Goal: Task Accomplishment & Management: Manage account settings

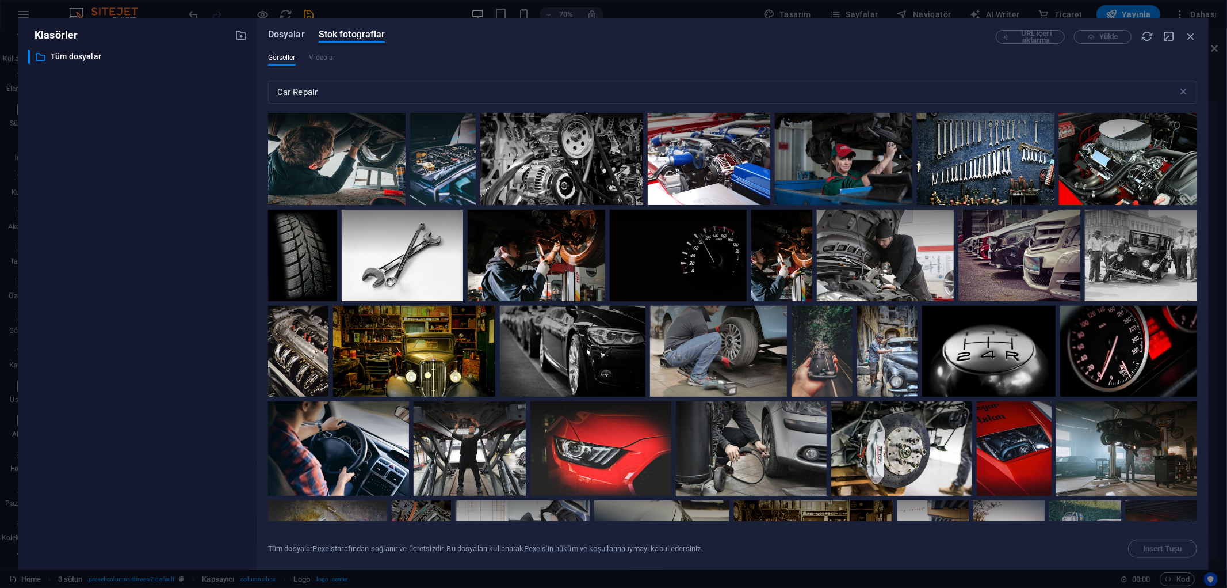
scroll to position [4020, 0]
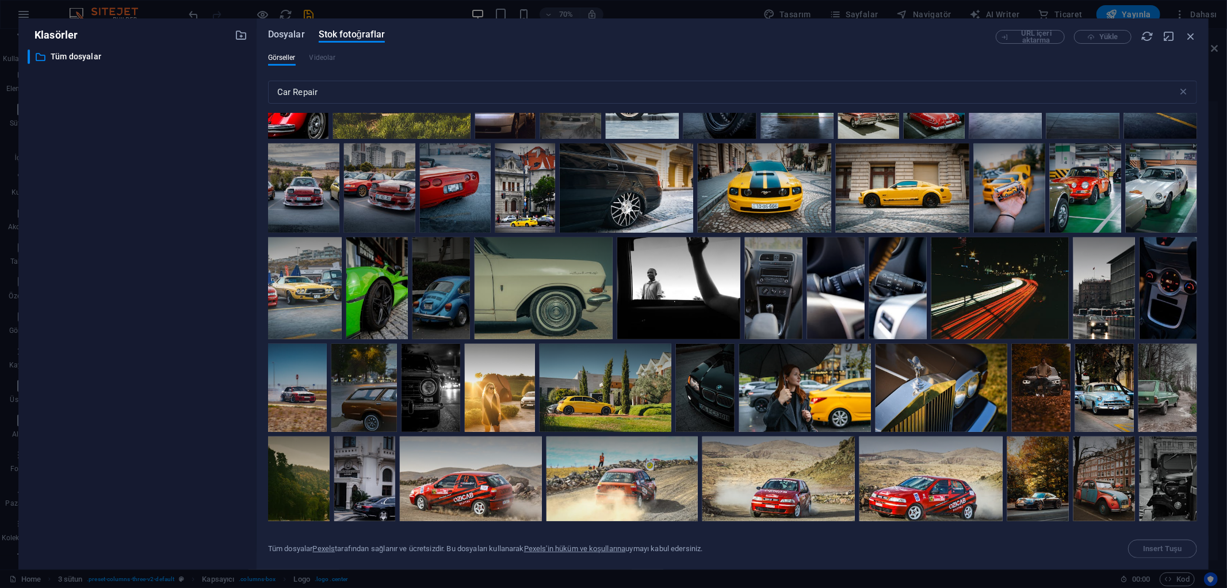
click at [289, 35] on span "Dosyalar" at bounding box center [286, 35] width 37 height 14
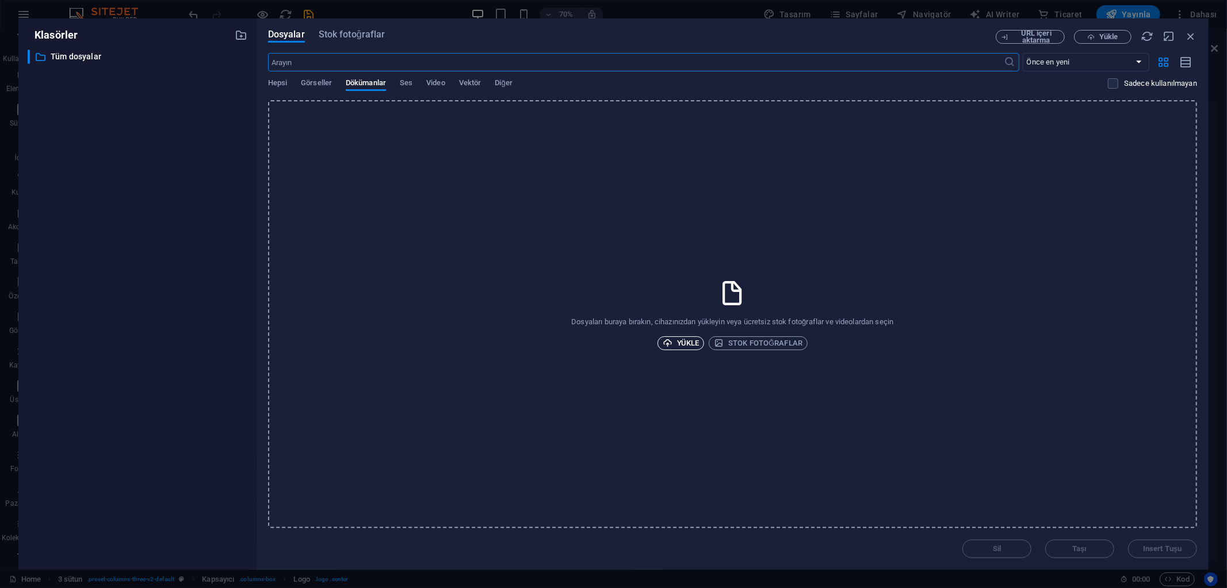
click at [693, 342] on span "Yükle" at bounding box center [681, 343] width 37 height 14
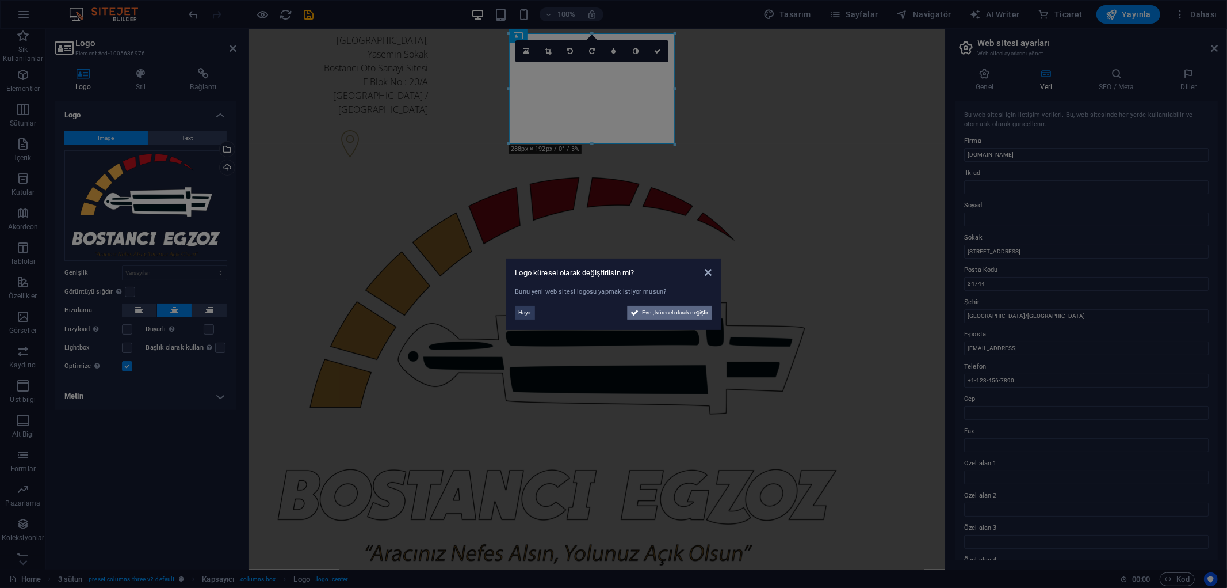
click at [689, 312] on span "Evet, küresel olarak değiştir" at bounding box center [675, 313] width 67 height 14
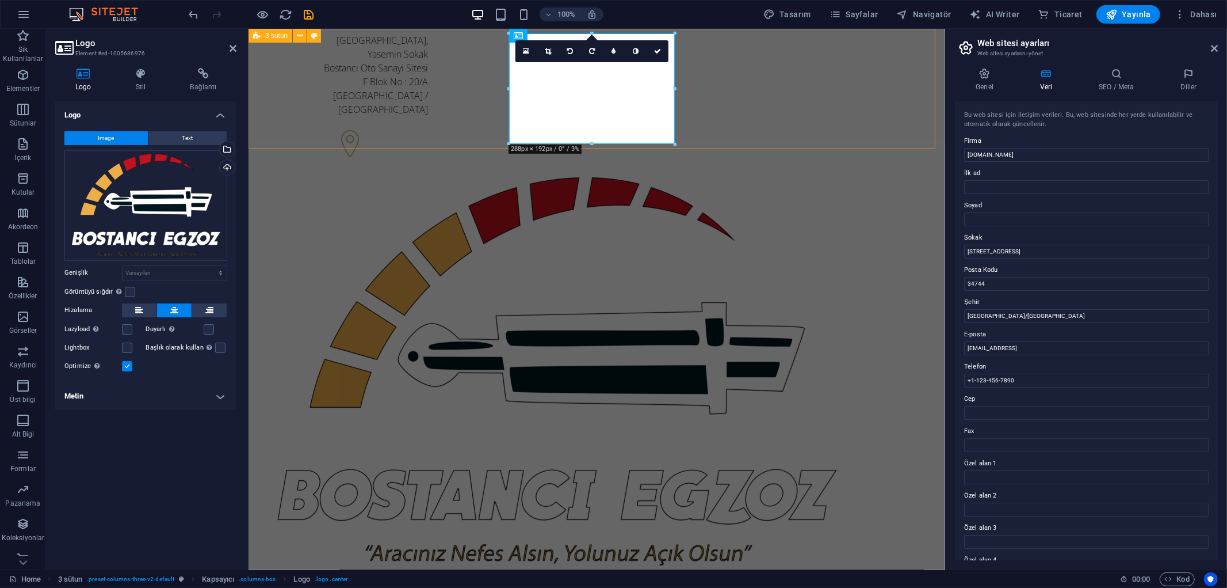
click at [912, 119] on div "[STREET_ADDRESS] +1-123-456-7890 +1-123-456-7890" at bounding box center [596, 336] width 697 height 616
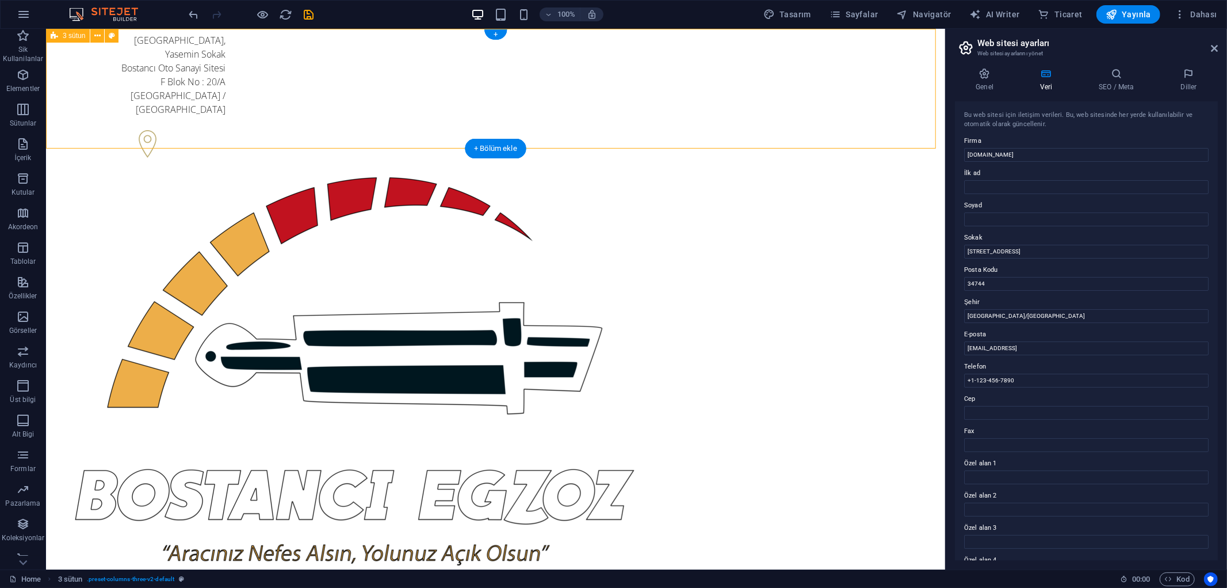
click at [854, 101] on div "[STREET_ADDRESS] +1-123-456-7890 +1-123-456-7890" at bounding box center [494, 336] width 899 height 616
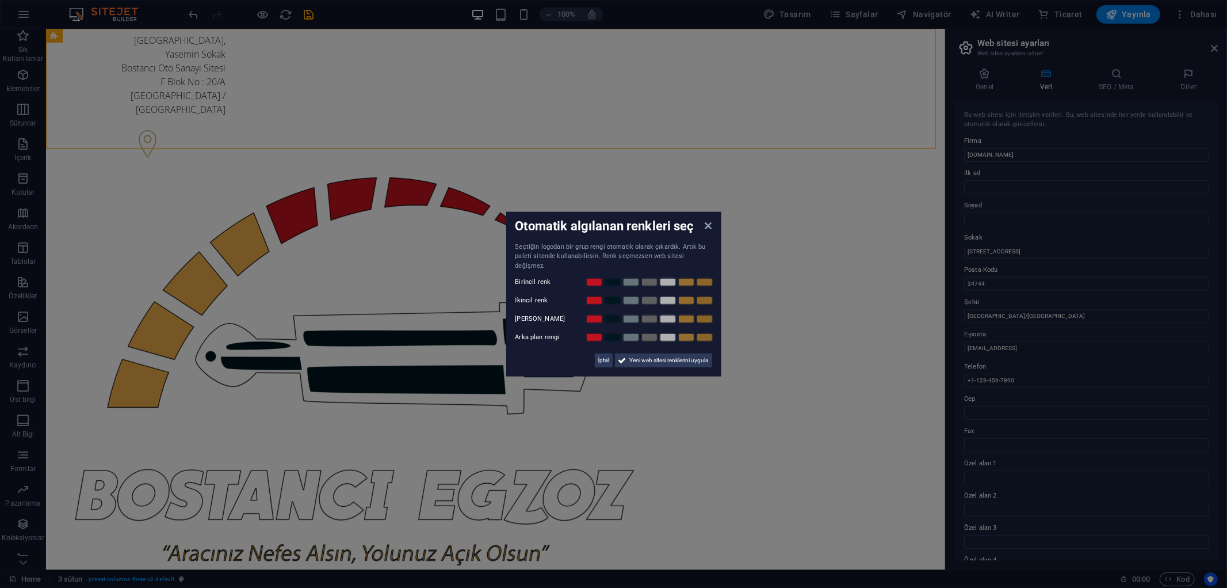
click at [876, 110] on aside "Otomatik algılanan renkleri seç Seçtiğin logodan bir grup rengi otomatik olarak…" at bounding box center [613, 294] width 1227 height 588
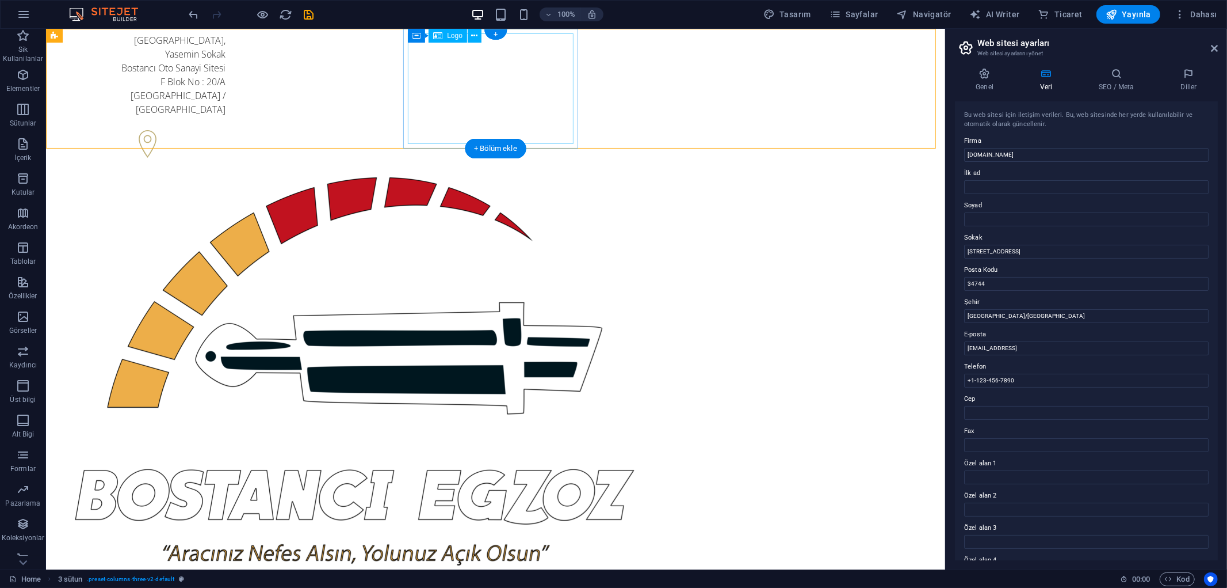
click at [225, 174] on div at bounding box center [142, 370] width 166 height 393
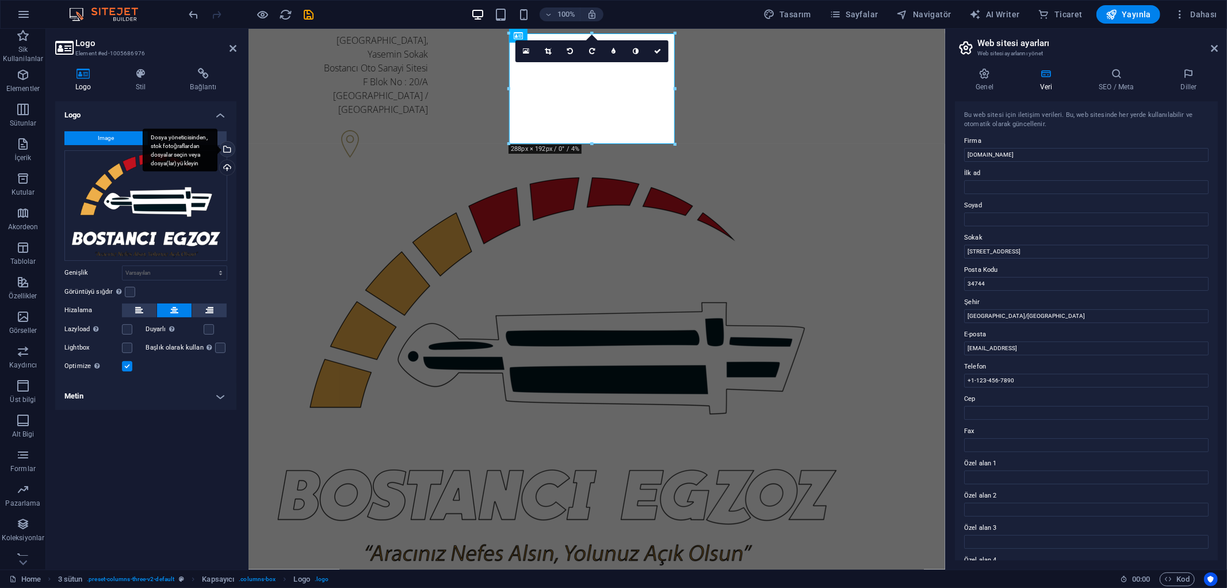
click at [229, 150] on div "Dosya yöneticisinden, stok fotoğraflardan dosyalar seçin veya dosya(lar) yükley…" at bounding box center [226, 150] width 17 height 17
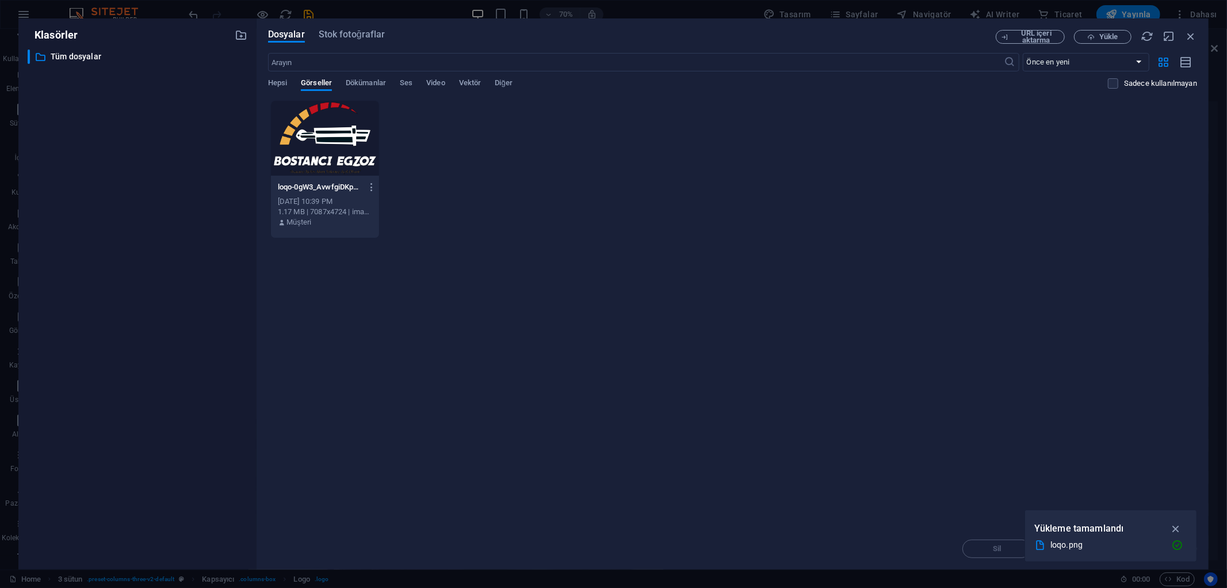
click at [931, 371] on div "Anında yüklemek için dosyaları buraya bırakın loqo-0gW3_AvwfgiDKpMiLqM2dw.png l…" at bounding box center [732, 314] width 929 height 428
click at [1178, 525] on icon "button" at bounding box center [1176, 528] width 13 height 13
click at [516, 267] on div "Anında yüklemek için dosyaları buraya bırakın loqo-0gW3_AvwfgiDKpMiLqM2dw.png l…" at bounding box center [732, 314] width 929 height 428
click at [482, 232] on div "loqo-0gW3_AvwfgiDKpMiLqM2dw.png loqo-0gW3_AvwfgiDKpMiLqM2dw.png [DATE] 10:39 PM…" at bounding box center [732, 169] width 929 height 138
drag, startPoint x: 511, startPoint y: 181, endPoint x: 379, endPoint y: 208, distance: 135.1
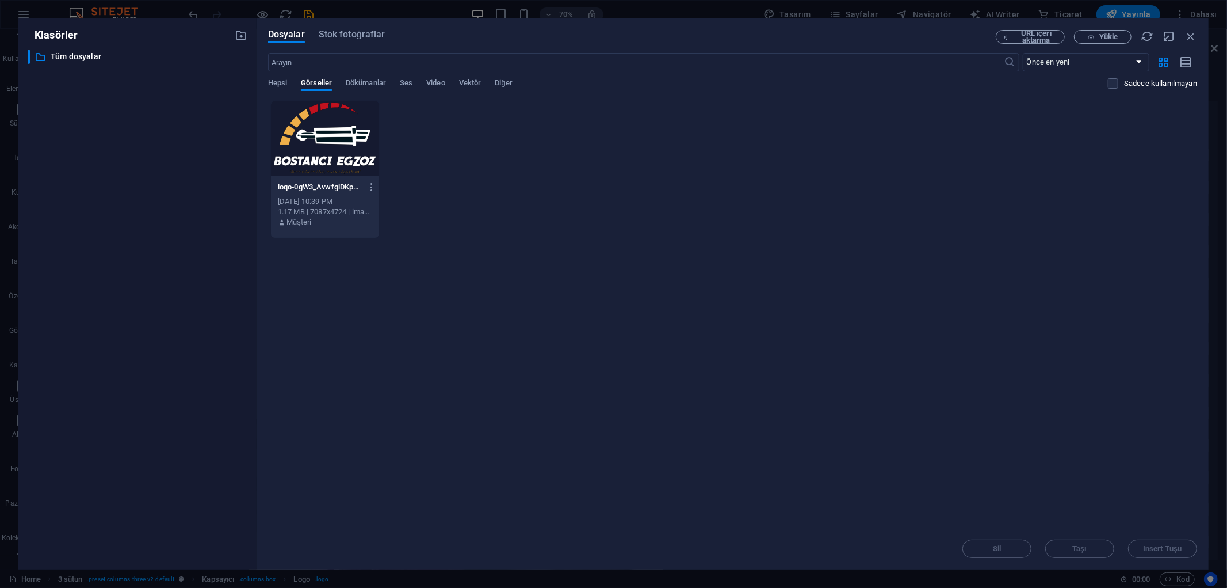
click at [438, 236] on div "loqo-0gW3_AvwfgiDKpMiLqM2dw.png loqo-0gW3_AvwfgiDKpMiLqM2dw.png [DATE] 10:39 PM…" at bounding box center [732, 169] width 929 height 138
click at [242, 39] on icon "button" at bounding box center [241, 35] width 13 height 13
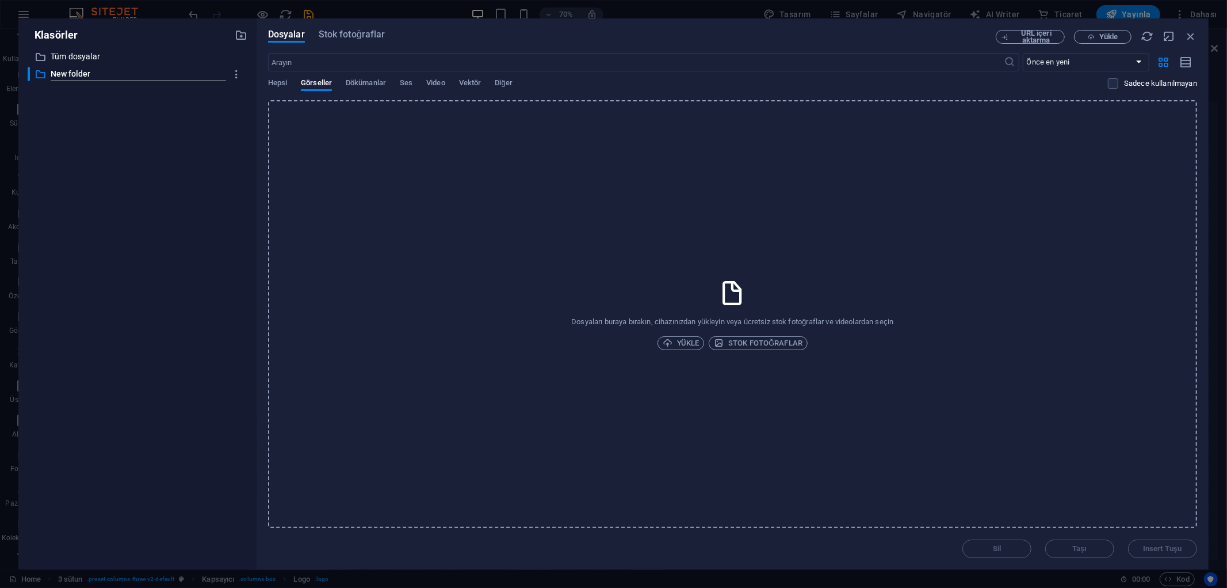
click at [123, 154] on div "​ Tüm dosyalar Tüm dosyalar ​ New folder New folder" at bounding box center [138, 304] width 220 height 510
click at [104, 74] on p "New folder" at bounding box center [139, 73] width 176 height 13
click at [114, 60] on p "Tüm dosyalar" at bounding box center [139, 56] width 176 height 13
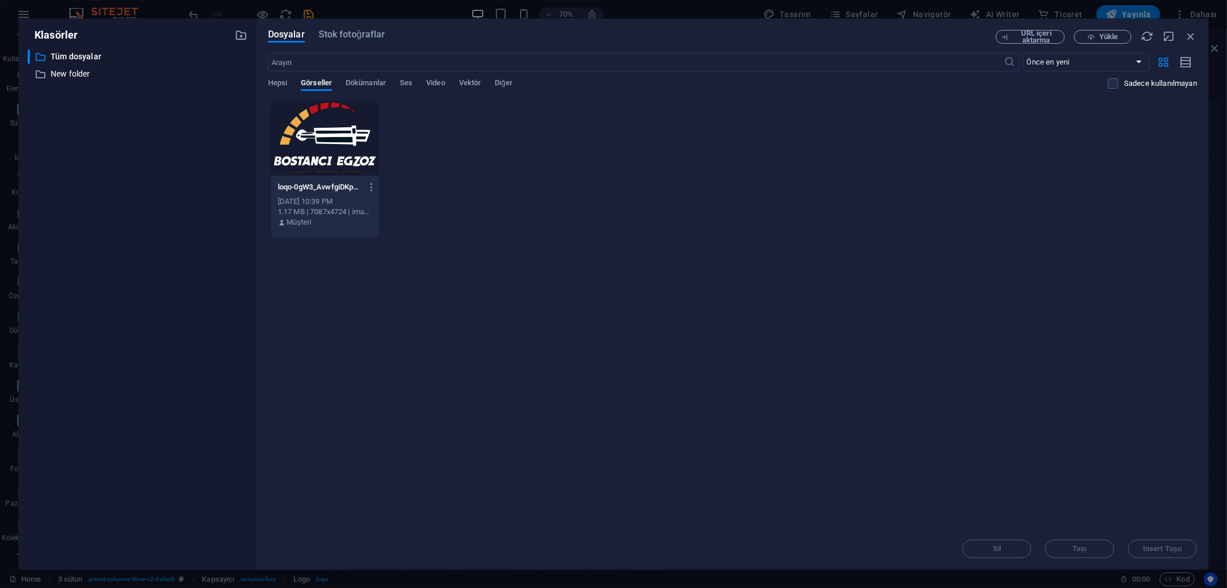
click at [567, 295] on div "Anında yüklemek için dosyaları buraya bırakın loqo-0gW3_AvwfgiDKpMiLqM2dw.png l…" at bounding box center [732, 314] width 929 height 428
click at [312, 78] on span "Görseller" at bounding box center [316, 84] width 31 height 16
click at [1071, 549] on div "Sil Taşı Insert Tuşu" at bounding box center [732, 543] width 929 height 30
click at [960, 428] on div "Anında yüklemek için dosyaları buraya bırakın loqo-0gW3_AvwfgiDKpMiLqM2dw.png l…" at bounding box center [732, 314] width 929 height 428
click at [1107, 36] on span "Yükle" at bounding box center [1109, 36] width 18 height 7
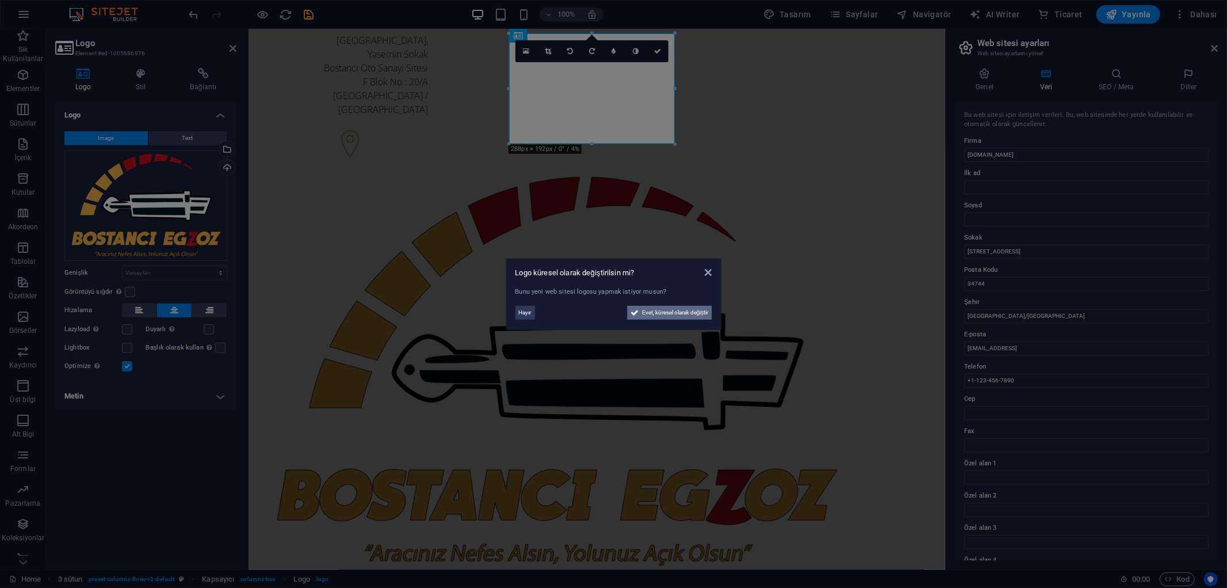
click at [691, 317] on span "Evet, küresel olarak değiştir" at bounding box center [675, 313] width 67 height 14
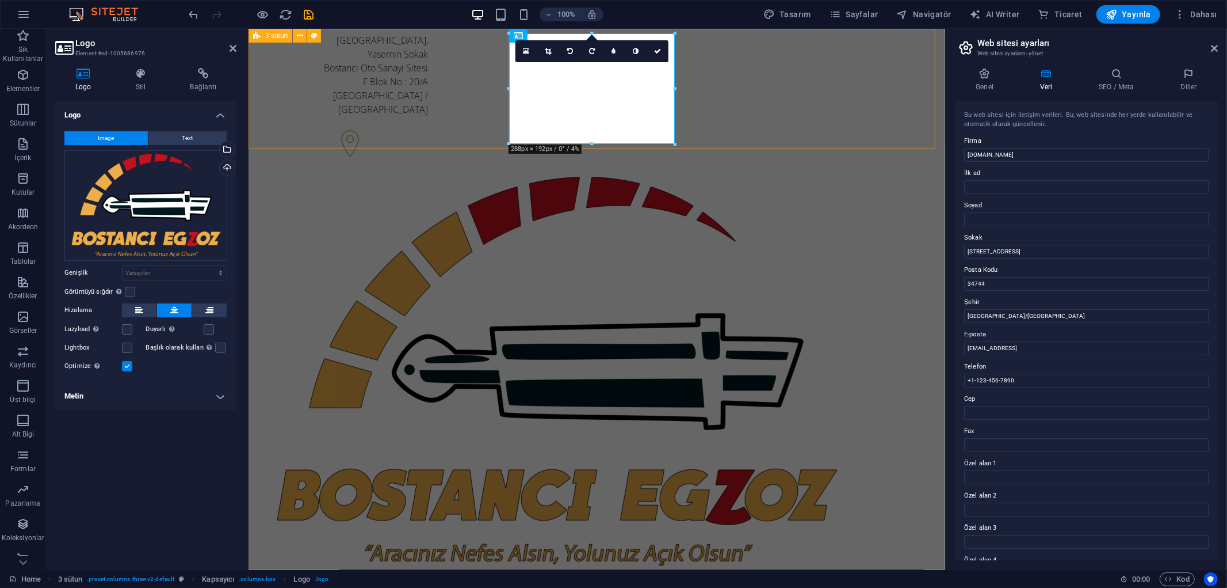
click at [882, 106] on div "[STREET_ADDRESS] +1-123-456-7890 +1-123-456-7890" at bounding box center [596, 336] width 697 height 616
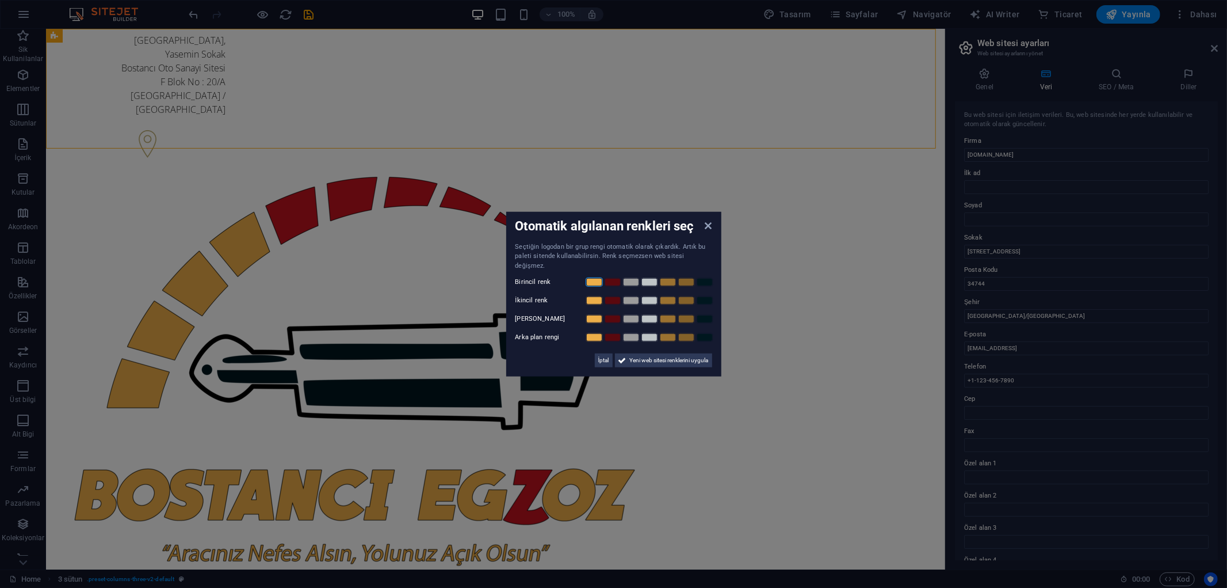
click at [593, 278] on link at bounding box center [594, 281] width 17 height 9
click at [608, 298] on link at bounding box center [612, 300] width 17 height 9
click at [593, 314] on link at bounding box center [594, 318] width 17 height 9
click at [630, 334] on link at bounding box center [631, 337] width 17 height 9
click at [643, 358] on span "Yeni web sitesi renklerini uygula" at bounding box center [669, 360] width 79 height 14
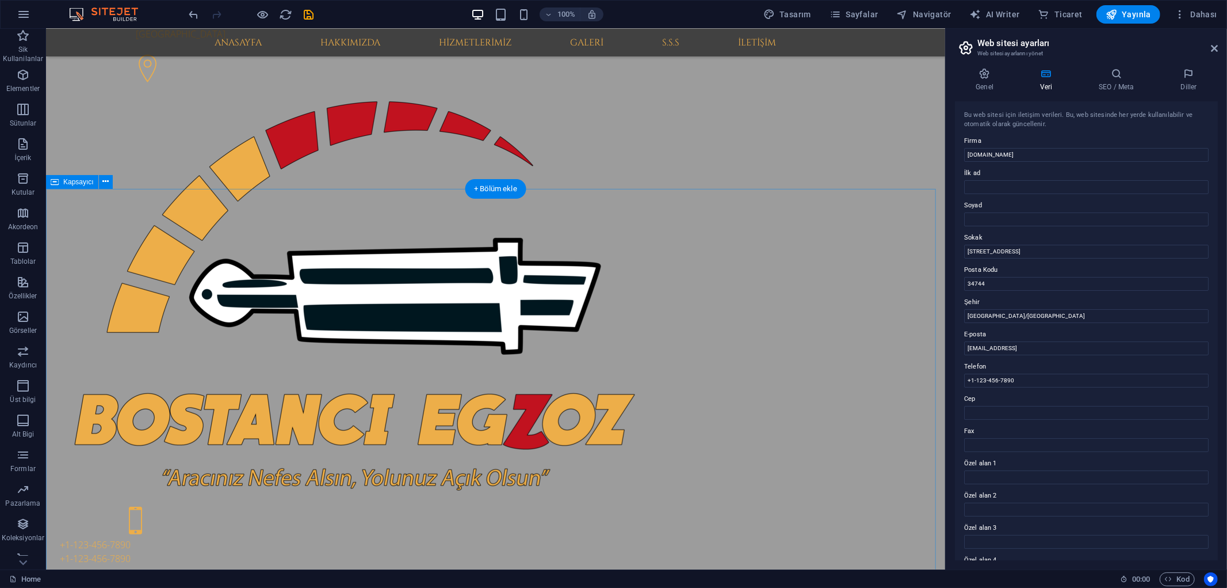
scroll to position [0, 0]
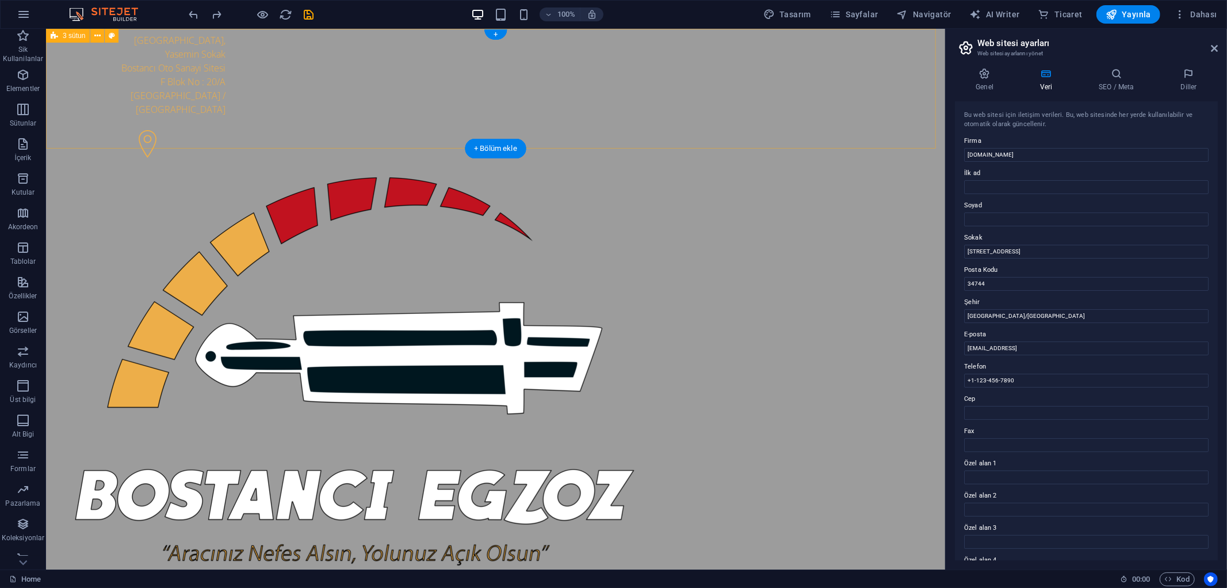
click at [836, 100] on div "[STREET_ADDRESS] +1-123-456-7890 +1-123-456-7890" at bounding box center [494, 336] width 899 height 616
click at [823, 102] on div "[STREET_ADDRESS] +1-123-456-7890 +1-123-456-7890" at bounding box center [494, 336] width 899 height 616
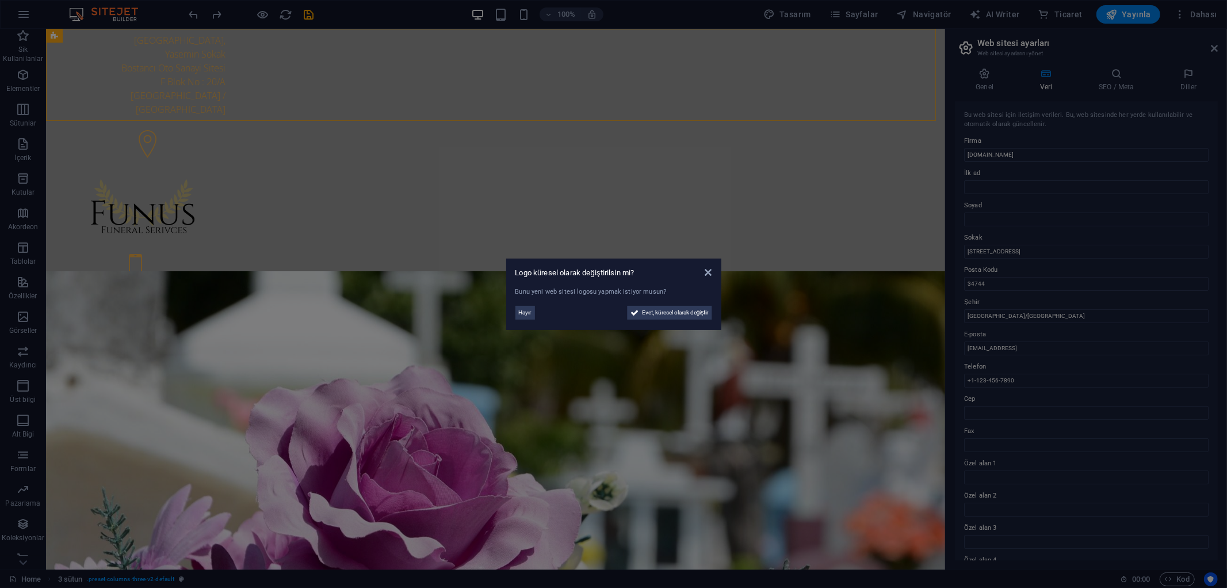
click at [688, 302] on div "[PERSON_NAME], küresel olarak değiştir" at bounding box center [614, 310] width 197 height 18
click at [688, 308] on span "Evet, küresel olarak değiştir" at bounding box center [675, 313] width 67 height 14
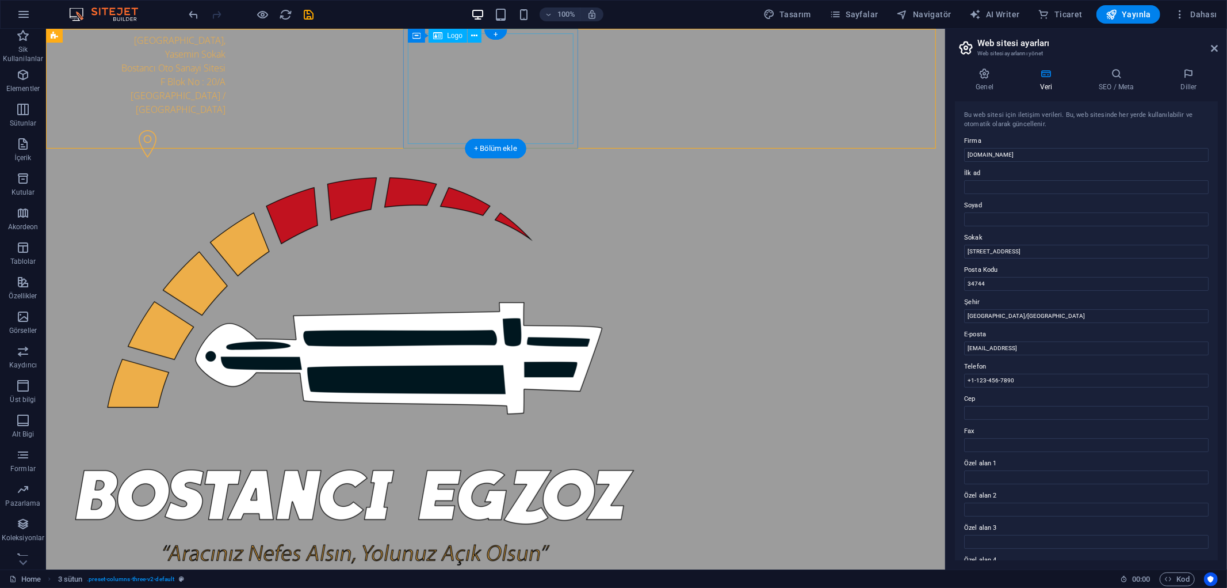
click at [225, 174] on div at bounding box center [142, 370] width 166 height 393
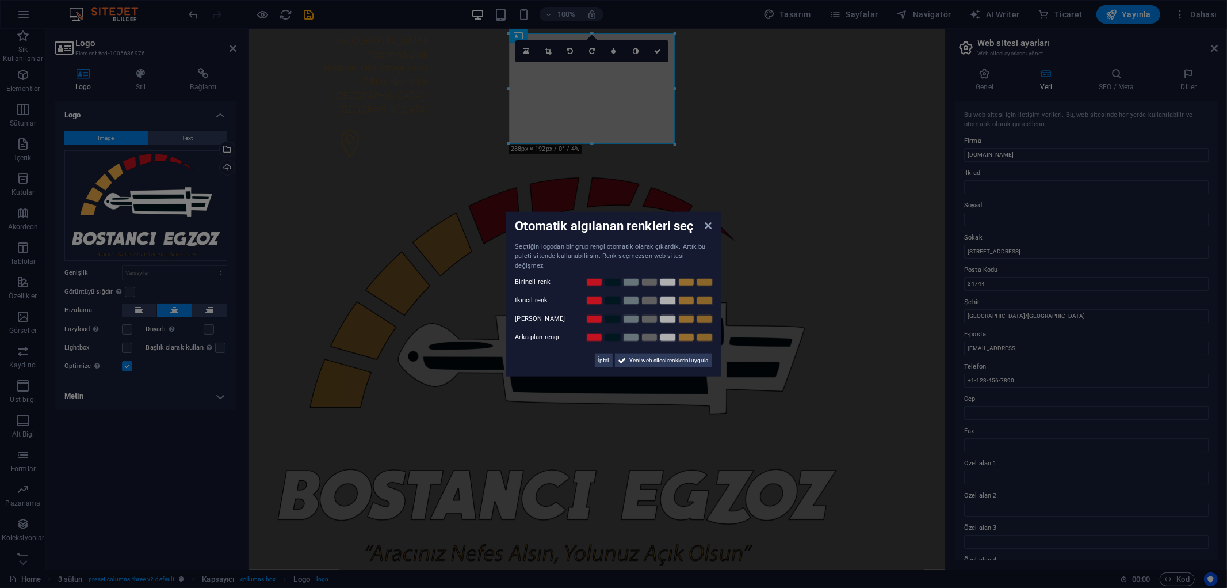
click at [233, 147] on aside "Otomatik algılanan renkleri seç Seçtiğin logodan bir grup rengi otomatik olarak…" at bounding box center [613, 294] width 1227 height 588
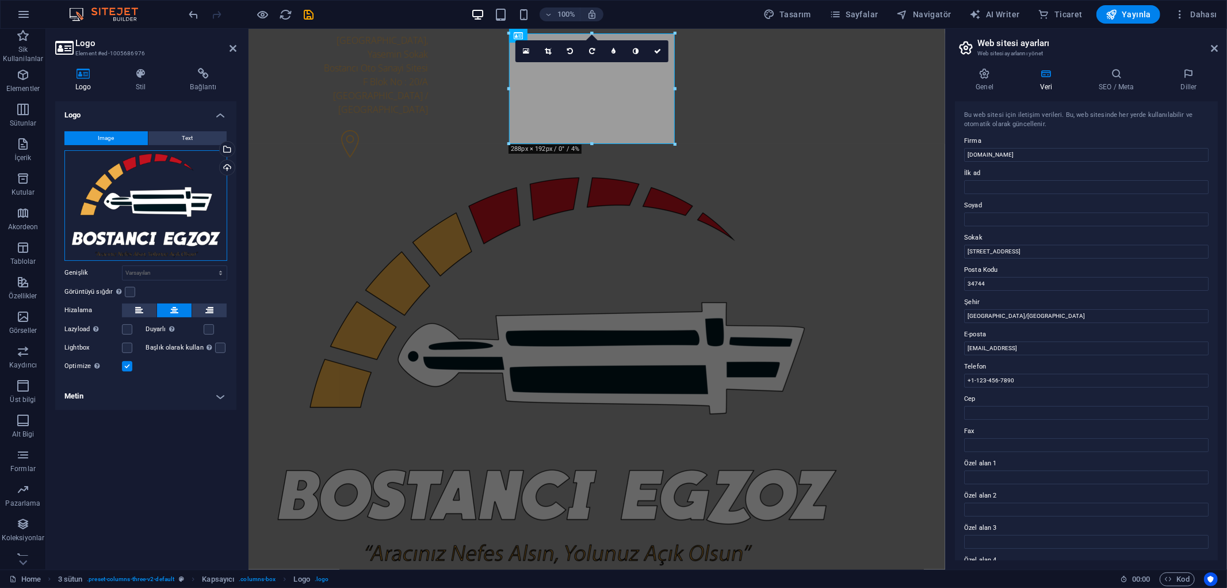
click at [160, 222] on div "Dosyaları buraya sürükleyin, dosyaları seçmek için tıklayın veya Dosyalardan ya…" at bounding box center [145, 205] width 163 height 110
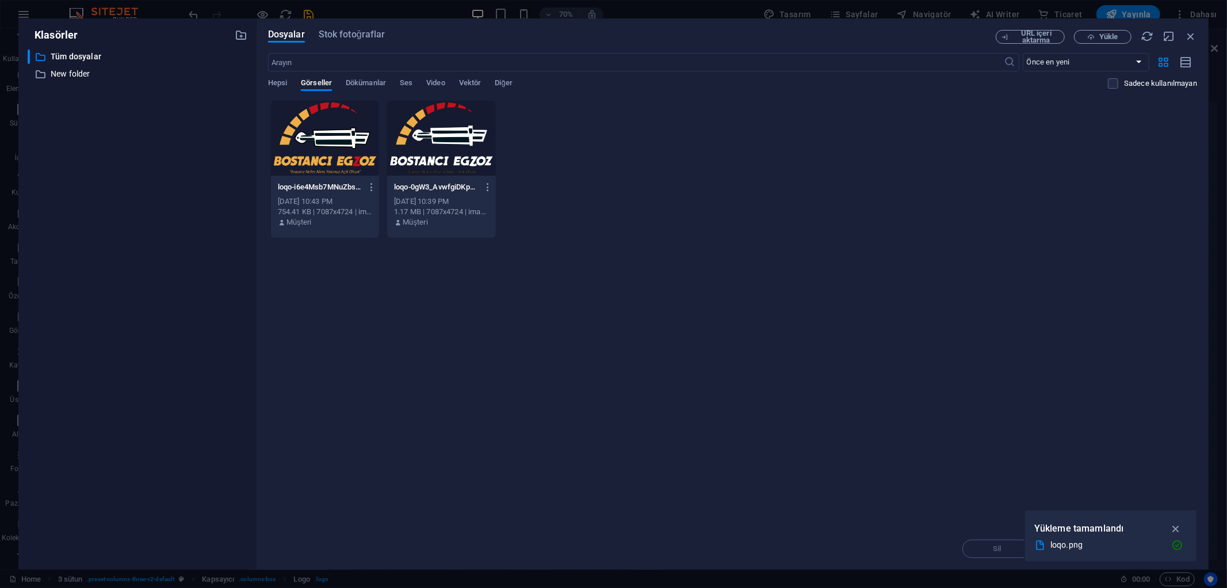
click at [298, 151] on div at bounding box center [325, 138] width 108 height 75
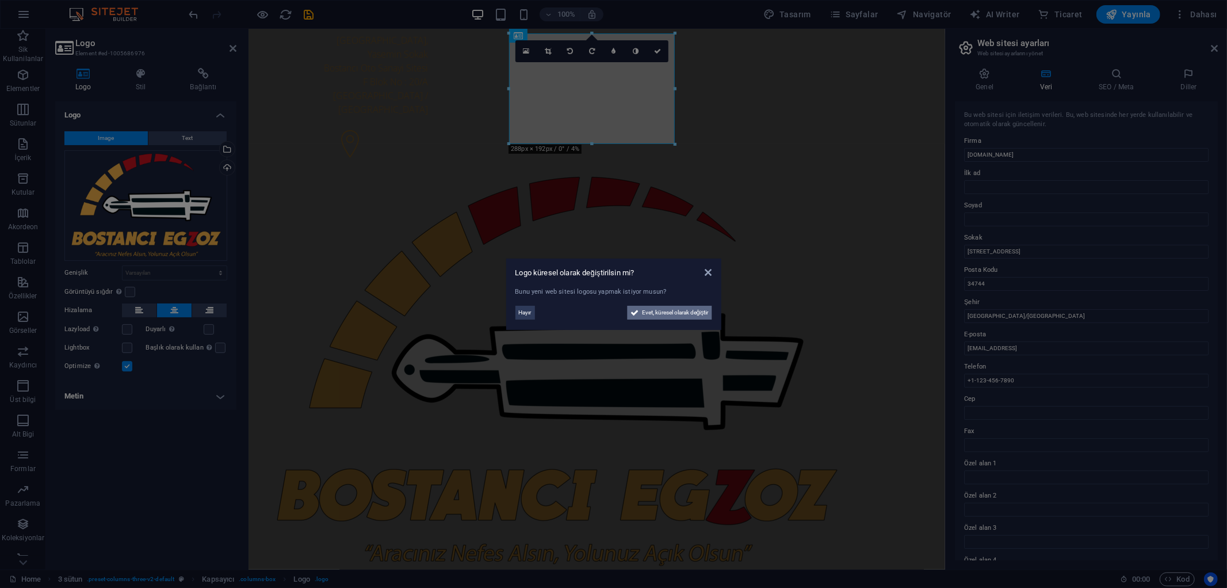
click at [673, 314] on span "Evet, küresel olarak değiştir" at bounding box center [675, 313] width 67 height 14
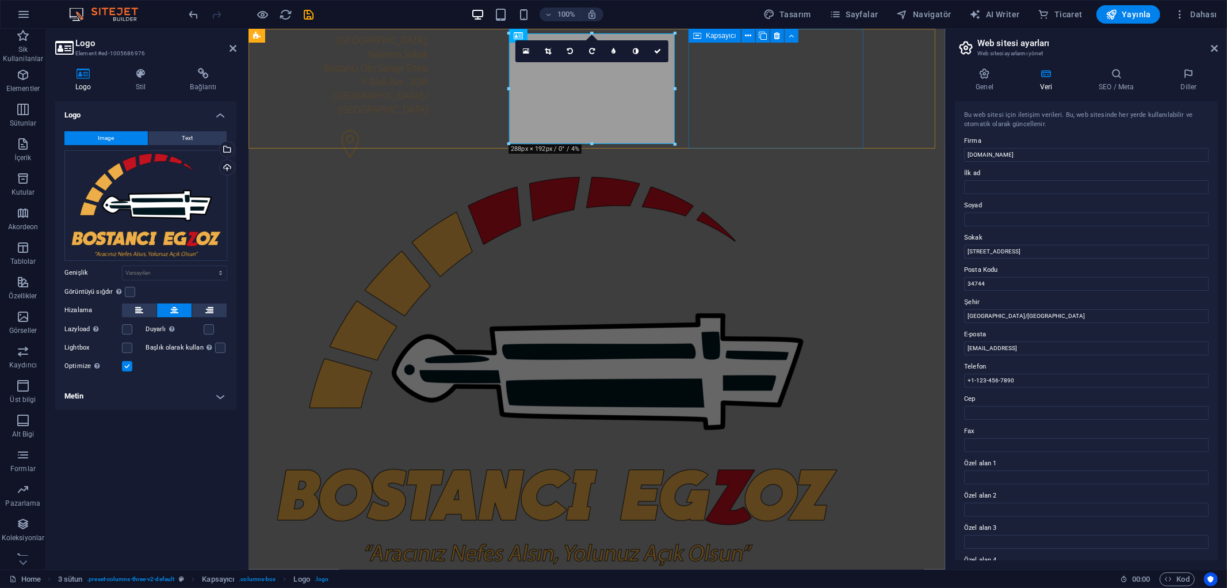
click at [945, 110] on div "[STREET_ADDRESS] +1-123-456-7890 +1-123-456-7890" at bounding box center [596, 336] width 697 height 616
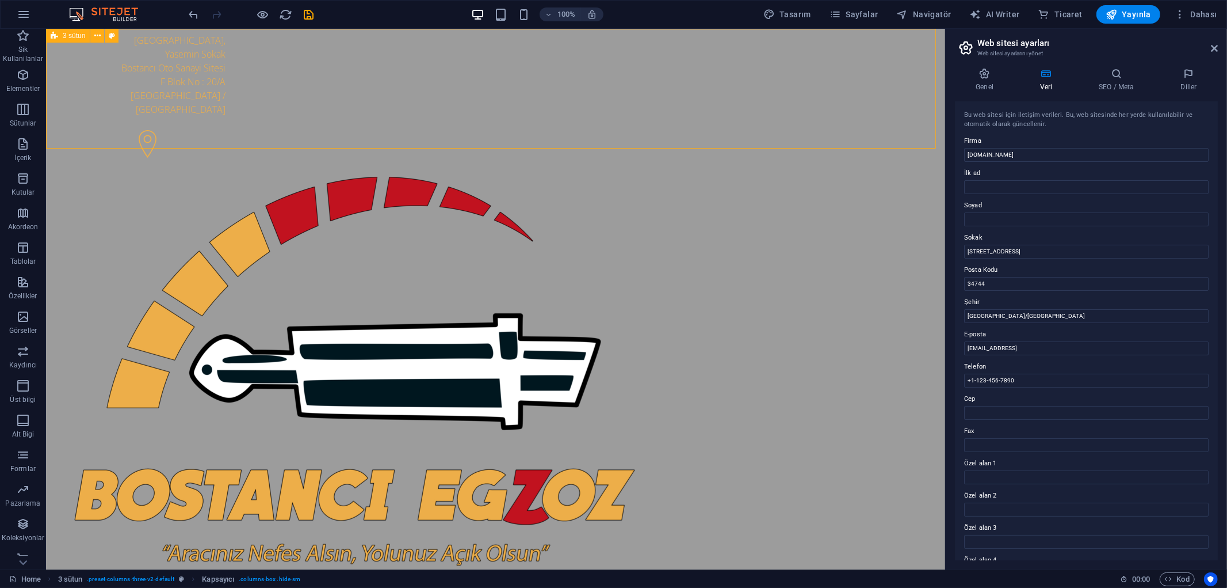
click at [898, 110] on div "[STREET_ADDRESS] +1-123-456-7890 +1-123-456-7890" at bounding box center [494, 336] width 899 height 616
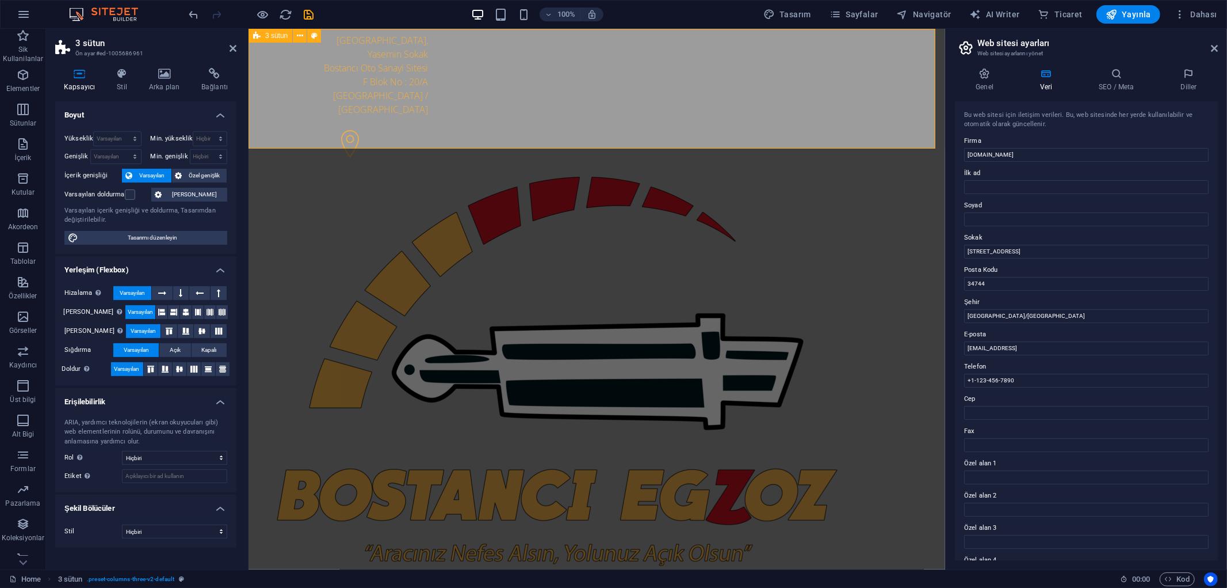
click at [898, 110] on div "[STREET_ADDRESS] +1-123-456-7890 +1-123-456-7890" at bounding box center [596, 336] width 697 height 616
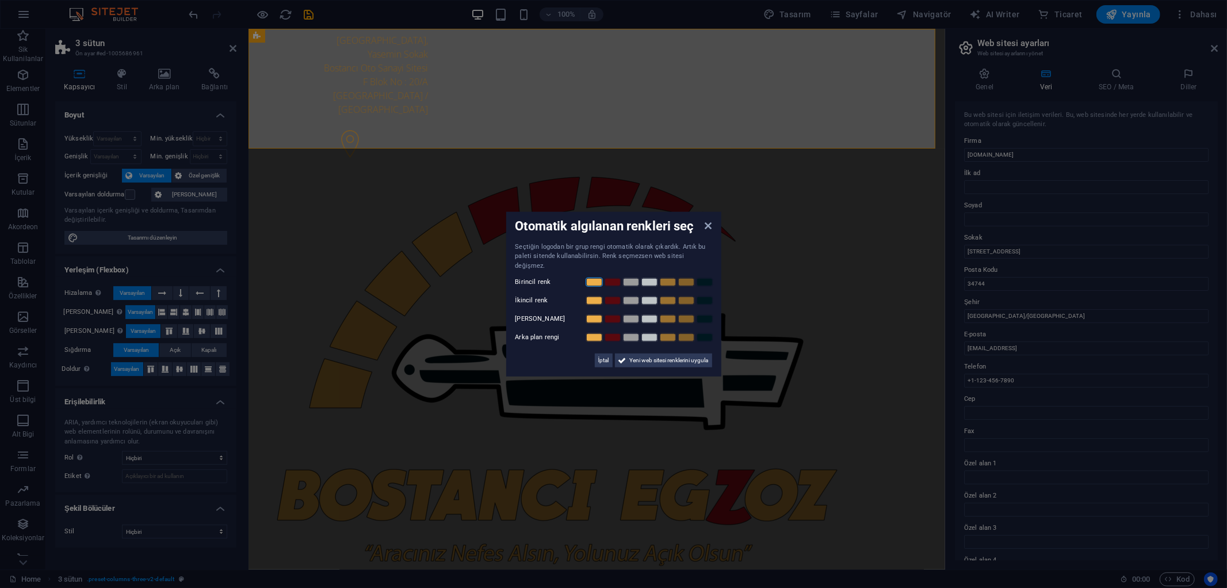
click at [594, 277] on link at bounding box center [594, 281] width 17 height 9
click at [619, 296] on link at bounding box center [612, 300] width 17 height 9
click at [596, 315] on link at bounding box center [594, 318] width 17 height 9
click at [648, 334] on link at bounding box center [649, 337] width 17 height 9
click at [651, 354] on span "Yeni web sitesi renklerini uygula" at bounding box center [669, 360] width 79 height 14
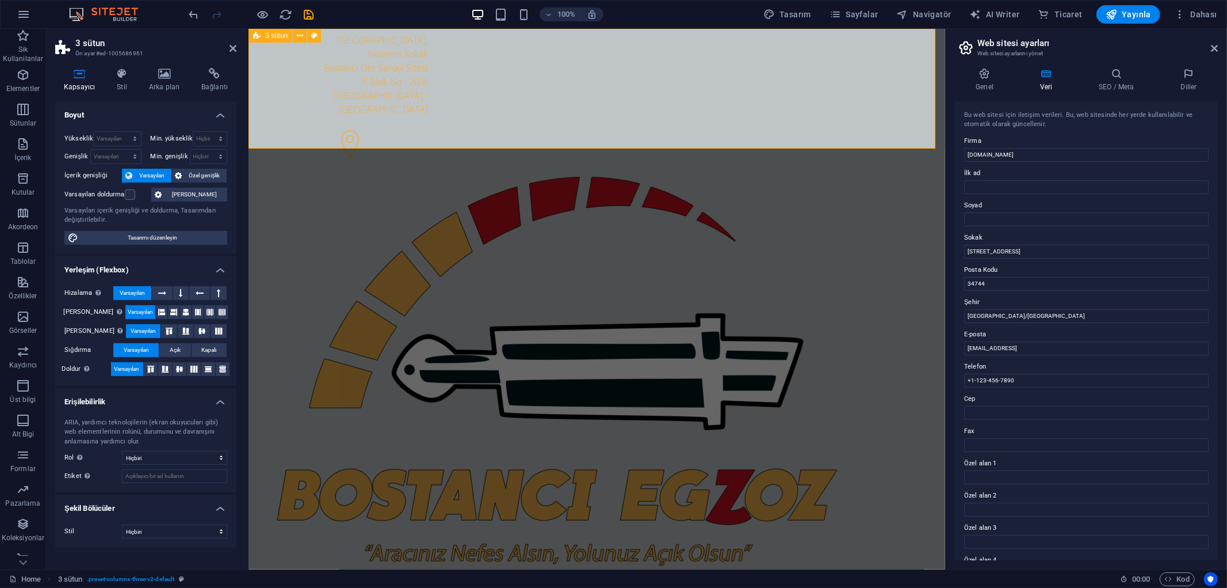
click at [905, 121] on div "[STREET_ADDRESS] +1-123-456-7890 +1-123-456-7890" at bounding box center [596, 336] width 697 height 616
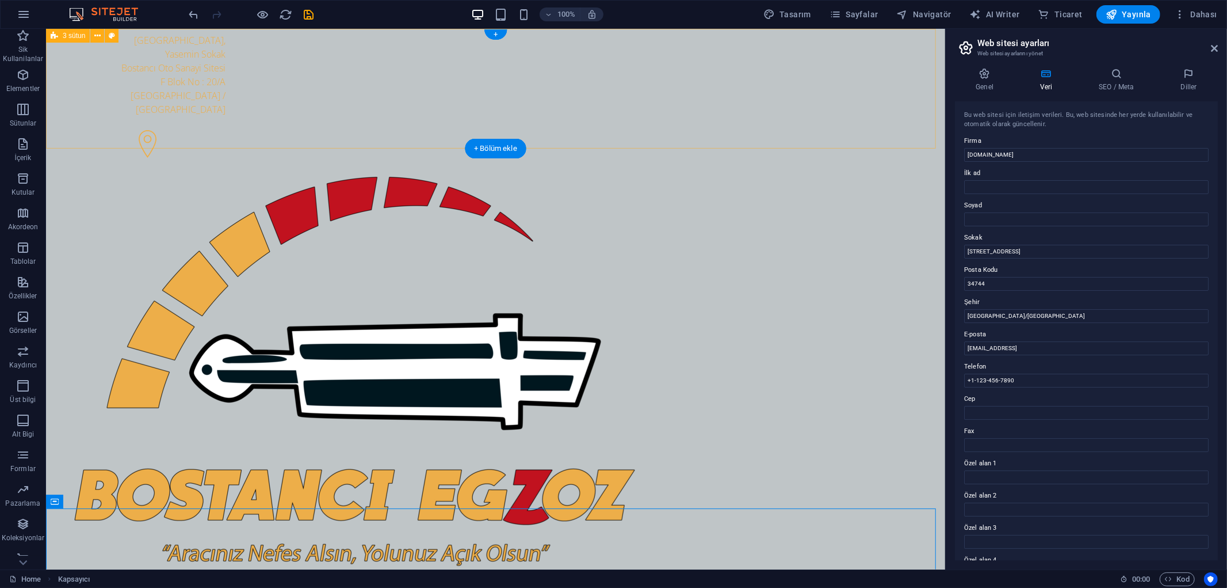
click at [887, 113] on div "[STREET_ADDRESS] +1-123-456-7890 +1-123-456-7890" at bounding box center [494, 336] width 899 height 616
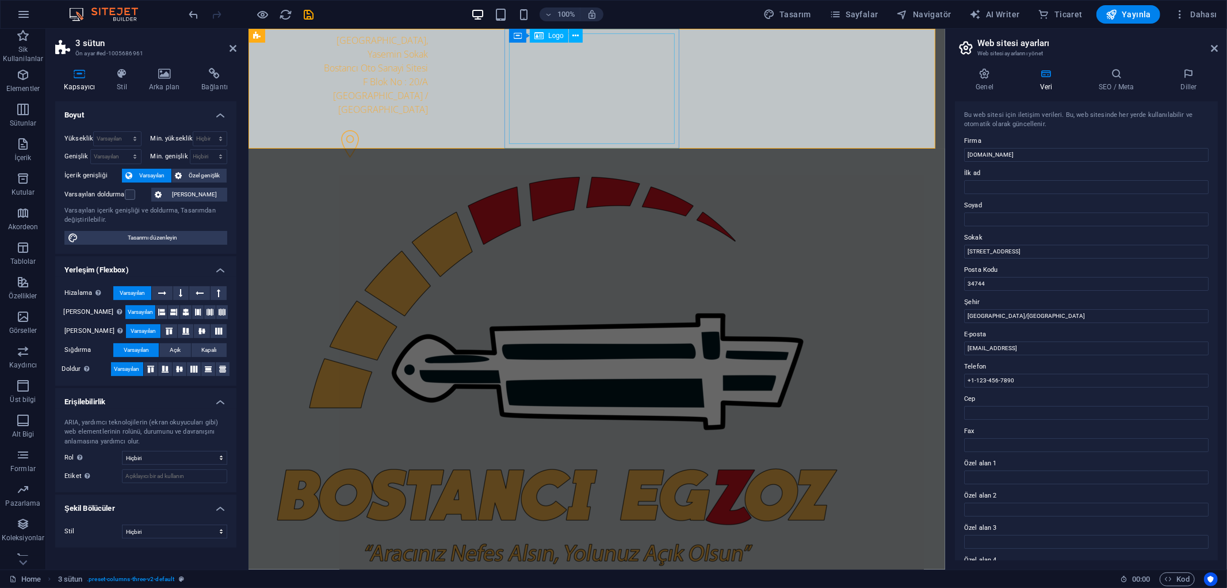
click at [428, 174] on div at bounding box center [345, 370] width 166 height 393
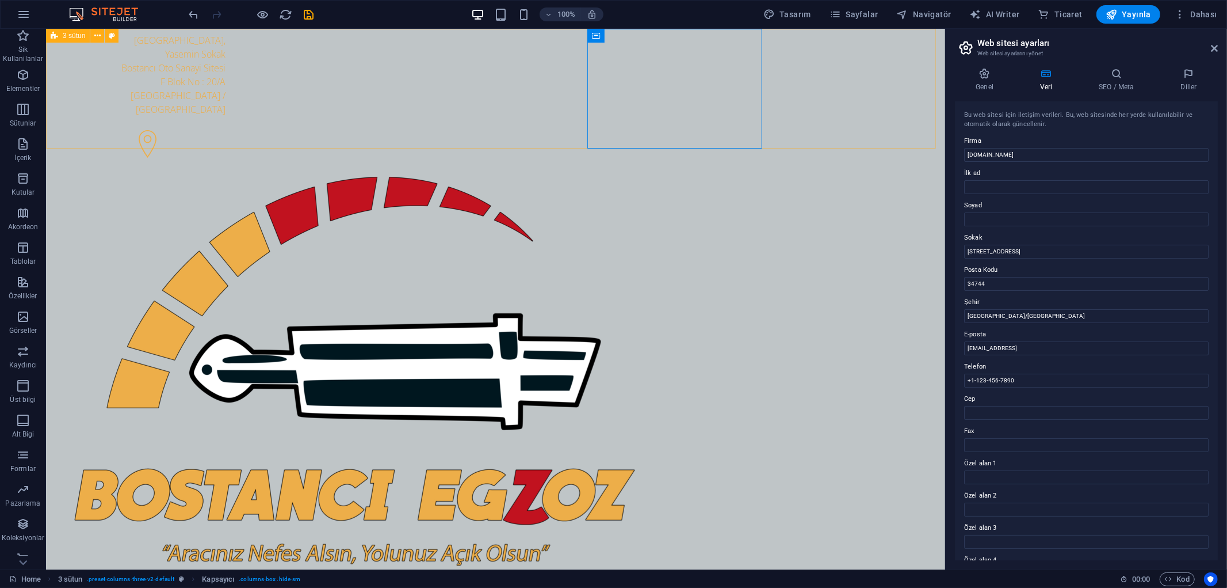
click at [894, 122] on div "[STREET_ADDRESS] +1-123-456-7890 +1-123-456-7890" at bounding box center [494, 336] width 899 height 616
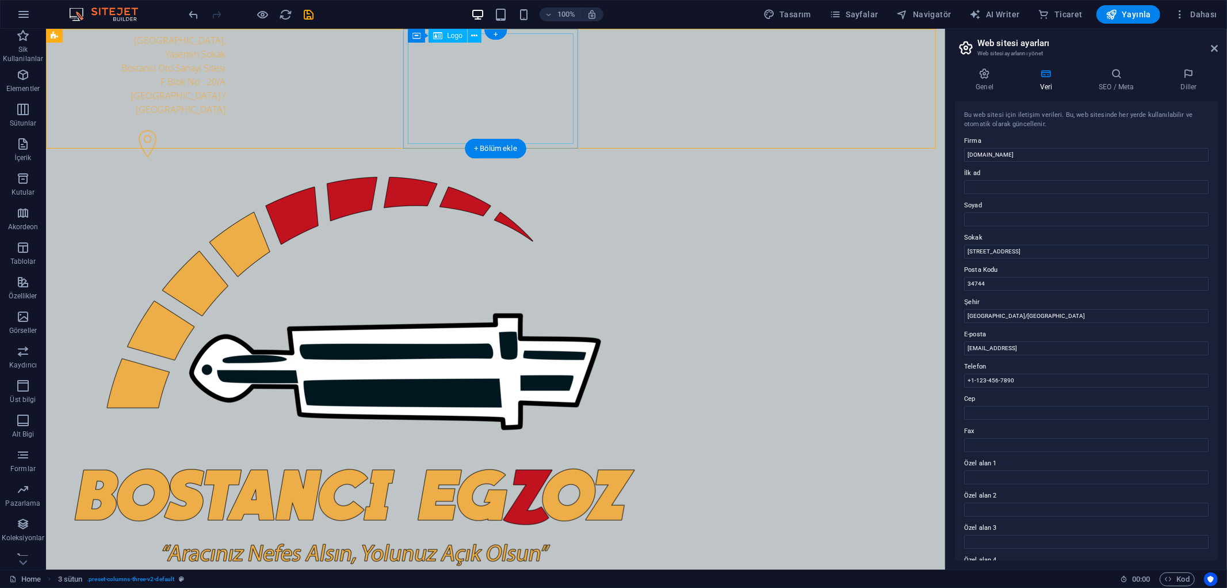
click at [225, 174] on div at bounding box center [142, 370] width 166 height 393
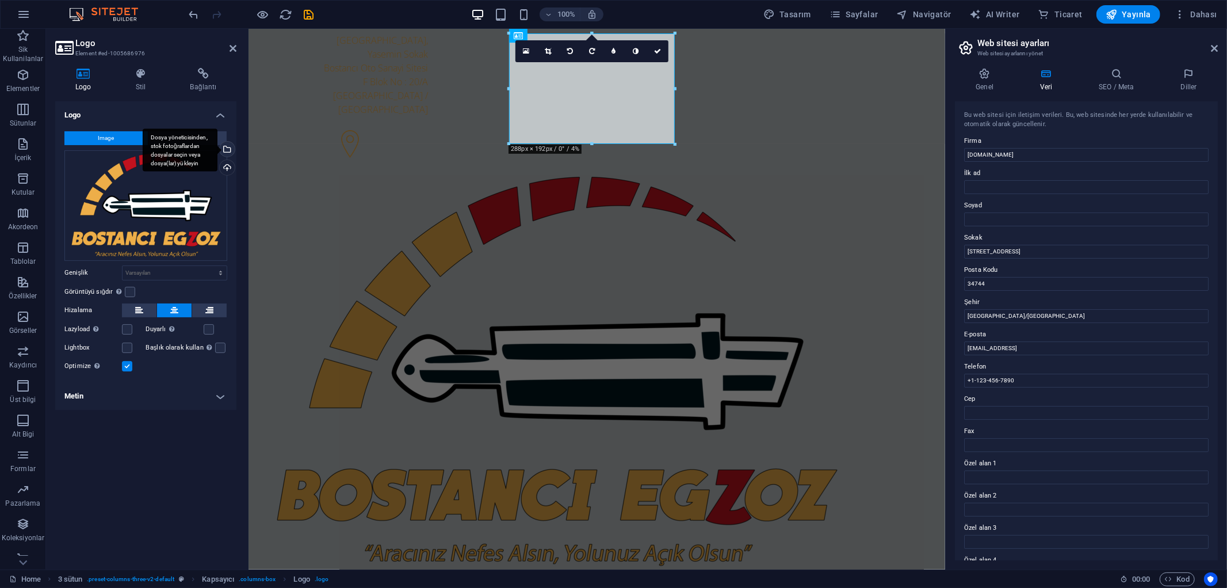
click at [232, 146] on div "Dosya yöneticisinden, stok fotoğraflardan dosyalar seçin veya dosya(lar) yükley…" at bounding box center [226, 150] width 17 height 17
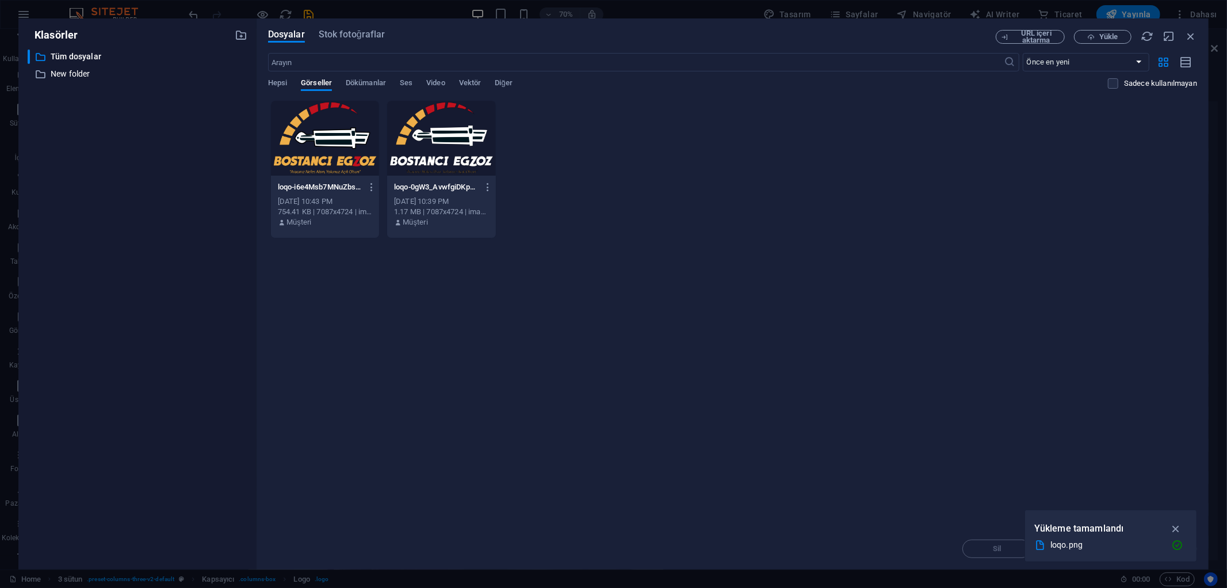
click at [319, 150] on div at bounding box center [325, 138] width 108 height 75
click at [1175, 524] on icon "button" at bounding box center [1176, 528] width 13 height 13
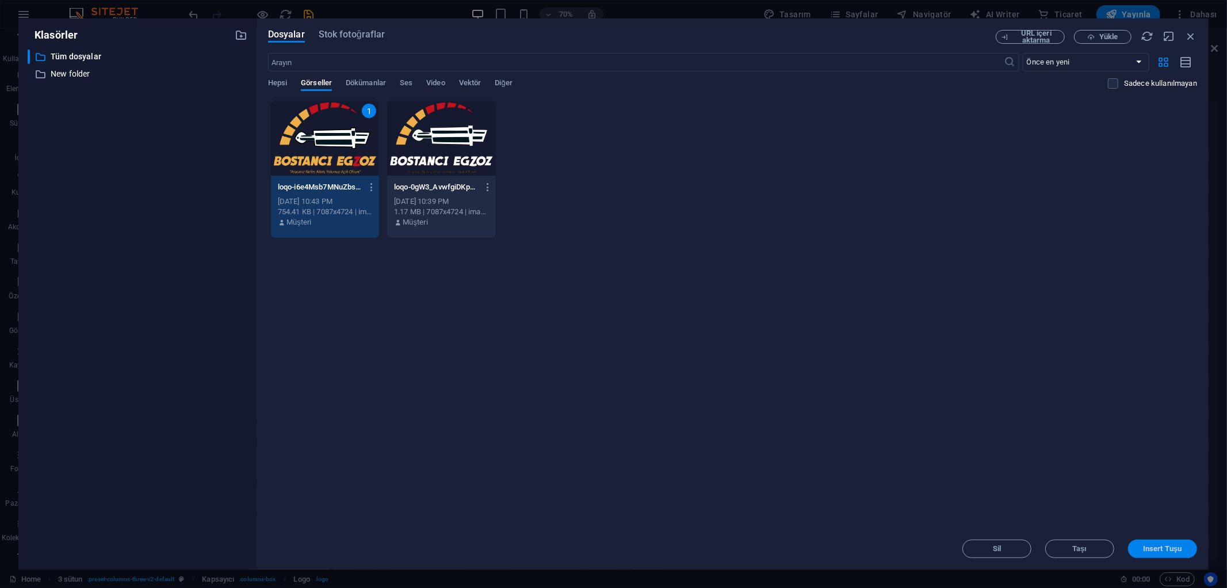
click at [1149, 549] on span "Insert Tuşu" at bounding box center [1162, 548] width 39 height 7
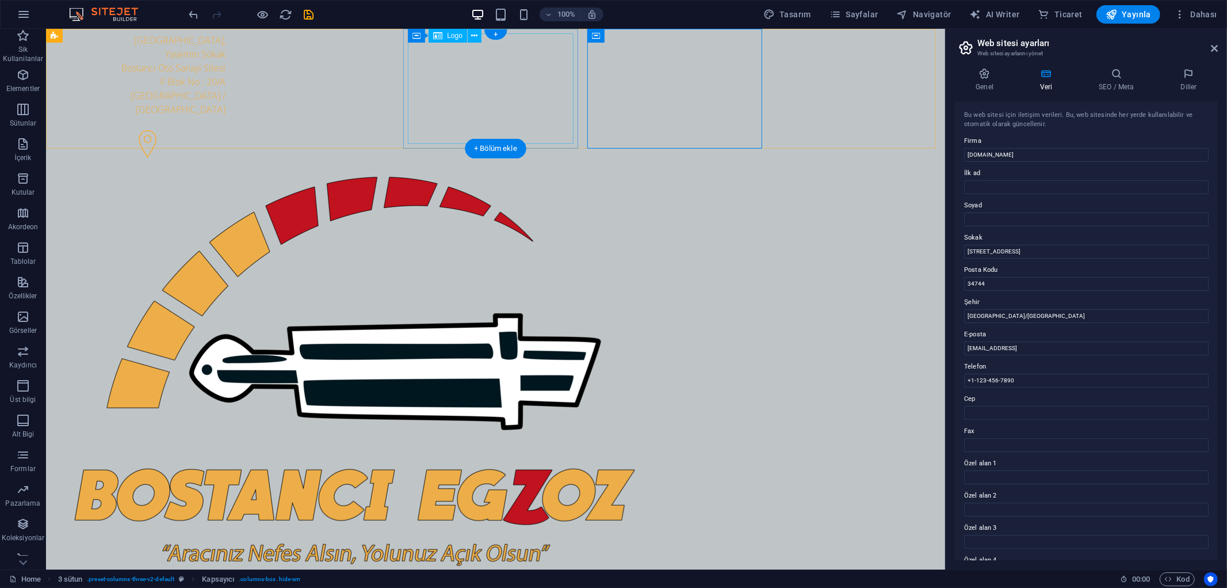
click at [225, 174] on div at bounding box center [142, 370] width 166 height 393
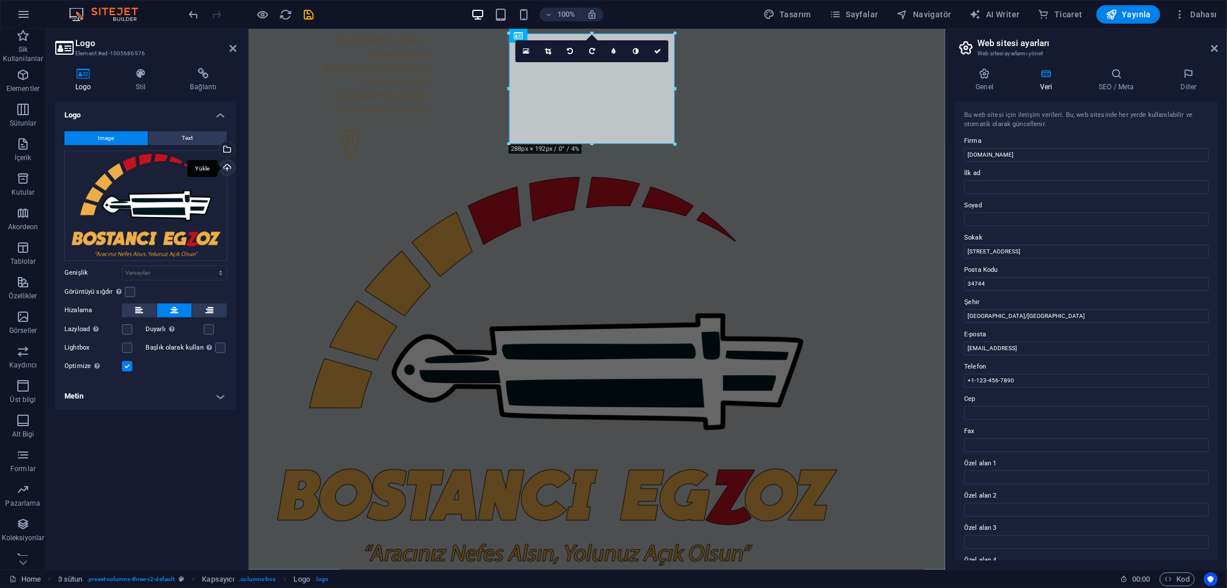
click at [224, 170] on div "Yükle" at bounding box center [226, 168] width 17 height 17
click at [182, 213] on div "Dosyaları buraya sürükleyin, dosyaları seçmek için tıklayın veya Dosyalardan ya…" at bounding box center [145, 205] width 163 height 110
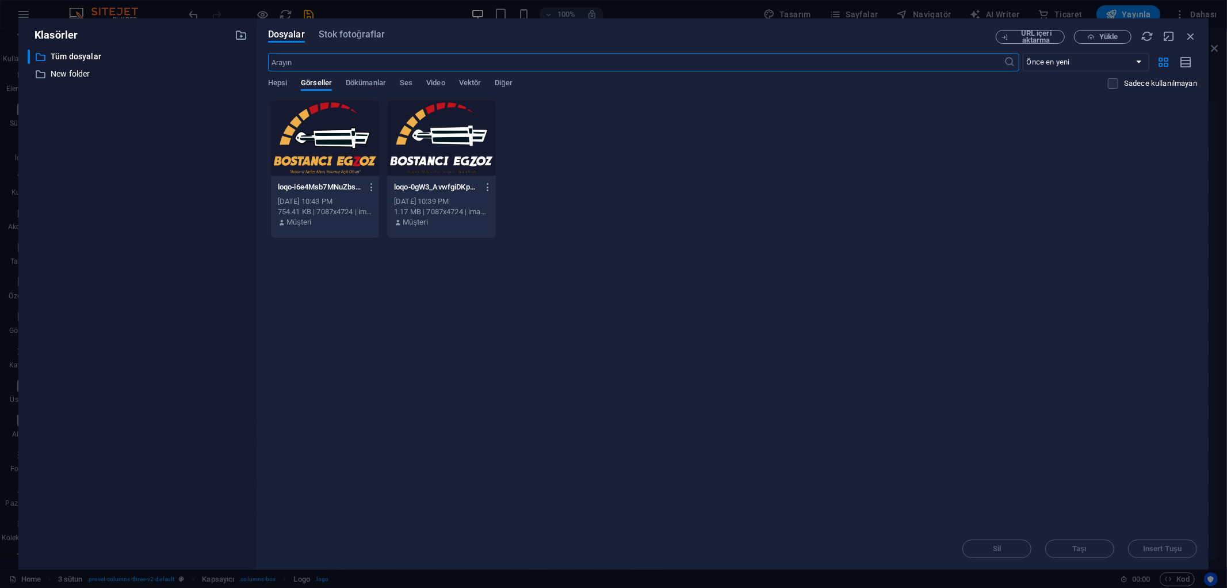
click at [182, 213] on div "​ Tüm dosyalar Tüm dosyalar ​ New folder New folder" at bounding box center [138, 304] width 220 height 510
click at [448, 146] on div at bounding box center [441, 138] width 108 height 75
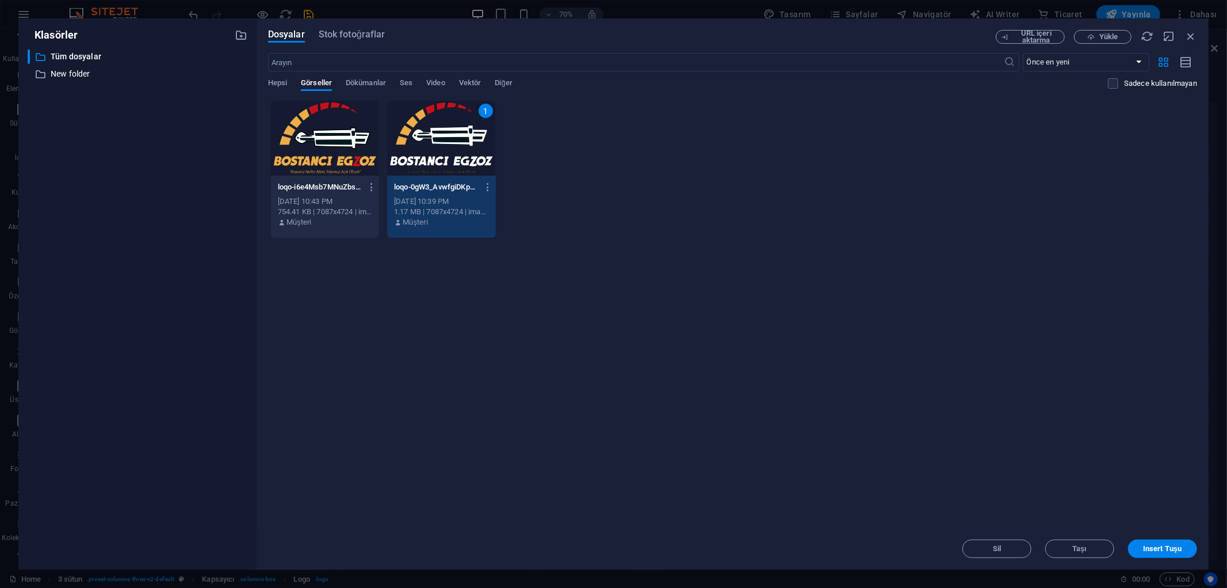
click at [448, 146] on div "1" at bounding box center [441, 138] width 108 height 75
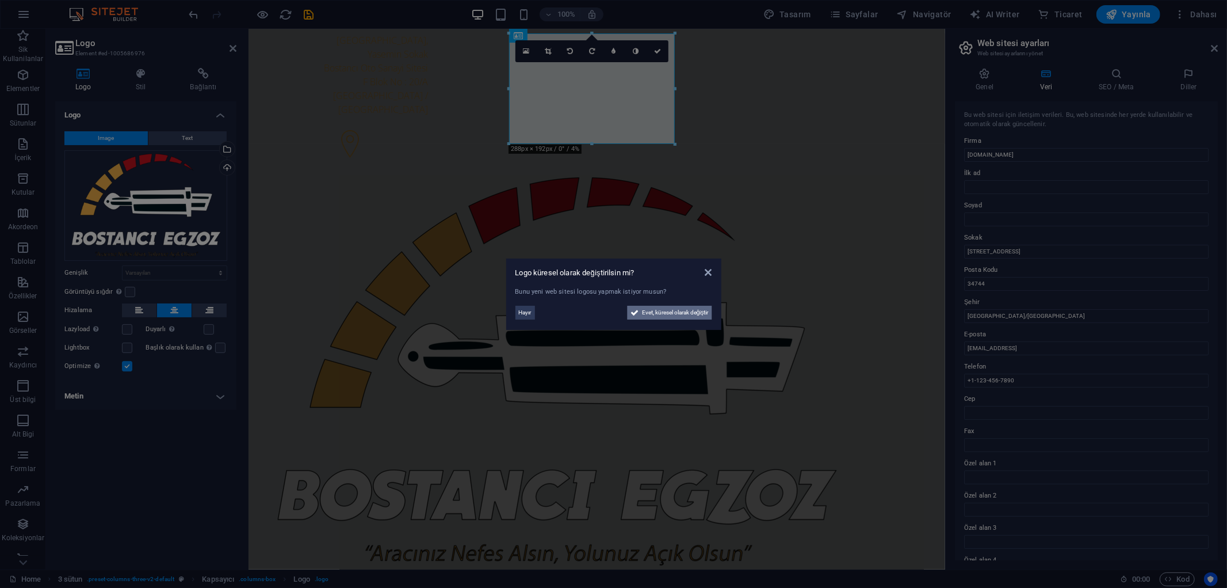
click at [680, 309] on span "Evet, küresel olarak değiştir" at bounding box center [675, 313] width 67 height 14
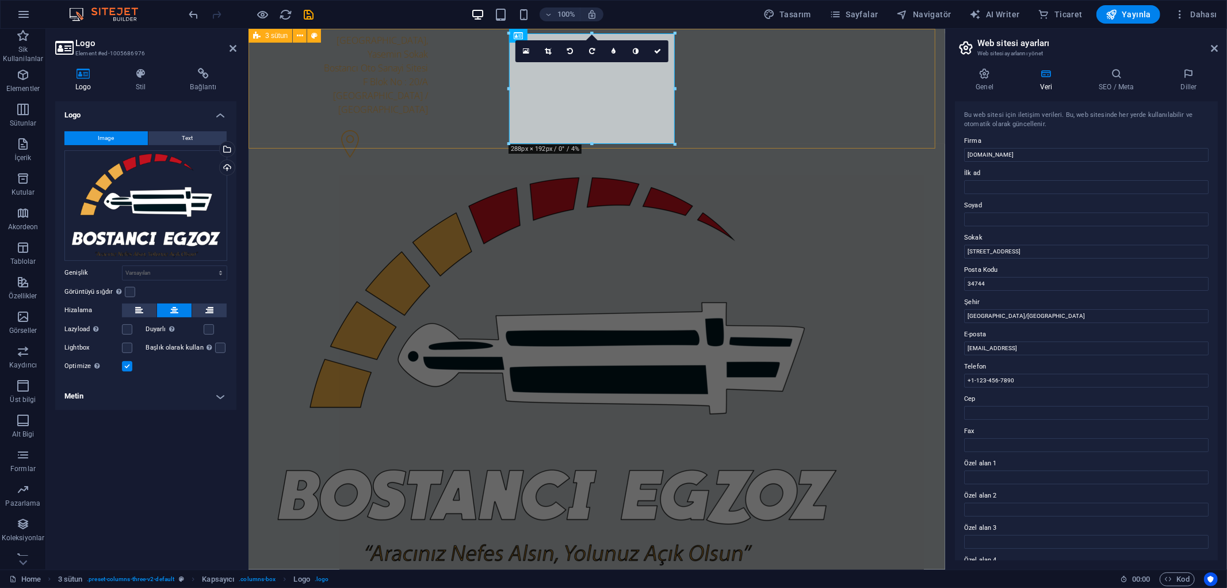
click at [905, 109] on div "[STREET_ADDRESS] +1-123-456-7890 +1-123-456-7890" at bounding box center [596, 336] width 697 height 616
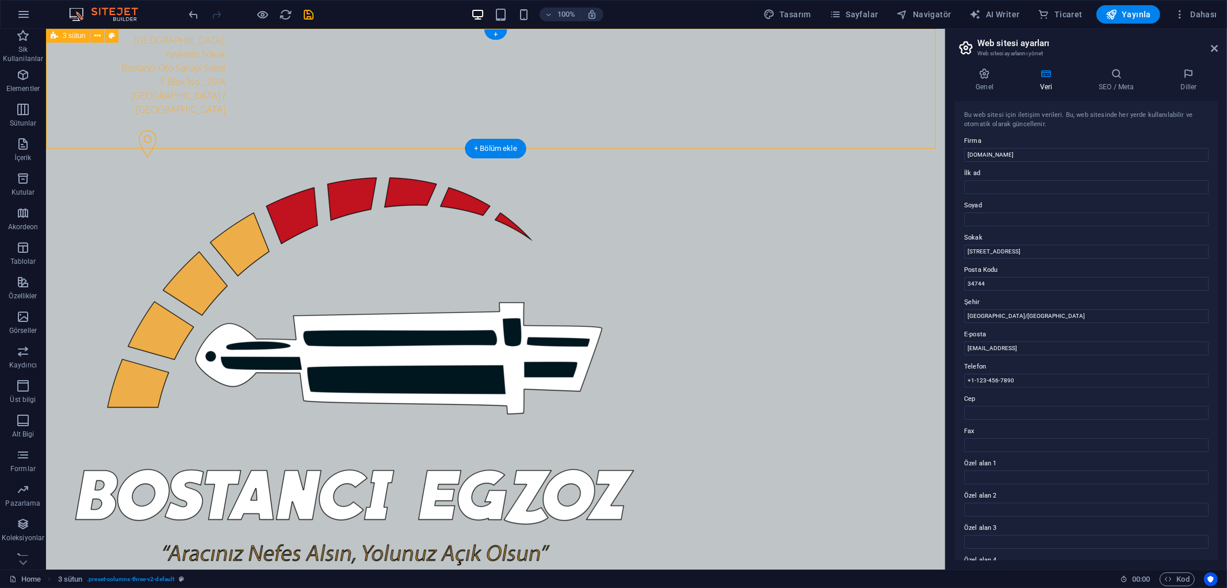
click at [130, 122] on div "[STREET_ADDRESS] +1-123-456-7890 +1-123-456-7890" at bounding box center [494, 336] width 899 height 616
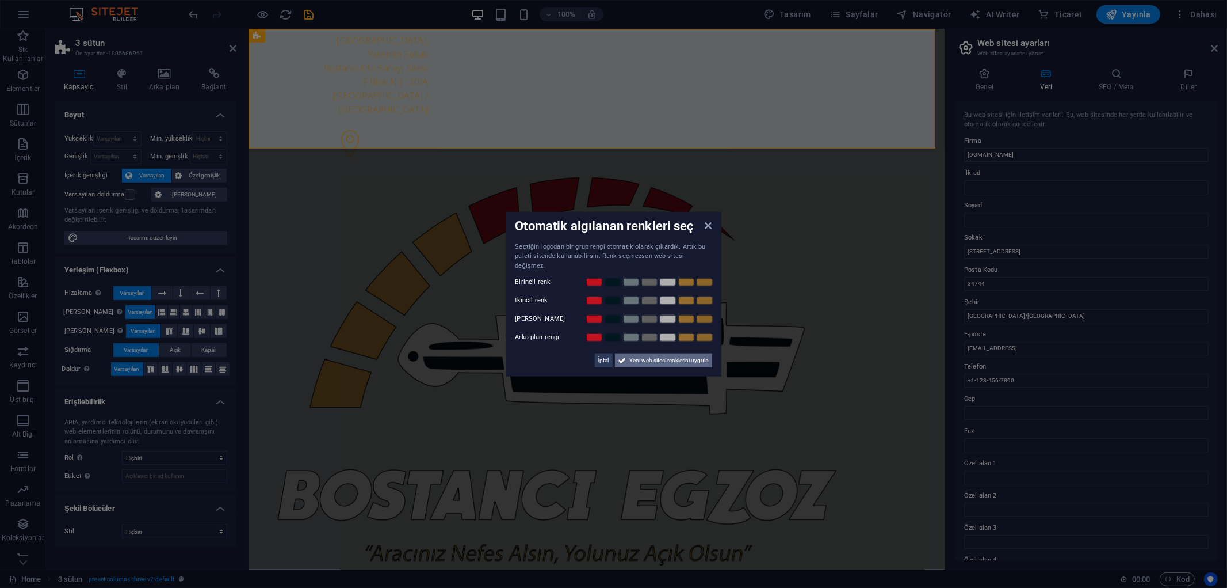
click at [641, 357] on span "Yeni web sitesi renklerini uygula" at bounding box center [669, 360] width 79 height 14
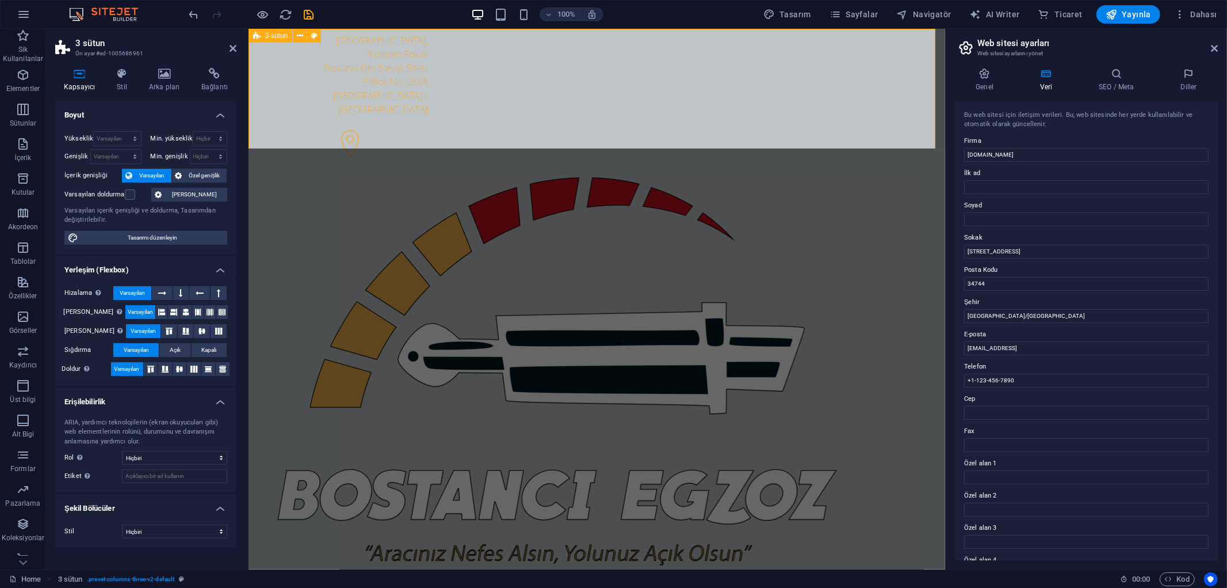
click at [892, 89] on div "[STREET_ADDRESS] +1-123-456-7890 +1-123-456-7890" at bounding box center [596, 336] width 697 height 616
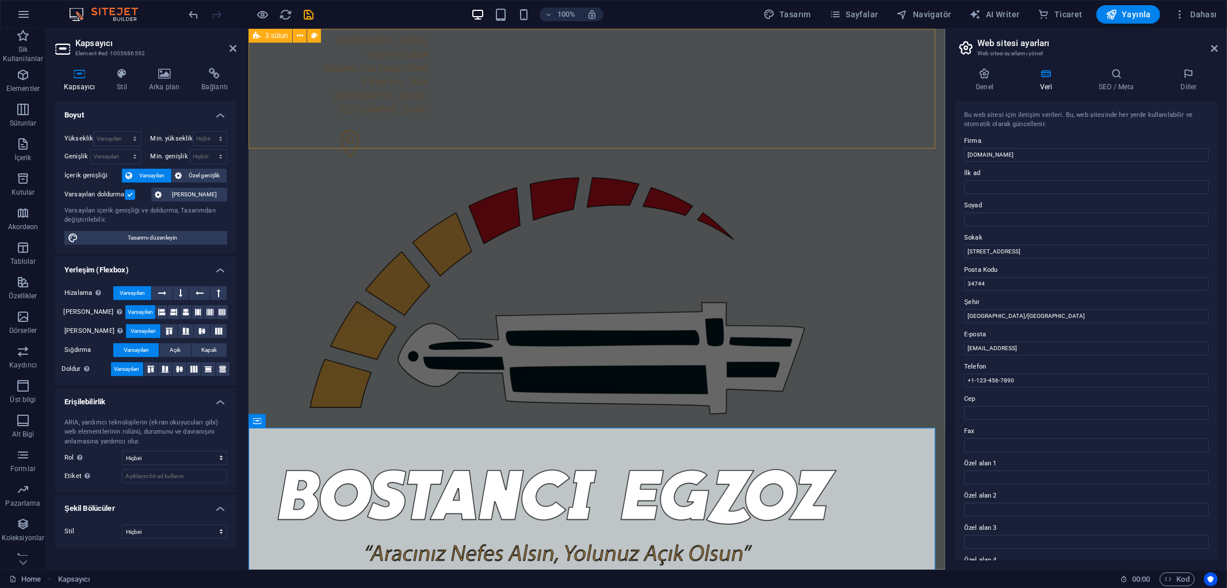
click at [909, 110] on div "[STREET_ADDRESS] +1-123-456-7890 +1-123-456-7890" at bounding box center [596, 336] width 697 height 616
click at [907, 110] on div "[STREET_ADDRESS] +1-123-456-7890 +1-123-456-7890" at bounding box center [596, 336] width 697 height 616
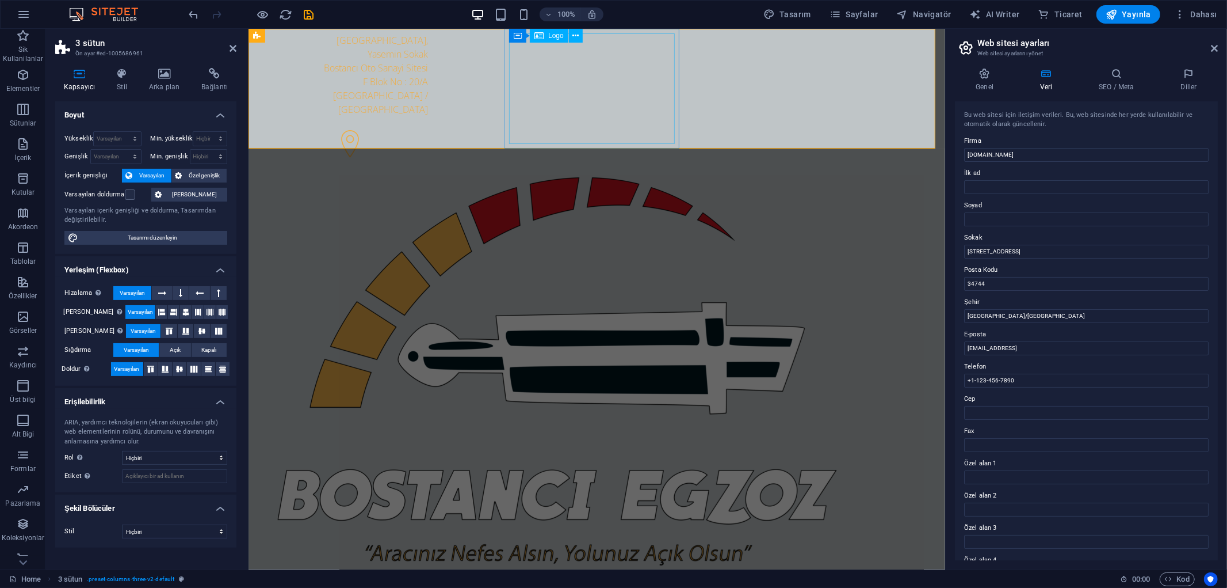
click at [428, 174] on div at bounding box center [345, 370] width 166 height 393
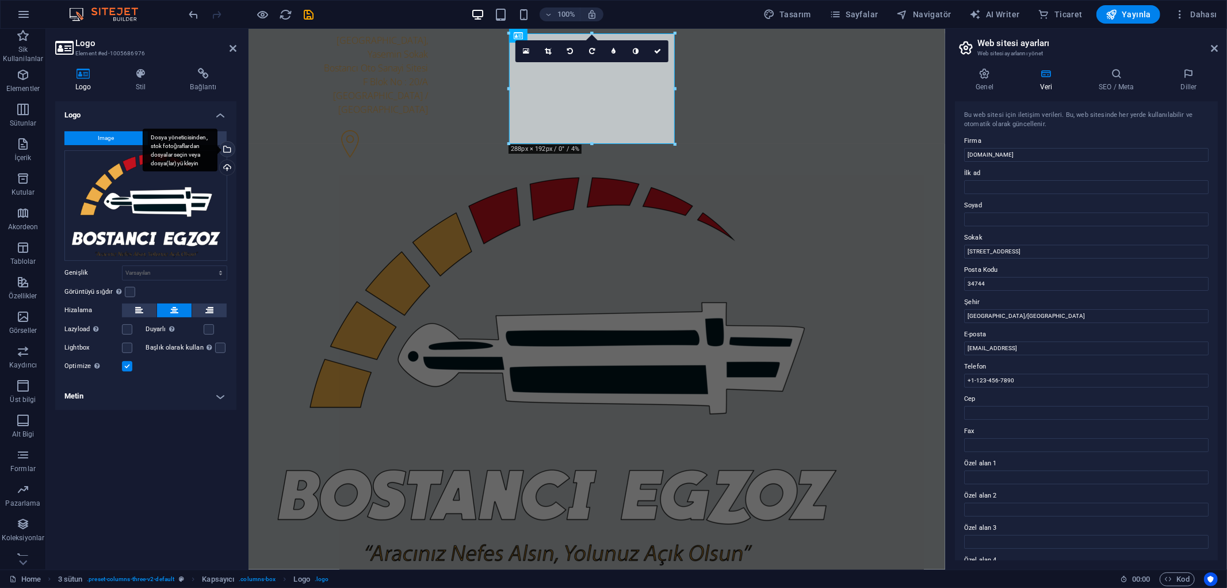
click at [230, 150] on div "Dosya yöneticisinden, stok fotoğraflardan dosyalar seçin veya dosya(lar) yükley…" at bounding box center [226, 150] width 17 height 17
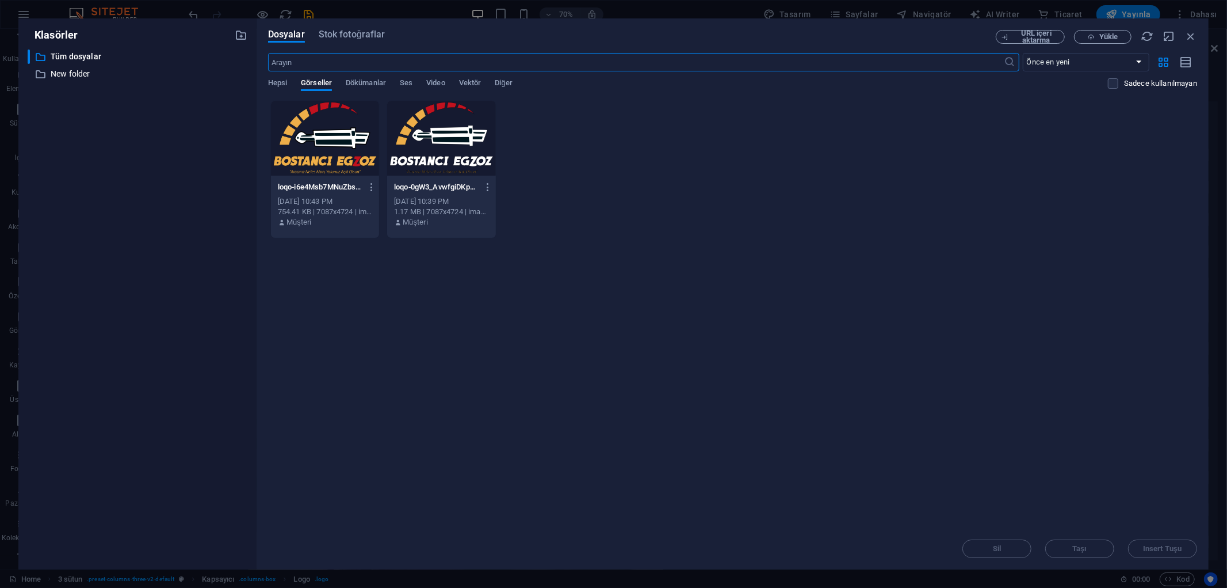
click at [310, 155] on div at bounding box center [325, 138] width 108 height 75
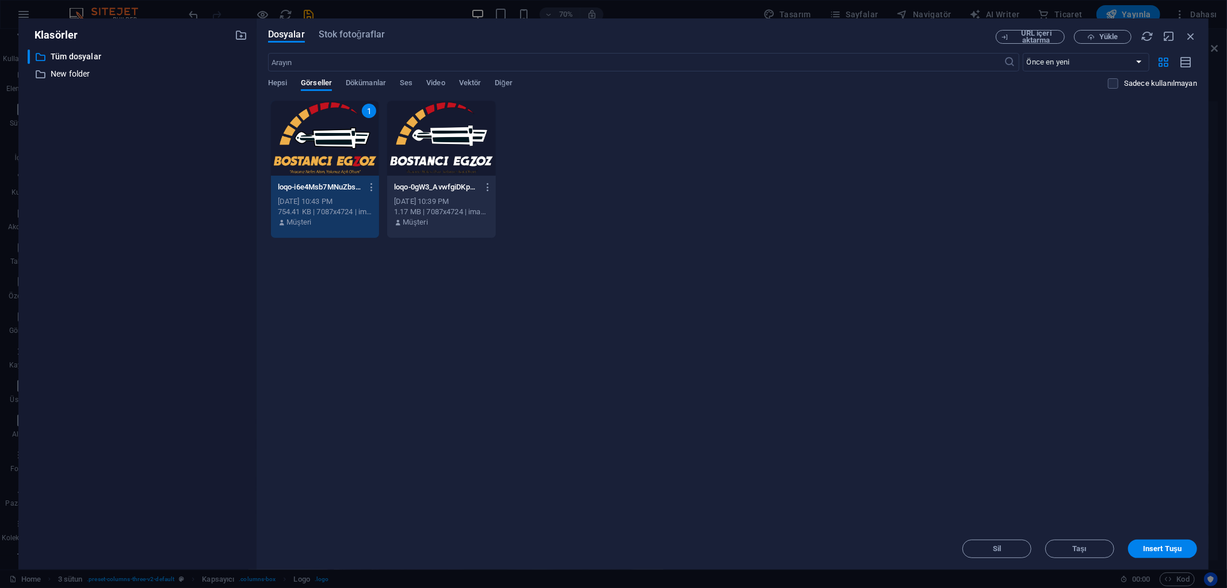
click at [310, 155] on div "1" at bounding box center [325, 138] width 108 height 75
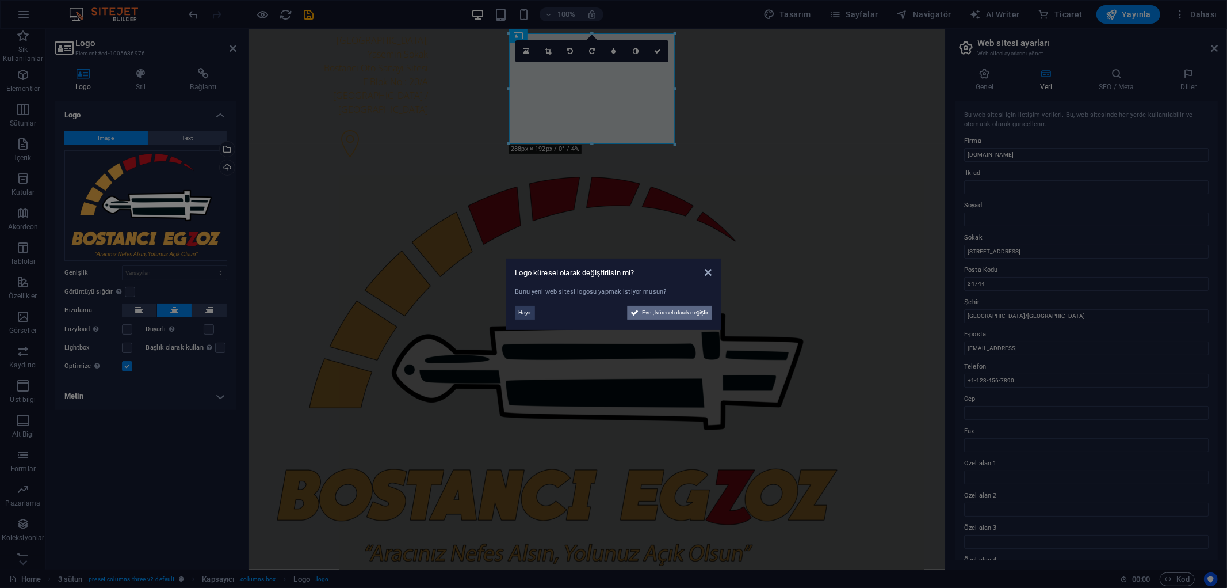
click at [674, 312] on span "Evet, küresel olarak değiştir" at bounding box center [675, 313] width 67 height 14
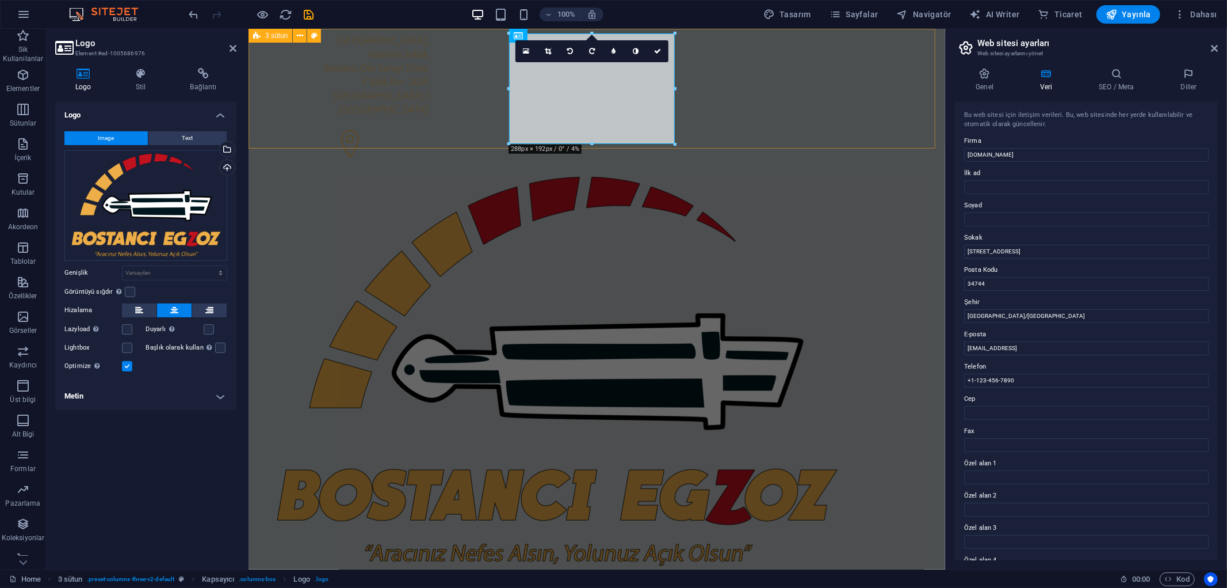
click at [900, 105] on div "[STREET_ADDRESS] +1-123-456-7890 +1-123-456-7890" at bounding box center [596, 336] width 697 height 616
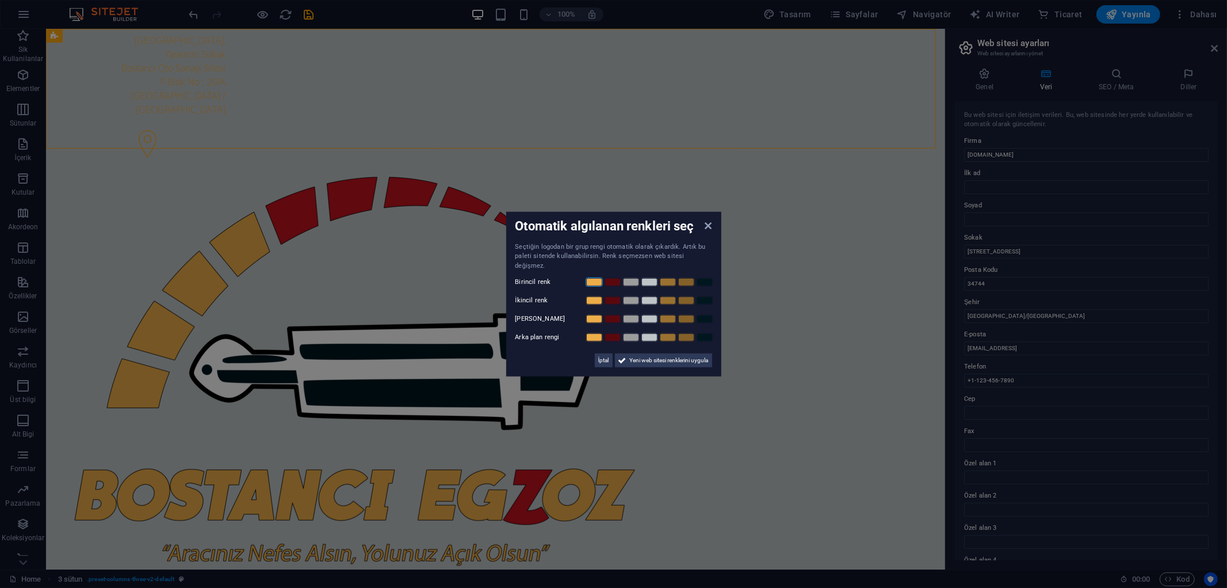
click at [598, 279] on link at bounding box center [594, 281] width 17 height 9
click at [592, 296] on link at bounding box center [594, 300] width 17 height 9
click at [617, 315] on link at bounding box center [612, 318] width 17 height 9
click at [665, 296] on link at bounding box center [667, 300] width 17 height 9
click at [688, 296] on link at bounding box center [686, 300] width 17 height 9
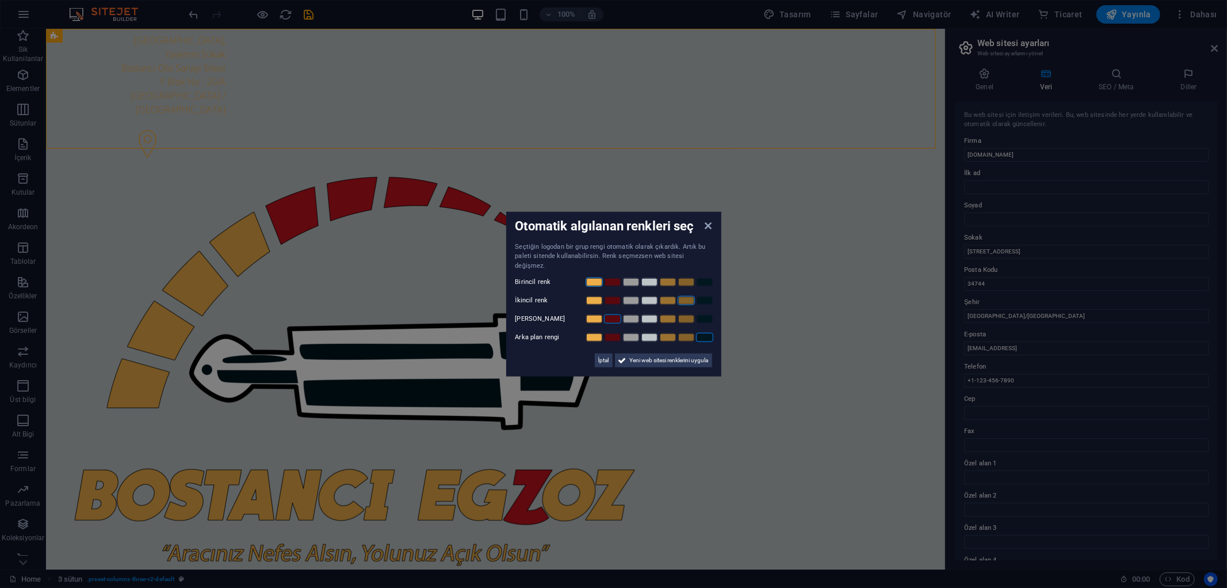
click at [705, 333] on link at bounding box center [704, 337] width 17 height 9
click at [652, 333] on link at bounding box center [649, 337] width 17 height 9
click at [647, 360] on span "Yeni web sitesi renklerini uygula" at bounding box center [669, 360] width 79 height 14
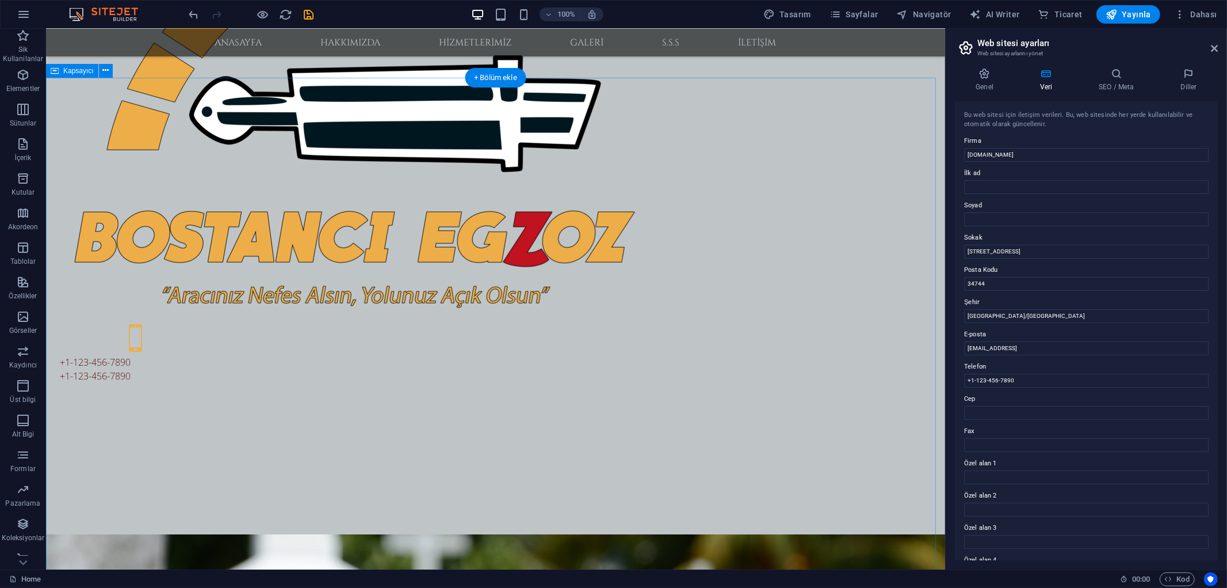
scroll to position [255, 0]
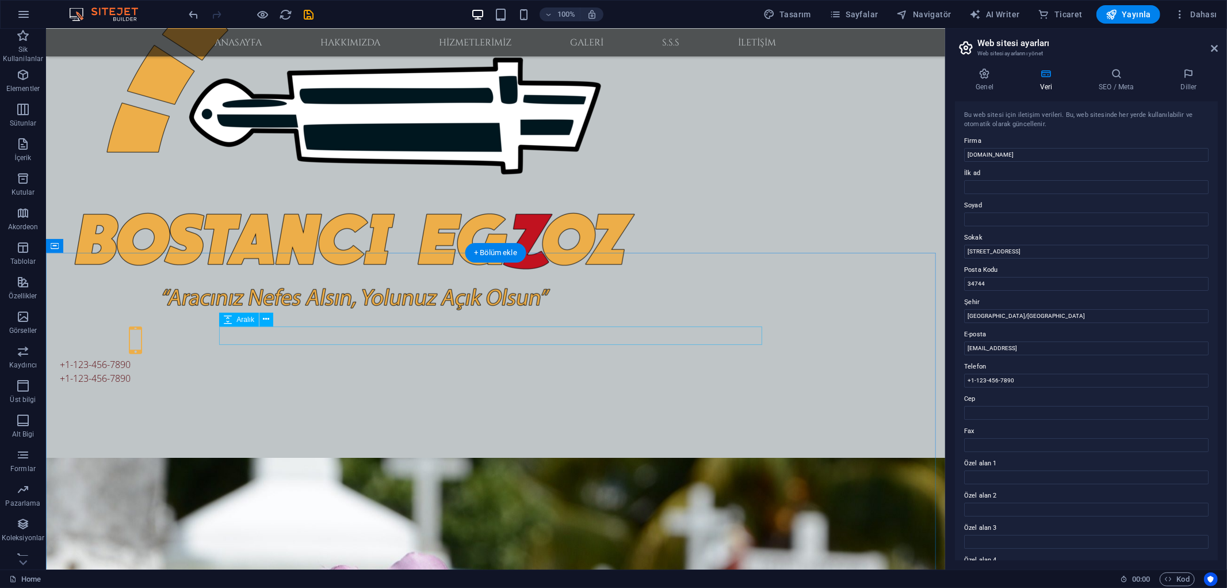
select select "rem"
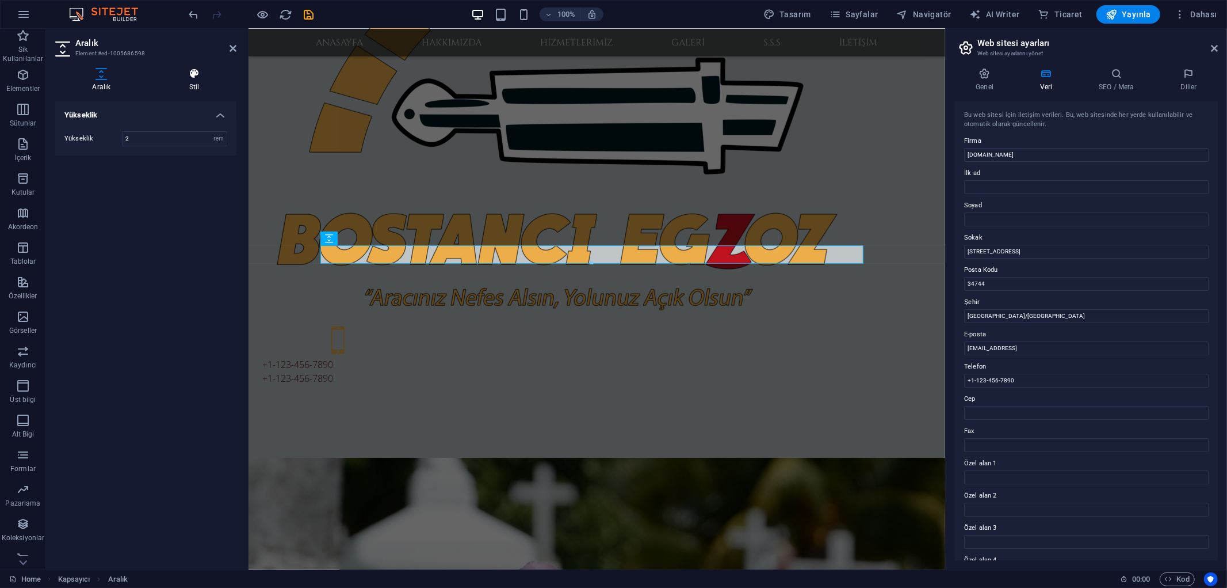
click at [201, 81] on h4 "Stil" at bounding box center [194, 80] width 84 height 24
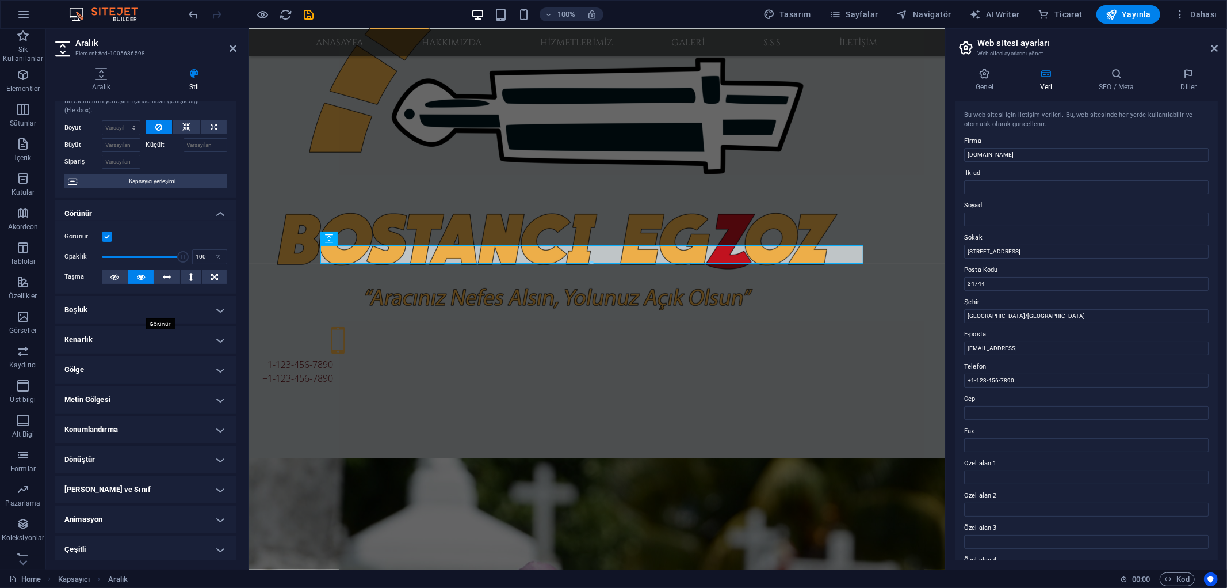
scroll to position [37, 0]
click at [110, 344] on h4 "Kenarlık" at bounding box center [145, 337] width 181 height 28
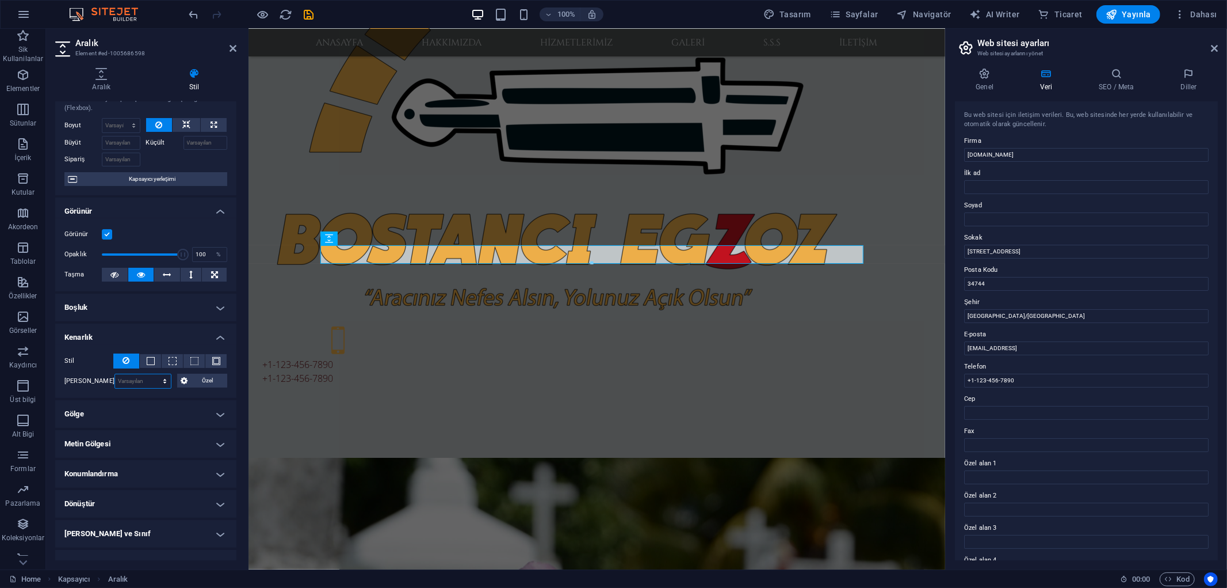
click at [150, 376] on select "Varsayılan px rem % vh vw Özel" at bounding box center [143, 381] width 56 height 14
select select "px"
click at [152, 374] on select "Varsayılan px rem % vh vw Özel" at bounding box center [143, 381] width 56 height 14
type input "0"
click at [147, 358] on span at bounding box center [151, 361] width 8 height 8
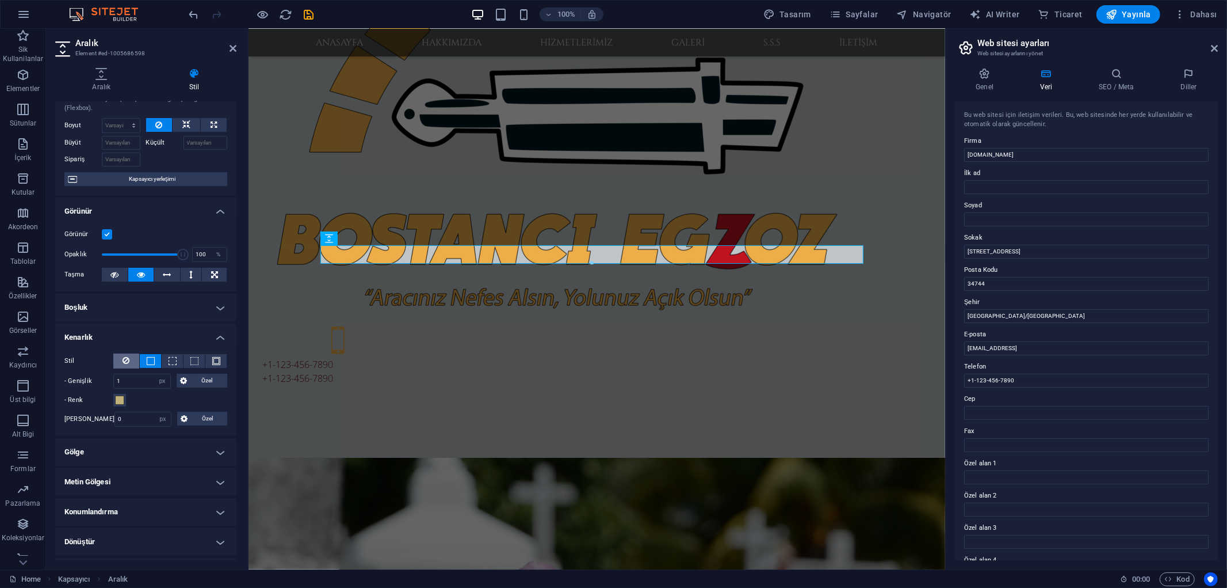
click at [129, 355] on icon at bounding box center [126, 360] width 7 height 14
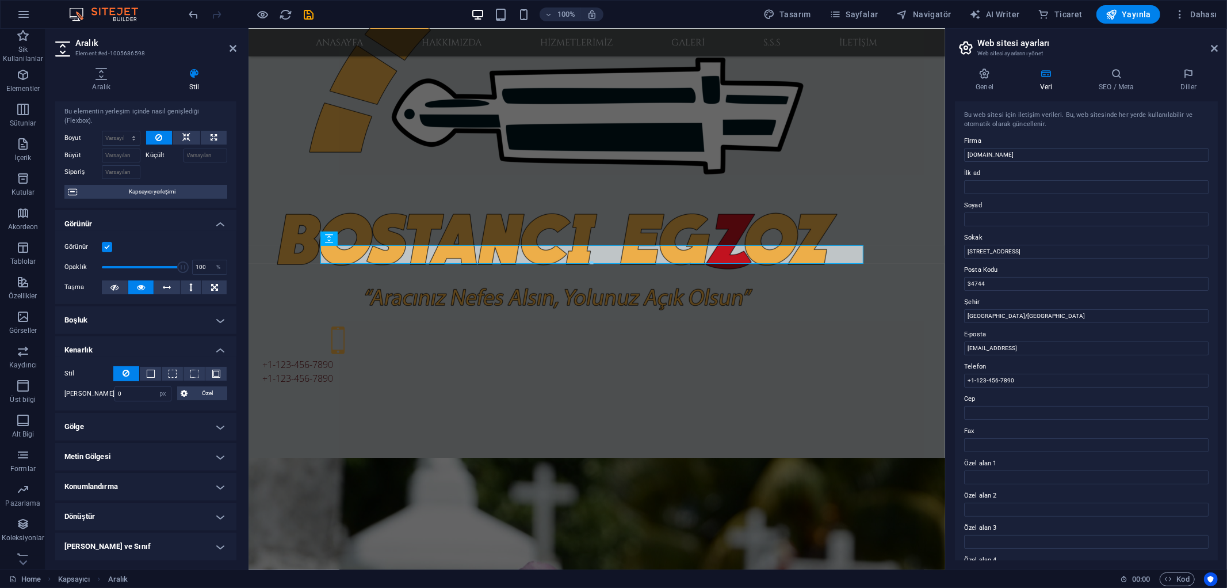
scroll to position [0, 0]
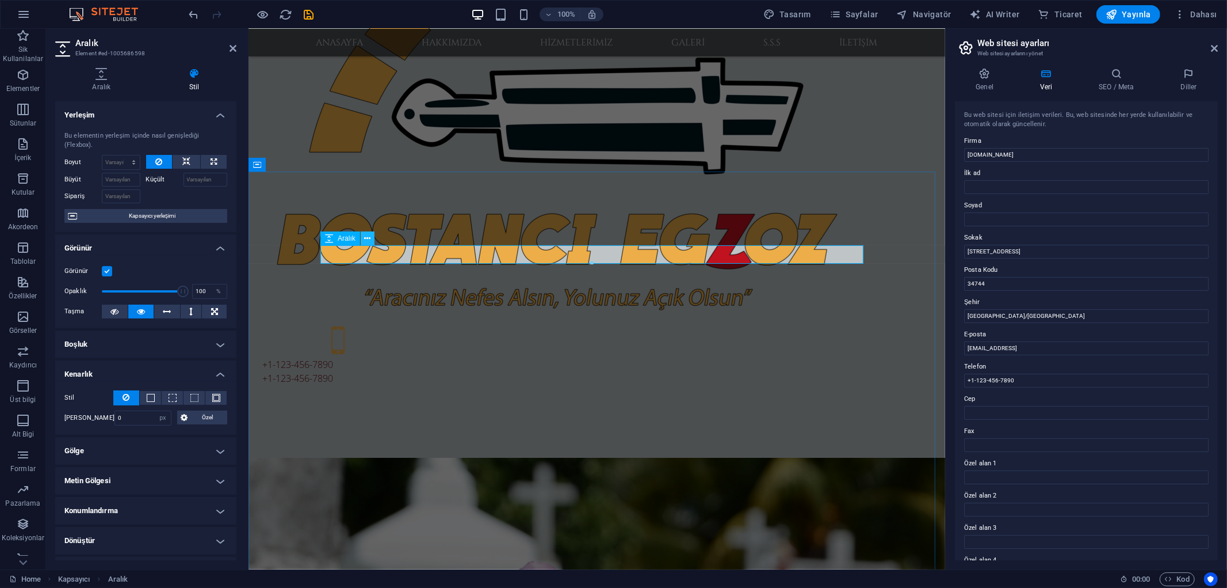
click at [369, 240] on icon at bounding box center [367, 238] width 6 height 12
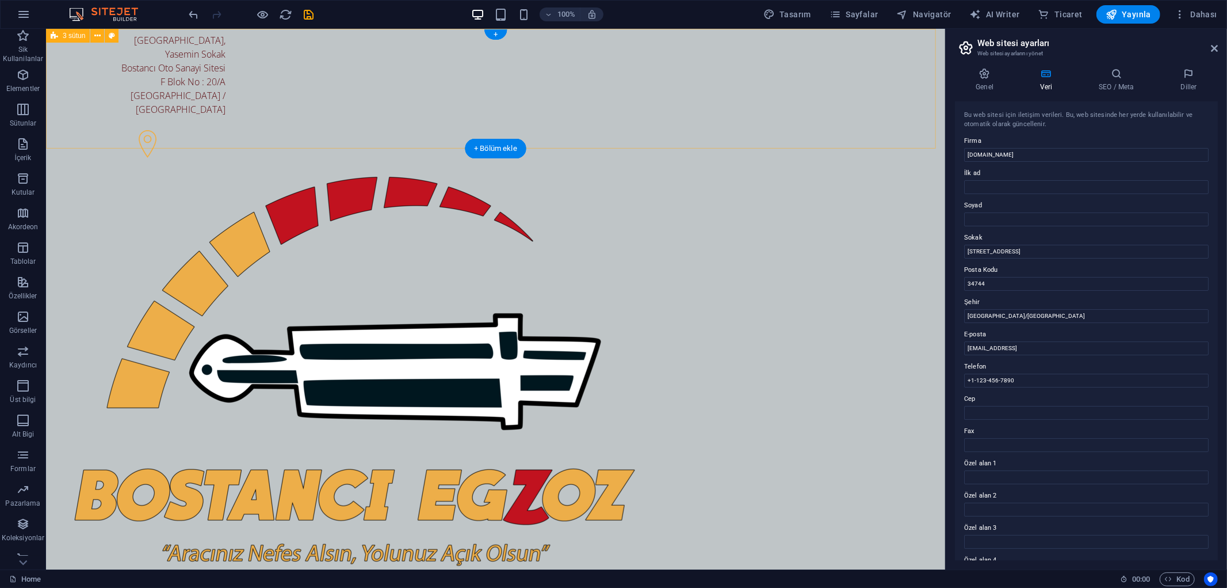
click at [779, 121] on div "[STREET_ADDRESS] +1-123-456-7890 +1-123-456-7890" at bounding box center [494, 336] width 899 height 616
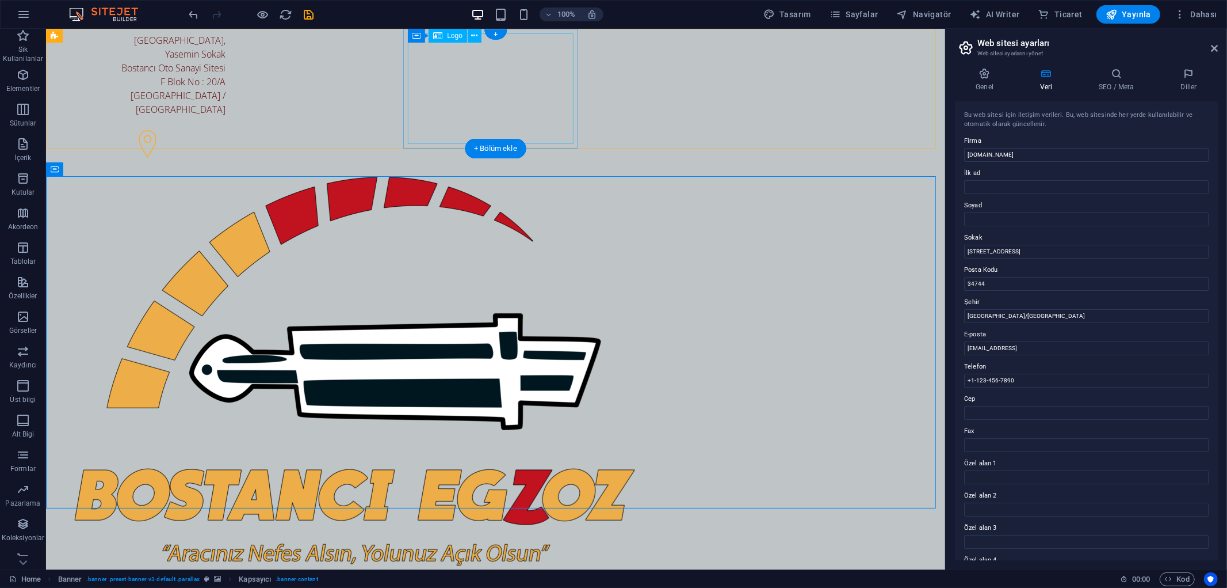
click at [225, 174] on div at bounding box center [142, 370] width 166 height 393
click at [521, 151] on div "+ Bölüm ekle" at bounding box center [496, 149] width 62 height 20
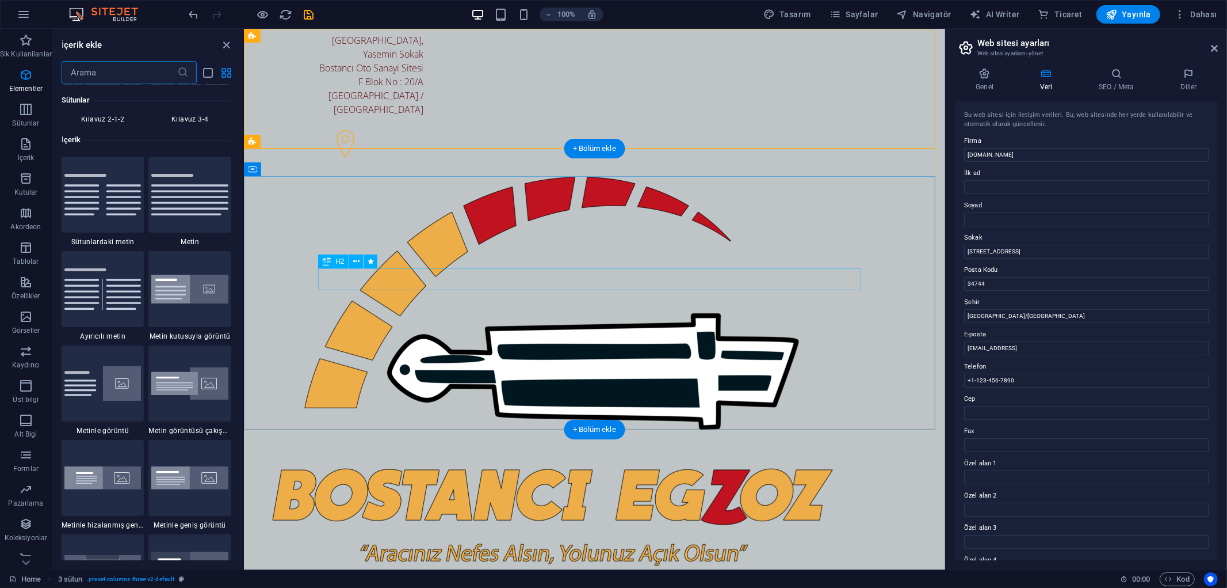
scroll to position [2012, 0]
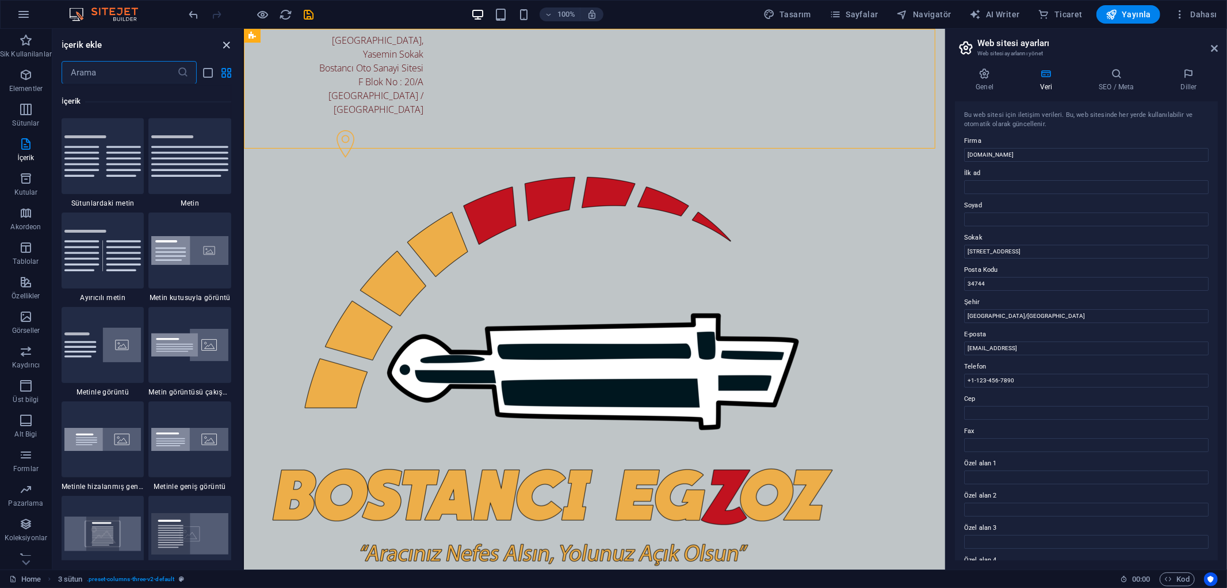
click at [229, 44] on icon "close panel" at bounding box center [226, 45] width 13 height 13
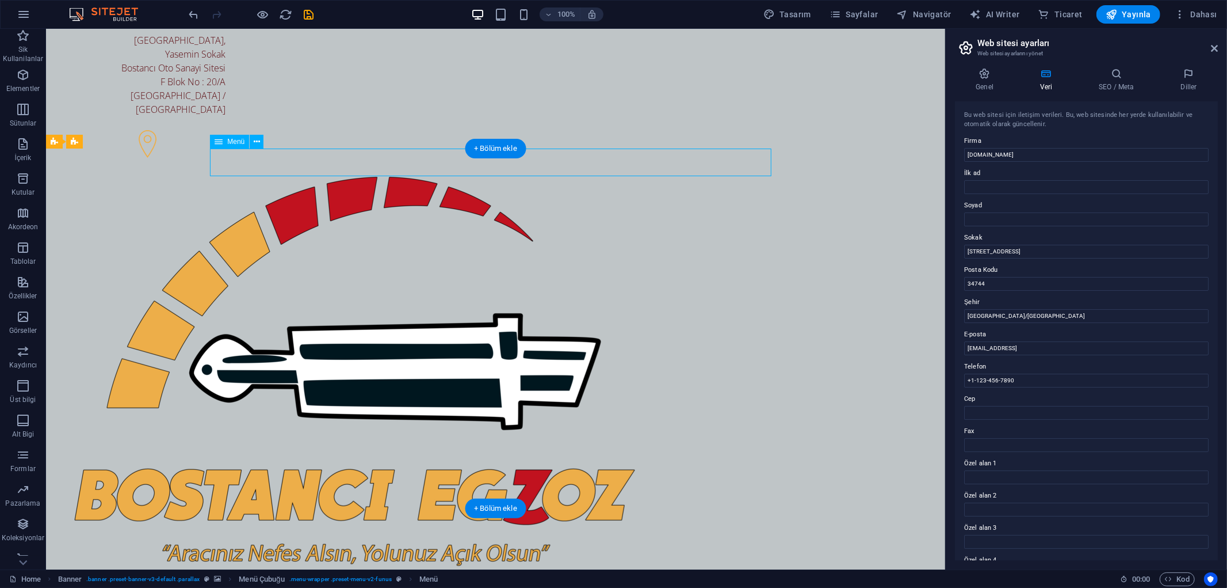
select select
select select "1"
select select
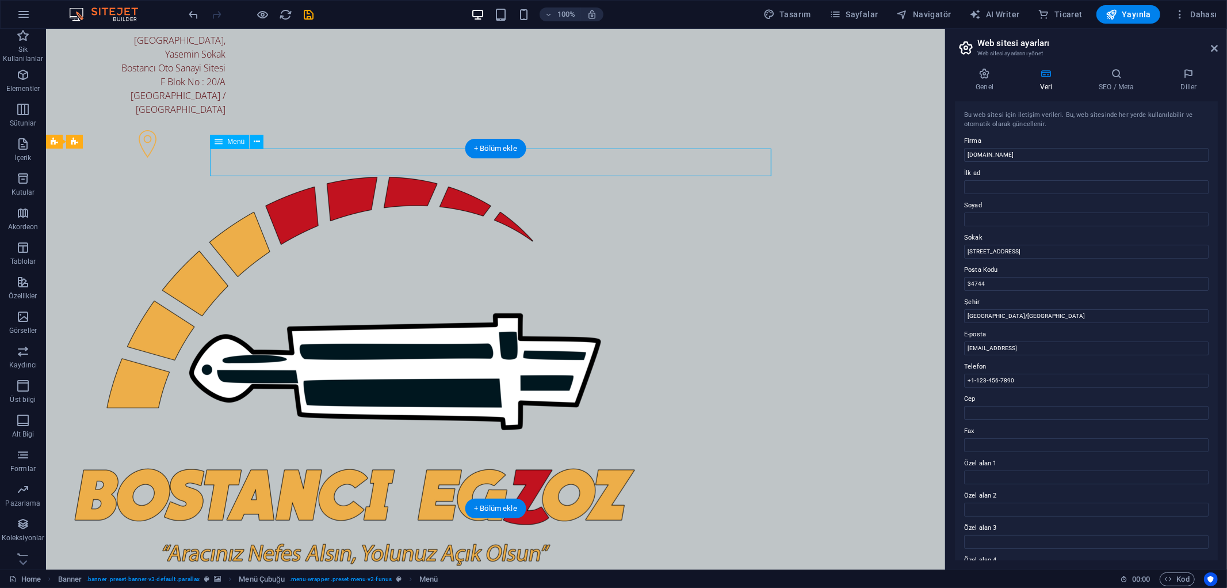
select select "2"
select select
select select "3"
select select
select select "4"
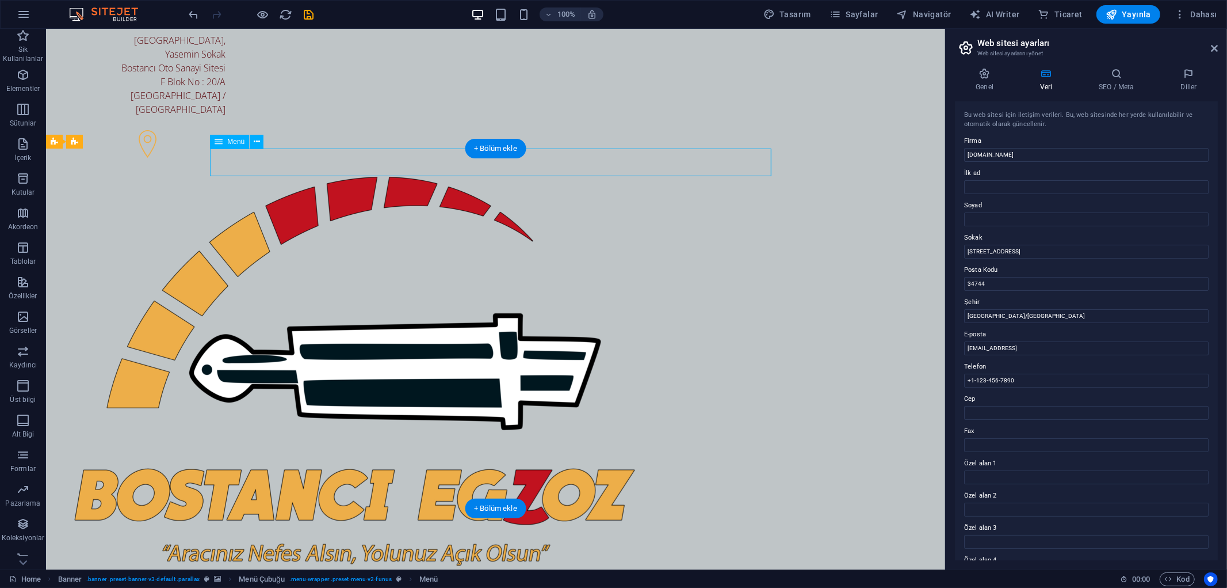
select select
select select "5"
select select
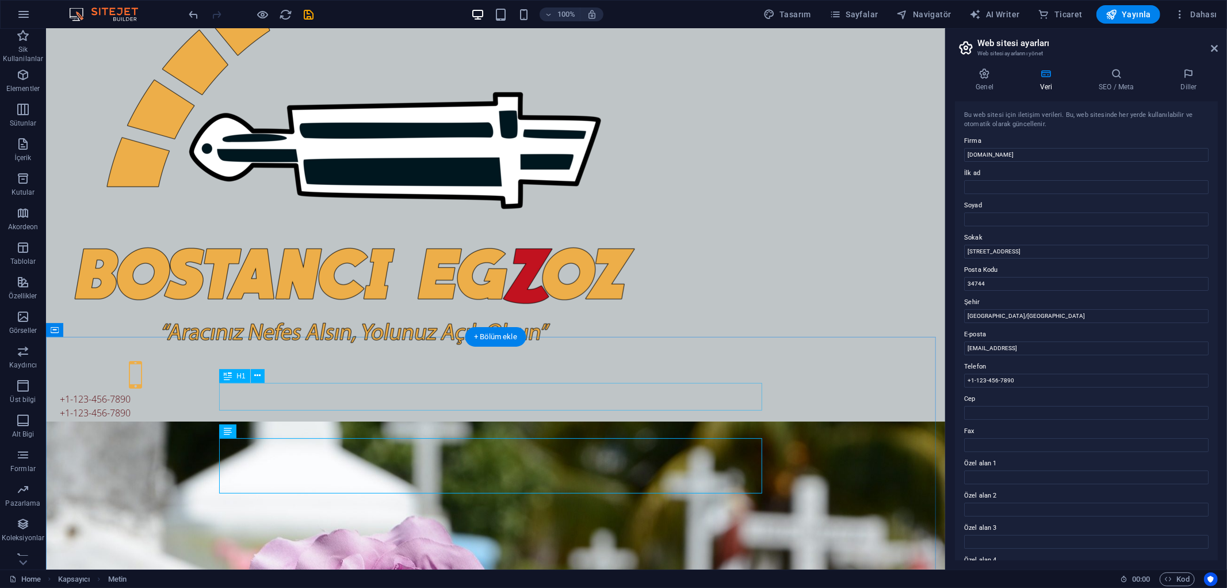
scroll to position [0, 0]
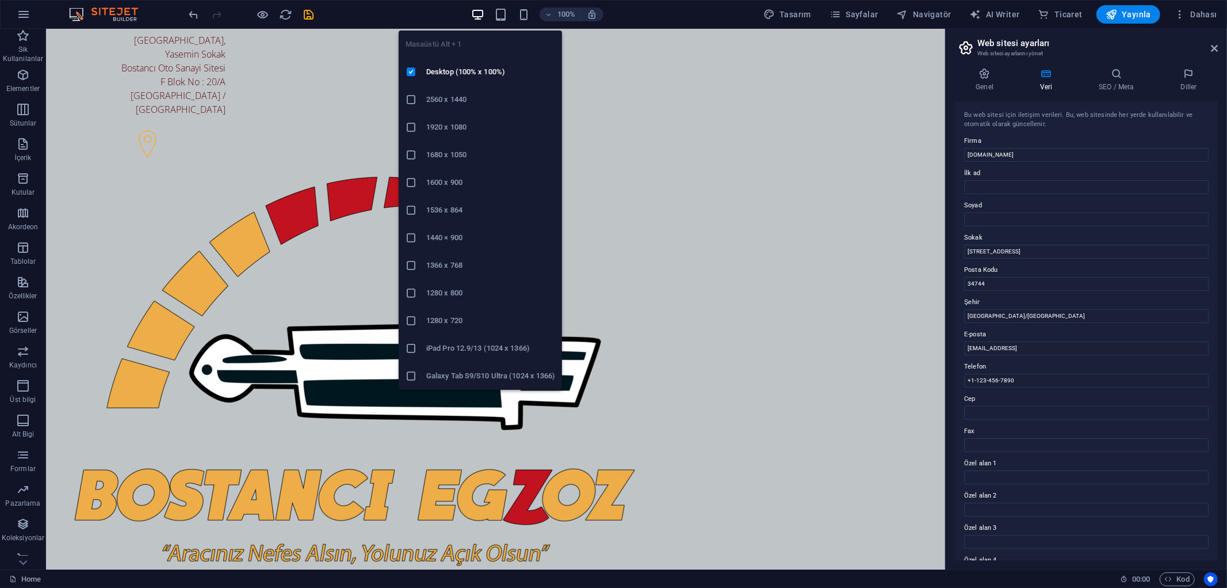
click at [481, 15] on icon "button" at bounding box center [477, 14] width 13 height 13
click at [461, 131] on h6 "1920 x 1080" at bounding box center [490, 127] width 129 height 14
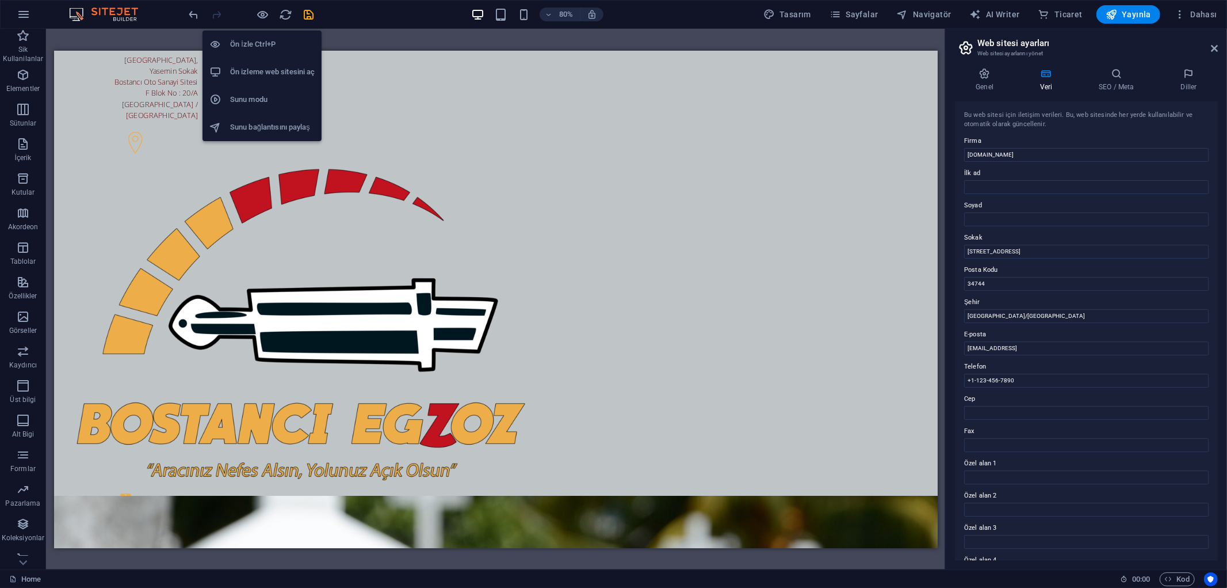
drag, startPoint x: 262, startPoint y: 14, endPoint x: 263, endPoint y: 41, distance: 27.6
click at [263, 41] on body "[DOMAIN_NAME] Home Sik Kullanilanlar Elementler Sütunlar İçerik Kutular Akordeo…" at bounding box center [613, 294] width 1227 height 588
click at [263, 41] on h6 "Ön İzle Ctrl+P" at bounding box center [272, 44] width 85 height 14
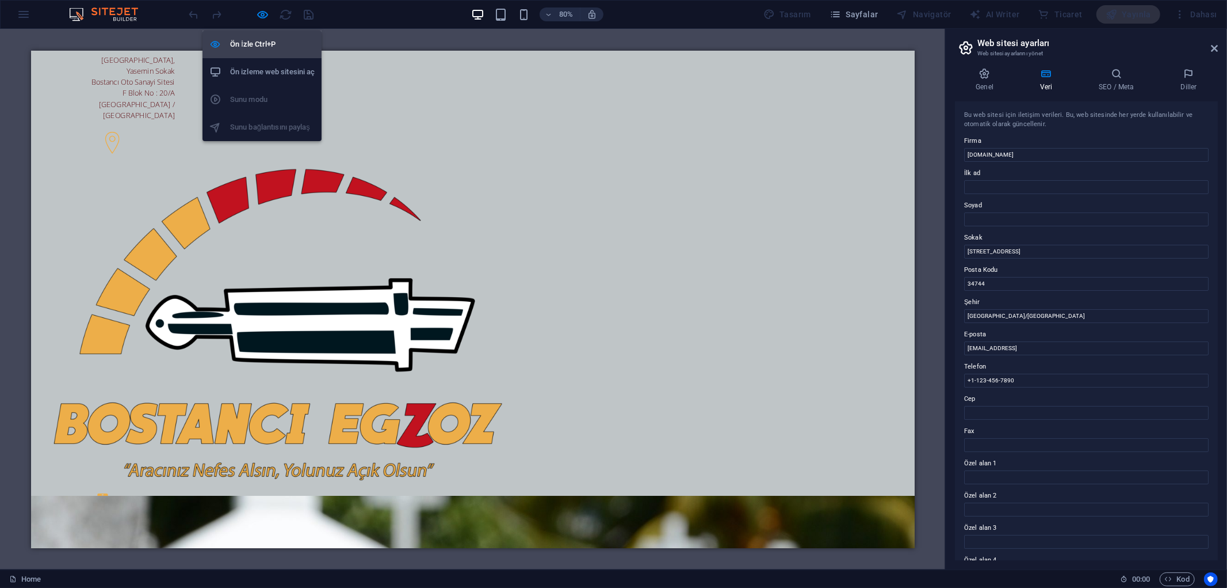
click at [268, 47] on h6 "Ön İzle Ctrl+P" at bounding box center [272, 44] width 85 height 14
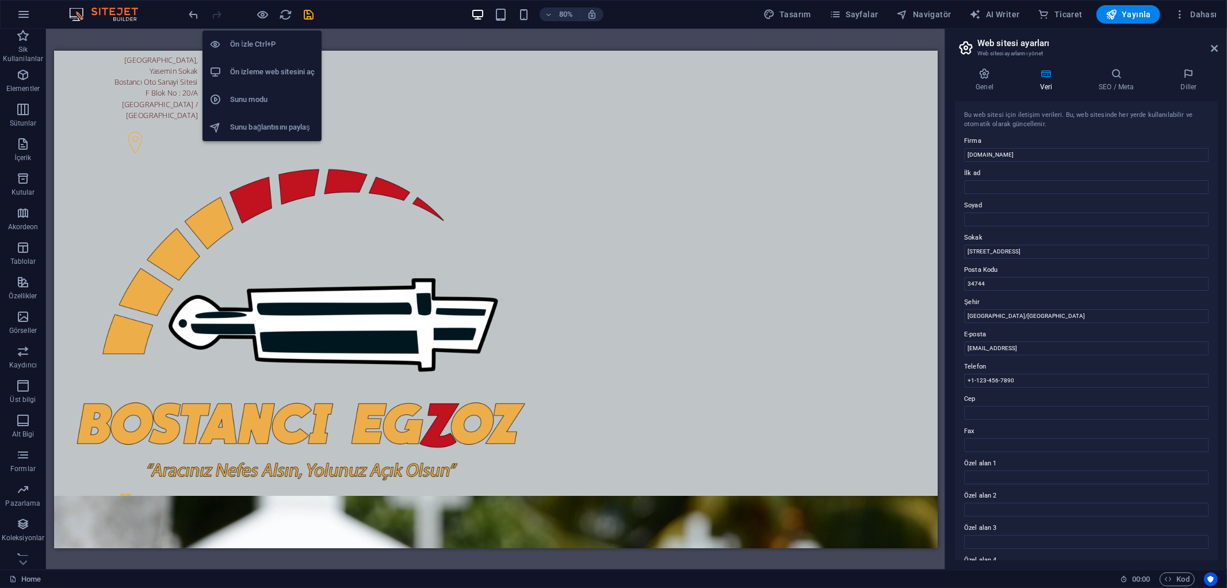
click at [274, 74] on h6 "Ön izleme web sitesini aç" at bounding box center [272, 72] width 85 height 14
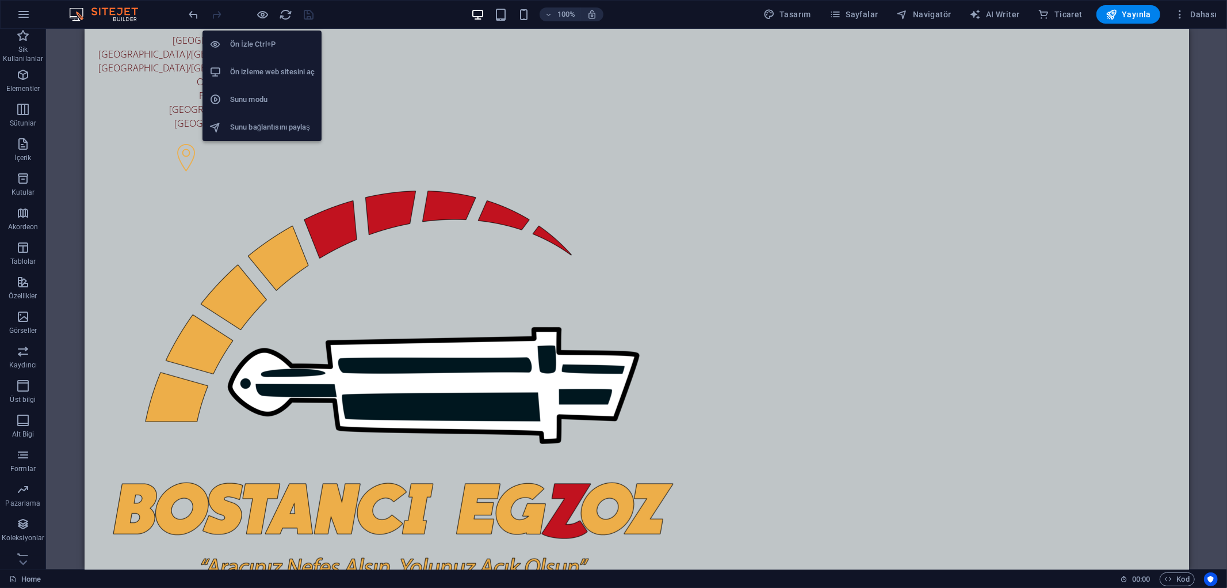
click at [295, 70] on h6 "Ön izleme web sitesini aç" at bounding box center [272, 72] width 85 height 14
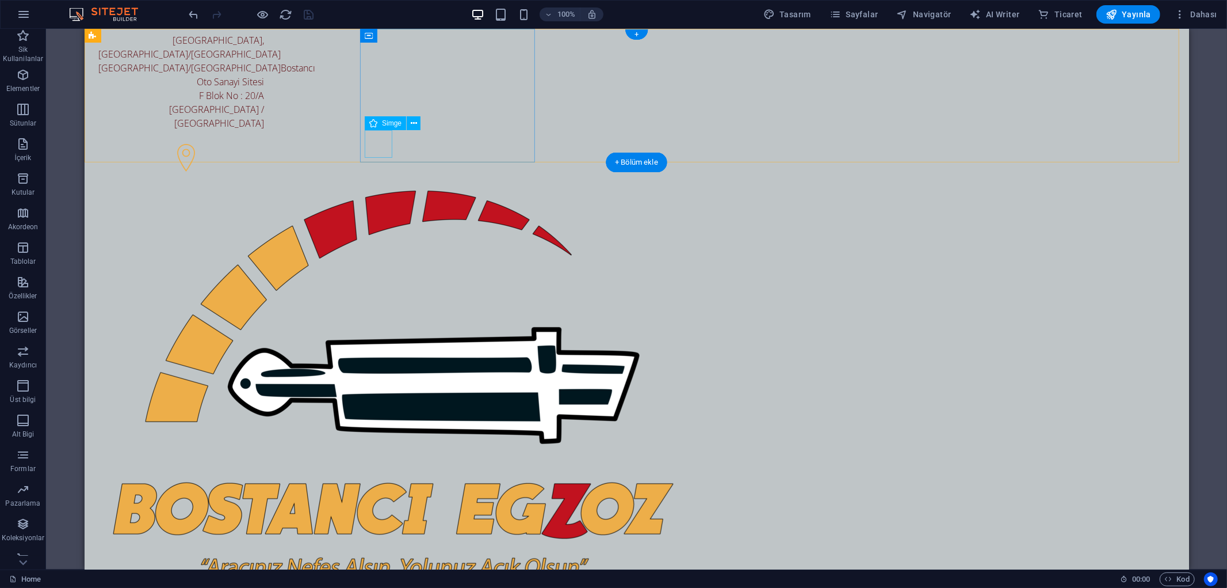
click at [264, 143] on figure at bounding box center [181, 158] width 166 height 31
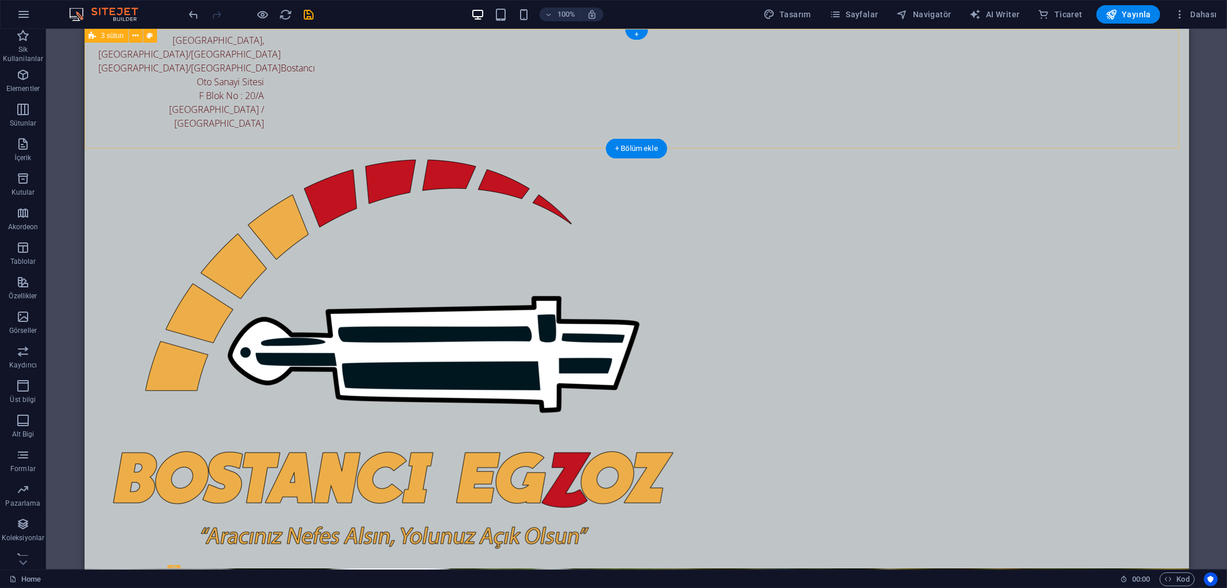
click at [997, 107] on div "[GEOGRAPHIC_DATA], [GEOGRAPHIC_DATA]/[GEOGRAPHIC_DATA] [GEOGRAPHIC_DATA]/[STREE…" at bounding box center [636, 327] width 1105 height 599
click at [264, 91] on div "[GEOGRAPHIC_DATA], [GEOGRAPHIC_DATA]/[GEOGRAPHIC_DATA] [GEOGRAPHIC_DATA]/[STREE…" at bounding box center [181, 88] width 166 height 110
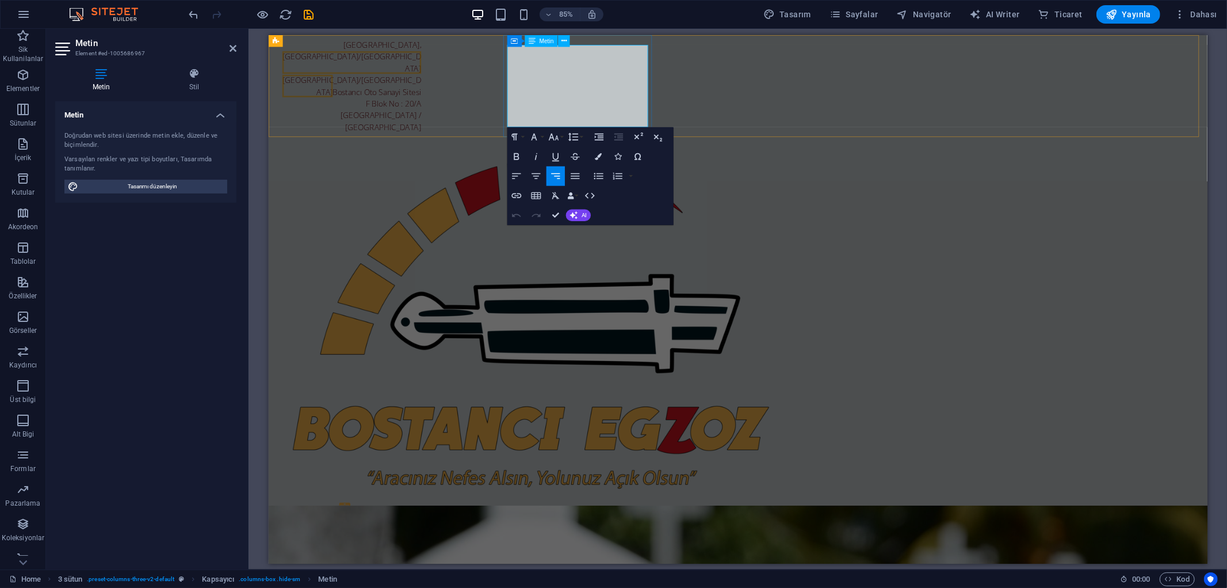
click at [448, 80] on p "[GEOGRAPHIC_DATA]/[GEOGRAPHIC_DATA] [GEOGRAPHIC_DATA]/[STREET_ADDRESS]" at bounding box center [365, 108] width 166 height 110
click at [448, 87] on p "[GEOGRAPHIC_DATA]/[GEOGRAPHIC_DATA] [GEOGRAPHIC_DATA]/[STREET_ADDRESS]" at bounding box center [365, 108] width 166 height 110
click at [448, 98] on p "[GEOGRAPHIC_DATA]/[GEOGRAPHIC_DATA] [GEOGRAPHIC_DATA]/[STREET_ADDRESS]" at bounding box center [365, 108] width 166 height 110
click at [448, 88] on p "[GEOGRAPHIC_DATA]/[GEOGRAPHIC_DATA] [GEOGRAPHIC_DATA]/[STREET_ADDRESS]" at bounding box center [365, 108] width 166 height 110
drag, startPoint x: 632, startPoint y: 85, endPoint x: 608, endPoint y: 69, distance: 29.0
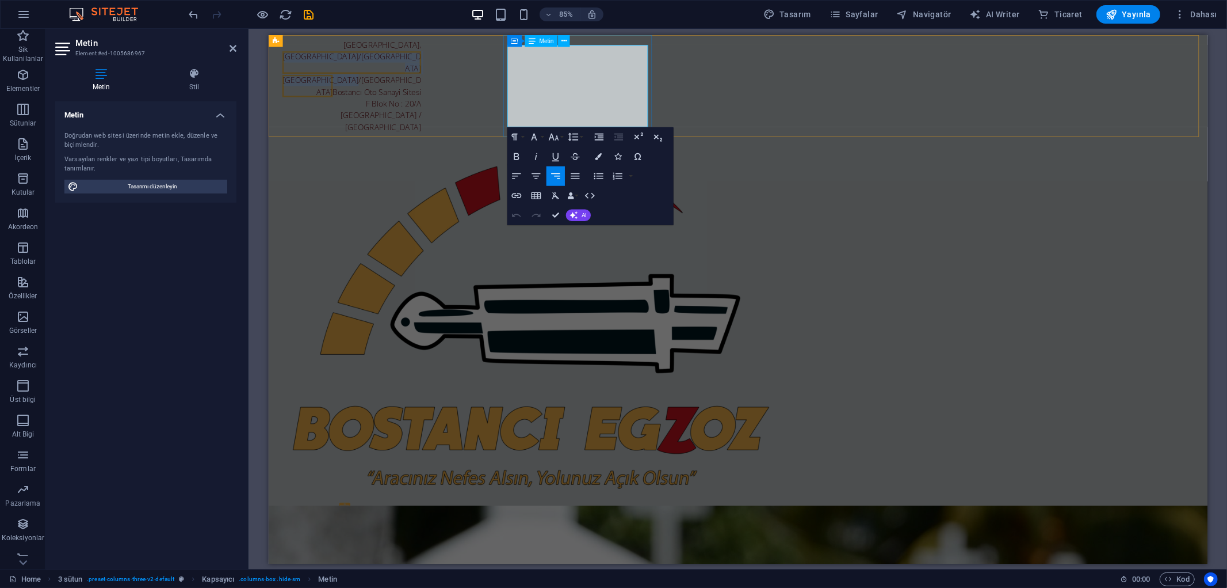
click at [448, 69] on p "[GEOGRAPHIC_DATA]/[GEOGRAPHIC_DATA] [GEOGRAPHIC_DATA]/[STREET_ADDRESS]" at bounding box center [365, 108] width 166 height 110
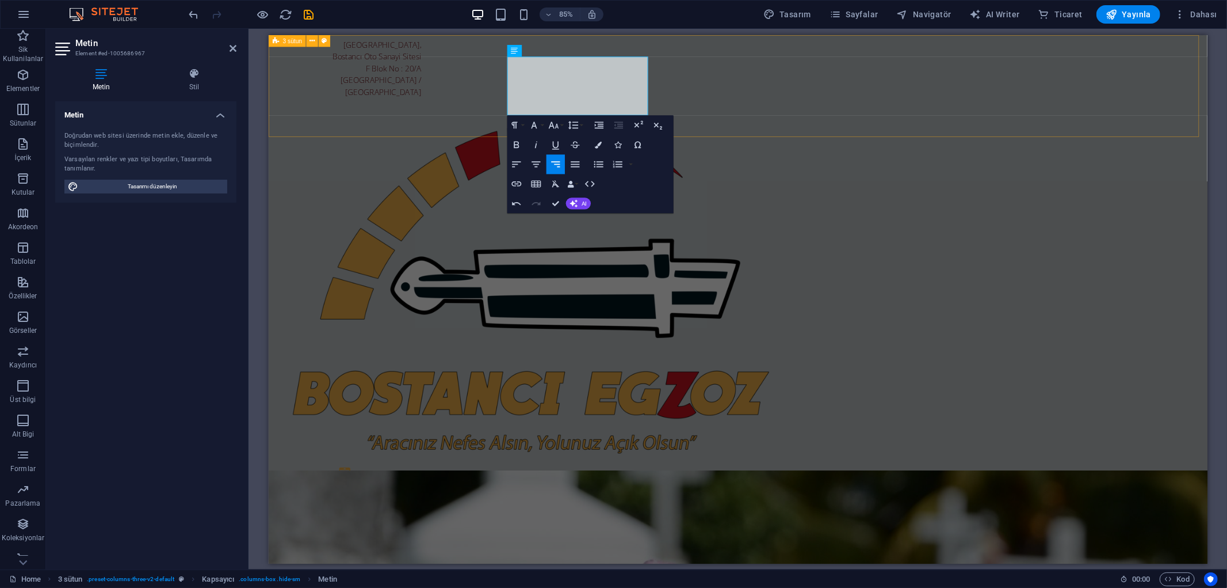
click at [1161, 77] on div "[STREET_ADDRESS] +1-123-456-7890 +1-123-456-7890" at bounding box center [820, 320] width 1105 height 571
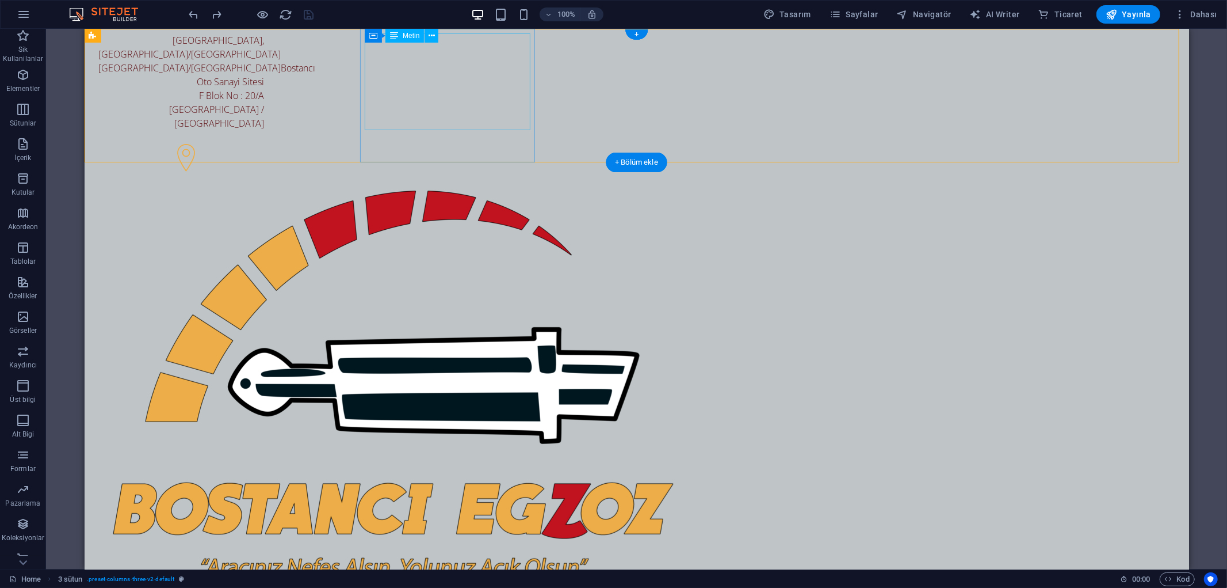
click at [264, 90] on div "[GEOGRAPHIC_DATA], [GEOGRAPHIC_DATA]/[GEOGRAPHIC_DATA] [GEOGRAPHIC_DATA]/[STREE…" at bounding box center [181, 88] width 166 height 110
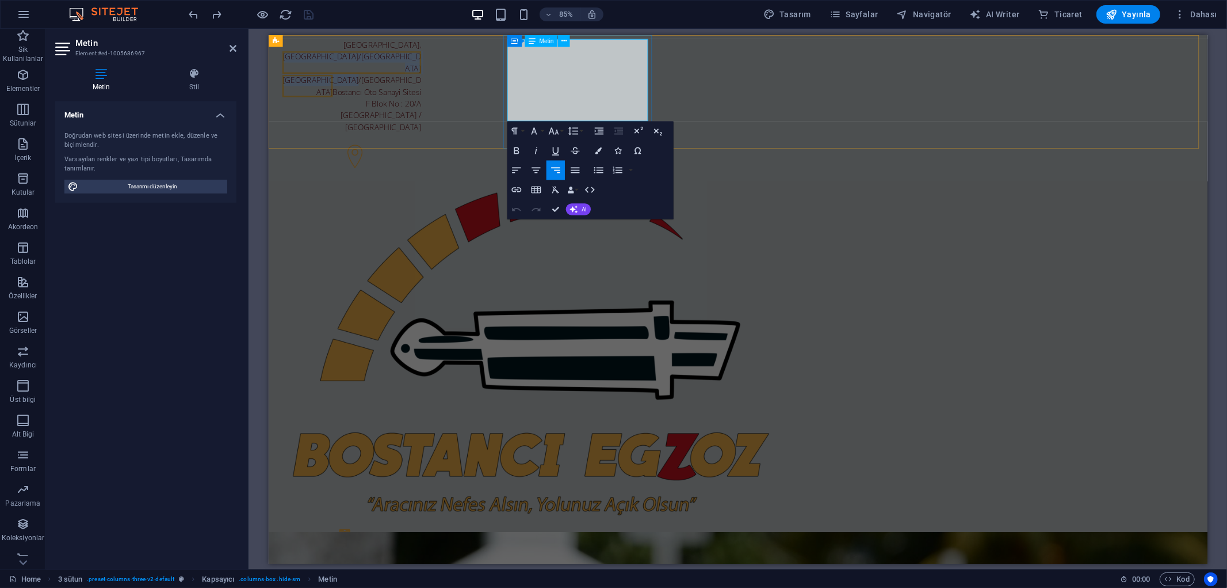
drag, startPoint x: 632, startPoint y: 77, endPoint x: 584, endPoint y: 60, distance: 50.4
click at [448, 60] on p "[GEOGRAPHIC_DATA]/[GEOGRAPHIC_DATA] [GEOGRAPHIC_DATA]/[STREET_ADDRESS]" at bounding box center [365, 108] width 166 height 110
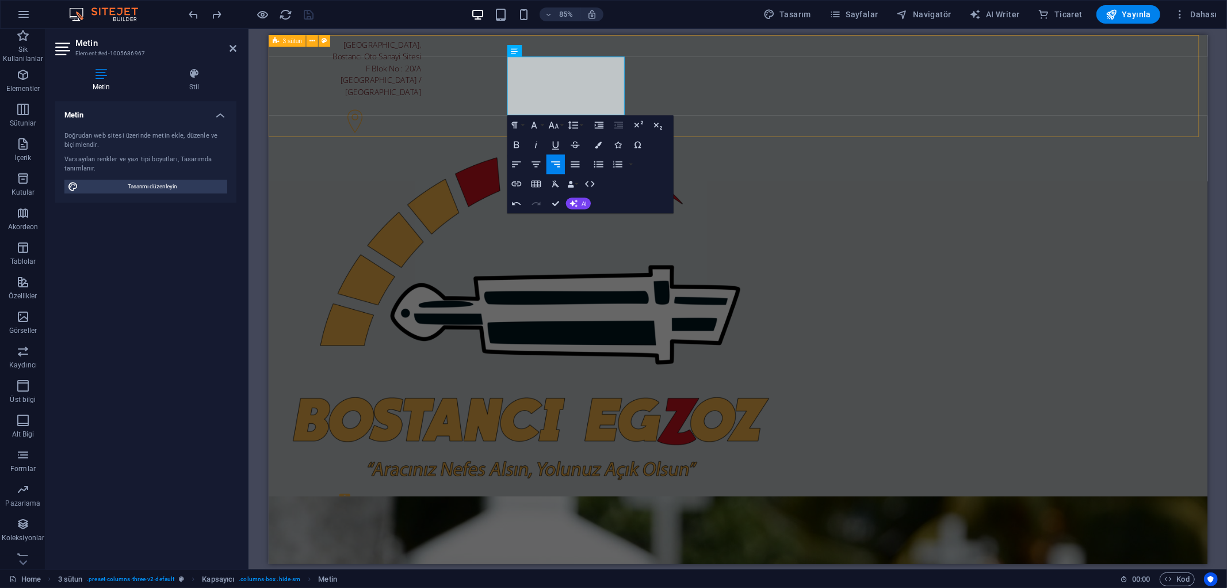
click at [1207, 78] on div "[STREET_ADDRESS] +1-123-456-7890 +1-123-456-7890" at bounding box center [820, 336] width 1105 height 602
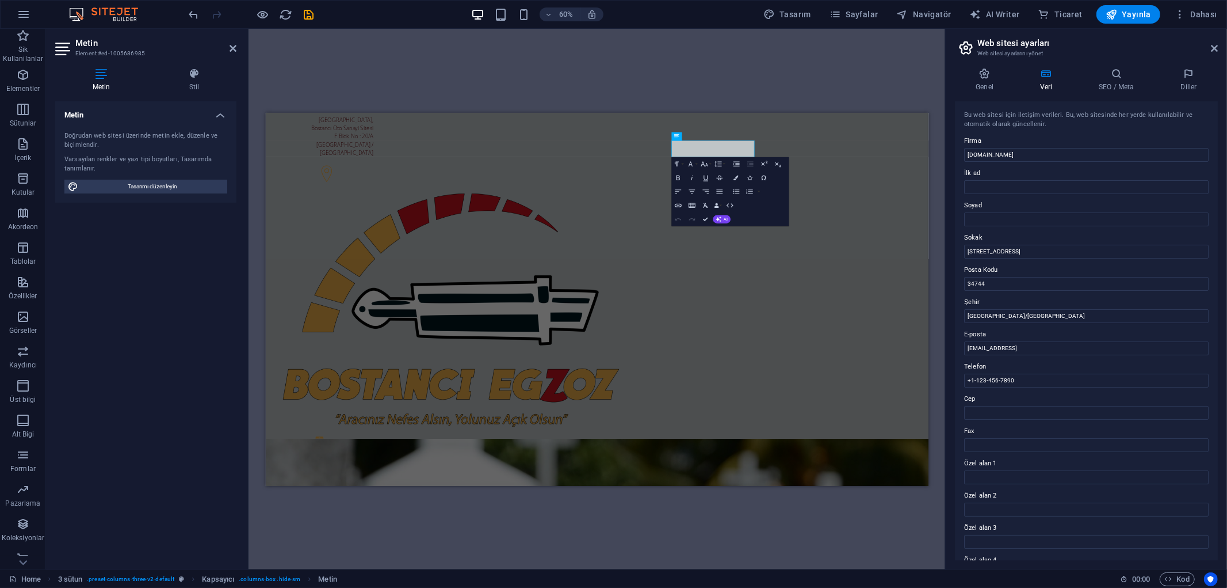
click at [890, 81] on div "H2 Banner Kapsayıcı 3 sütun Banner Menü Çubuğu Kapsayıcı H4 Menü Kapsayıcı Kaps…" at bounding box center [597, 299] width 697 height 540
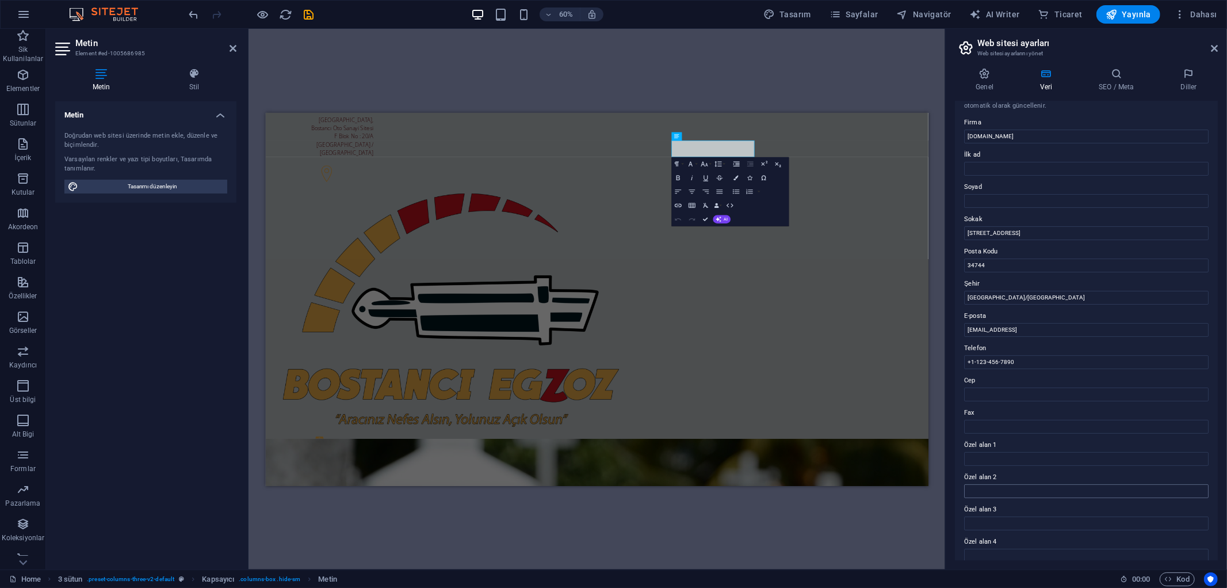
scroll to position [64, 0]
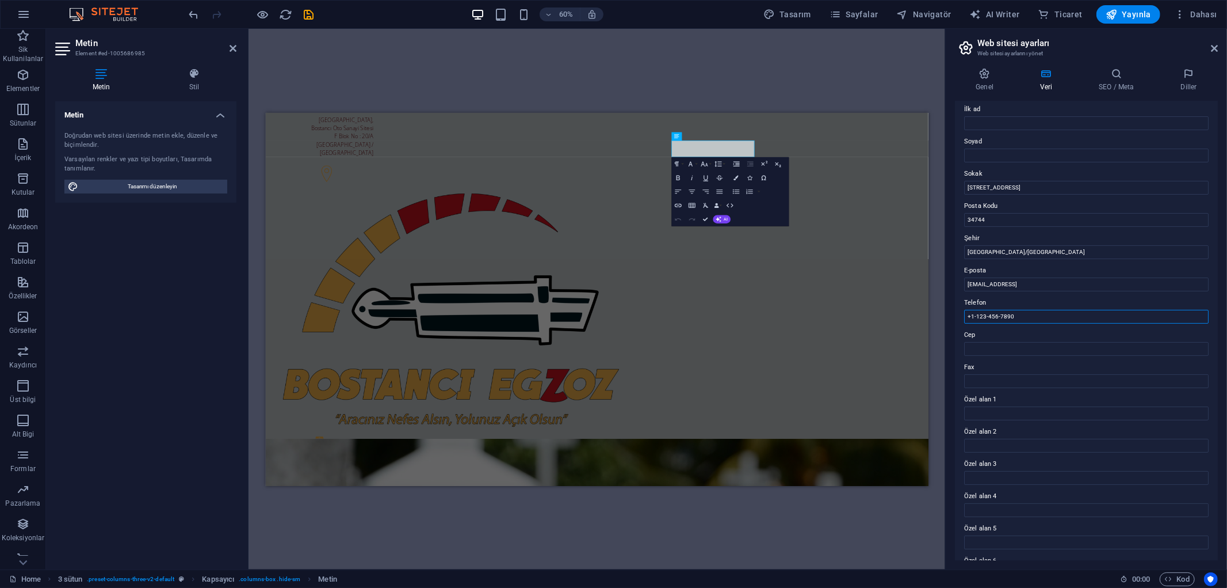
drag, startPoint x: 1303, startPoint y: 428, endPoint x: 1360, endPoint y: 443, distance: 58.5
click at [1050, 306] on label "Telefon" at bounding box center [1086, 303] width 245 height 14
click at [1050, 310] on input "+1-123-456-7890" at bounding box center [1086, 317] width 245 height 14
click at [1050, 306] on label "Telefon" at bounding box center [1086, 303] width 245 height 14
click at [1050, 310] on input "+1-123-456-7890" at bounding box center [1086, 317] width 245 height 14
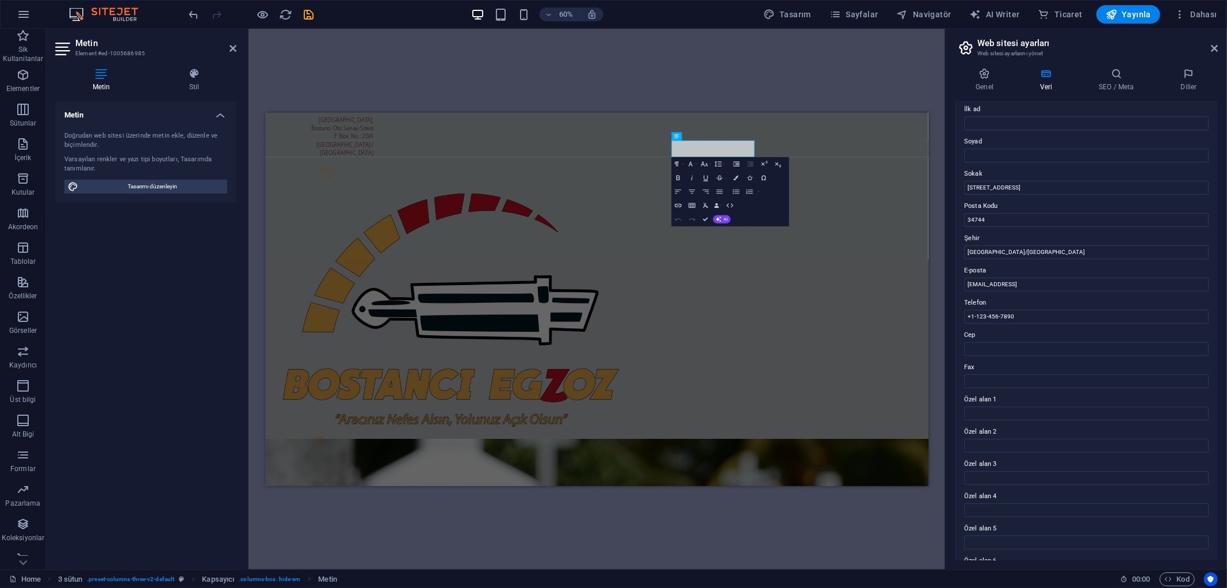
click at [1050, 306] on label "Telefon" at bounding box center [1086, 303] width 245 height 14
click at [1050, 310] on input "+1-123-456-7890" at bounding box center [1086, 317] width 245 height 14
click at [1048, 312] on input "+1-123-456-7890" at bounding box center [1086, 317] width 245 height 14
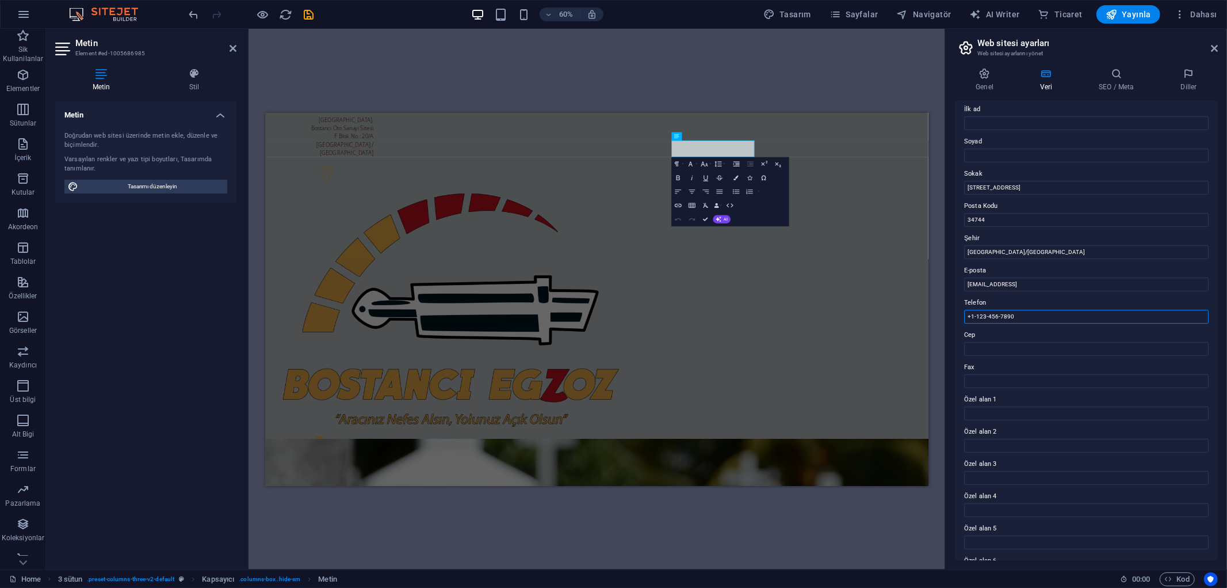
paste input "90 532 012 25 51"
type input "[PHONE_NUMBER]"
click at [1027, 346] on input "Cep" at bounding box center [1086, 349] width 245 height 14
paste input "[PHONE_NUMBER]"
type input "[PHONE_NUMBER]"
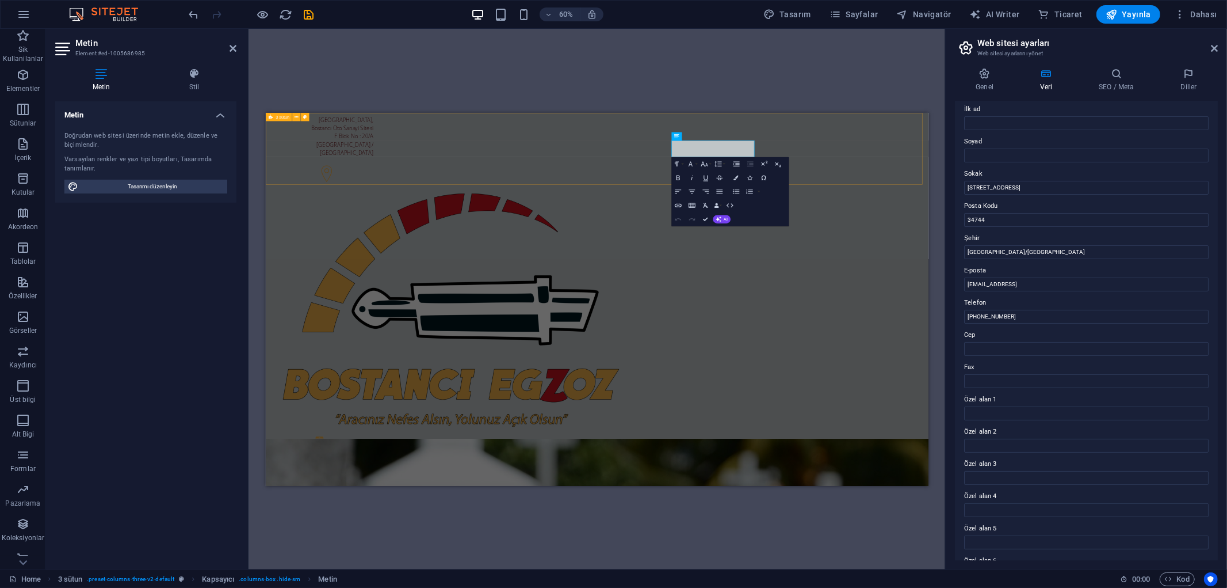
click at [1157, 173] on div "[STREET_ADDRESS] [PHONE_NUMBER] [PHONE_NUMBER]" at bounding box center [817, 413] width 1105 height 602
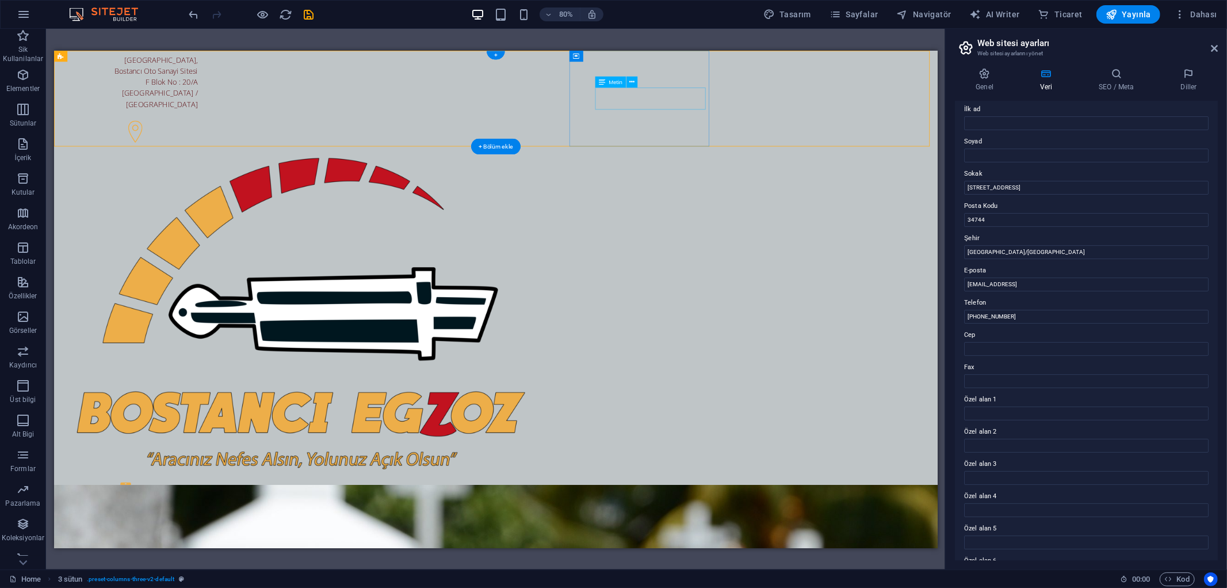
drag, startPoint x: 765, startPoint y: 120, endPoint x: 685, endPoint y: 157, distance: 88.3
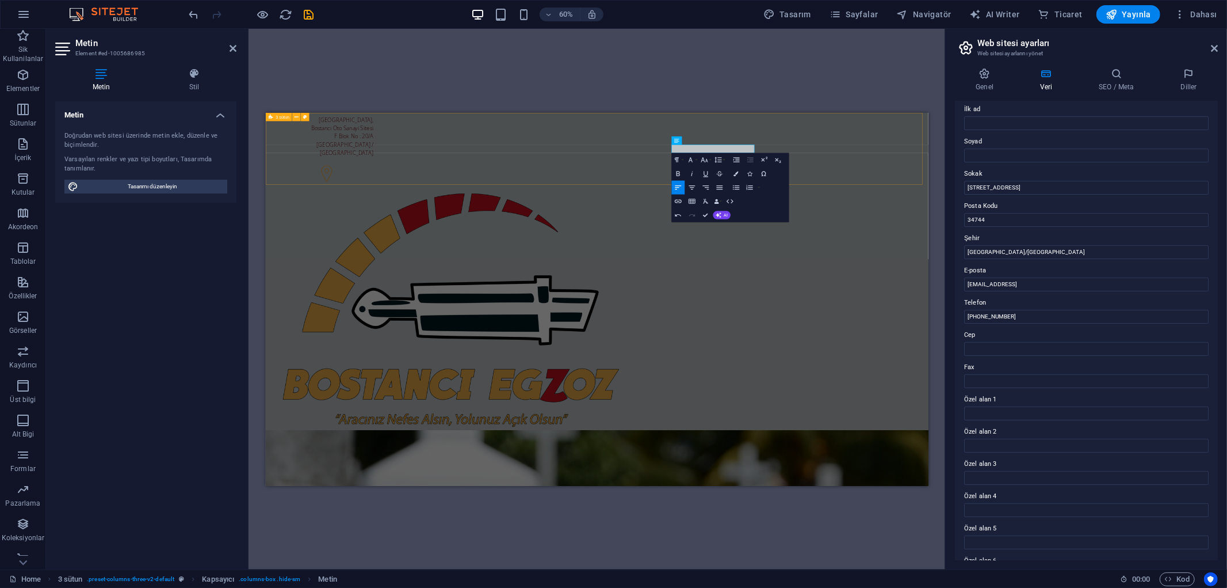
click at [1227, 144] on div "[STREET_ADDRESS] [PHONE_NUMBER]" at bounding box center [817, 406] width 1105 height 589
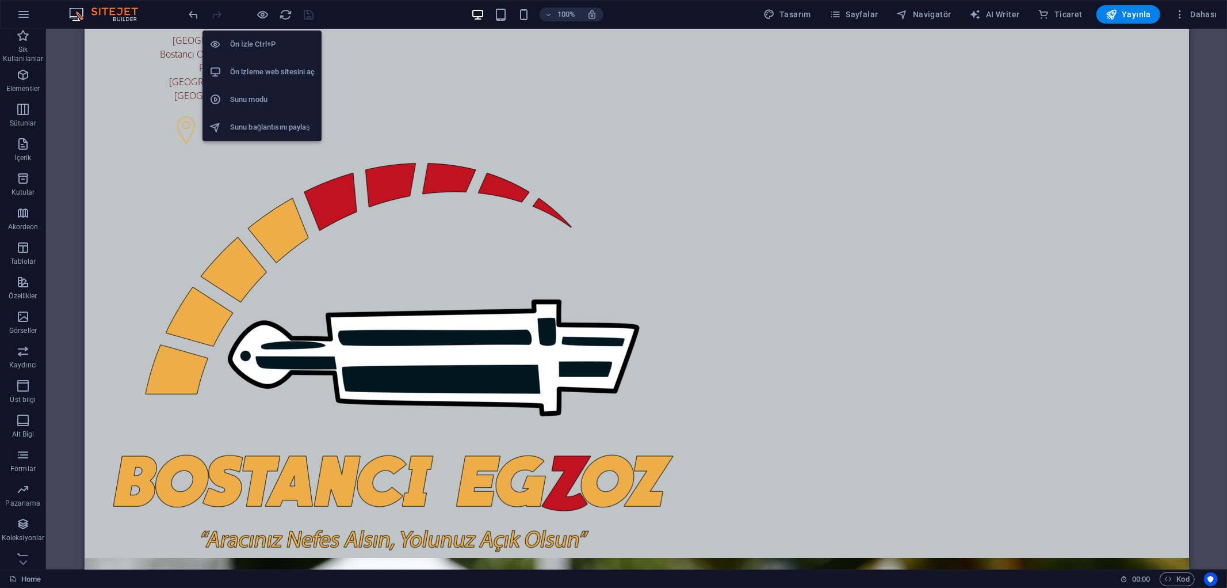
click at [287, 73] on h6 "Ön izleme web sitesini aç" at bounding box center [272, 72] width 85 height 14
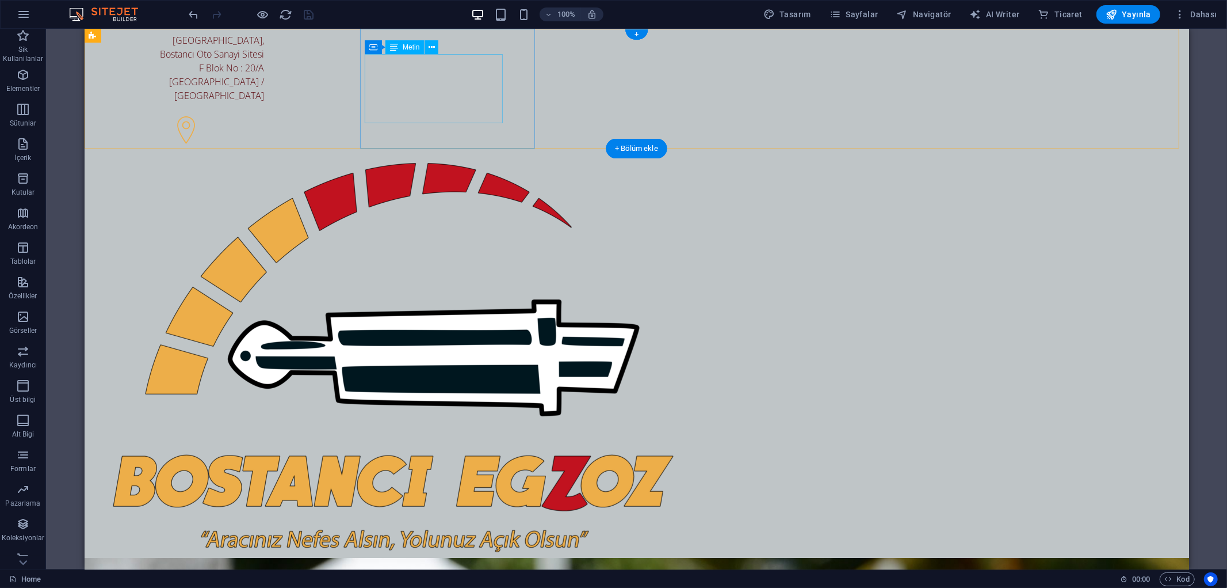
click at [264, 90] on div "[STREET_ADDRESS]" at bounding box center [181, 74] width 166 height 83
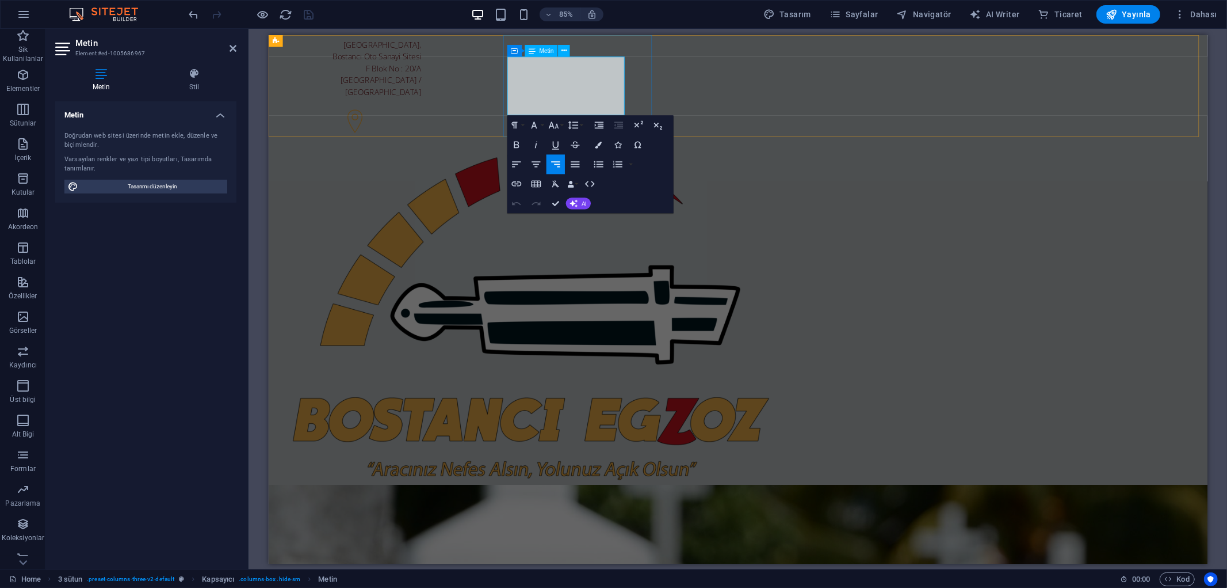
click at [448, 88] on p "[STREET_ADDRESS]" at bounding box center [365, 87] width 166 height 69
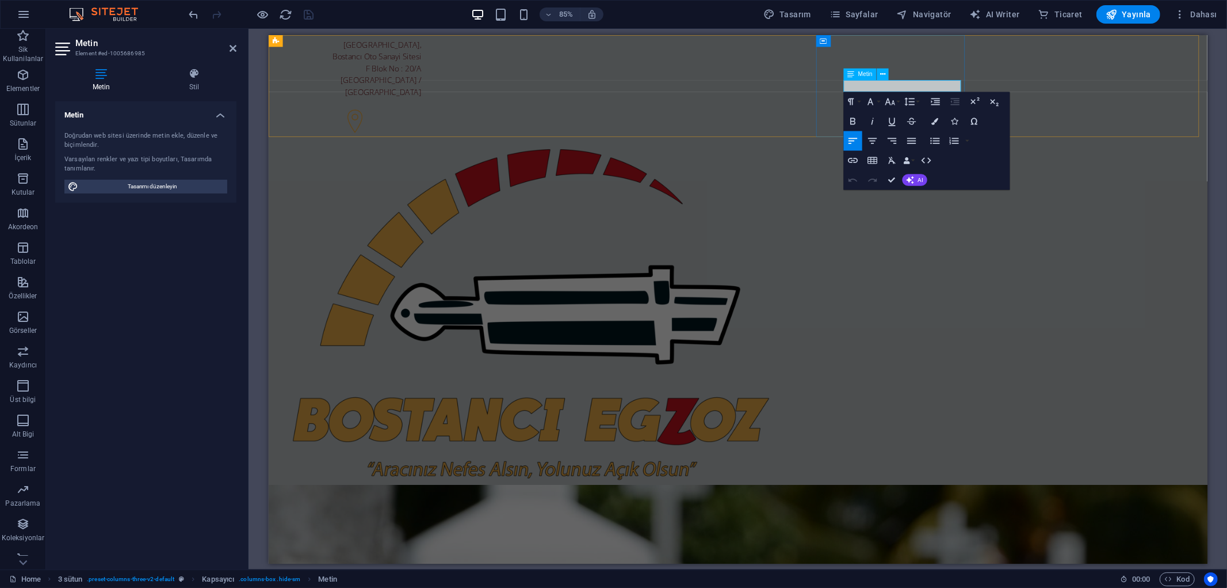
drag, startPoint x: 1006, startPoint y: 97, endPoint x: 1173, endPoint y: 121, distance: 168.5
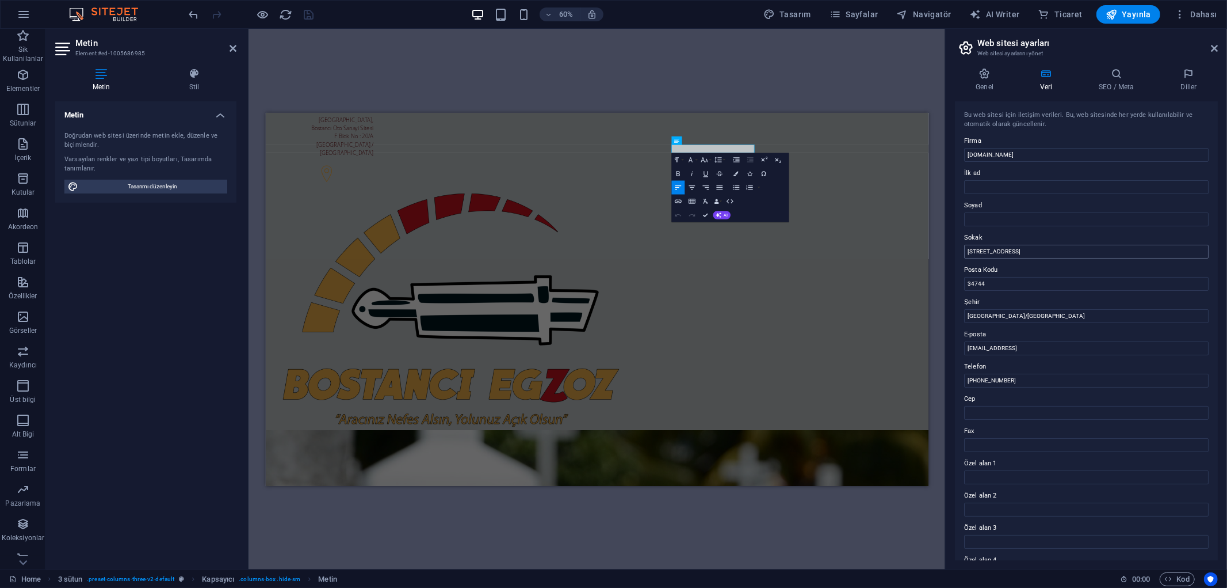
click at [985, 255] on input "[STREET_ADDRESS]" at bounding box center [1086, 252] width 245 height 14
type input "[STREET_ADDRESS]"
click at [940, 169] on div "H2 Banner Kapsayıcı 3 sütun Banner Menü Çubuğu Kapsayıcı H4 Menü Kapsayıcı Kaps…" at bounding box center [597, 299] width 697 height 540
click at [983, 83] on h4 "Genel" at bounding box center [987, 80] width 64 height 24
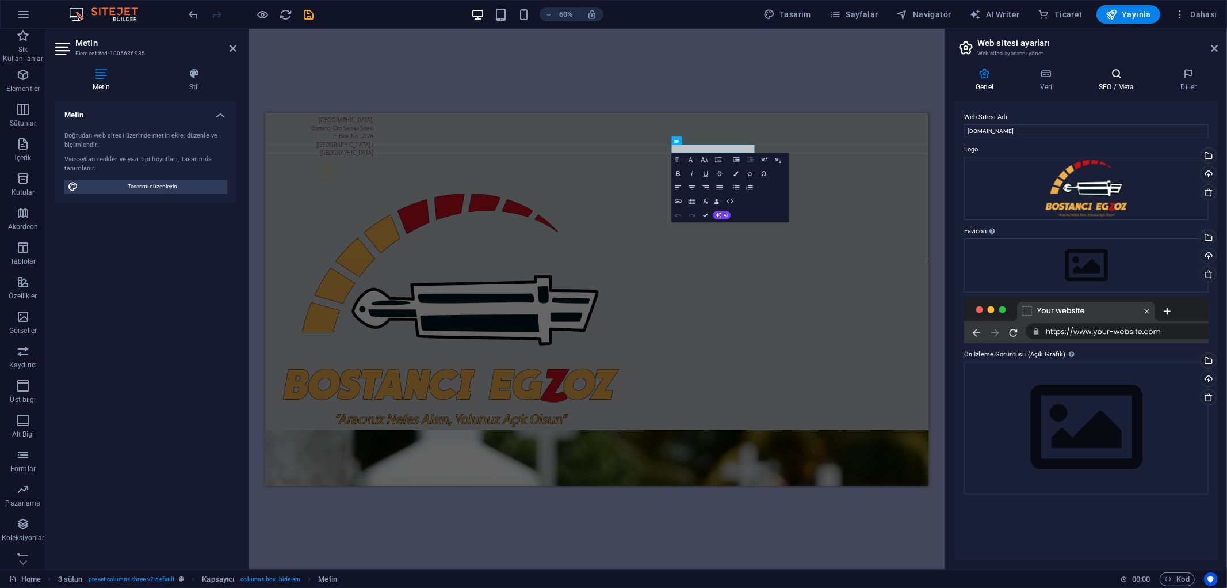
click at [1115, 77] on icon at bounding box center [1116, 74] width 77 height 12
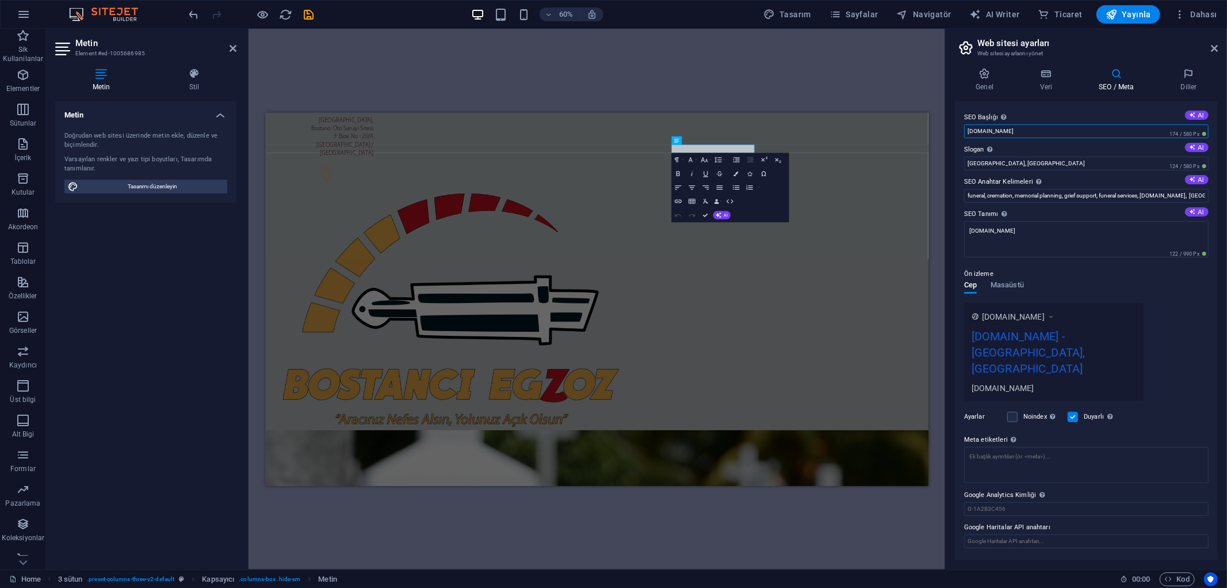
drag, startPoint x: 1302, startPoint y: 242, endPoint x: 1336, endPoint y: 133, distance: 113.2
click at [1054, 134] on input "[DOMAIN_NAME]" at bounding box center [1086, 131] width 245 height 14
click at [1036, 162] on input "[GEOGRAPHIC_DATA], [GEOGRAPHIC_DATA]" at bounding box center [1086, 164] width 245 height 14
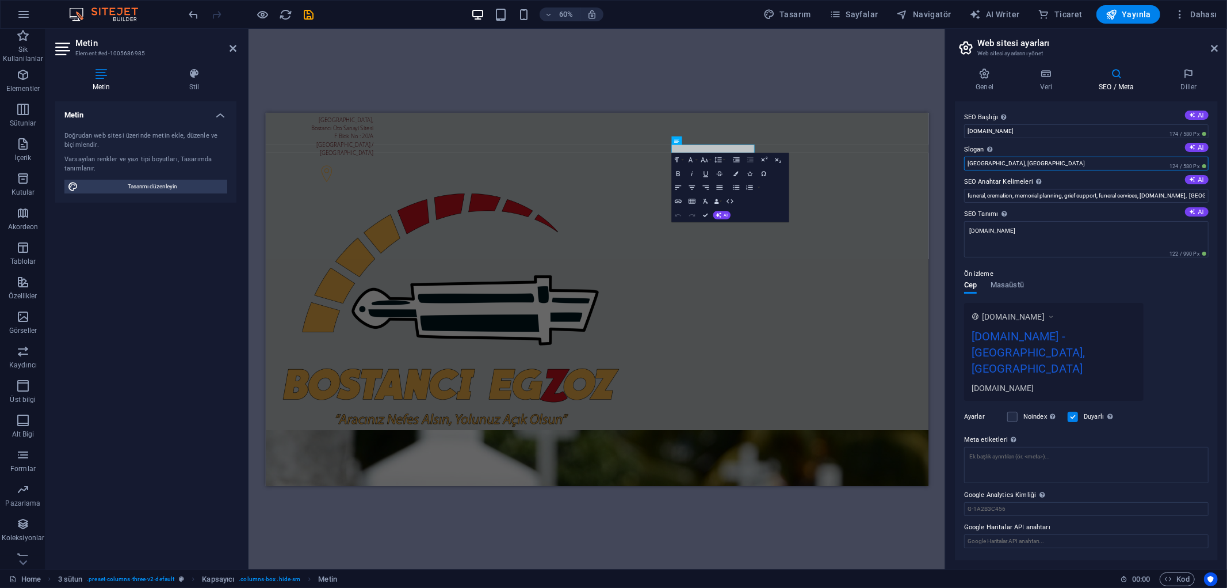
click at [1036, 162] on input "[GEOGRAPHIC_DATA], [GEOGRAPHIC_DATA]" at bounding box center [1086, 164] width 245 height 14
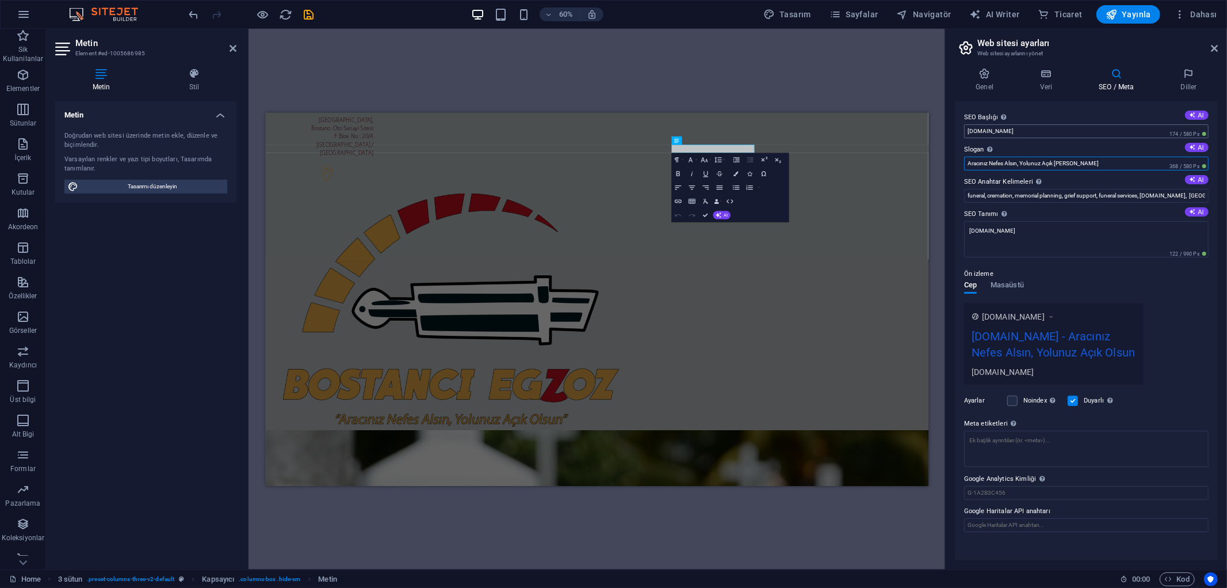
type input "Aracınız Nefes Alsın, Yolunuz Açık [PERSON_NAME]"
drag, startPoint x: 1292, startPoint y: 241, endPoint x: 1357, endPoint y: 129, distance: 129.4
type input "Bostancı Egzoz |"
click at [1095, 115] on label "SEO Başlığı Web sitenin başlığı - onu arama motoru sonuçlarında öne çıkan bir ş…" at bounding box center [1086, 117] width 245 height 14
click at [1095, 124] on input "Bostancı Egzoz |" at bounding box center [1086, 131] width 245 height 14
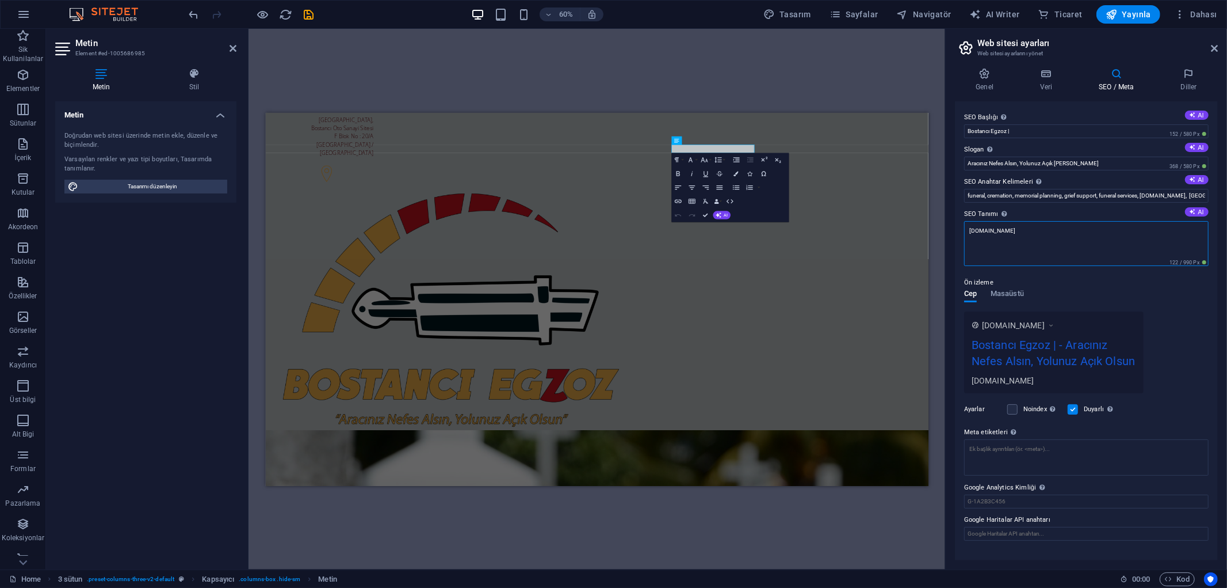
click at [1040, 234] on textarea "[DOMAIN_NAME]" at bounding box center [1086, 243] width 245 height 45
click at [1207, 306] on div "Ön izleme Cep Masaüstü [DOMAIN_NAME] Bostancı Egzoz | - Aracınız Nefes Alsın, Y…" at bounding box center [1086, 329] width 245 height 127
click at [1044, 239] on textarea "[DOMAIN_NAME]" at bounding box center [1086, 243] width 245 height 45
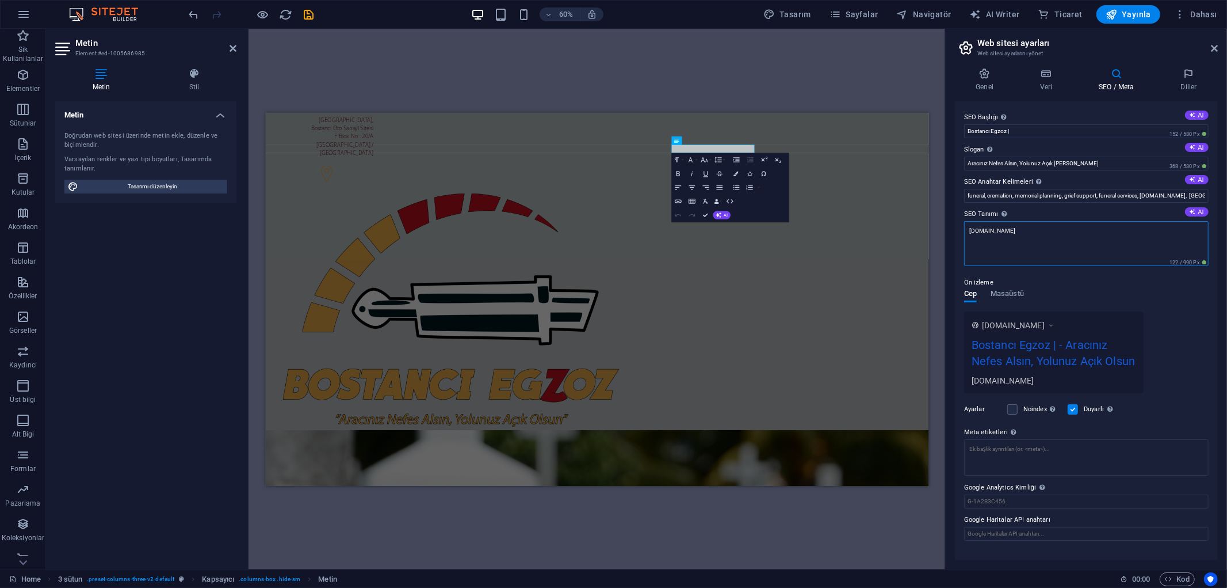
click at [1044, 239] on textarea "[DOMAIN_NAME]" at bounding box center [1086, 243] width 245 height 45
paste textarea "Partikül | DPF | EGR | Temizleme"
type textarea "Partikül | DPF | EGR | Temizleme"
click at [1195, 309] on div "Ön izleme Cep Masaüstü [DOMAIN_NAME] Bostancı Egzoz | - Aracınız Nefes Alsın, Y…" at bounding box center [1086, 329] width 245 height 127
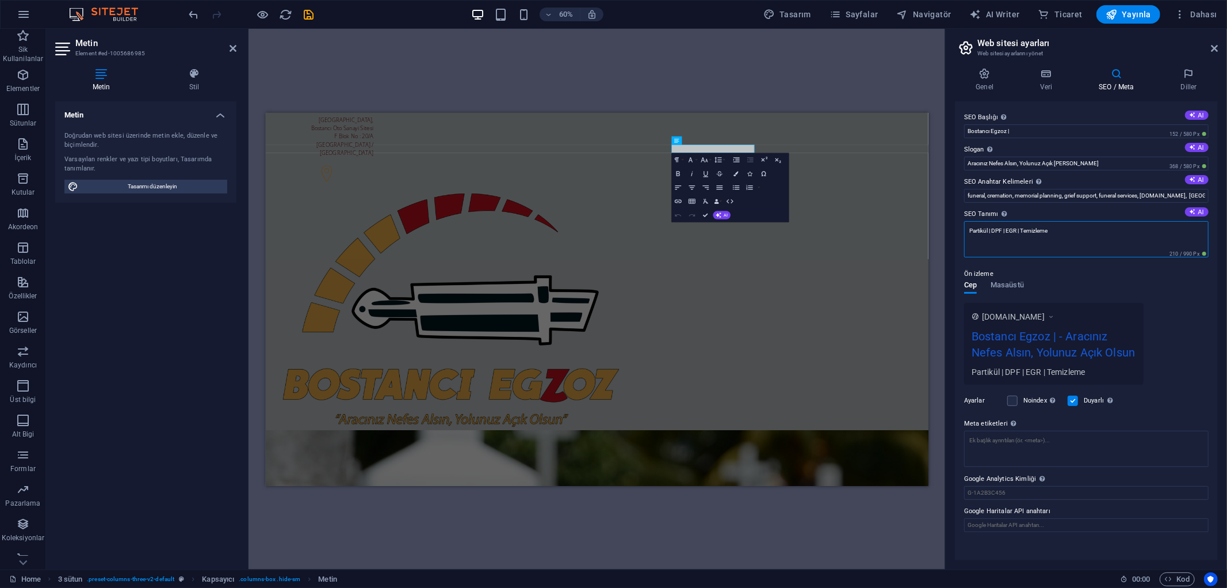
click at [1071, 234] on textarea "Partikül | DPF | EGR | Temizleme" at bounding box center [1086, 239] width 245 height 36
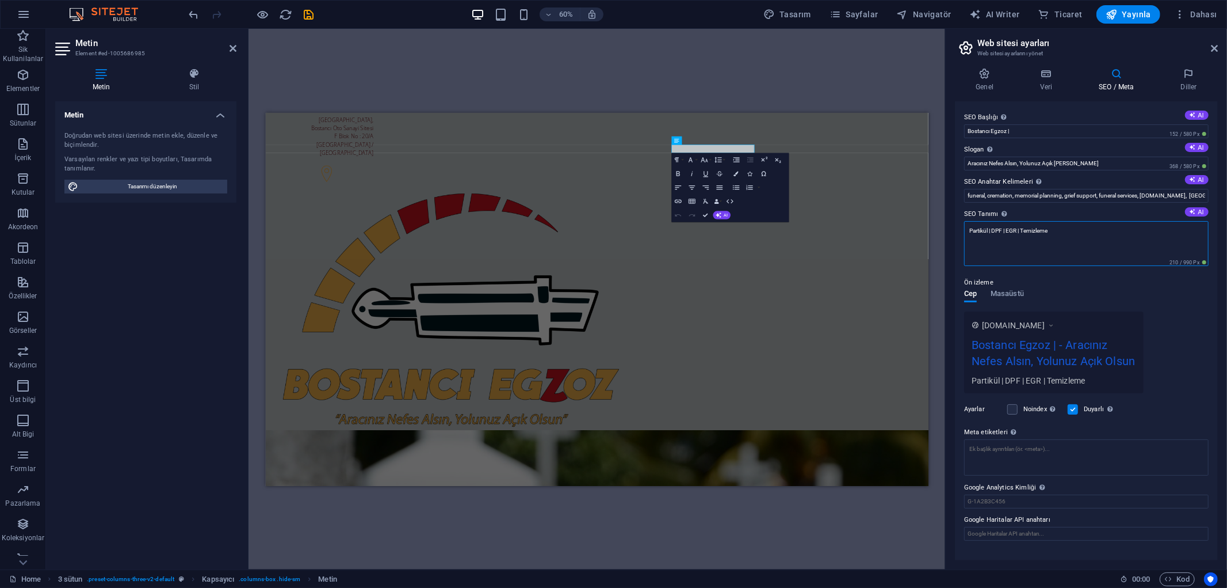
click at [970, 232] on textarea "Partikül | DPF | EGR | Temizleme" at bounding box center [1086, 243] width 245 height 45
click at [1217, 338] on div "SEO Başlığı Web sitenin başlığı - onu arama motoru sonuçlarında öne çıkan bir ş…" at bounding box center [1086, 330] width 263 height 459
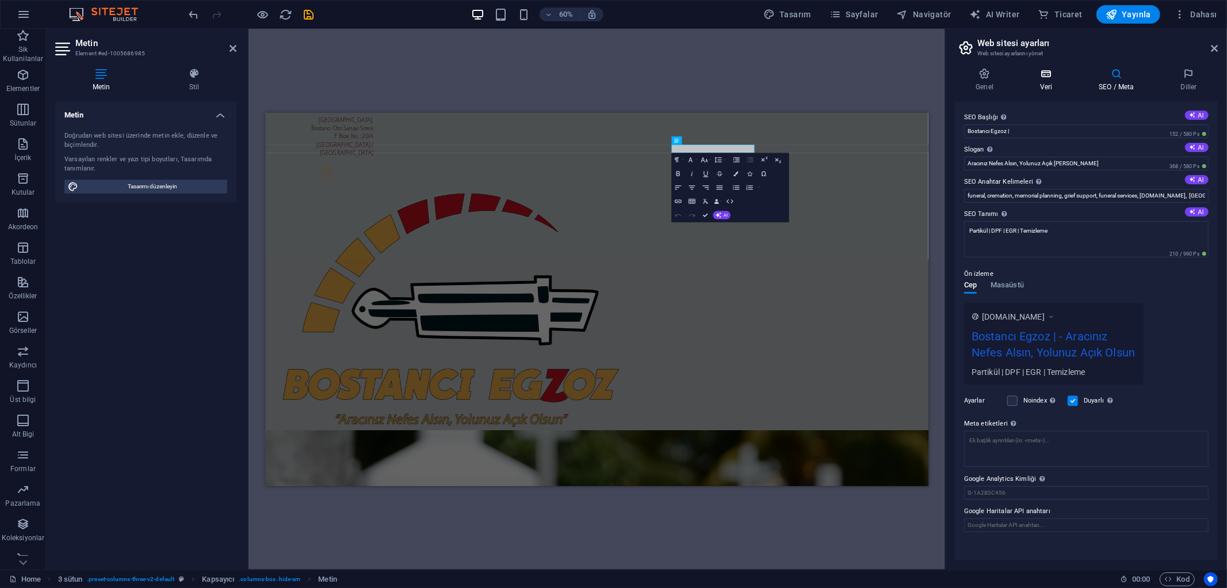
click at [1050, 83] on h4 "Veri" at bounding box center [1049, 80] width 59 height 24
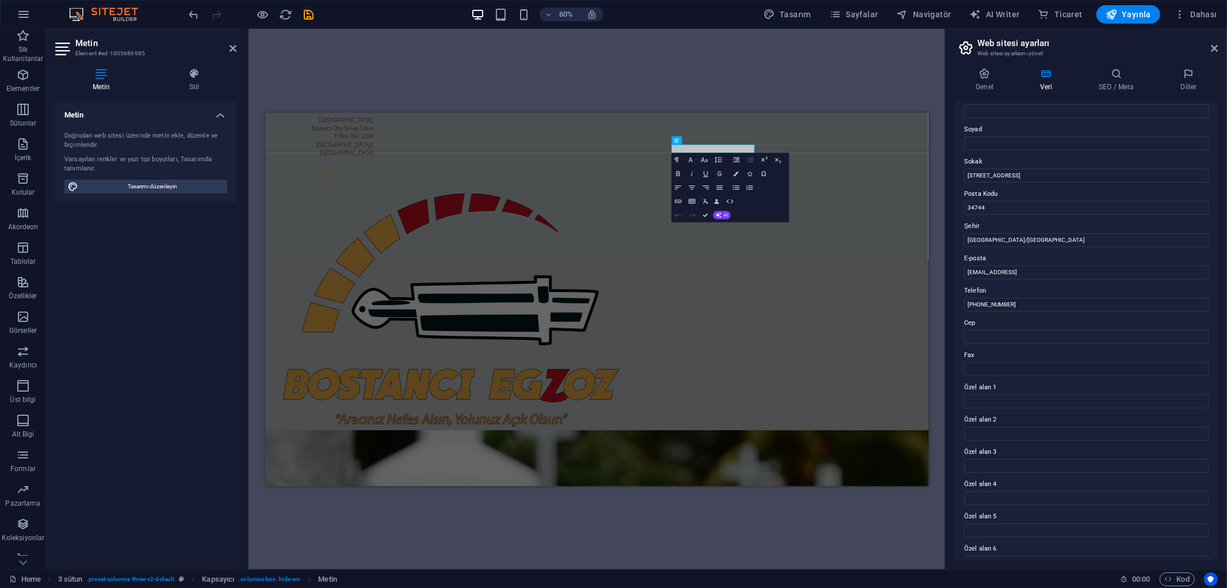
scroll to position [93, 0]
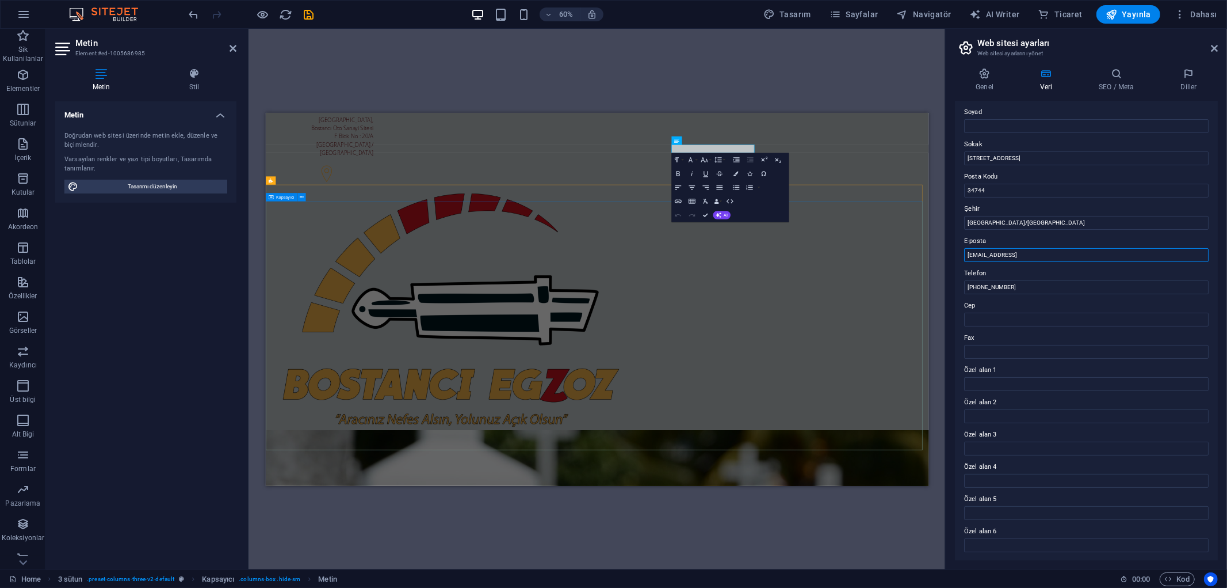
drag, startPoint x: 1383, startPoint y: 367, endPoint x: 1283, endPoint y: 352, distance: 100.7
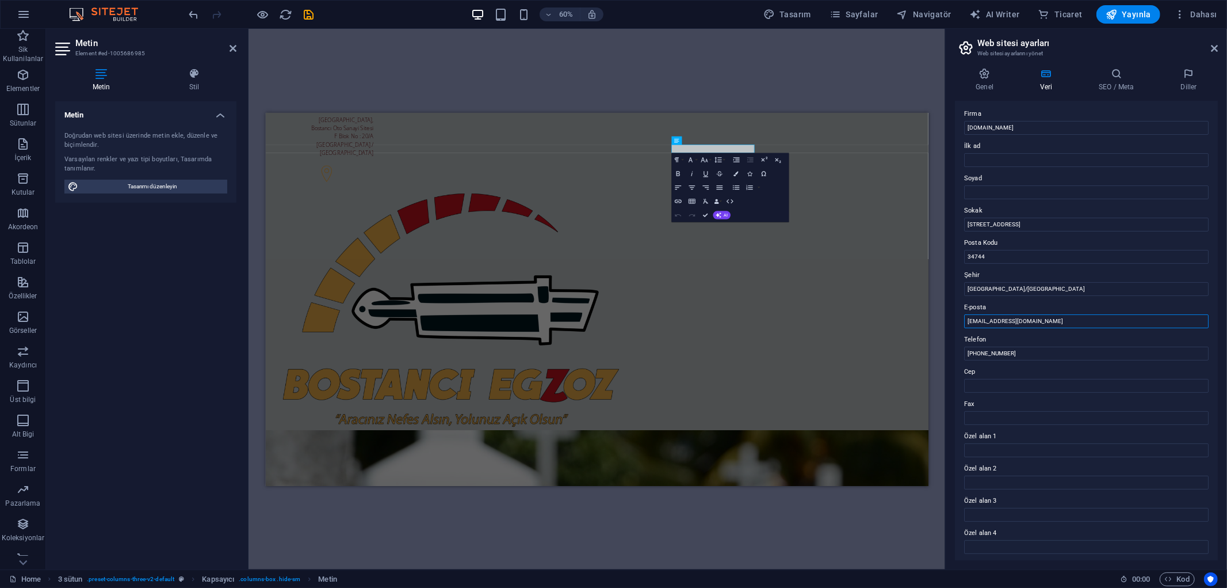
scroll to position [0, 0]
type input "[EMAIL_ADDRESS][DOMAIN_NAME]"
click at [1111, 78] on icon at bounding box center [1116, 74] width 77 height 12
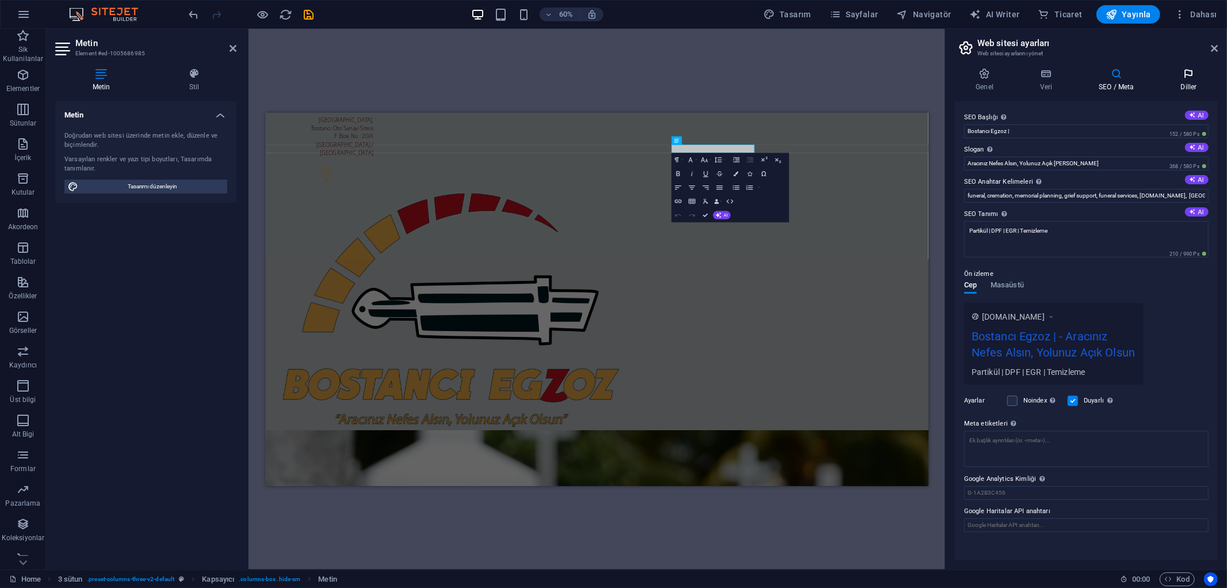
click at [1189, 83] on h4 "Diller" at bounding box center [1189, 80] width 58 height 24
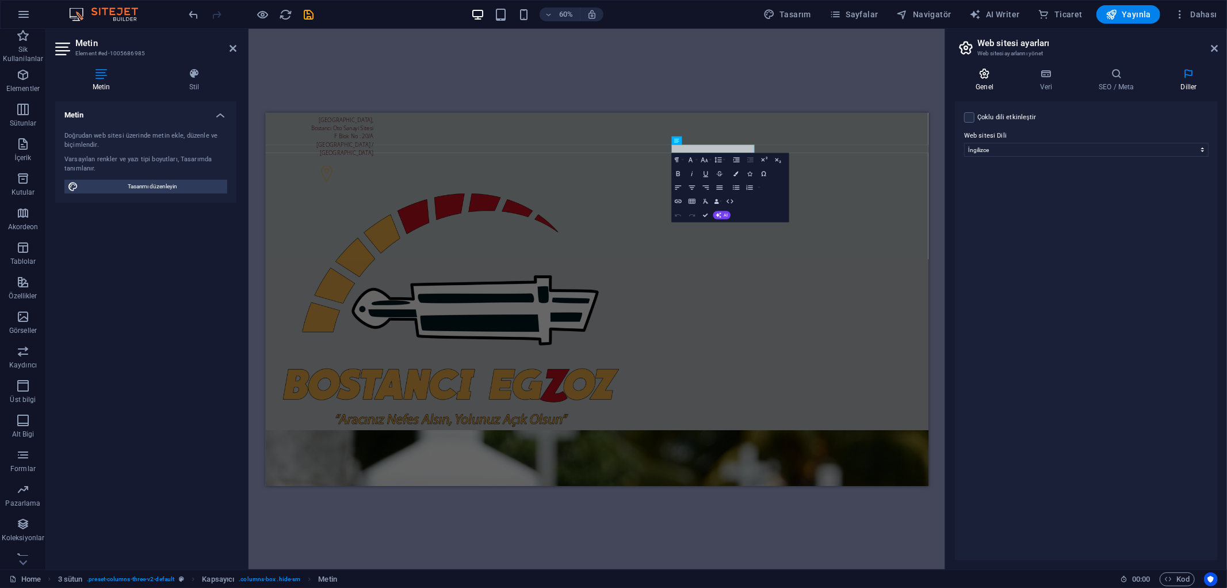
drag, startPoint x: 965, startPoint y: 70, endPoint x: 984, endPoint y: 70, distance: 19.0
click at [967, 70] on icon at bounding box center [985, 74] width 60 height 12
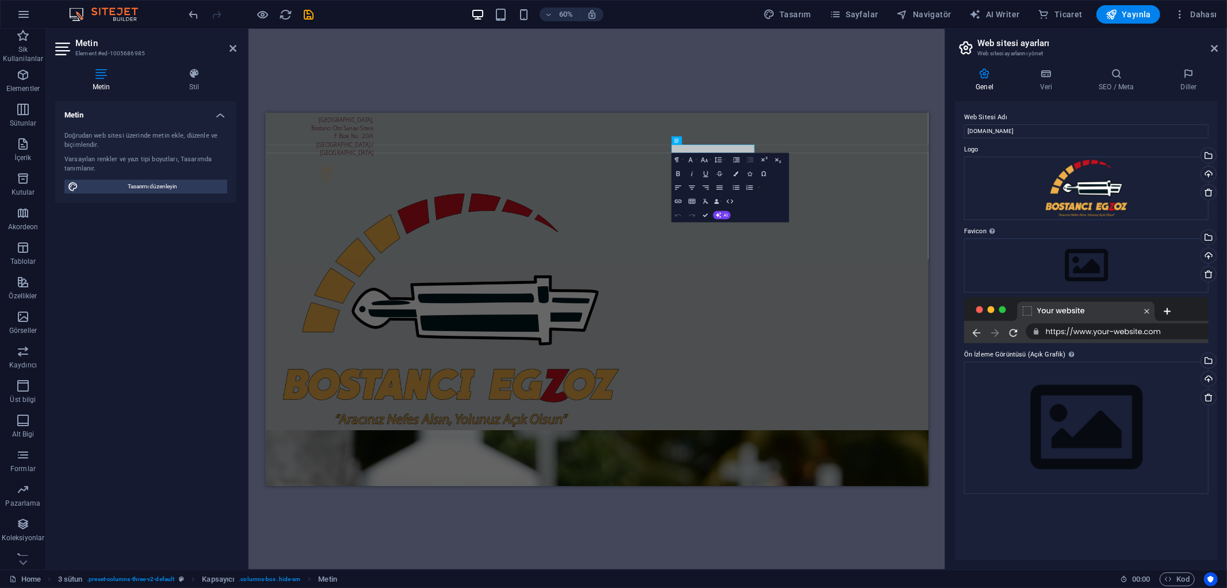
click at [860, 75] on div "H2 Banner Kapsayıcı 3 sütun Banner Menü Çubuğu Kapsayıcı H4 Menü Kapsayıcı Kaps…" at bounding box center [597, 299] width 697 height 540
click at [937, 179] on div "H2 Banner Kapsayıcı 3 sütun Banner Menü Çubuğu Kapsayıcı H4 Menü Kapsayıcı Kaps…" at bounding box center [597, 299] width 697 height 540
click at [905, 67] on div "H2 Banner Kapsayıcı 3 sütun Banner Menü Çubuğu Kapsayıcı H4 Menü Kapsayıcı Kaps…" at bounding box center [597, 299] width 697 height 540
click at [213, 282] on div "Metin Doğrudan web sitesi üzerinde metin ekle, düzenle ve biçimlendir. Varsayıl…" at bounding box center [145, 330] width 181 height 459
click at [1216, 49] on icon at bounding box center [1214, 48] width 7 height 9
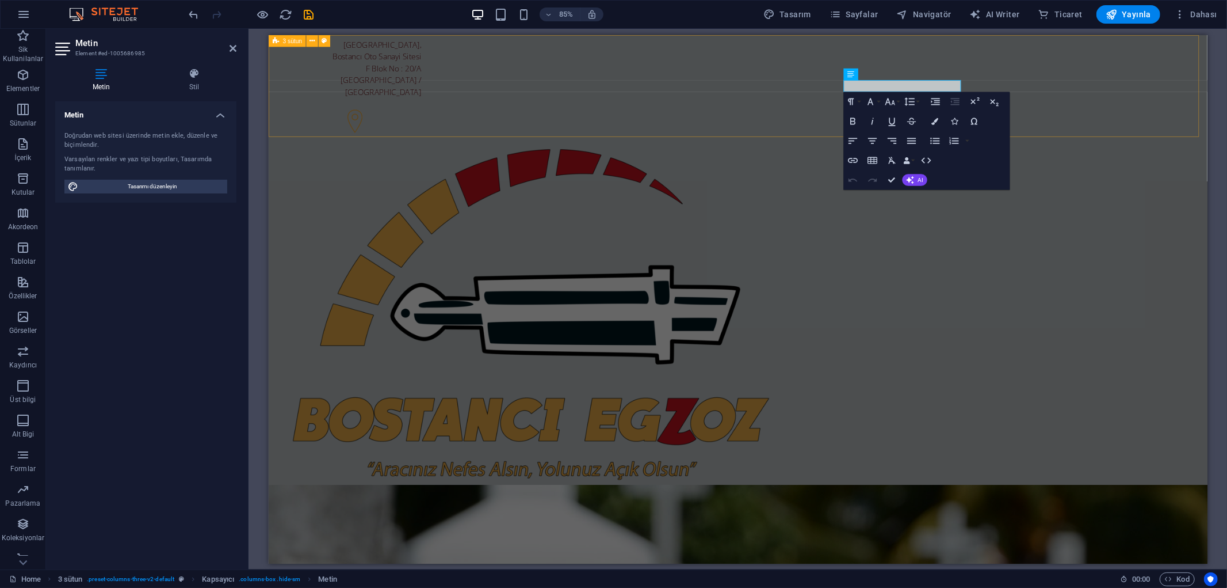
click at [1218, 93] on div "[STREET_ADDRESS] [PHONE_NUMBER]" at bounding box center [820, 329] width 1105 height 589
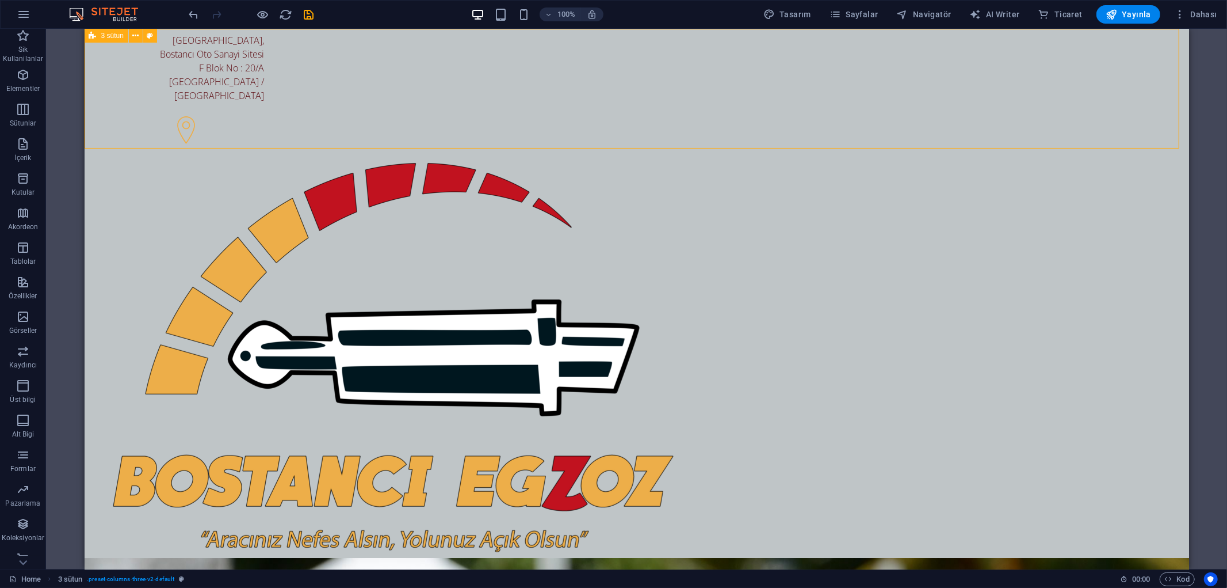
click at [1060, 101] on div "[STREET_ADDRESS] [PHONE_NUMBER]" at bounding box center [636, 322] width 1105 height 589
click at [264, 161] on div at bounding box center [181, 357] width 166 height 393
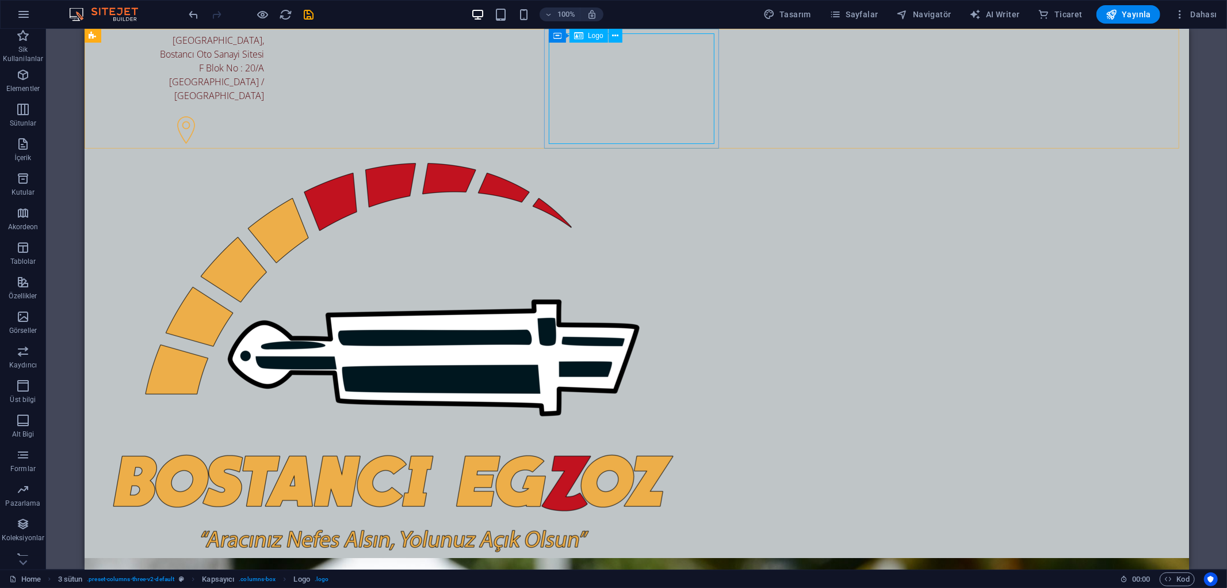
click at [593, 33] on span "Logo" at bounding box center [596, 35] width 16 height 7
click at [264, 161] on div at bounding box center [181, 357] width 166 height 393
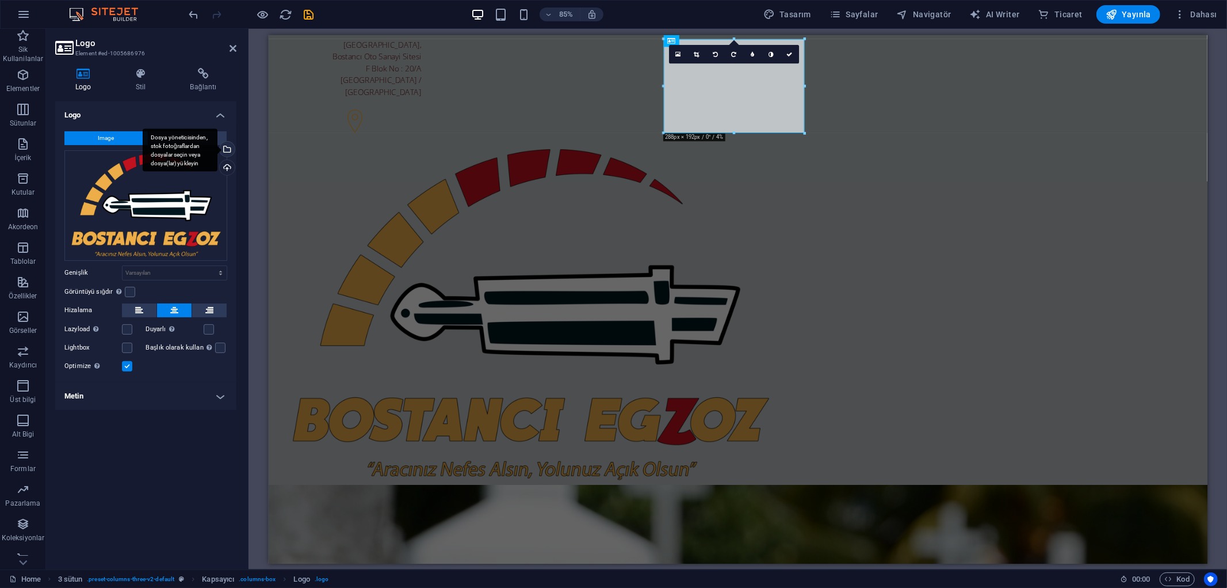
click at [231, 151] on div "Dosya yöneticisinden, stok fotoğraflardan dosyalar seçin veya dosya(lar) yükley…" at bounding box center [226, 150] width 17 height 17
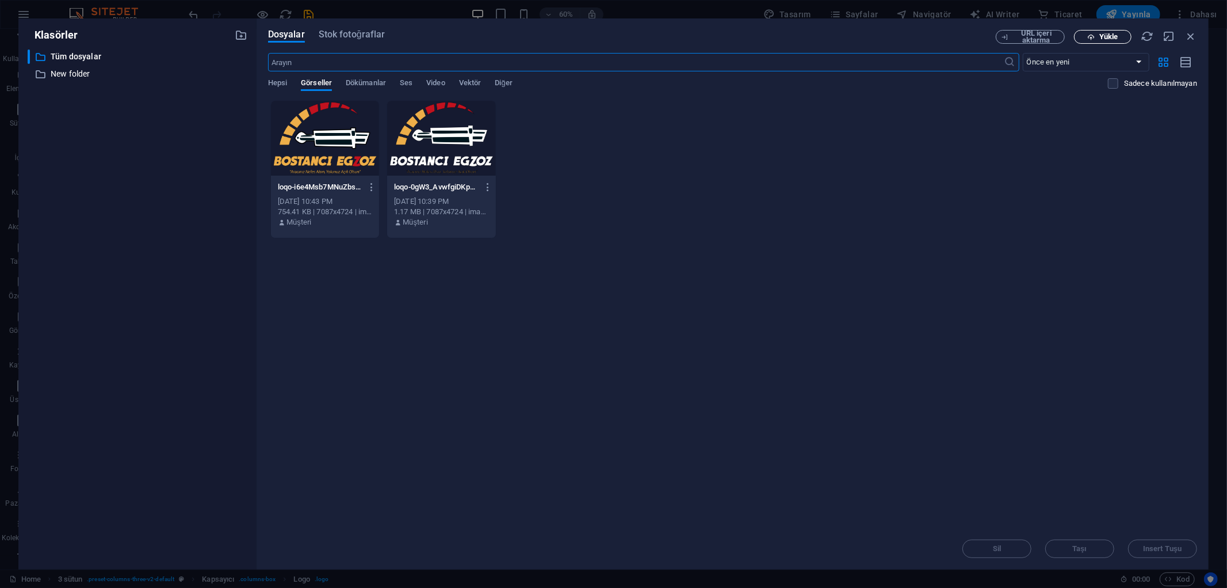
click at [1092, 35] on icon "button" at bounding box center [1091, 36] width 7 height 7
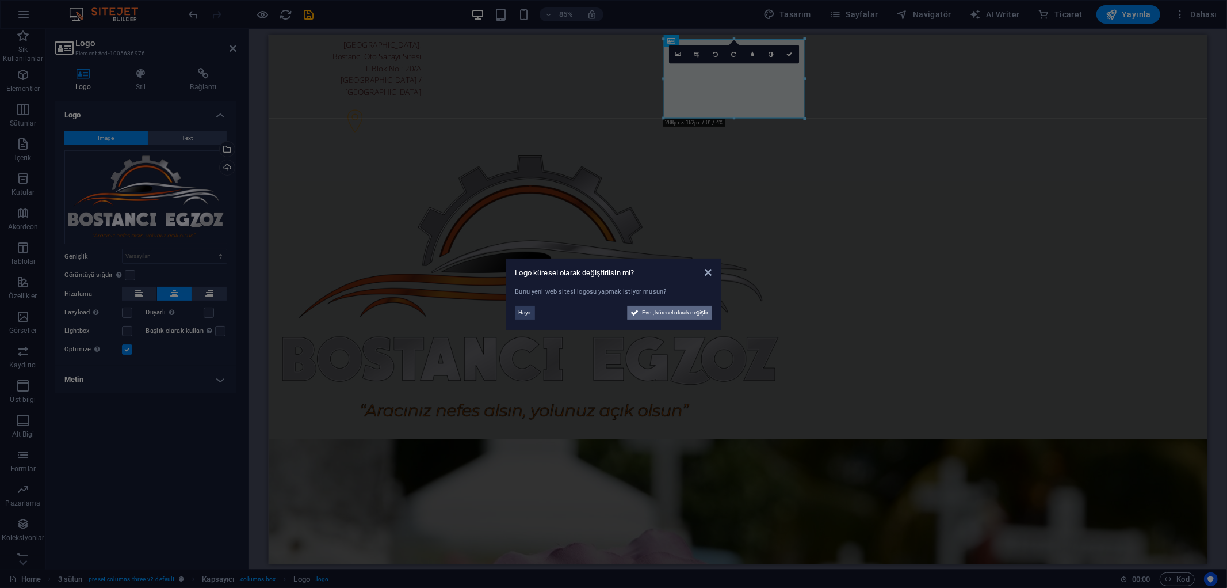
click at [697, 314] on span "Evet, küresel olarak değiştir" at bounding box center [675, 313] width 67 height 14
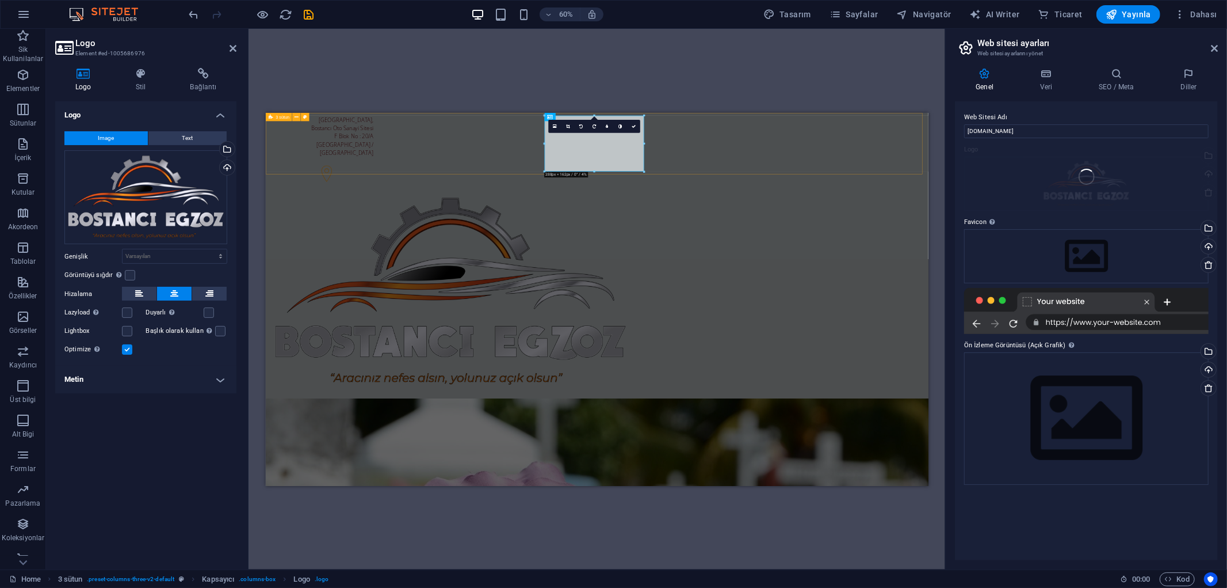
click at [1227, 176] on div "[STREET_ADDRESS] [PHONE_NUMBER]" at bounding box center [817, 375] width 1105 height 527
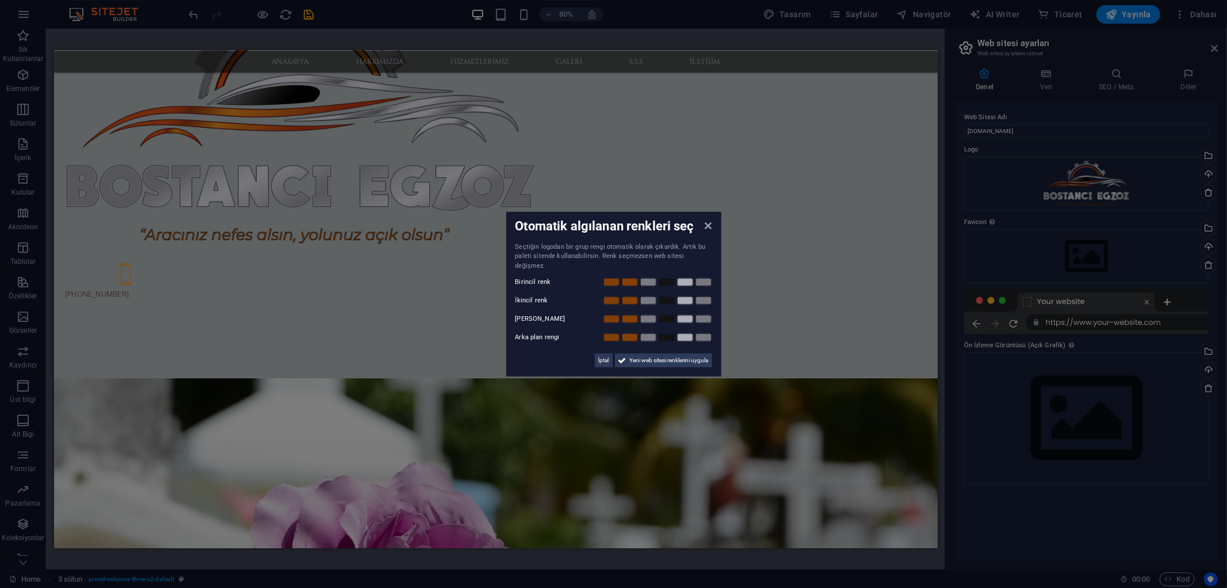
scroll to position [383, 0]
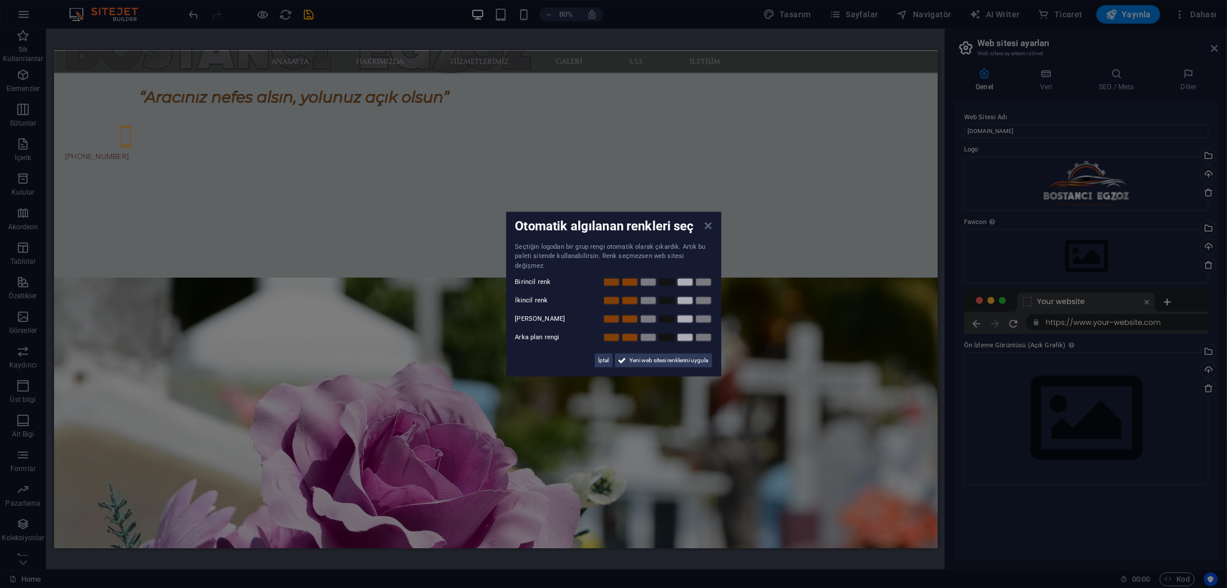
click at [711, 228] on icon at bounding box center [708, 224] width 7 height 9
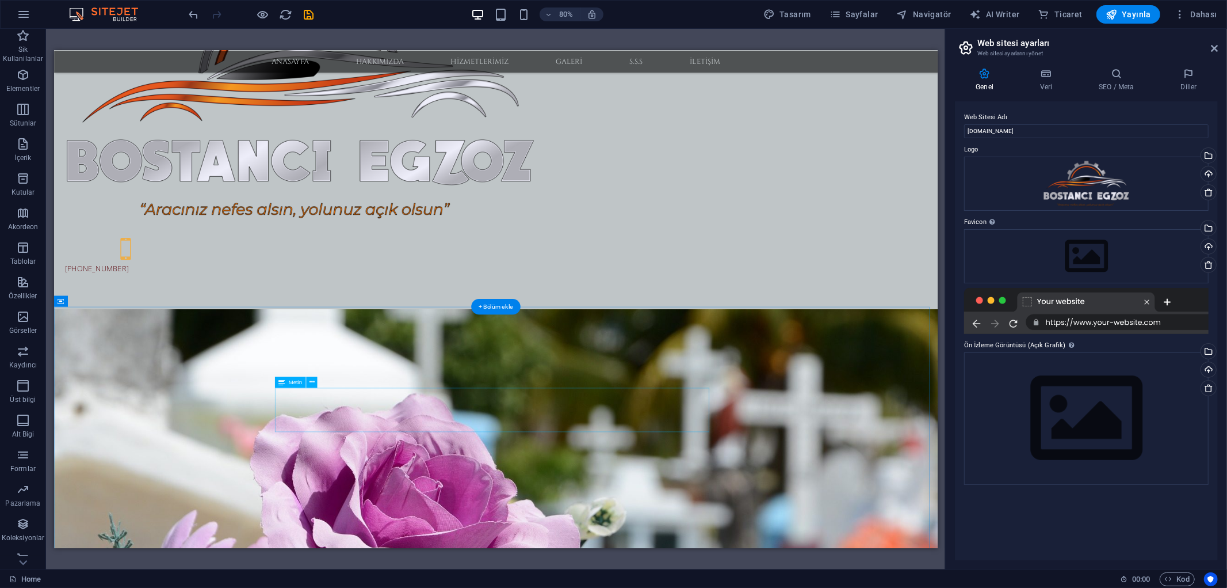
scroll to position [0, 0]
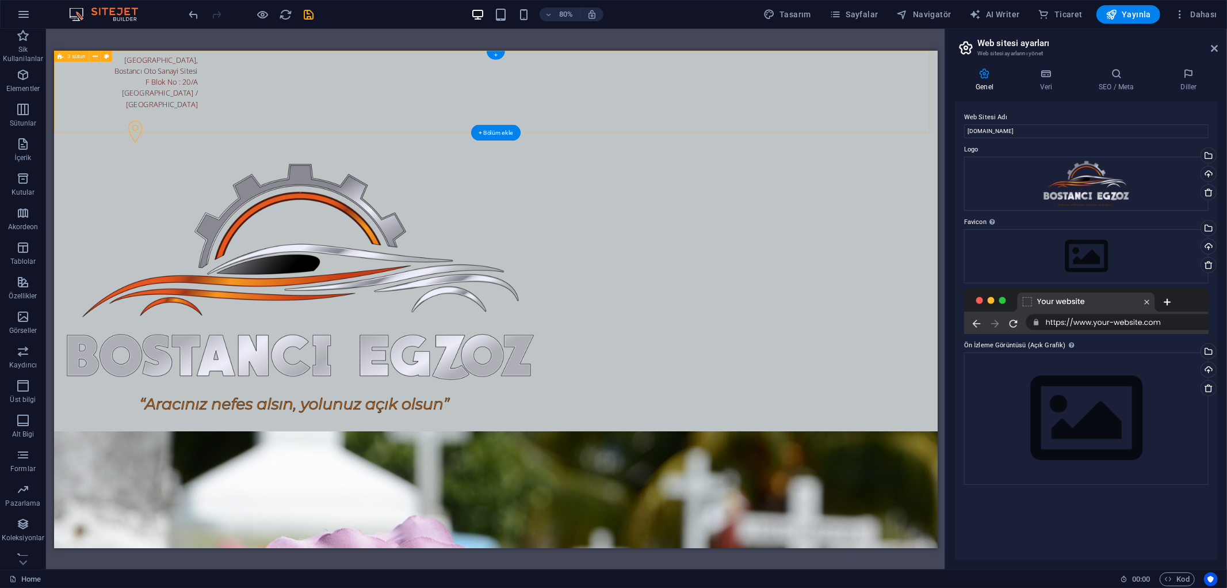
click at [993, 125] on div "[STREET_ADDRESS] [PHONE_NUMBER]" at bounding box center [606, 313] width 1105 height 527
click at [312, 16] on icon "save" at bounding box center [309, 14] width 13 height 13
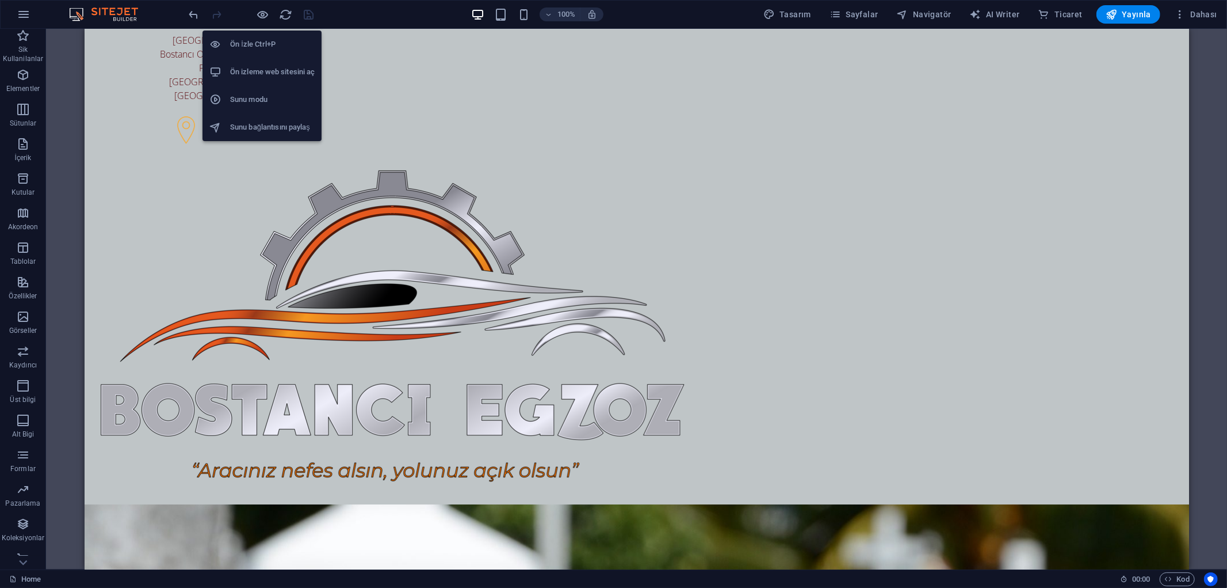
click at [274, 71] on h6 "Ön izleme web sitesini aç" at bounding box center [272, 72] width 85 height 14
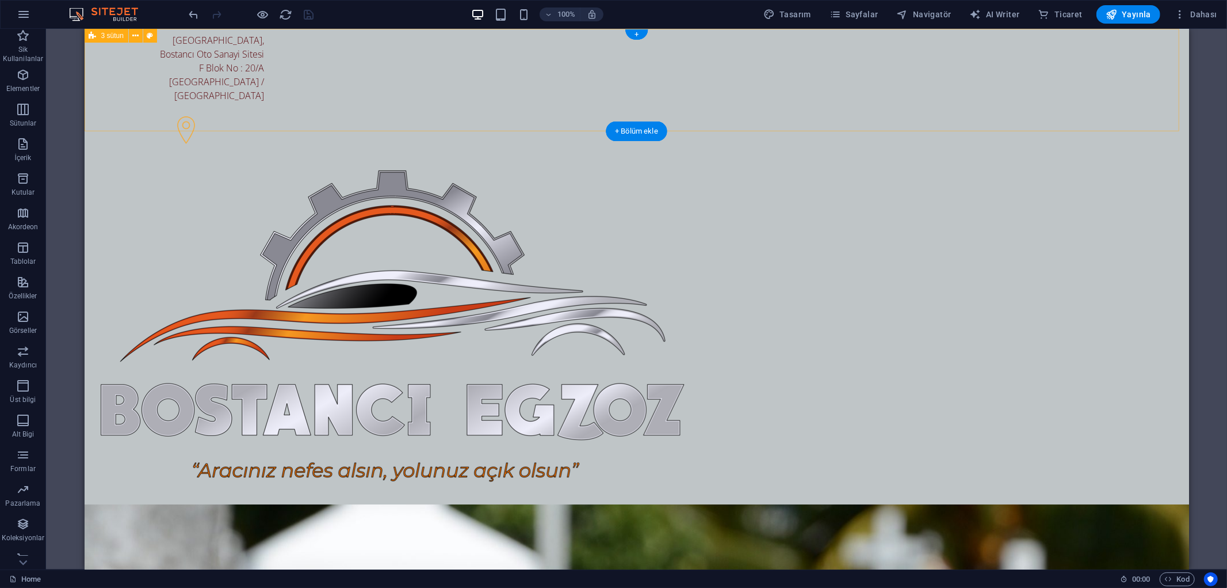
click at [1117, 75] on div "[STREET_ADDRESS] [PHONE_NUMBER]" at bounding box center [636, 291] width 1105 height 527
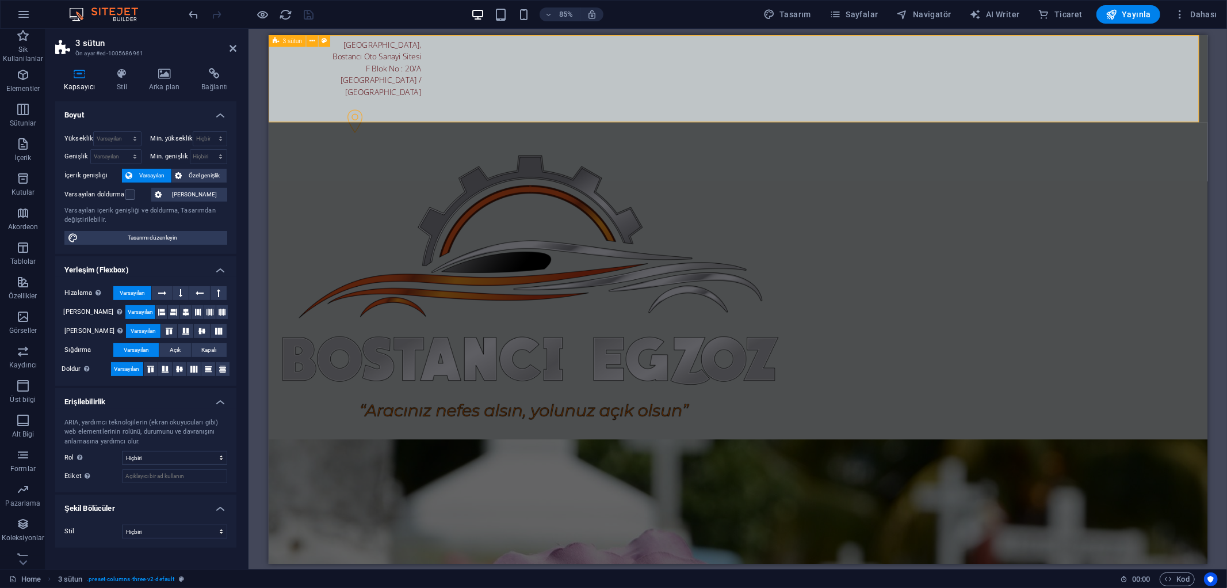
click at [433, 107] on div "[STREET_ADDRESS] [PHONE_NUMBER]" at bounding box center [820, 298] width 1105 height 527
click at [448, 167] on div at bounding box center [365, 332] width 166 height 331
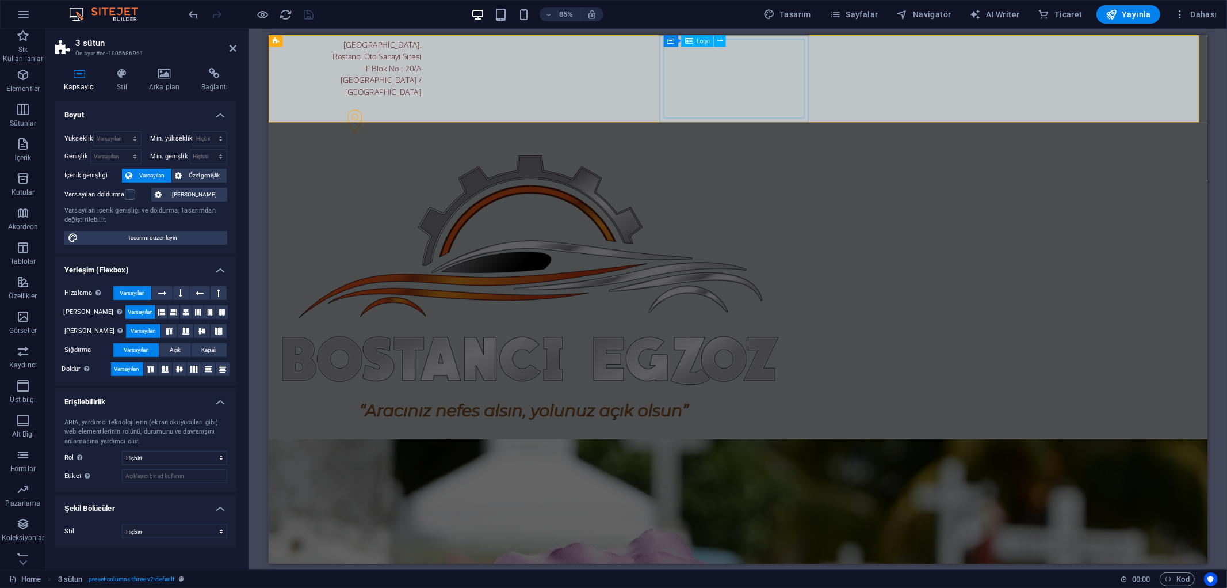
click at [448, 167] on div at bounding box center [365, 332] width 166 height 331
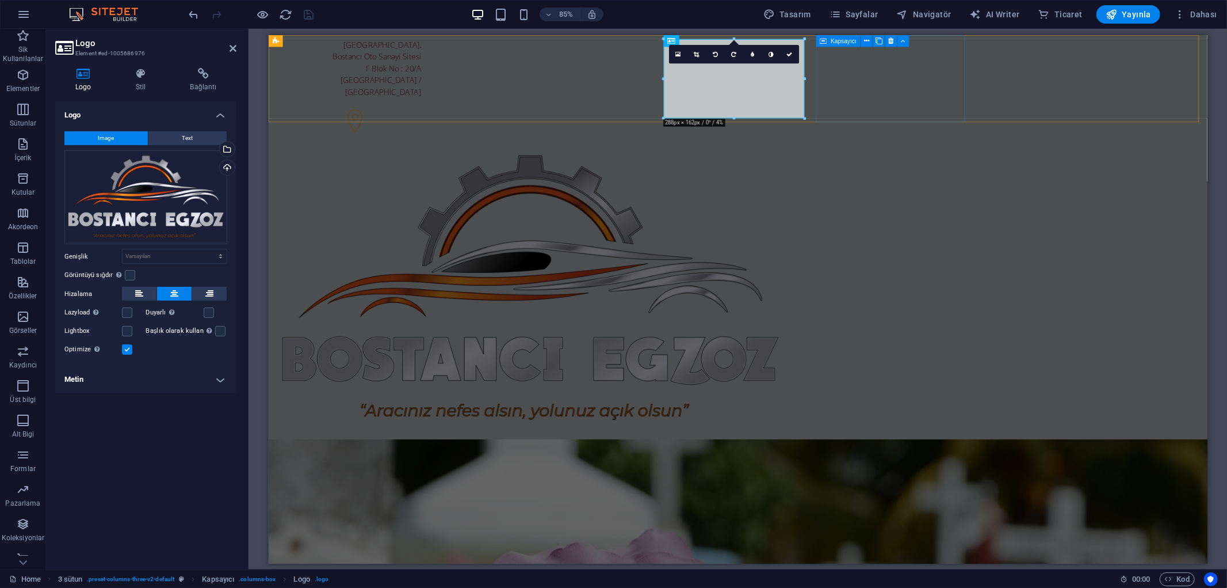
click at [452, 507] on div "[PHONE_NUMBER]" at bounding box center [364, 534] width 175 height 54
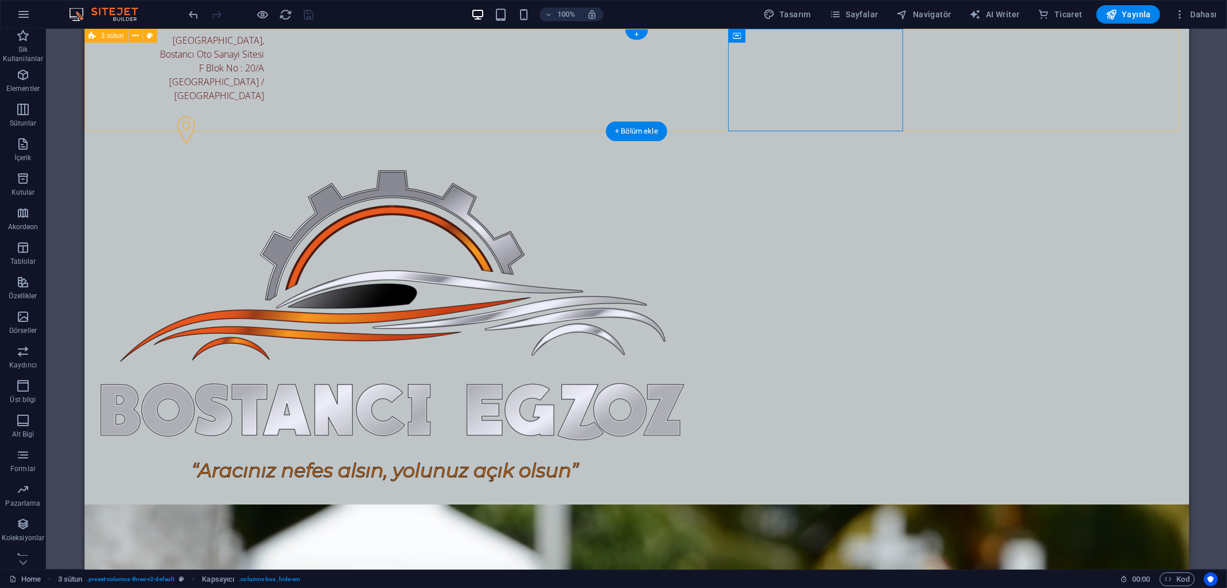
click at [1066, 77] on div "[STREET_ADDRESS] [PHONE_NUMBER]" at bounding box center [636, 291] width 1105 height 527
click at [264, 161] on div at bounding box center [181, 326] width 166 height 331
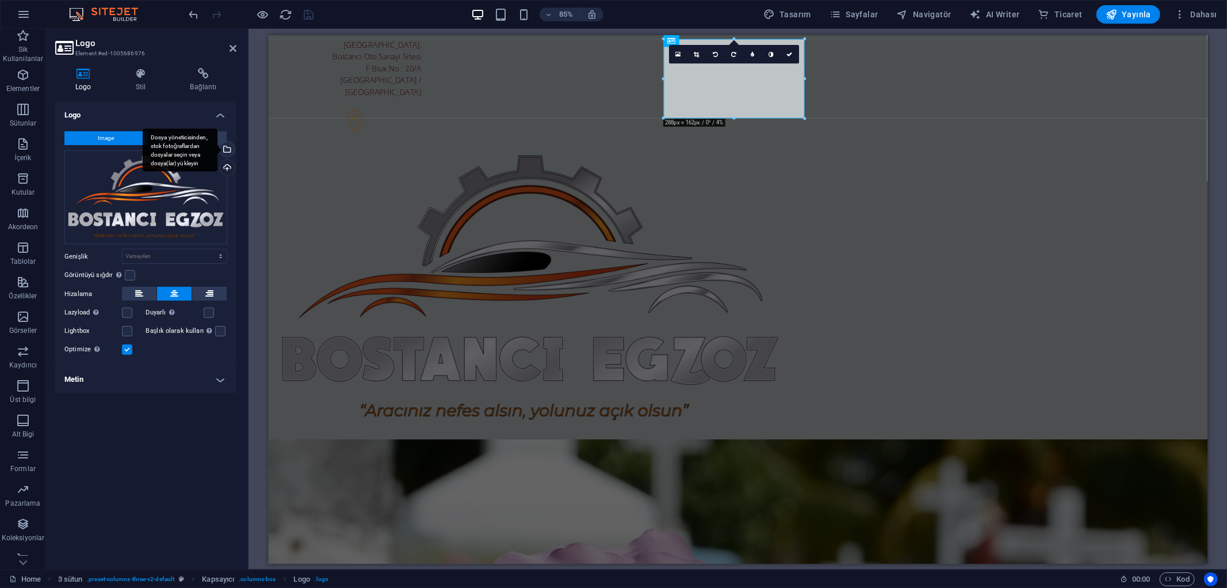
click at [228, 148] on div "Dosya yöneticisinden, stok fotoğraflardan dosyalar seçin veya dosya(lar) yükley…" at bounding box center [226, 150] width 17 height 17
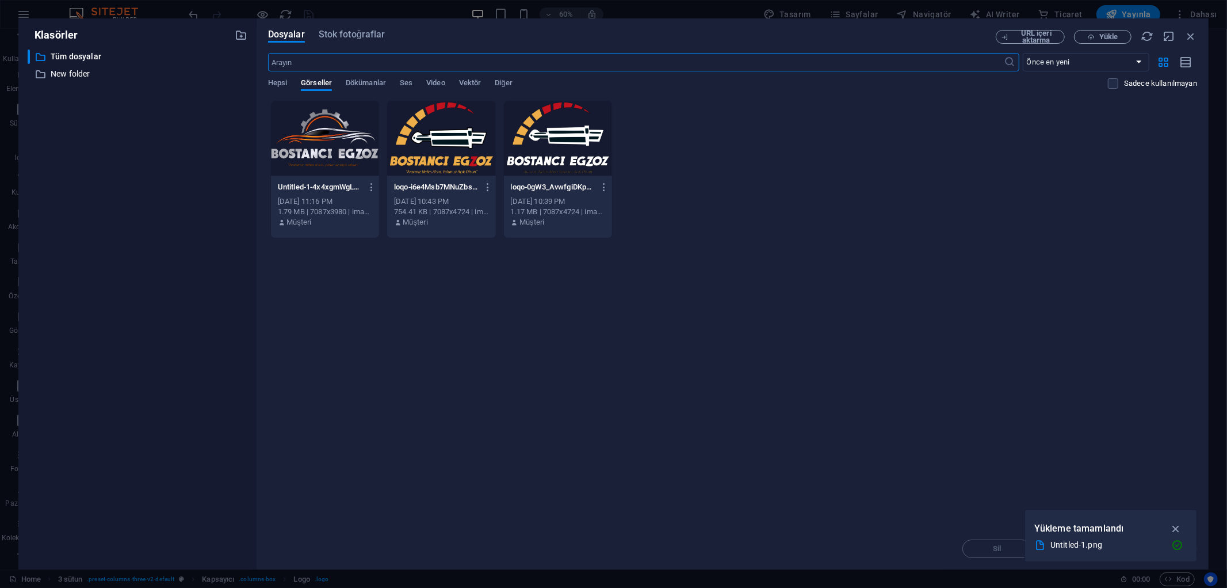
click at [341, 147] on div at bounding box center [325, 138] width 108 height 75
click at [341, 147] on div "1" at bounding box center [325, 138] width 108 height 75
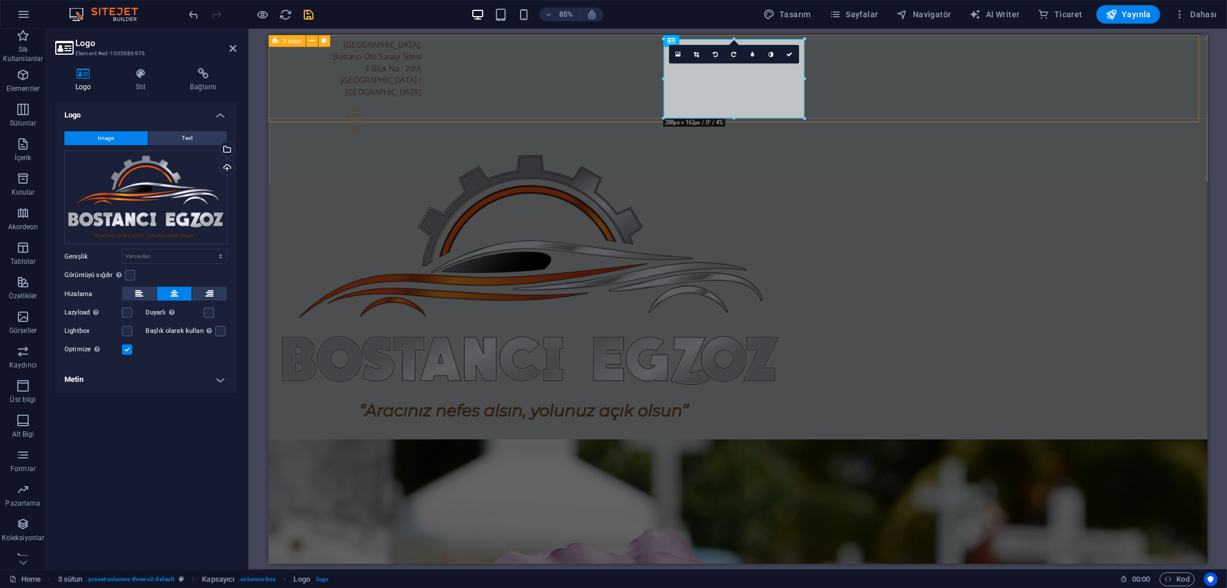
click at [1189, 91] on div "[STREET_ADDRESS] [PHONE_NUMBER]" at bounding box center [820, 298] width 1105 height 527
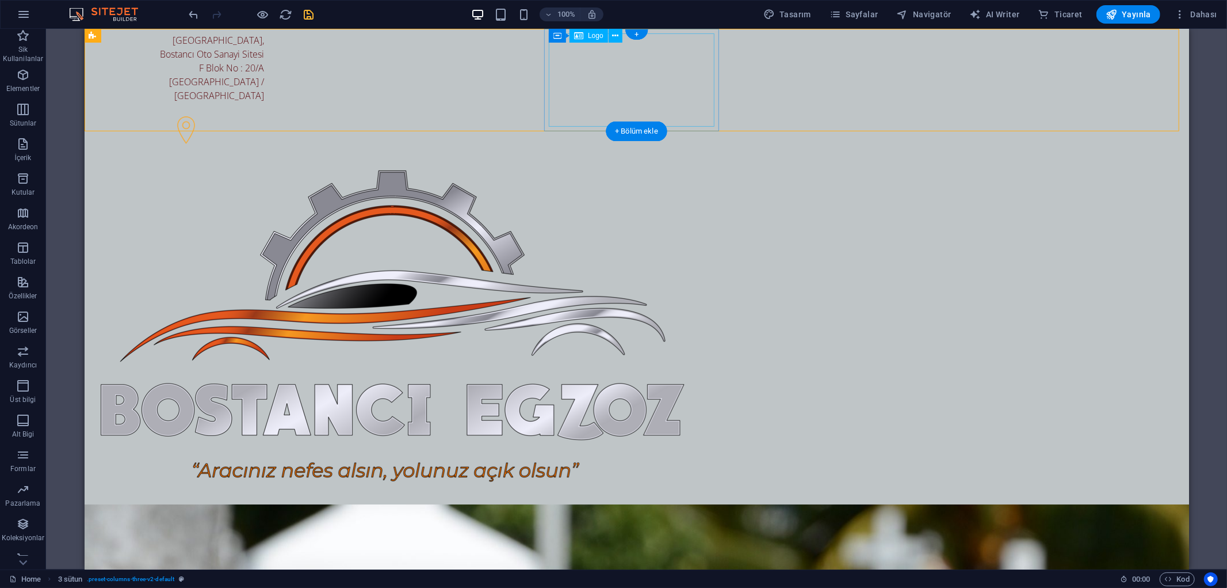
click at [264, 161] on div at bounding box center [181, 326] width 166 height 331
click at [1014, 106] on div "[STREET_ADDRESS] [PHONE_NUMBER]" at bounding box center [636, 291] width 1105 height 527
click at [264, 161] on div at bounding box center [181, 326] width 166 height 331
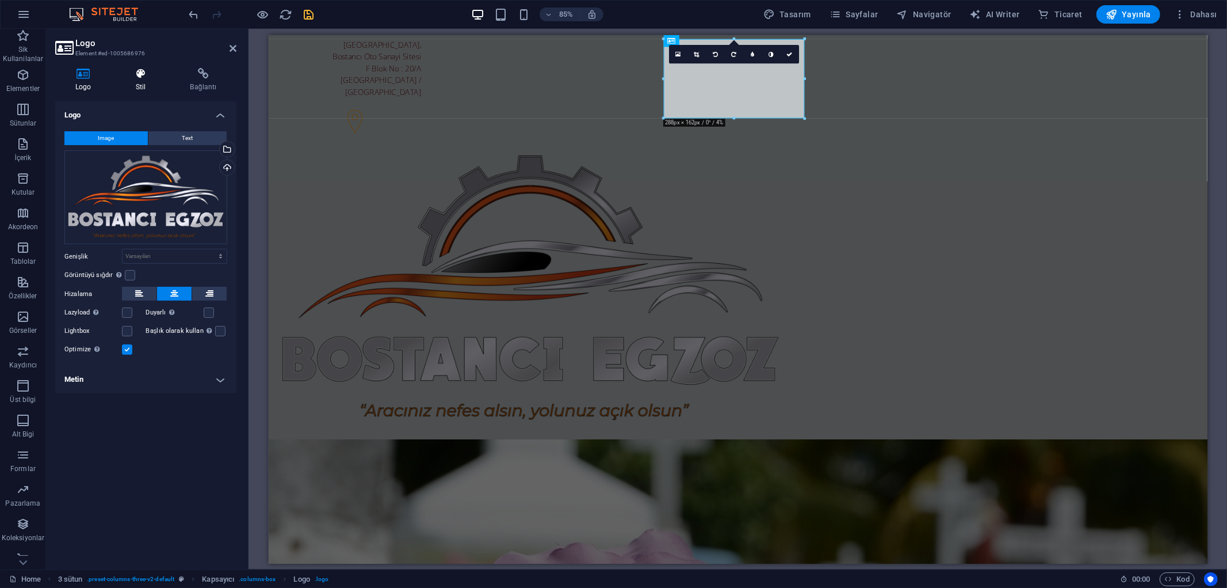
click at [148, 74] on icon at bounding box center [141, 74] width 50 height 12
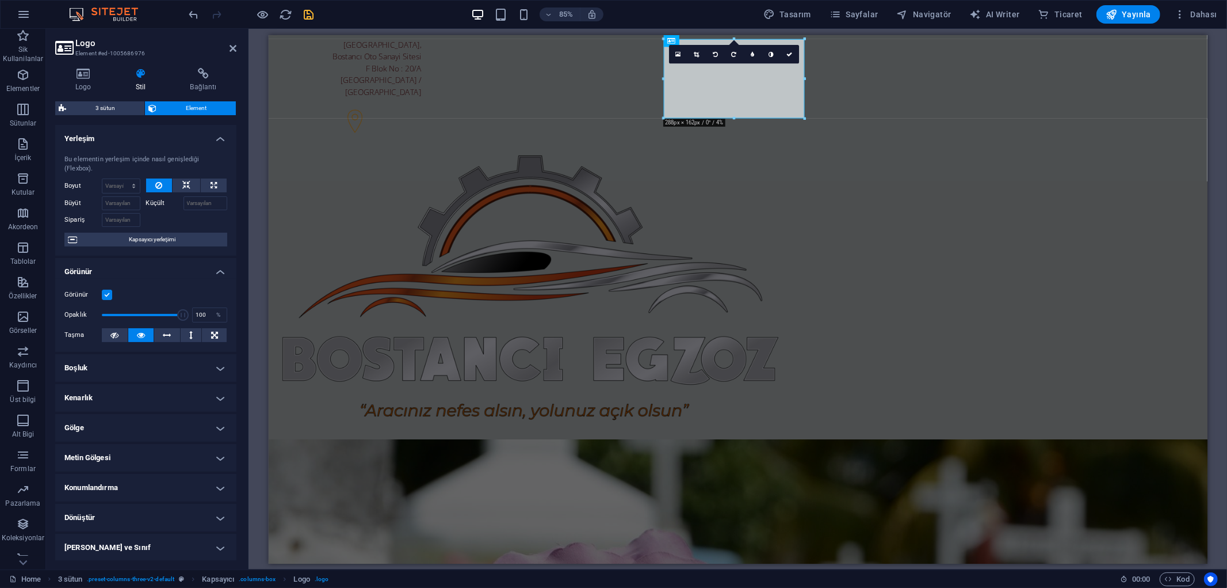
click at [129, 400] on h4 "Kenarlık" at bounding box center [145, 398] width 181 height 28
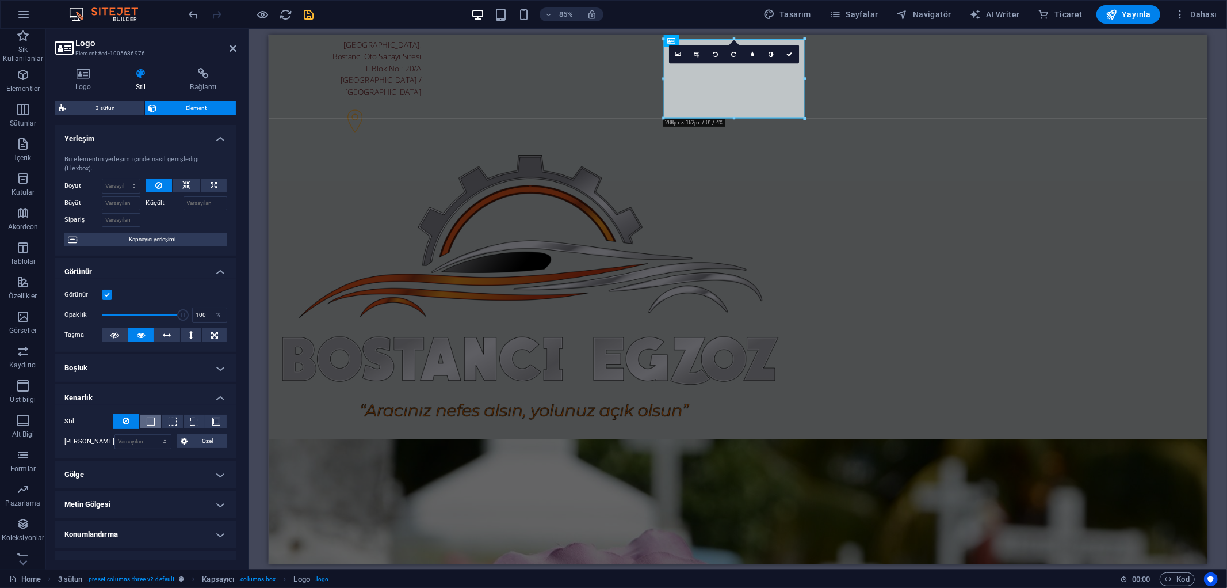
click at [151, 420] on span at bounding box center [151, 421] width 8 height 8
click at [1136, 92] on div "[STREET_ADDRESS] [PHONE_NUMBER]" at bounding box center [820, 299] width 1105 height 528
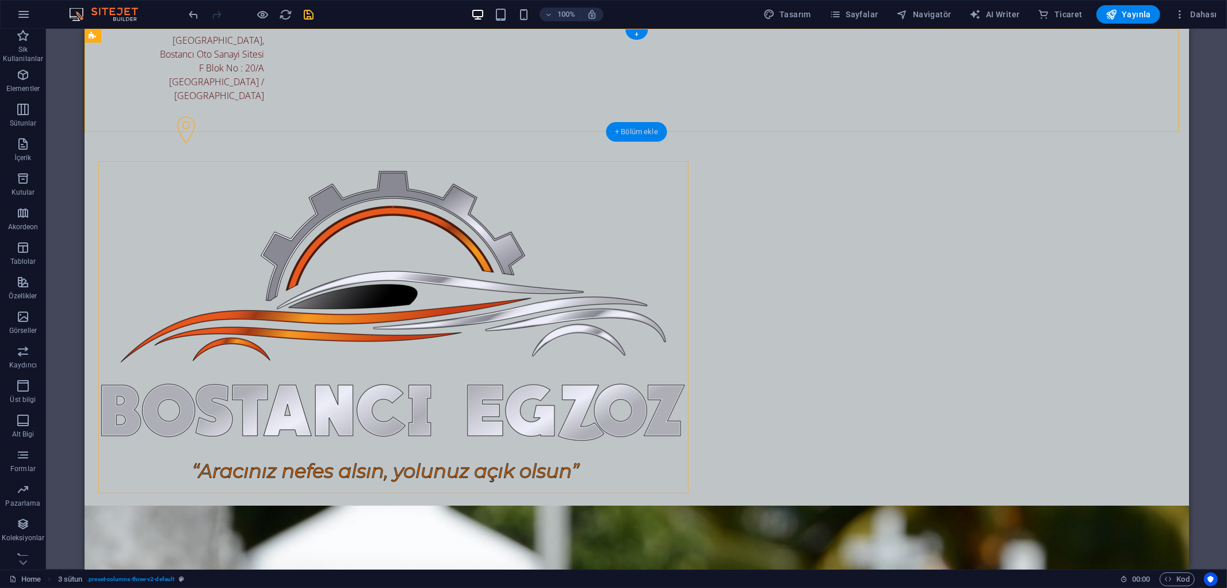
click at [639, 123] on div "+ Bölüm ekle" at bounding box center [637, 132] width 62 height 20
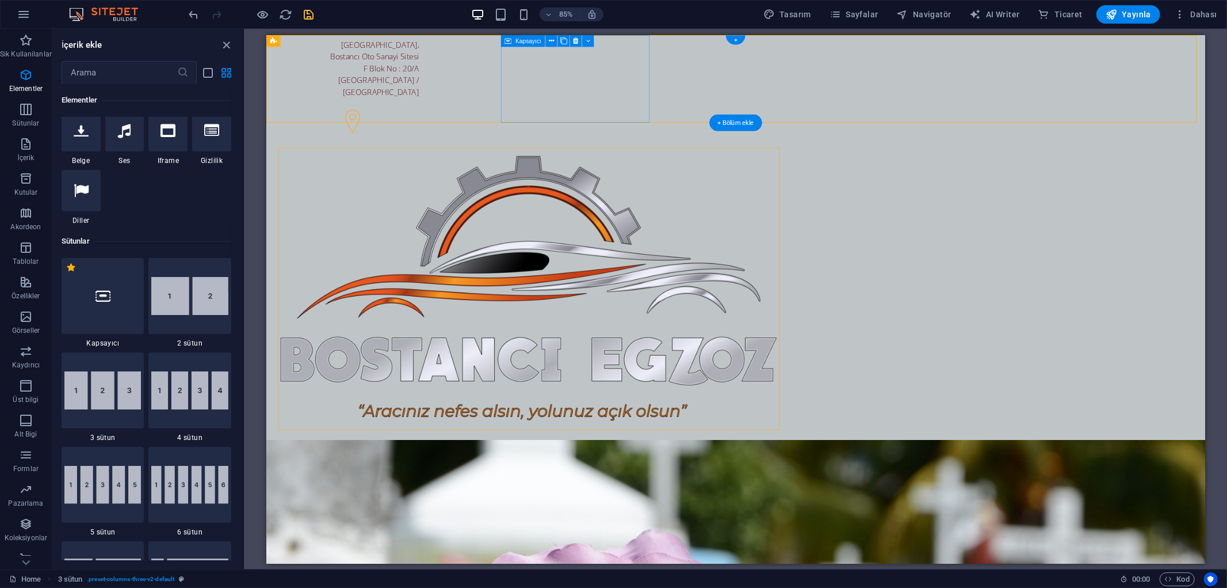
click at [450, 108] on div "[STREET_ADDRESS]" at bounding box center [362, 96] width 175 height 123
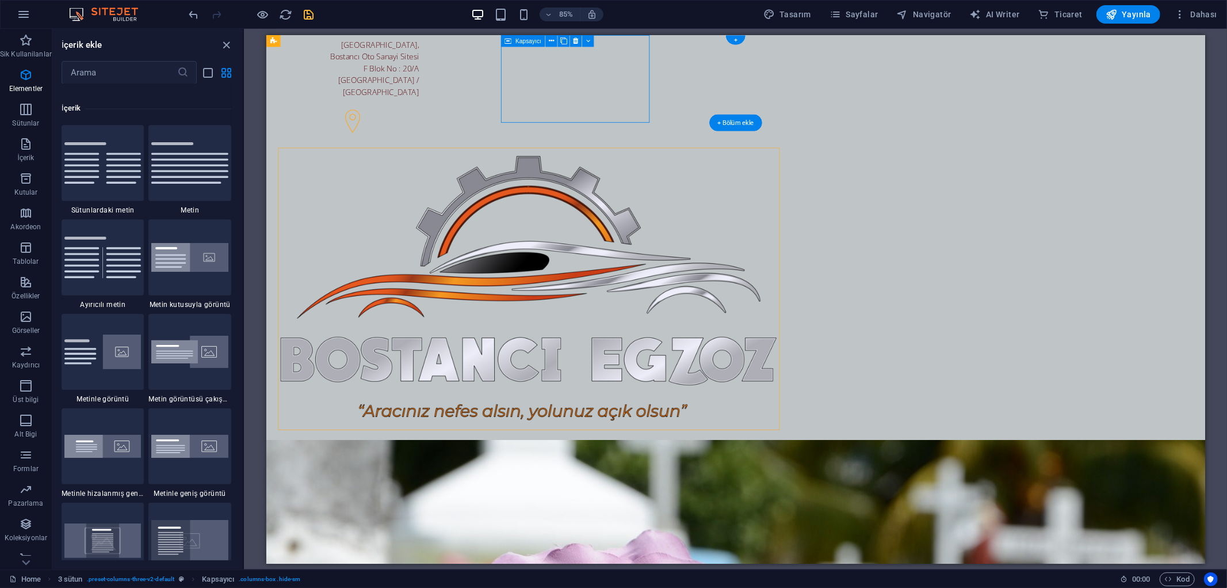
scroll to position [2012, 0]
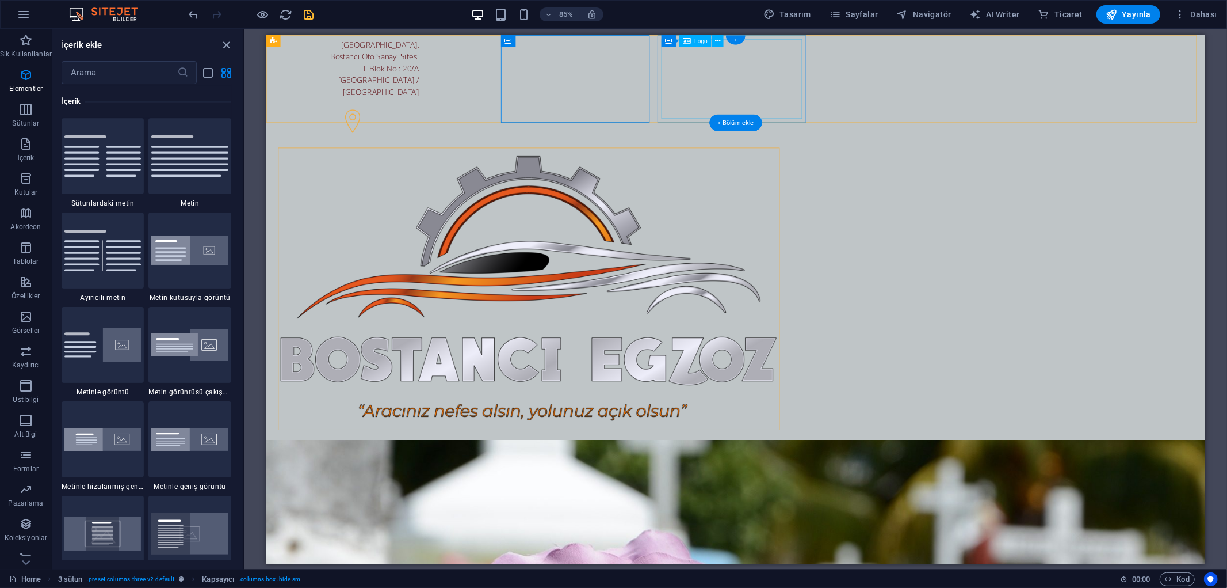
click at [445, 167] on div at bounding box center [363, 333] width 166 height 332
select select "px"
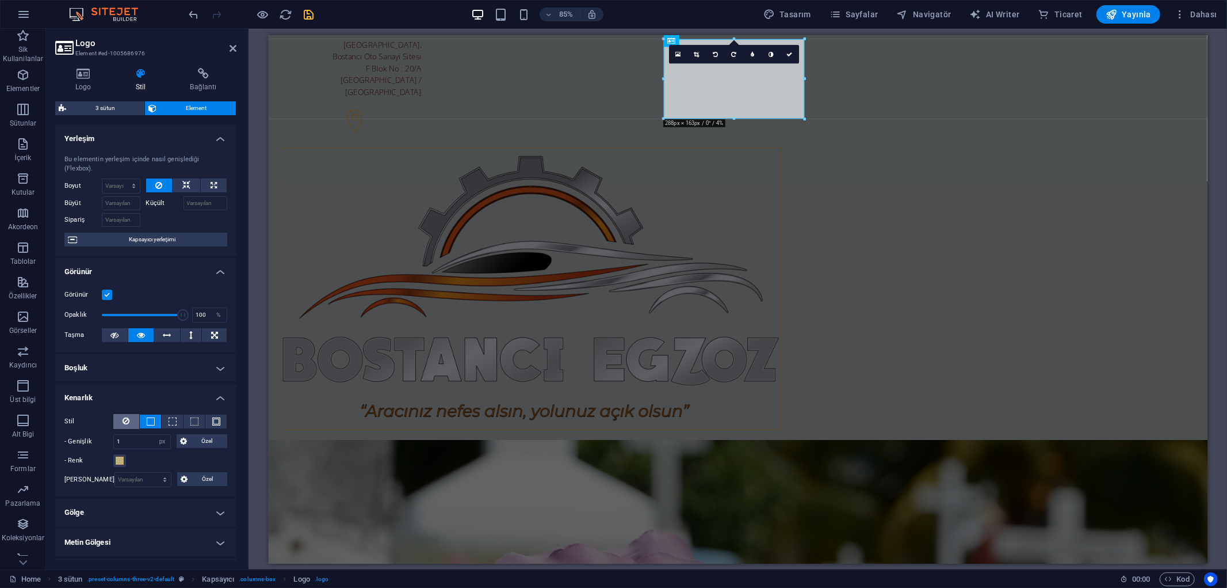
click at [121, 418] on button at bounding box center [126, 421] width 26 height 15
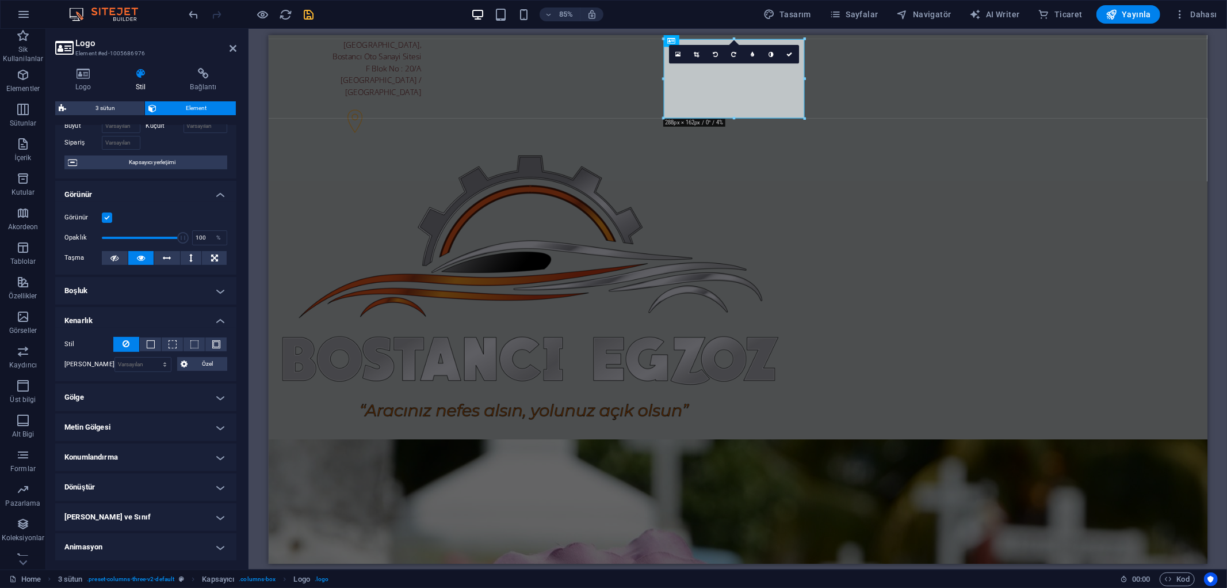
scroll to position [106, 0]
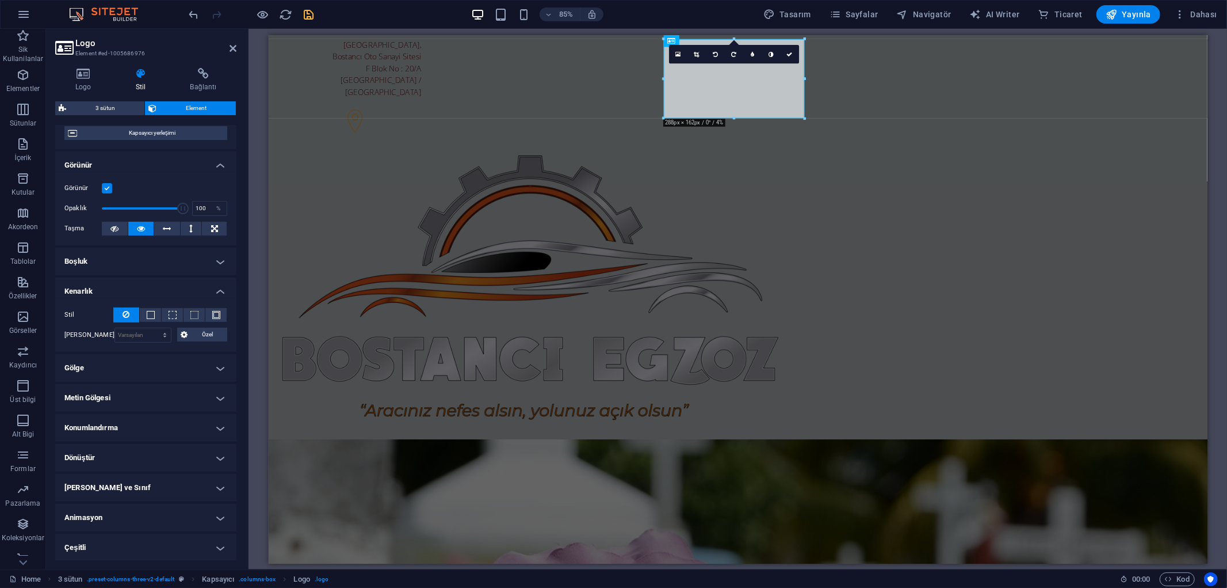
click at [113, 366] on h4 "Gölge" at bounding box center [145, 368] width 181 height 28
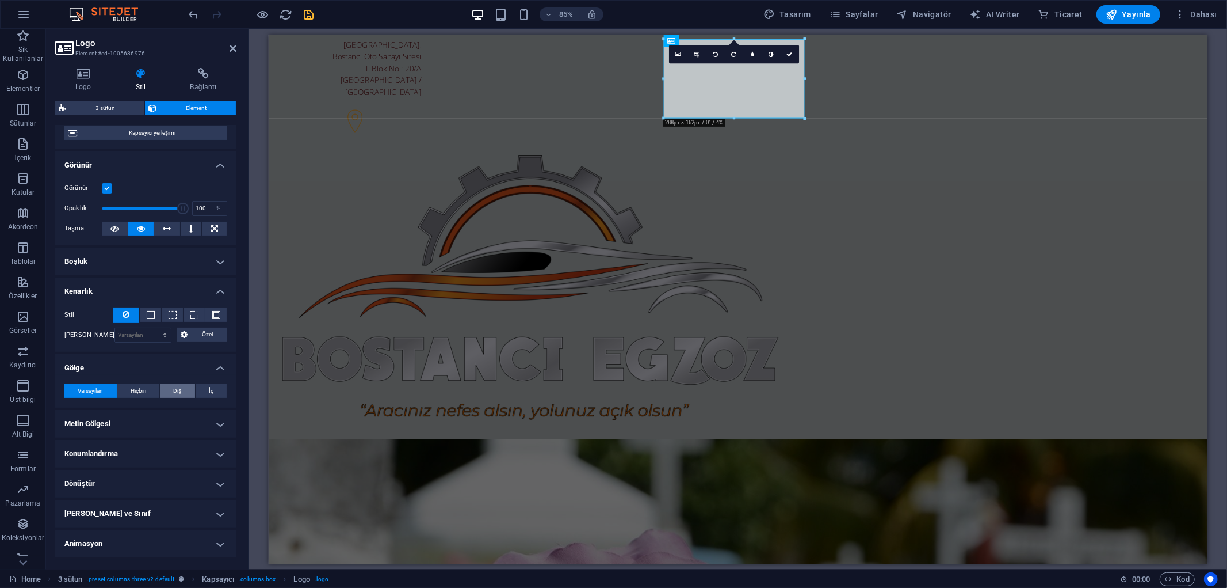
click at [177, 391] on span "Dış" at bounding box center [177, 391] width 8 height 14
type input "2"
type input "4"
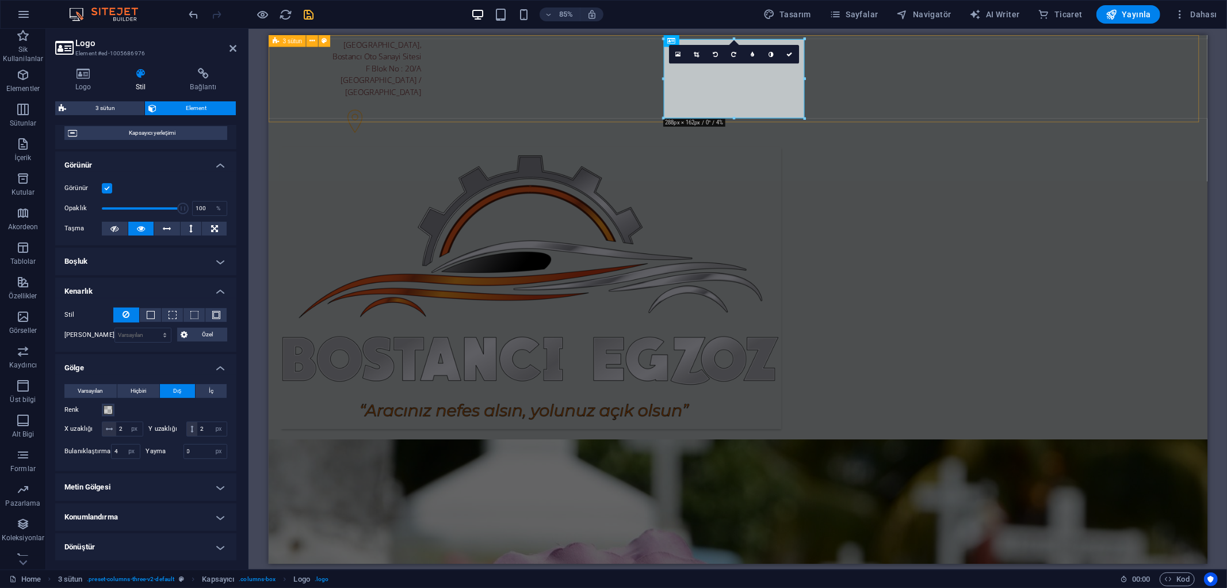
click at [489, 95] on div "[STREET_ADDRESS] [PHONE_NUMBER]" at bounding box center [820, 298] width 1105 height 527
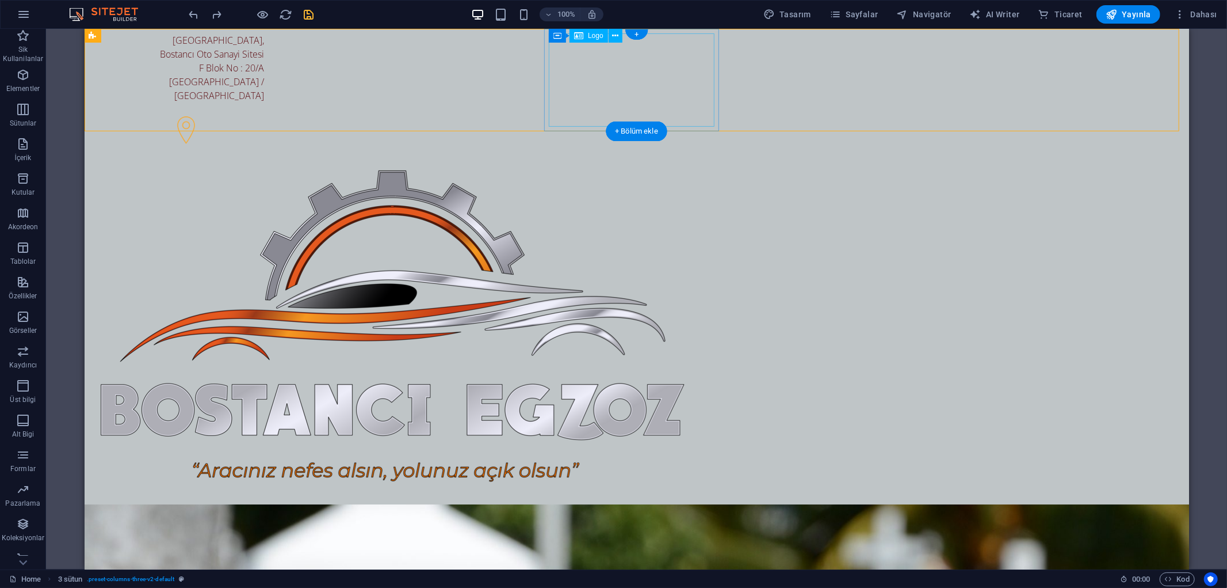
click at [264, 161] on div at bounding box center [181, 326] width 166 height 331
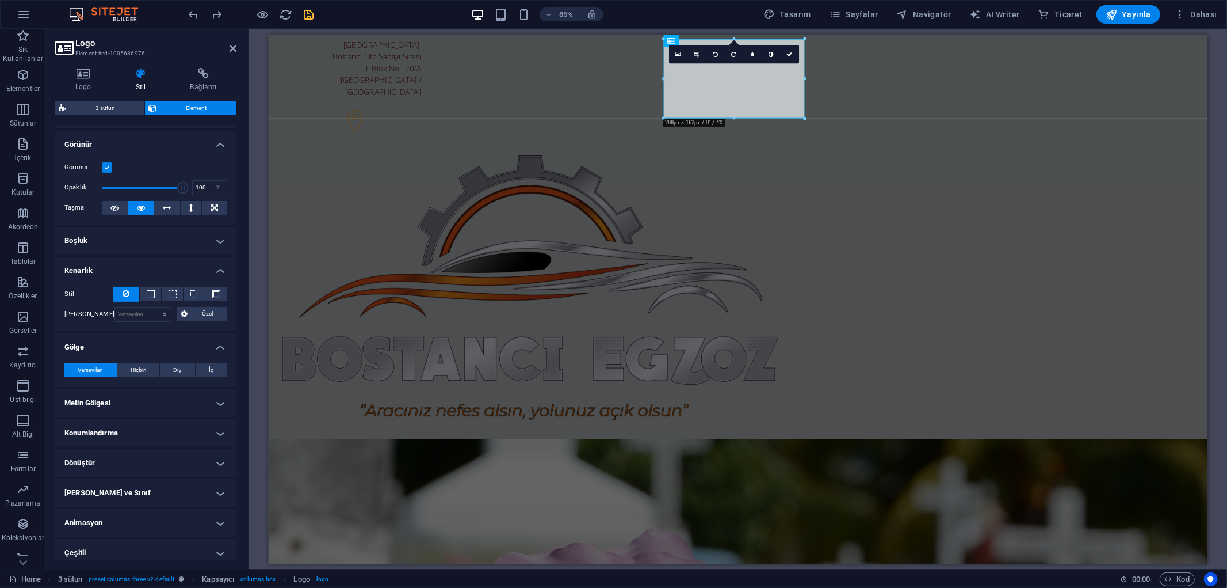
scroll to position [132, 0]
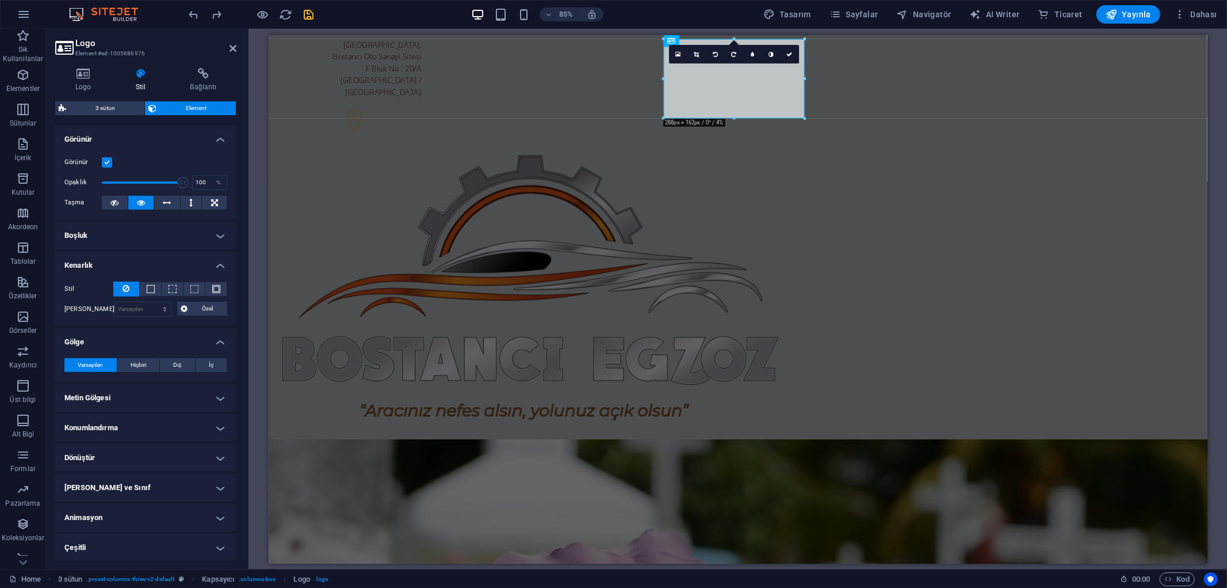
click at [159, 545] on h4 "Çeşitli" at bounding box center [145, 547] width 181 height 28
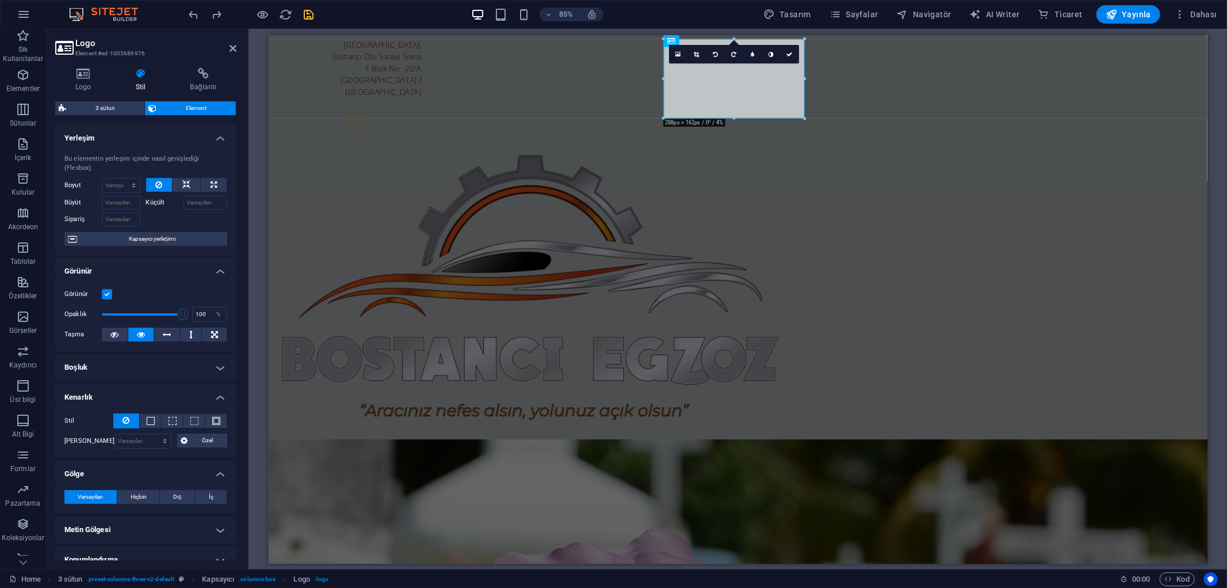
scroll to position [0, 0]
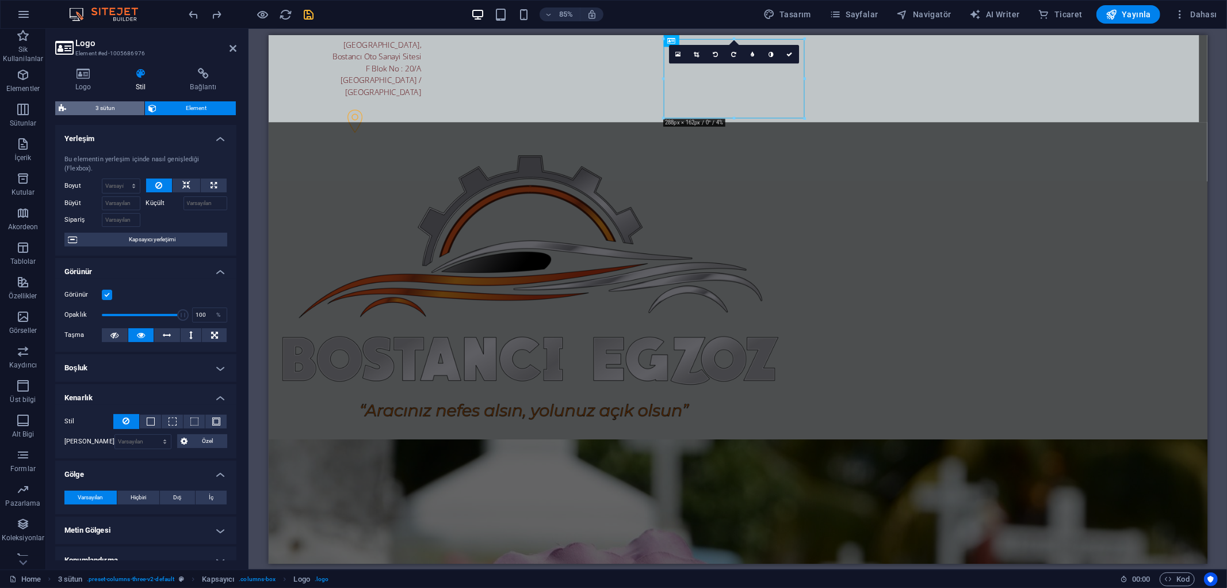
click at [123, 108] on span "3 sütun" at bounding box center [105, 108] width 71 height 14
select select "rem"
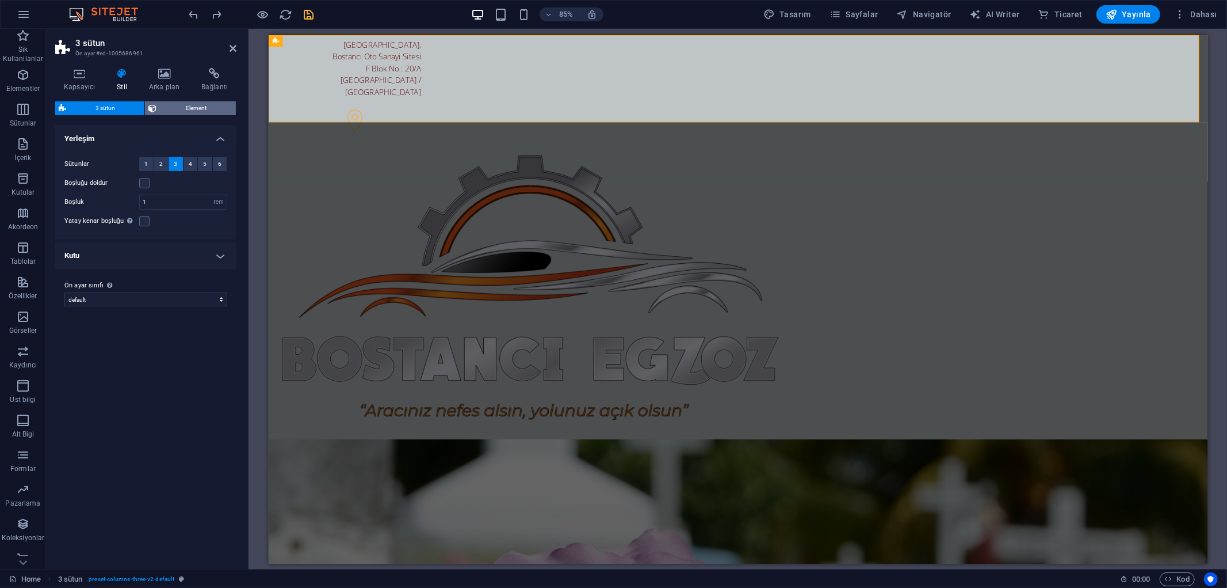
click at [199, 106] on span "Element" at bounding box center [196, 108] width 73 height 14
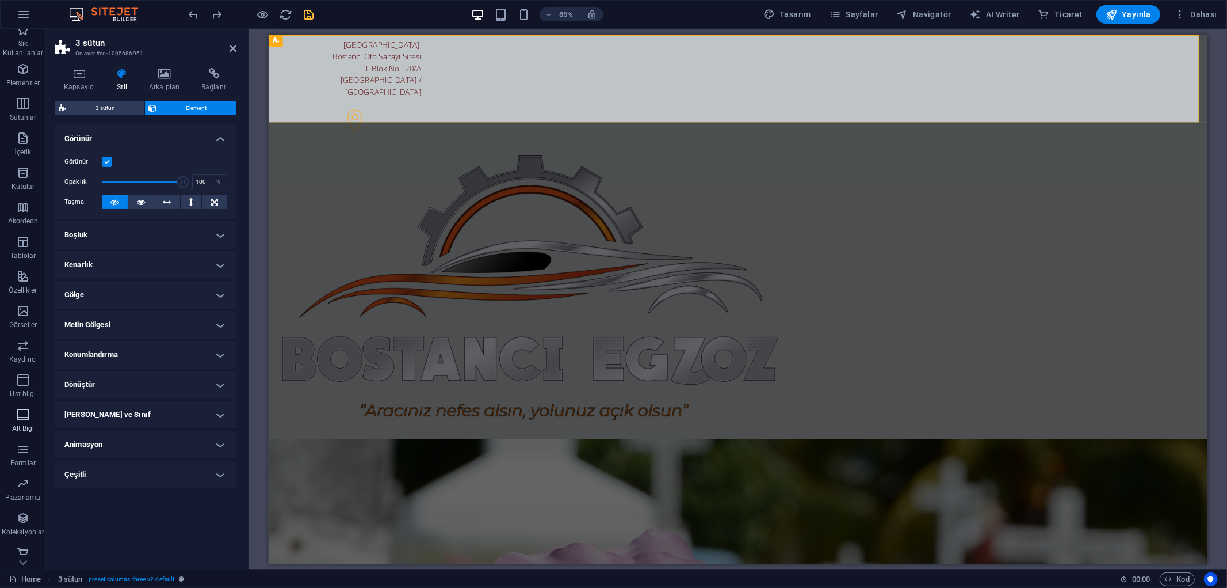
scroll to position [12, 0]
click at [1197, 48] on div "[STREET_ADDRESS] [PHONE_NUMBER]" at bounding box center [820, 298] width 1105 height 527
click at [448, 167] on div at bounding box center [365, 332] width 166 height 331
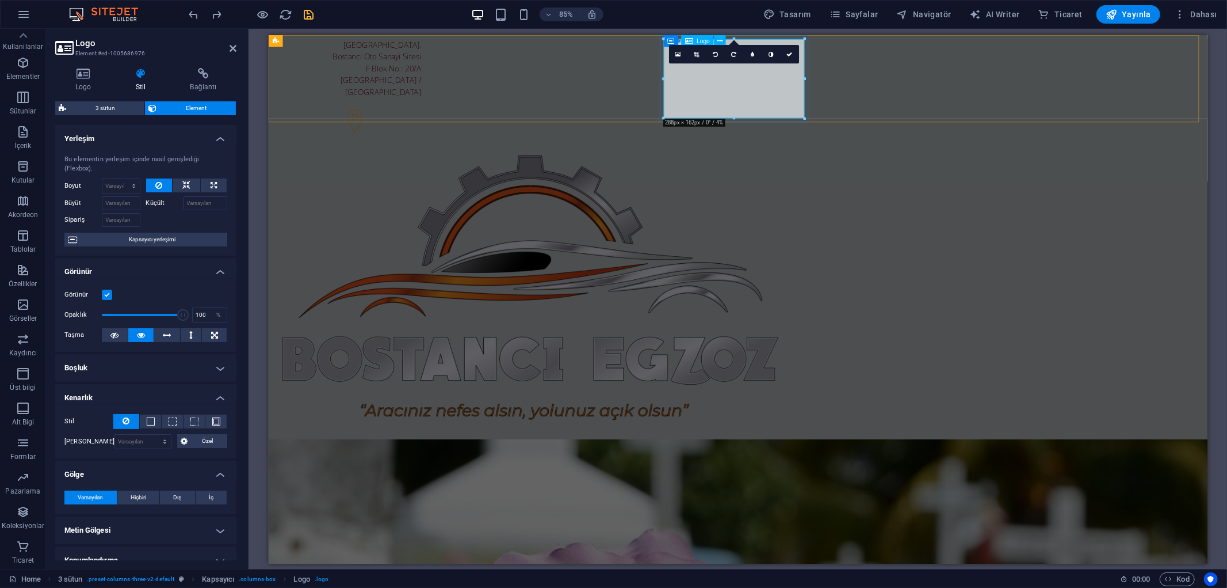
click at [448, 167] on div at bounding box center [365, 332] width 166 height 331
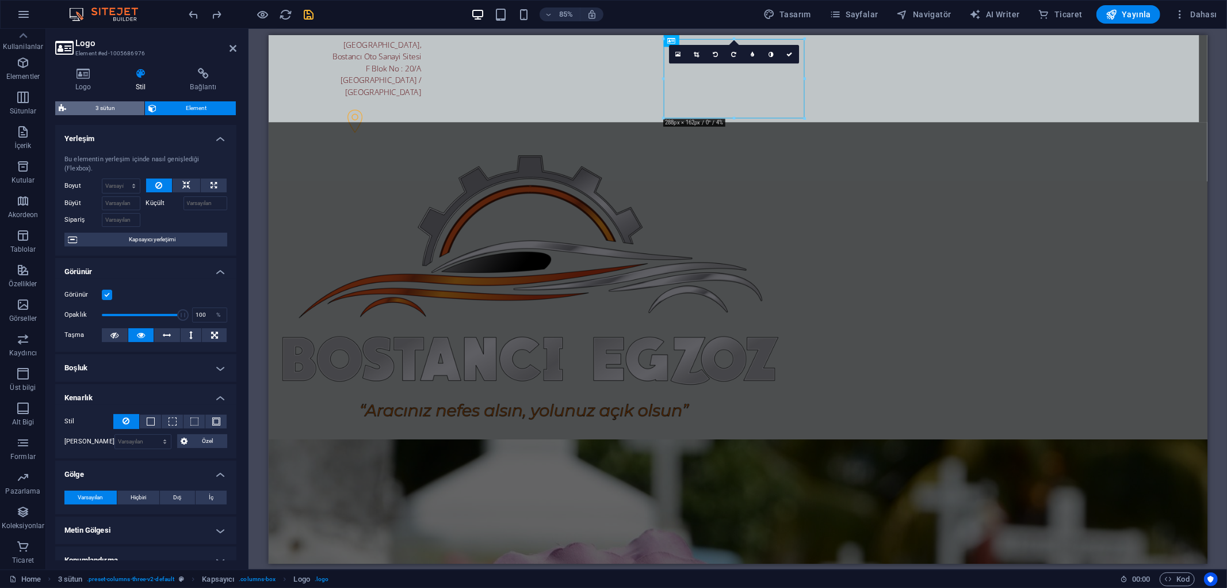
click at [104, 112] on span "3 sütun" at bounding box center [105, 108] width 71 height 14
select select "rem"
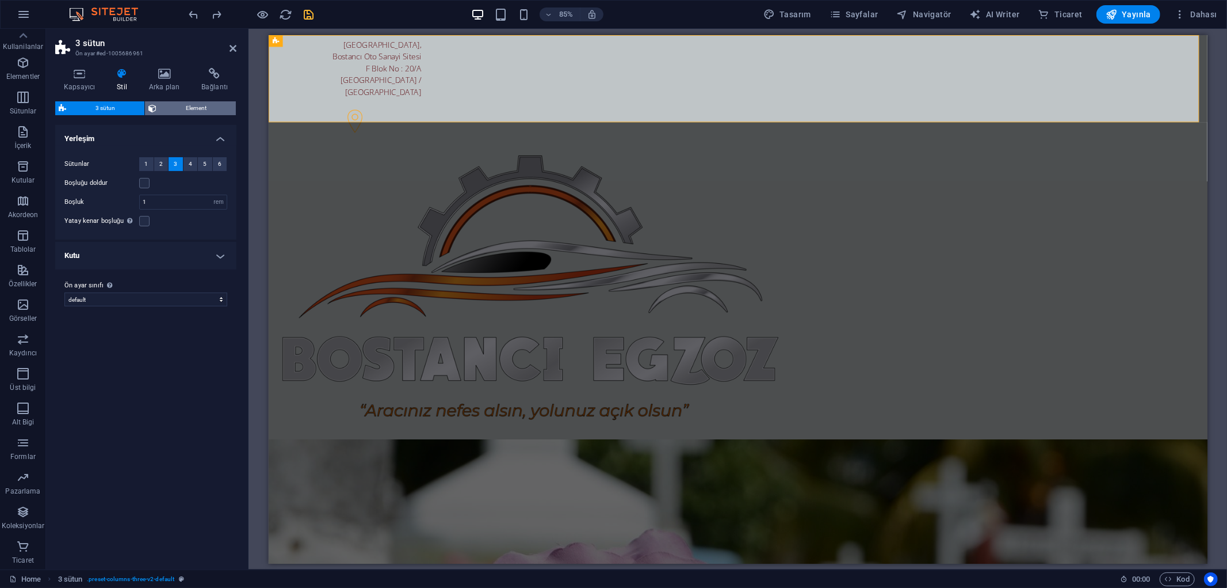
click at [193, 106] on span "Element" at bounding box center [196, 108] width 73 height 14
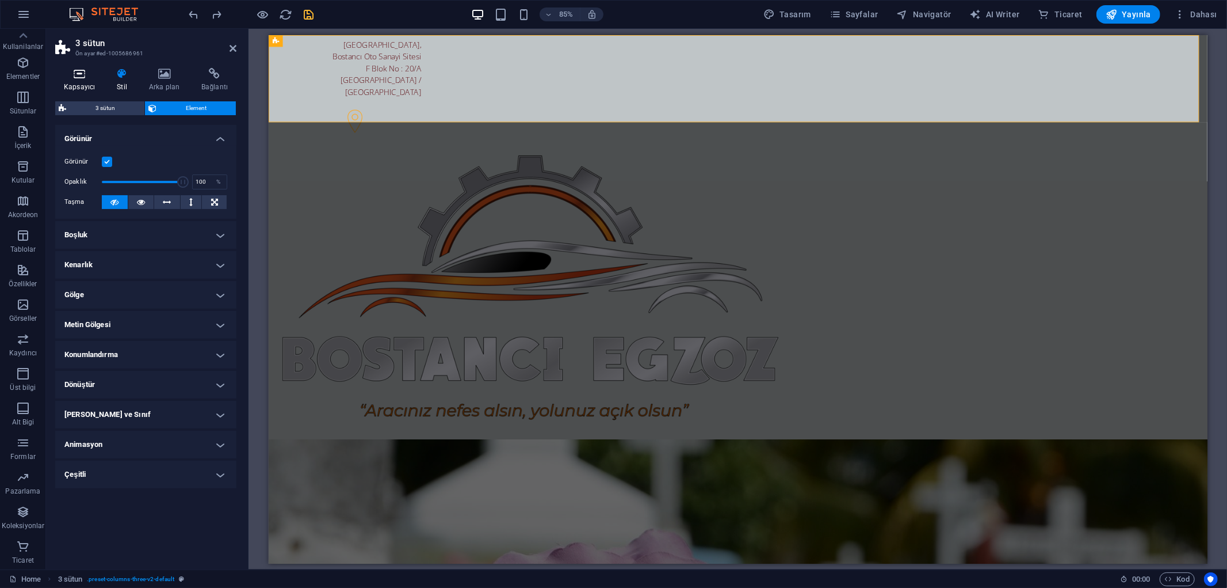
click at [79, 82] on h4 "Kapsayıcı" at bounding box center [81, 80] width 53 height 24
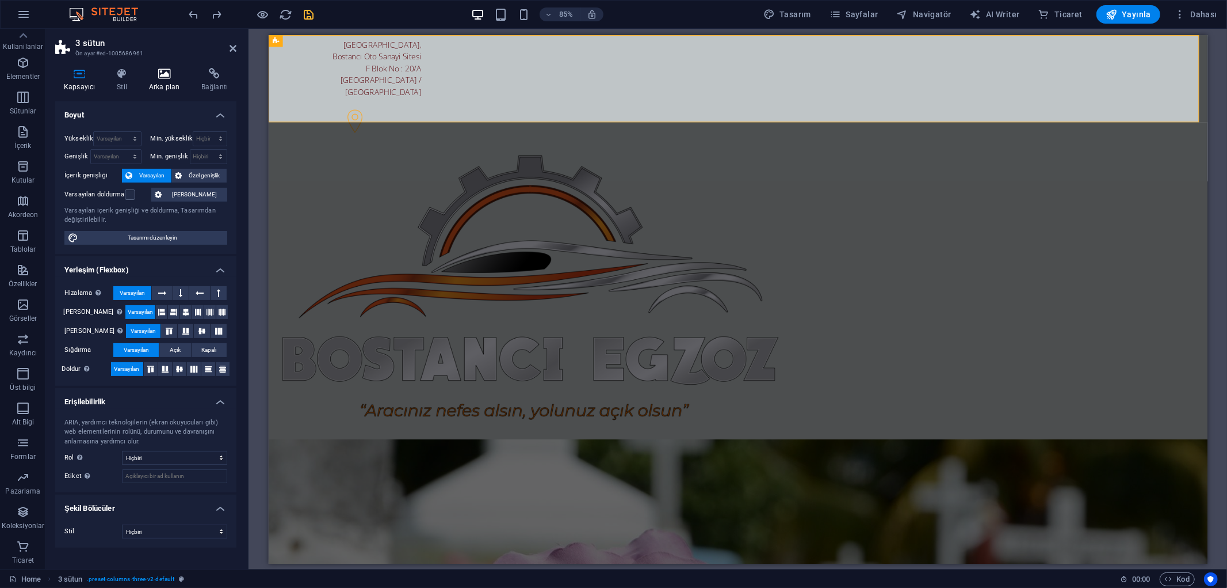
click at [170, 78] on icon at bounding box center [164, 74] width 48 height 12
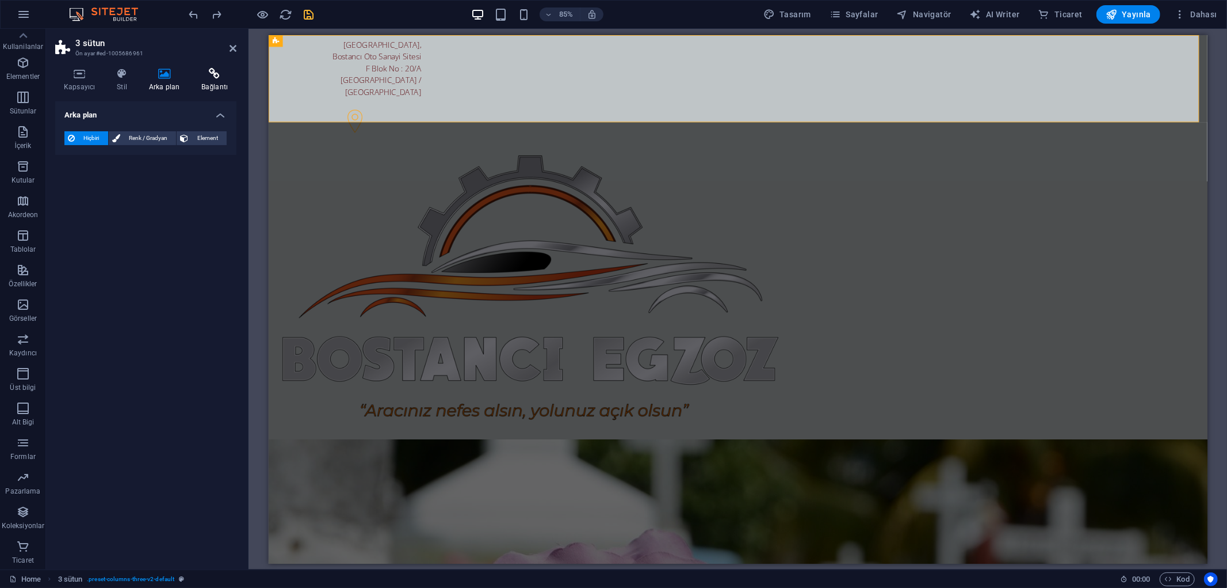
click at [214, 77] on icon at bounding box center [215, 74] width 44 height 12
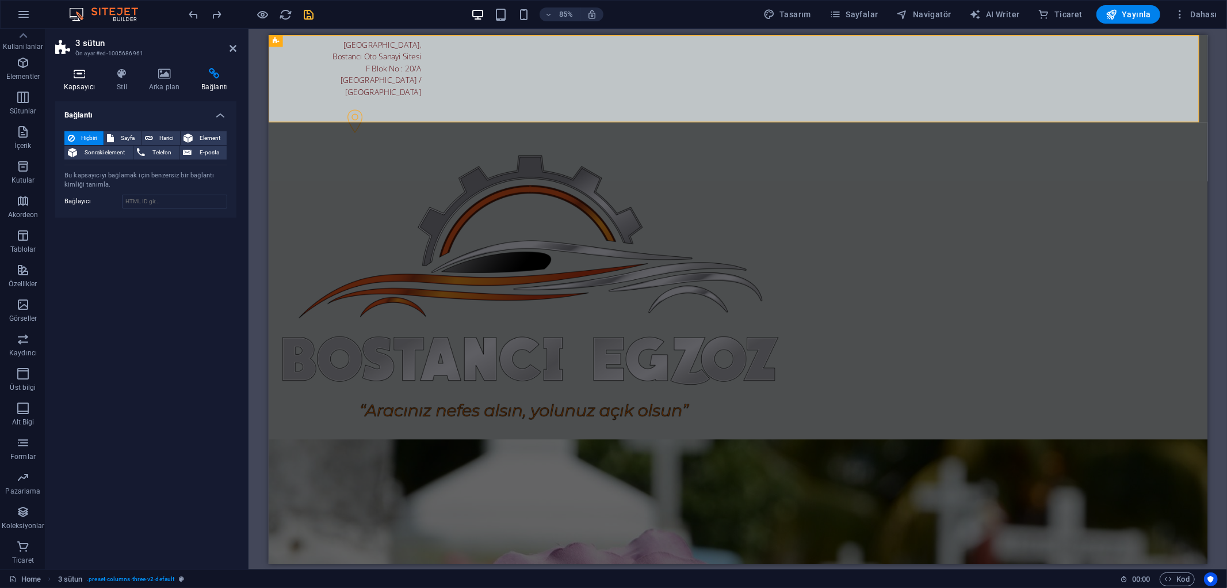
click at [104, 78] on h4 "Kapsayıcı" at bounding box center [81, 80] width 53 height 24
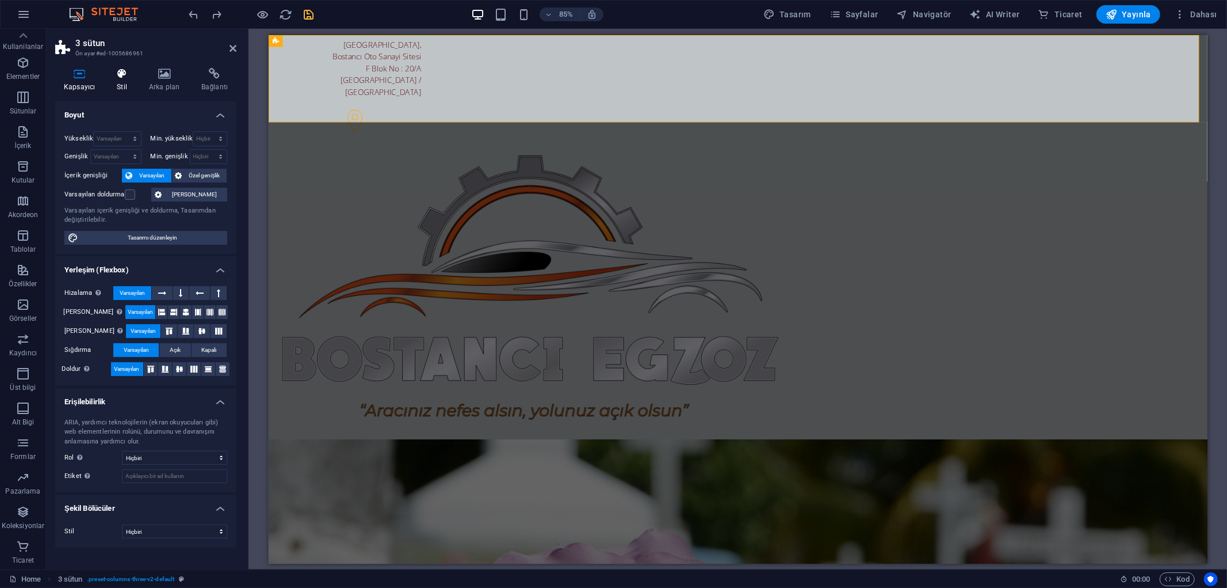
click at [130, 78] on icon at bounding box center [122, 74] width 28 height 12
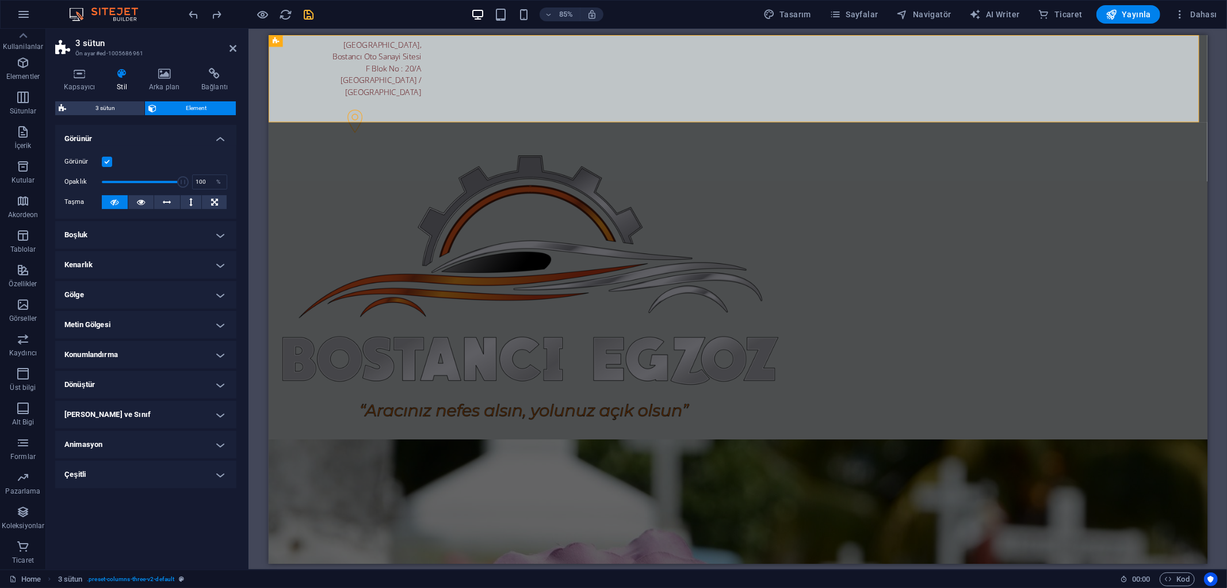
click at [133, 79] on h4 "Stil" at bounding box center [124, 80] width 32 height 24
click at [158, 79] on icon at bounding box center [164, 74] width 48 height 12
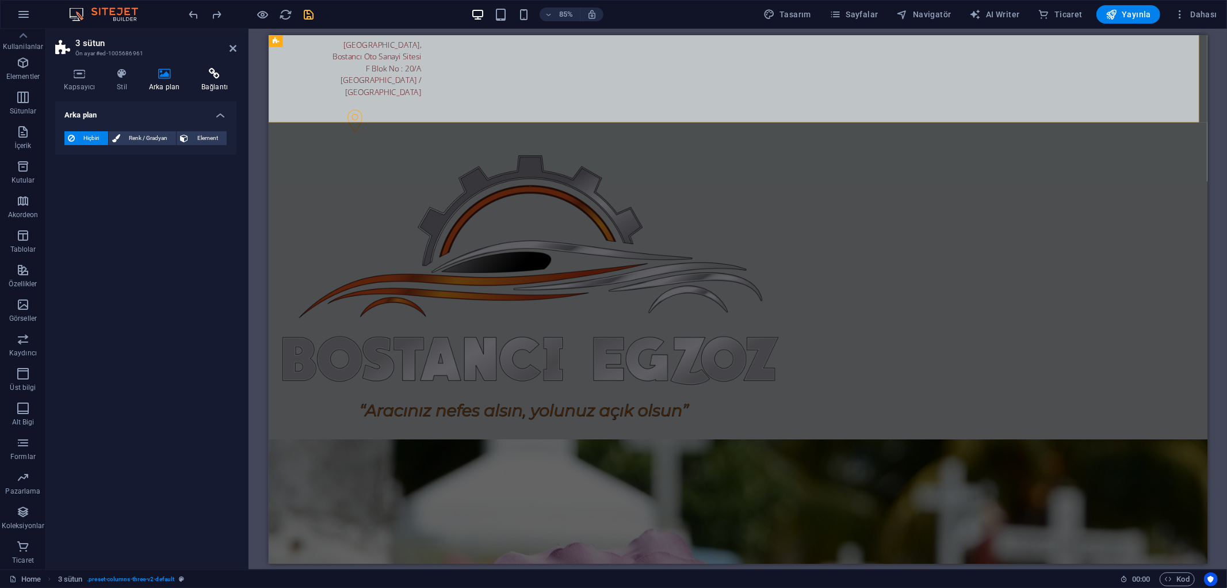
click at [209, 82] on h4 "Bağlantı" at bounding box center [215, 80] width 44 height 24
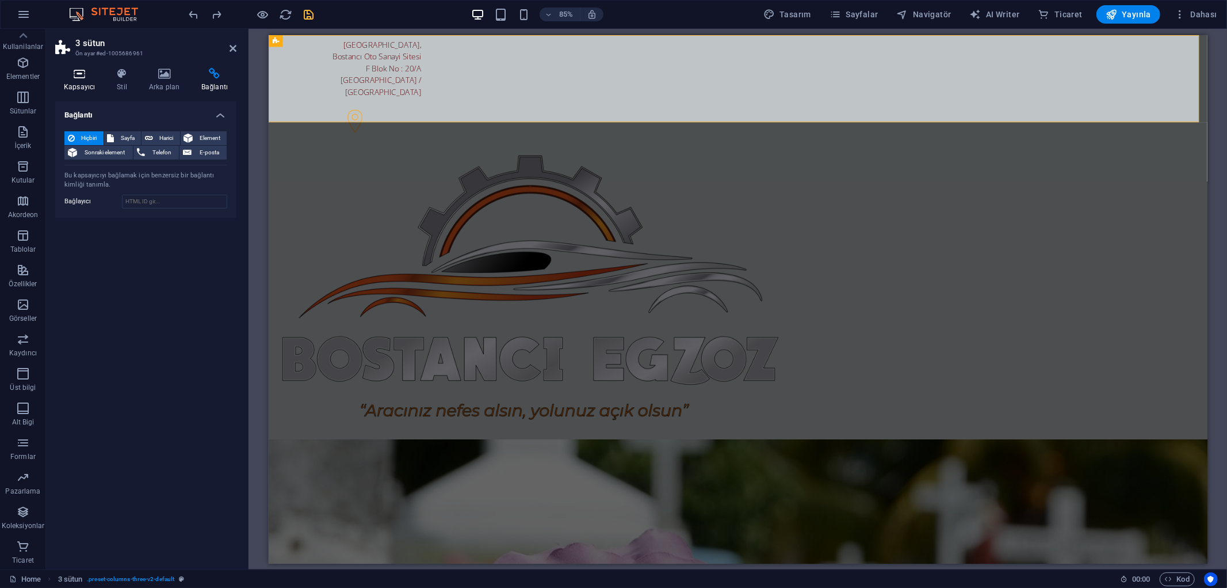
click at [83, 83] on h4 "Kapsayıcı" at bounding box center [81, 80] width 53 height 24
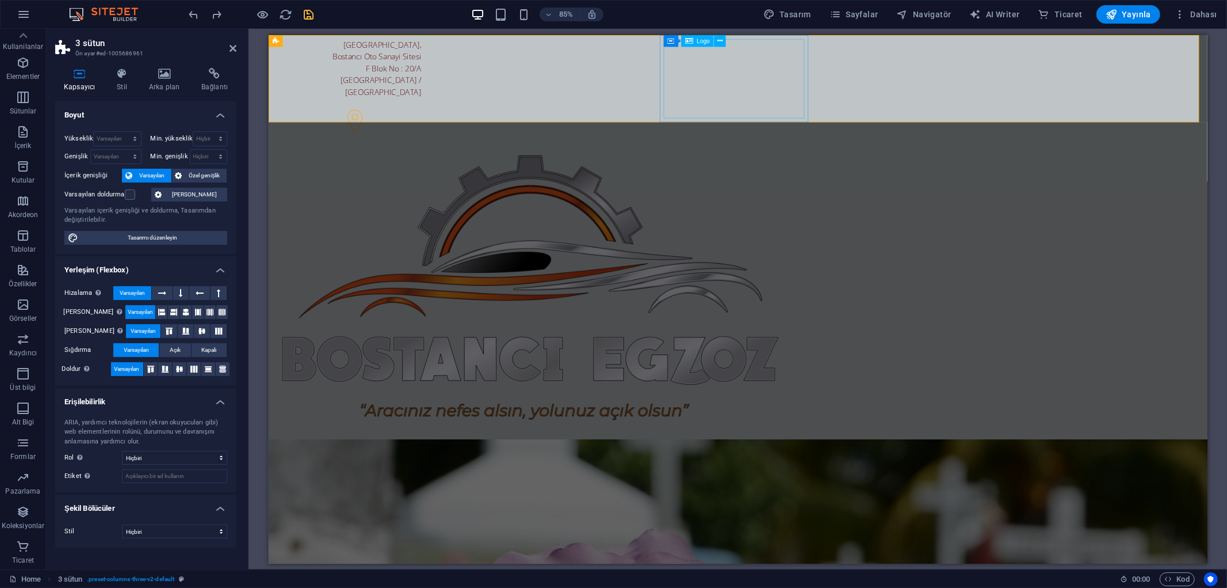
click at [448, 167] on div at bounding box center [365, 332] width 166 height 331
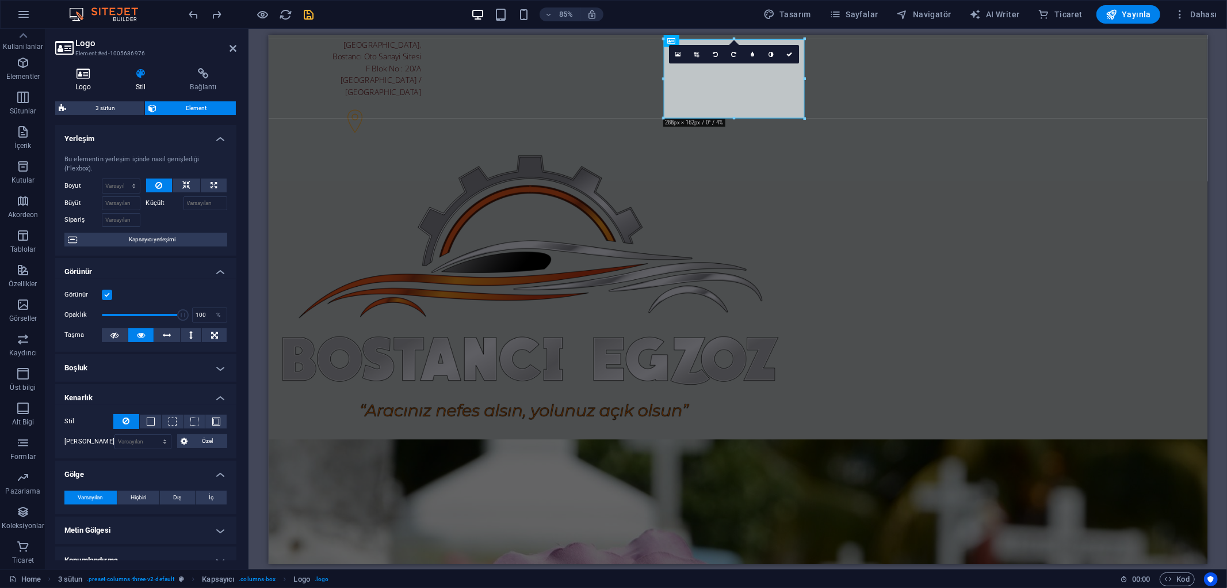
click at [78, 82] on h4 "Logo" at bounding box center [85, 80] width 60 height 24
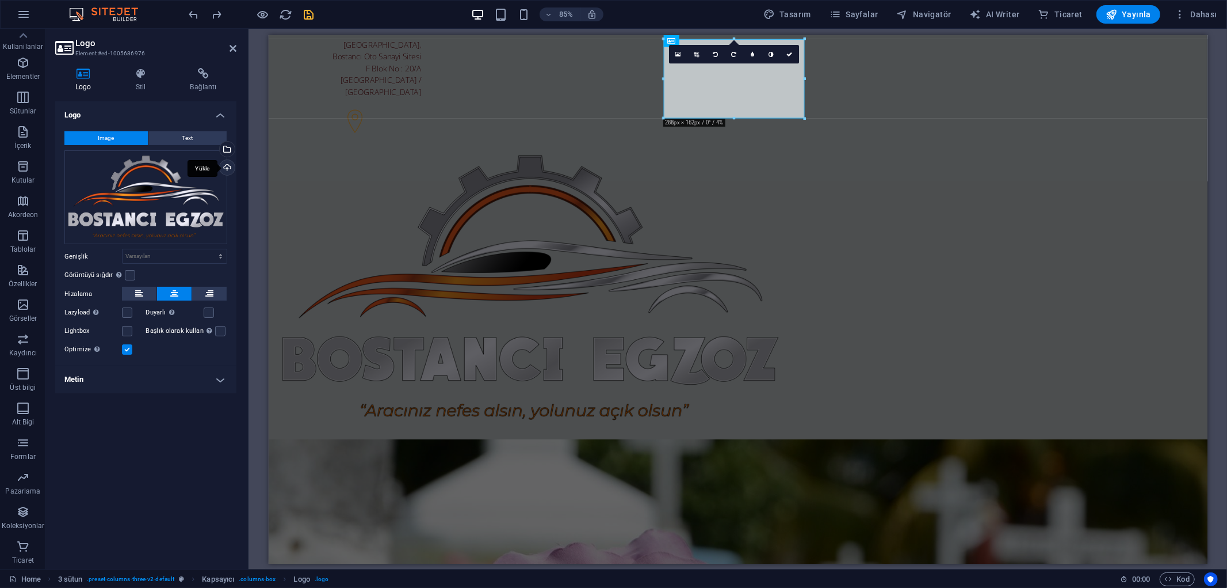
click at [226, 163] on div "Yükle" at bounding box center [226, 168] width 17 height 17
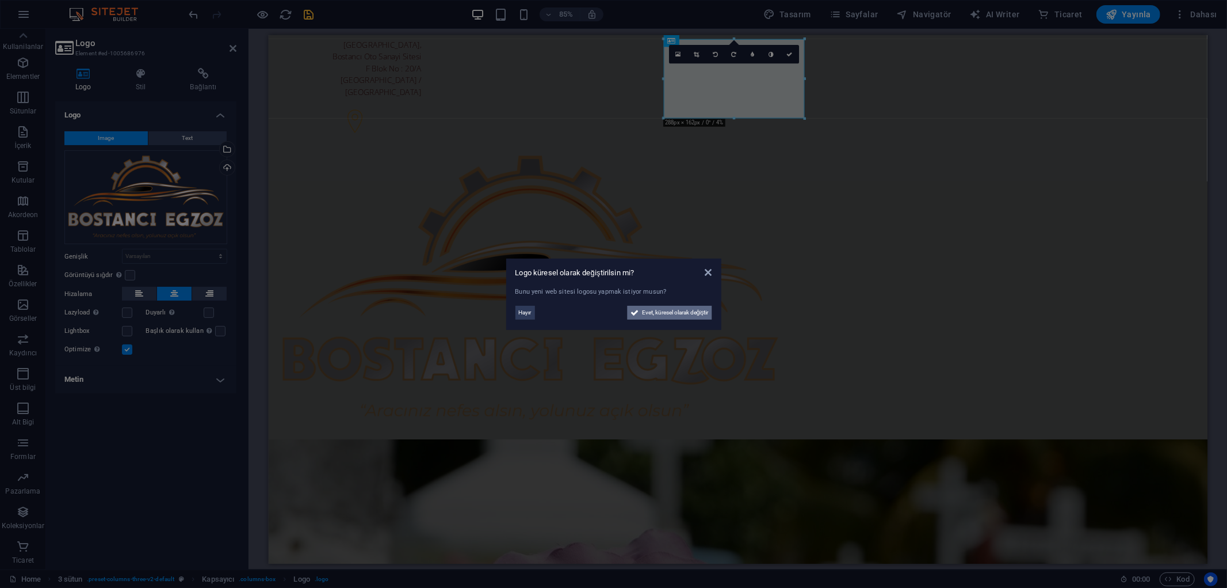
click at [689, 314] on span "Evet, küresel olarak değiştir" at bounding box center [675, 313] width 67 height 14
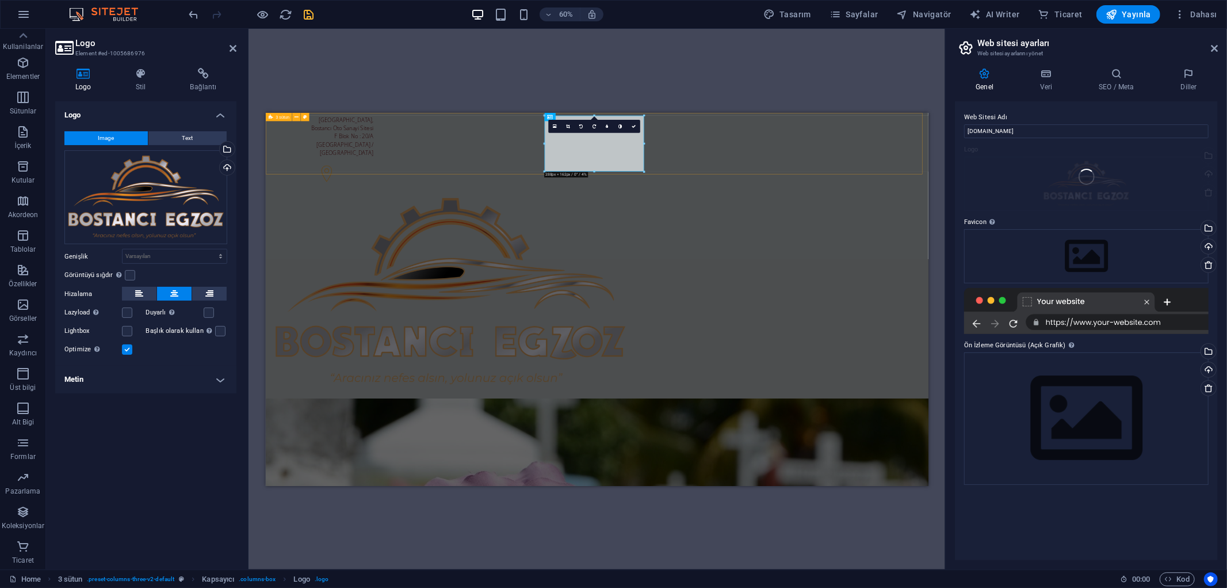
click at [1211, 155] on div "[STREET_ADDRESS] [PHONE_NUMBER]" at bounding box center [817, 375] width 1105 height 527
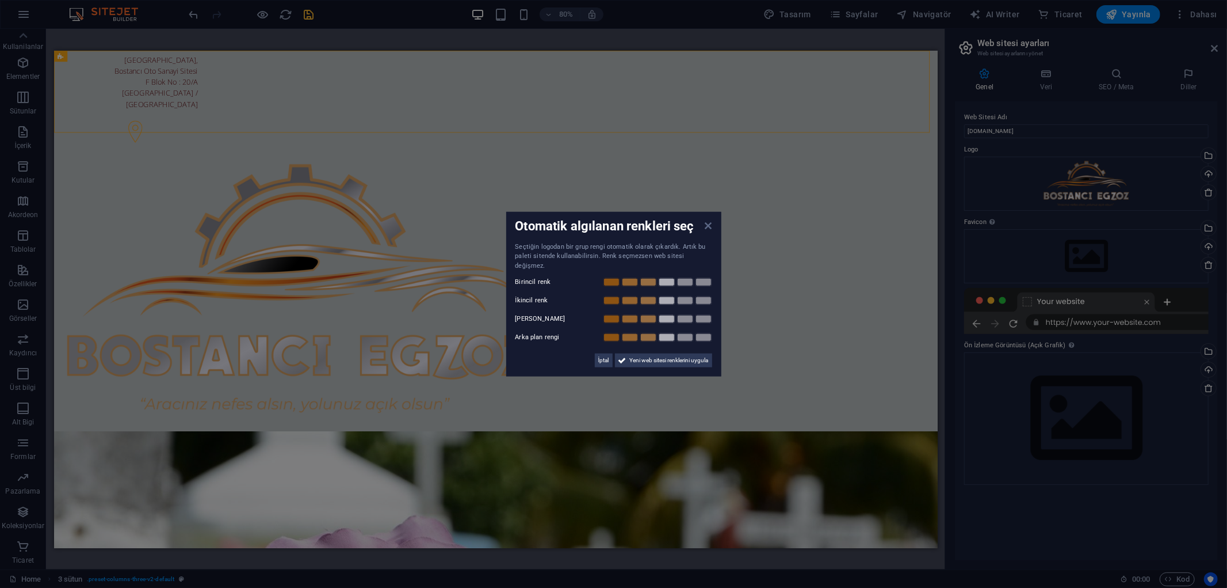
click at [711, 230] on icon at bounding box center [708, 224] width 7 height 9
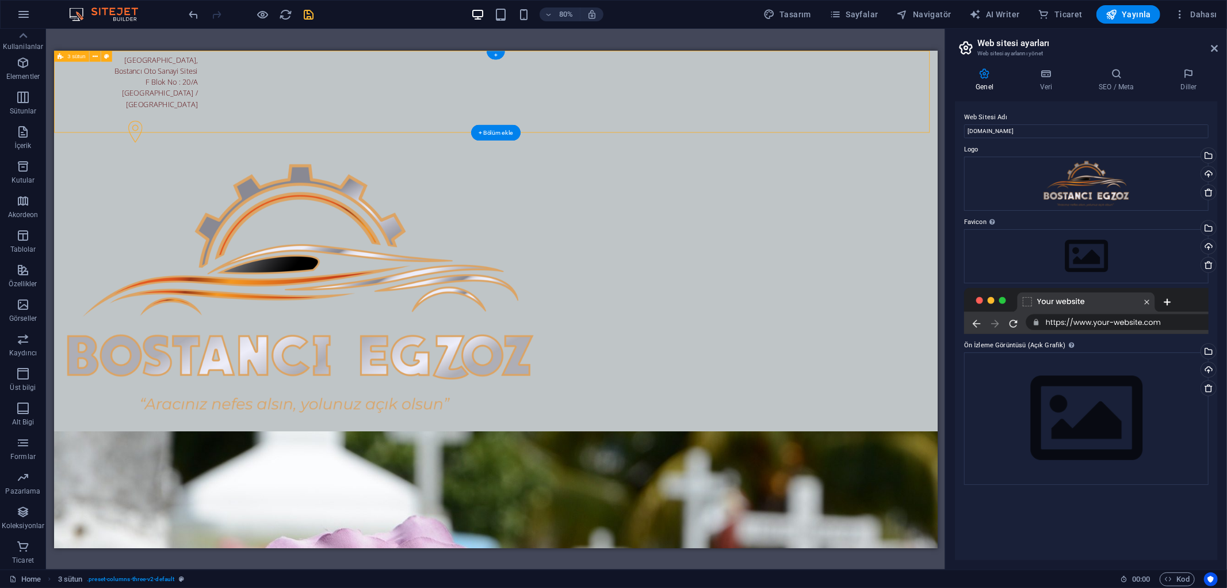
click at [992, 81] on div "[STREET_ADDRESS] [PHONE_NUMBER]" at bounding box center [606, 313] width 1105 height 527
click at [312, 13] on icon "save" at bounding box center [309, 14] width 13 height 13
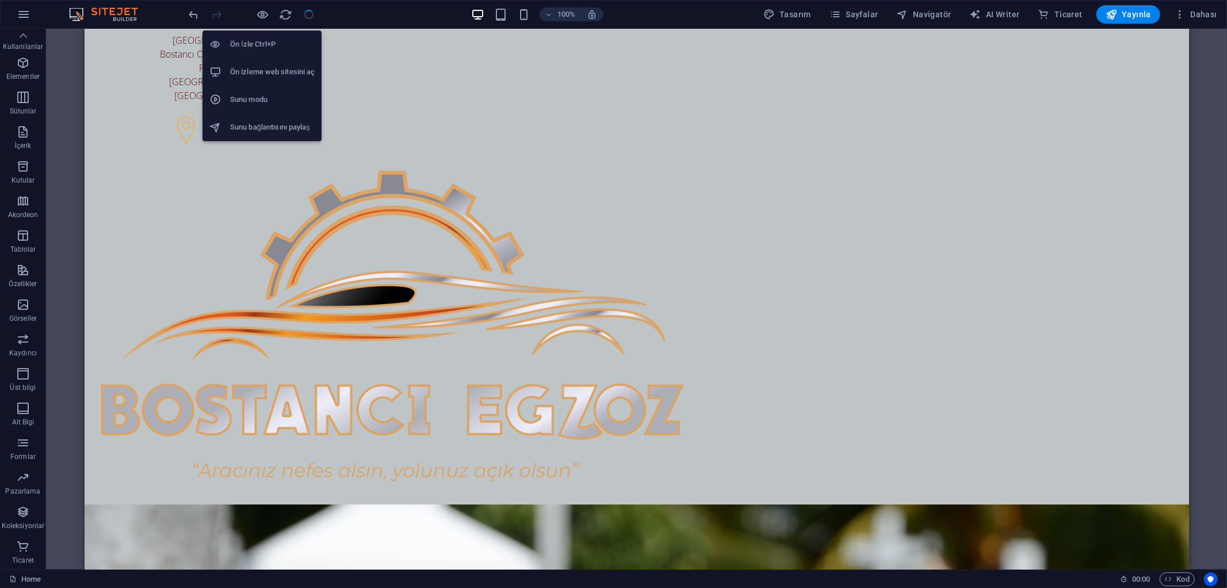
click at [265, 75] on h6 "Ön izleme web sitesini aç" at bounding box center [272, 72] width 85 height 14
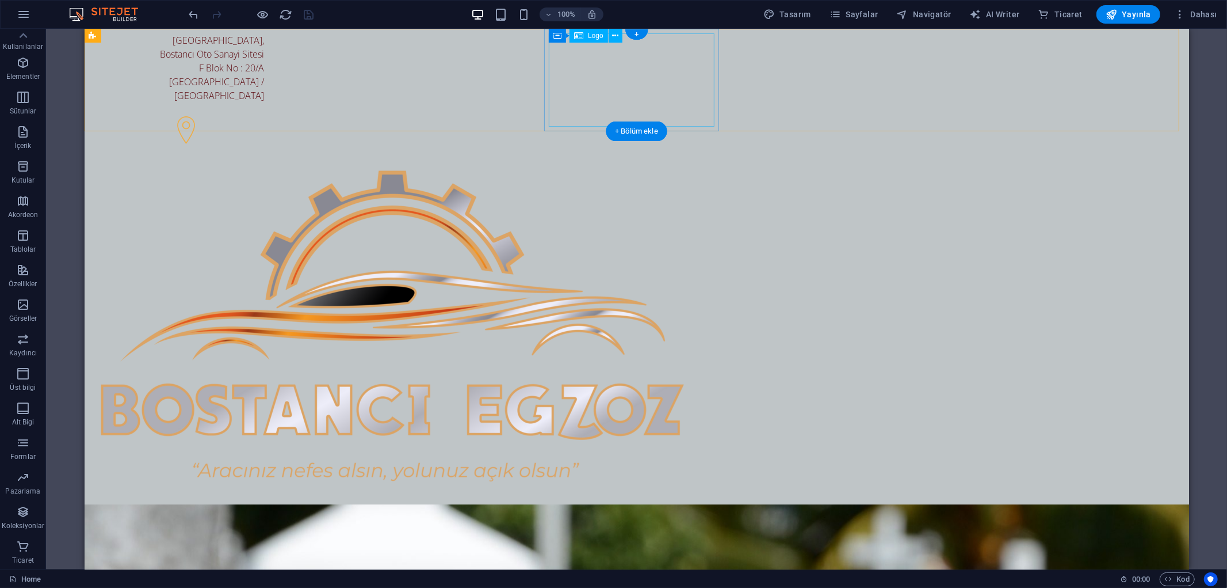
click at [264, 161] on div at bounding box center [181, 326] width 166 height 331
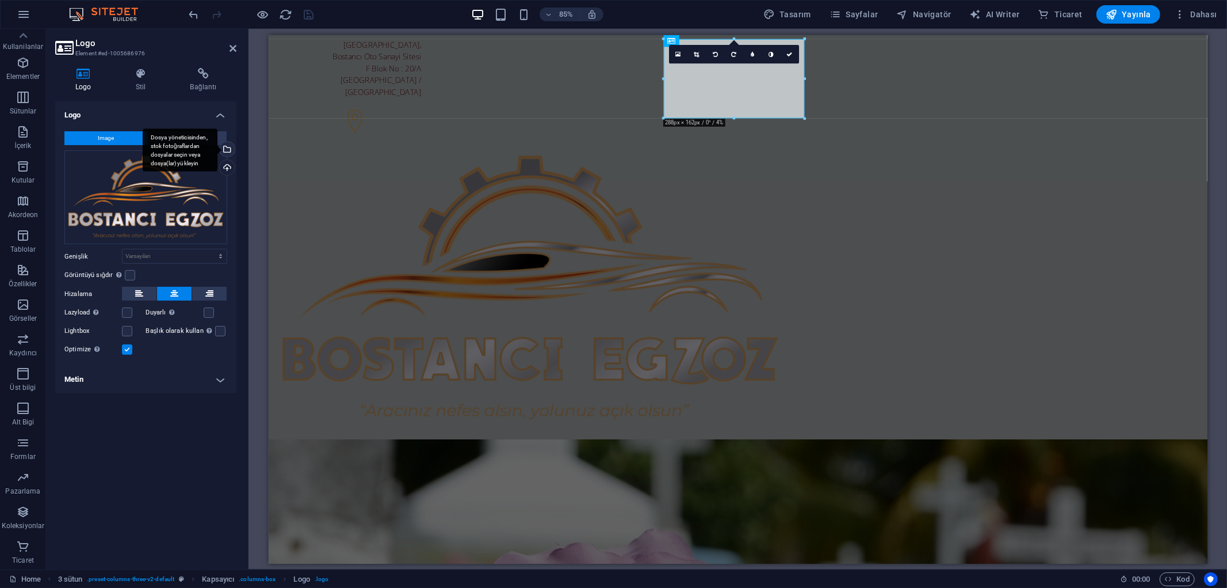
click at [231, 148] on div "Dosya yöneticisinden, stok fotoğraflardan dosyalar seçin veya dosya(lar) yükley…" at bounding box center [226, 150] width 17 height 17
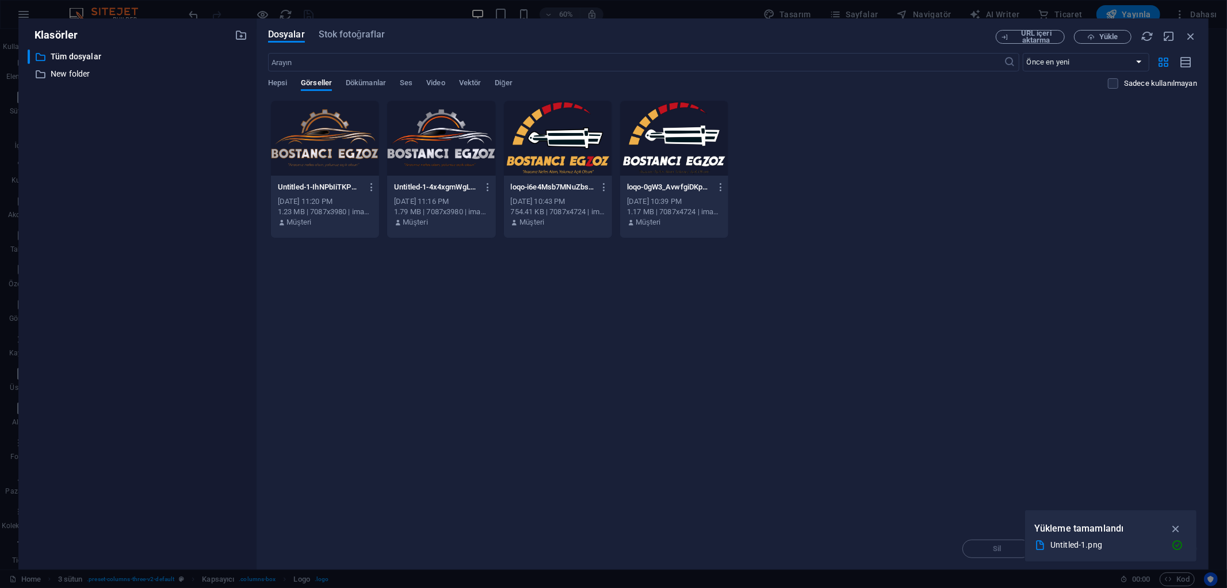
click at [333, 147] on div at bounding box center [325, 138] width 108 height 75
click at [363, 338] on div "Anında yüklemek için dosyaları buraya bırakın 1 Untitled-1-IhNPbIiTKPUkE8KDqKDZ…" at bounding box center [732, 314] width 929 height 428
click at [334, 157] on div at bounding box center [325, 138] width 108 height 75
click at [334, 157] on div "1" at bounding box center [325, 138] width 108 height 75
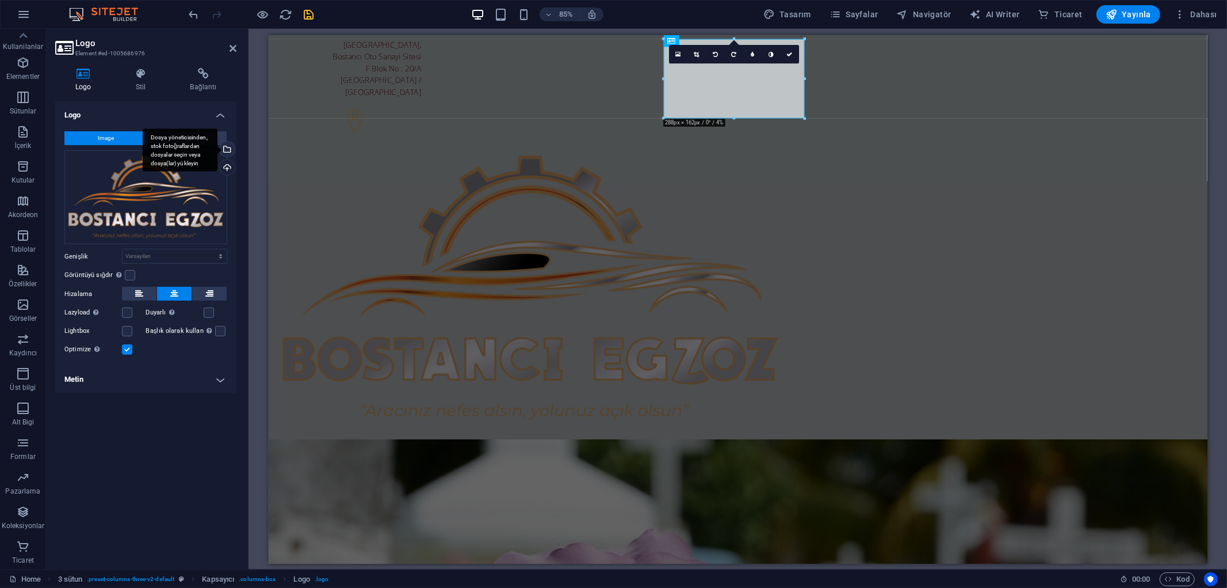
click at [226, 150] on div "Dosya yöneticisinden, stok fotoğraflardan dosyalar seçin veya dosya(lar) yükley…" at bounding box center [226, 150] width 17 height 17
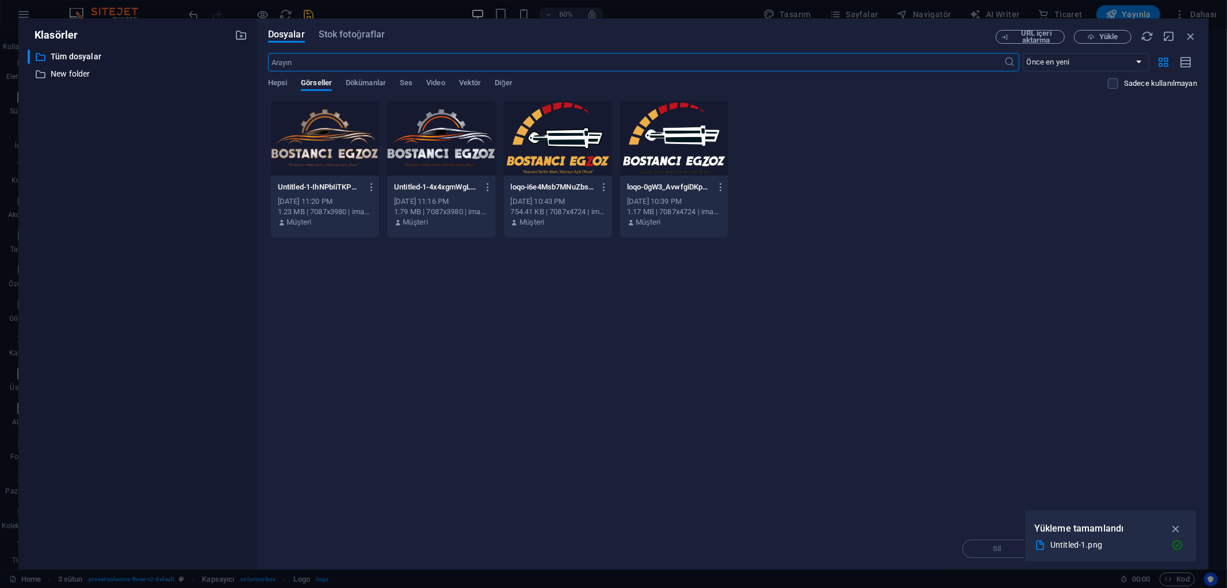
drag, startPoint x: 932, startPoint y: 492, endPoint x: 948, endPoint y: 471, distance: 26.7
click at [932, 491] on div "Anında yüklemek için dosyaları buraya bırakın Untitled-1-IhNPbIiTKPUkE8KDqKDZ_A…" at bounding box center [732, 314] width 929 height 428
click at [1107, 37] on span "Yükle" at bounding box center [1109, 36] width 18 height 7
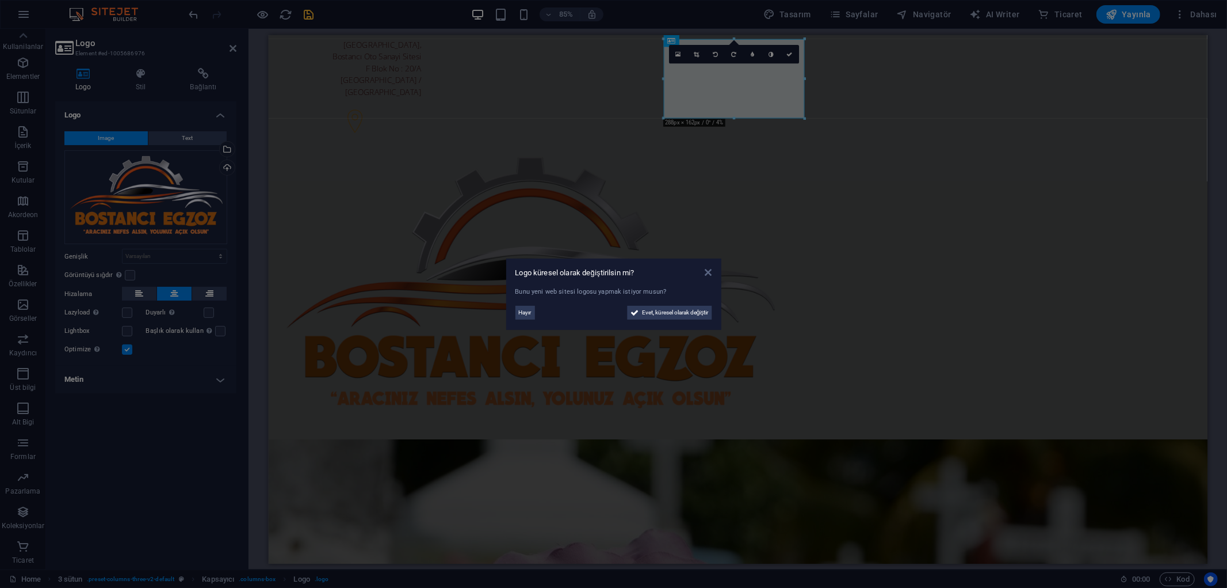
click at [711, 273] on icon at bounding box center [708, 272] width 7 height 9
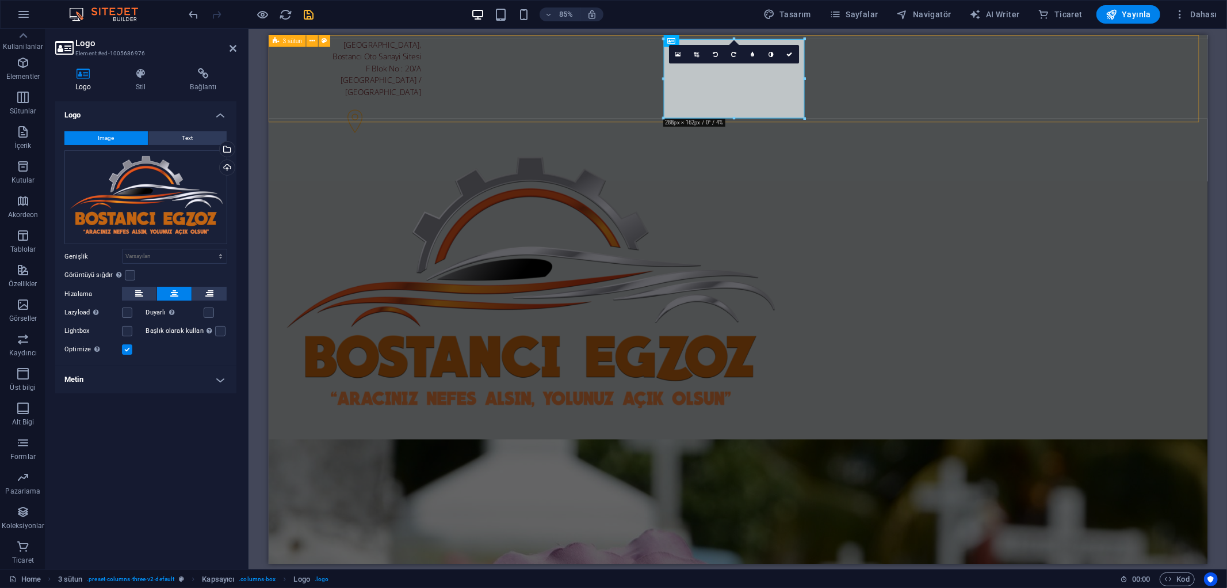
click at [1126, 90] on div "[STREET_ADDRESS] [PHONE_NUMBER]" at bounding box center [820, 298] width 1105 height 527
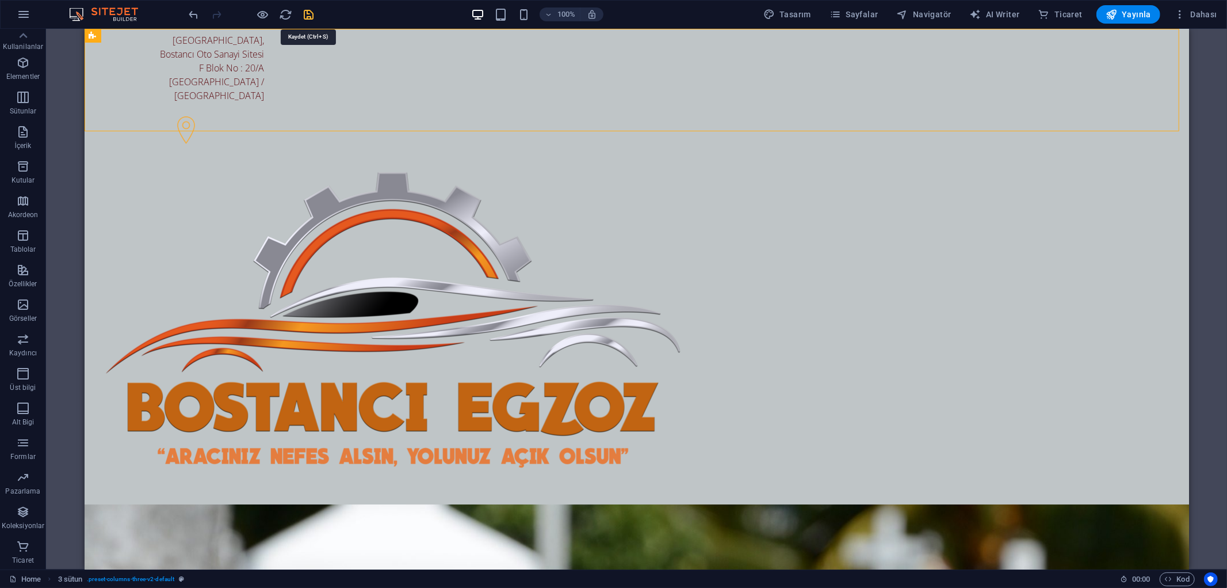
click at [312, 12] on icon "save" at bounding box center [309, 14] width 13 height 13
click at [1018, 75] on div "[STREET_ADDRESS] [PHONE_NUMBER]" at bounding box center [636, 291] width 1105 height 527
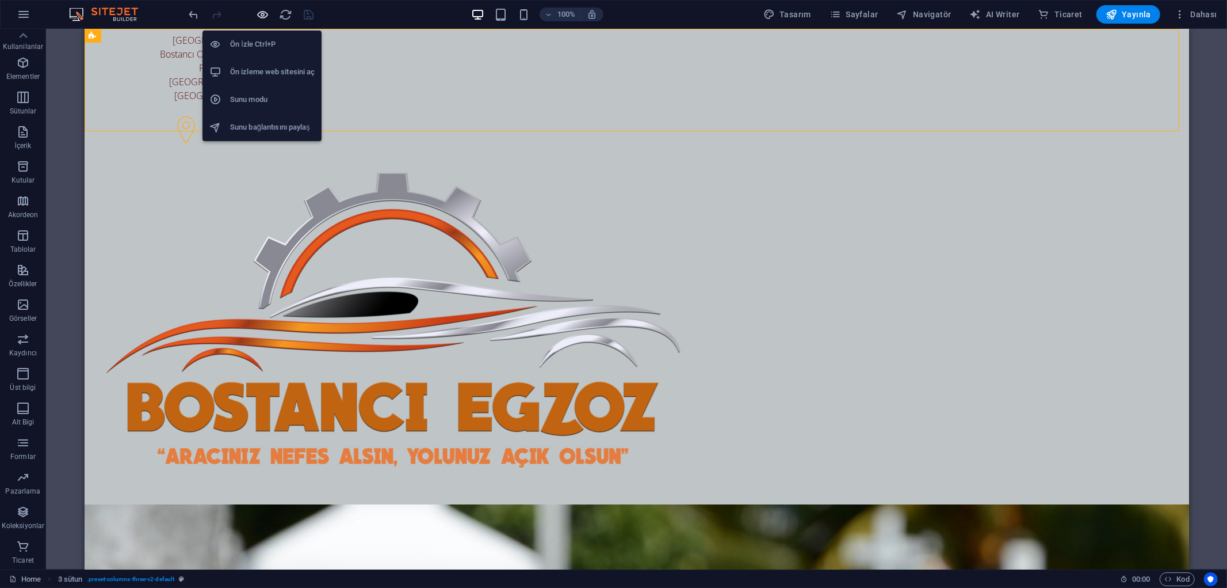
click at [257, 13] on icon "button" at bounding box center [263, 14] width 13 height 13
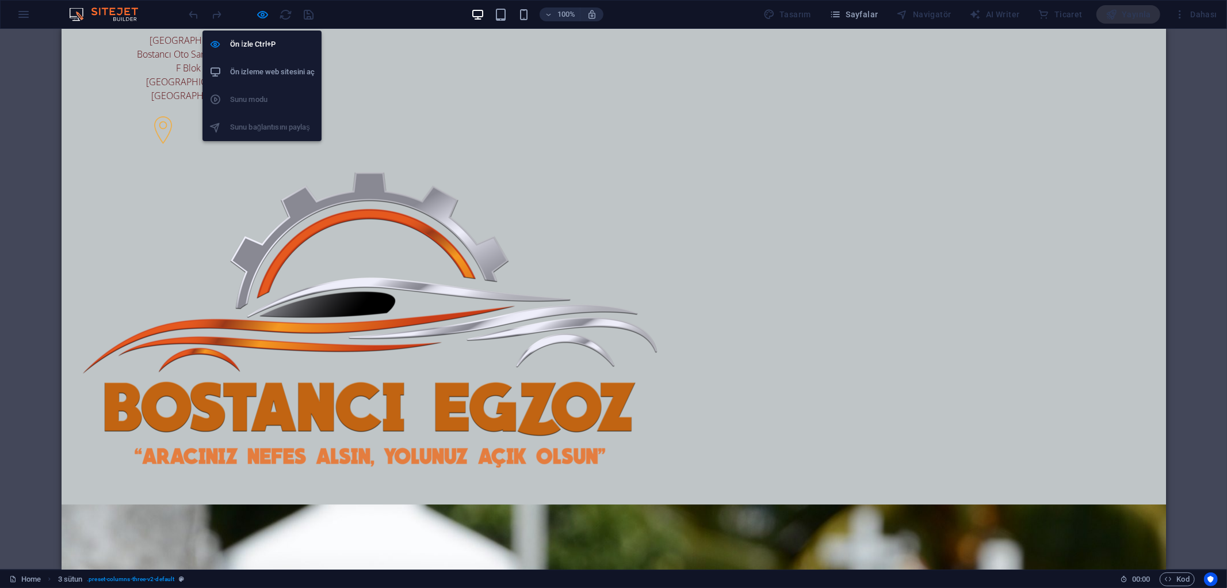
click at [268, 62] on li "Ön izleme web sitesini aç" at bounding box center [262, 72] width 119 height 28
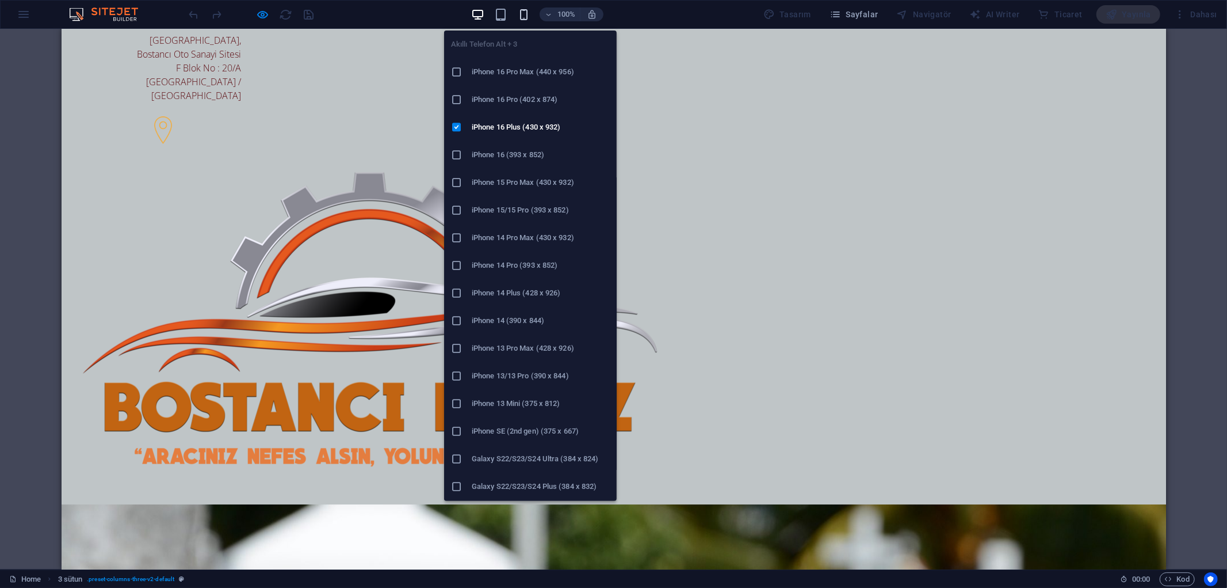
click at [528, 12] on icon "button" at bounding box center [523, 14] width 13 height 13
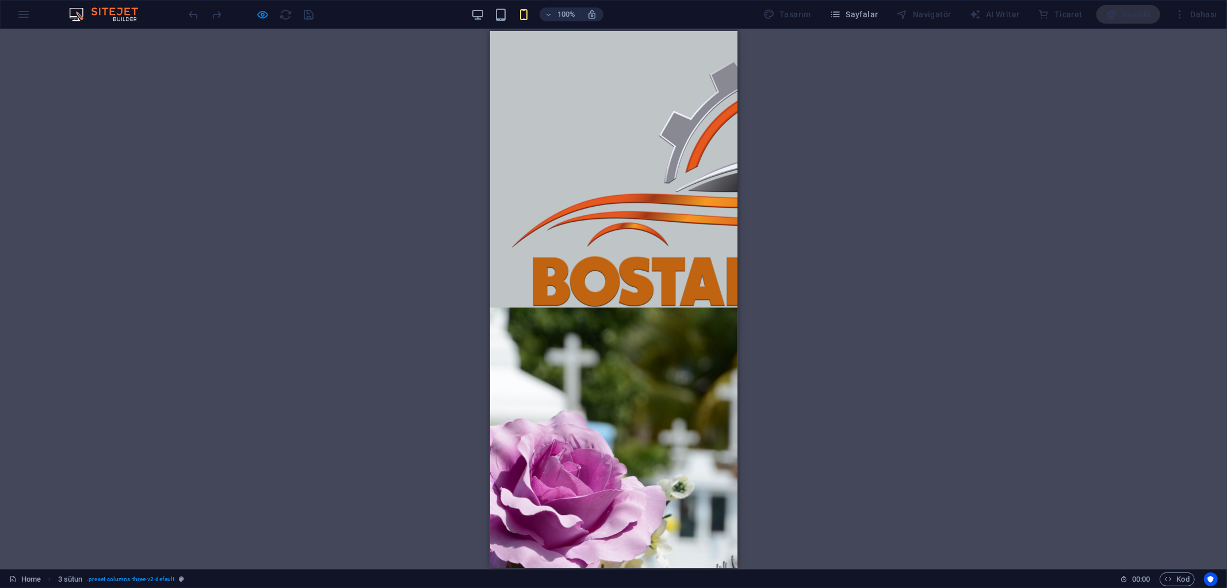
click at [892, 267] on div "H2 Banner Kapsayıcı 3 sütun Banner Menü Çubuğu Kapsayıcı H4 Menü Kapsayıcı Kaps…" at bounding box center [613, 299] width 1227 height 540
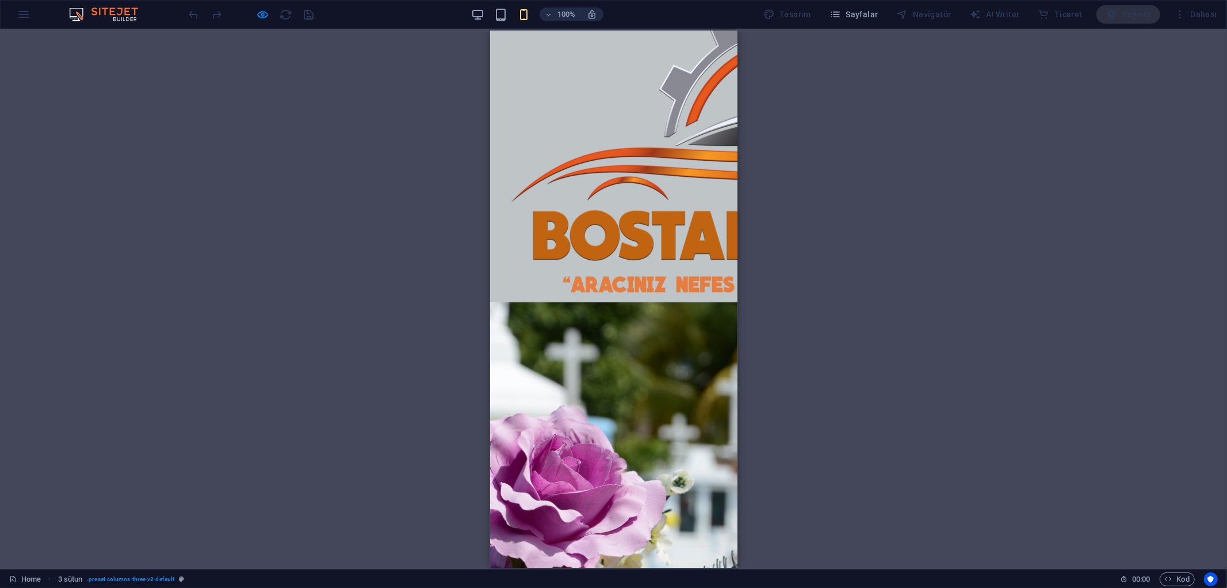
scroll to position [0, 0]
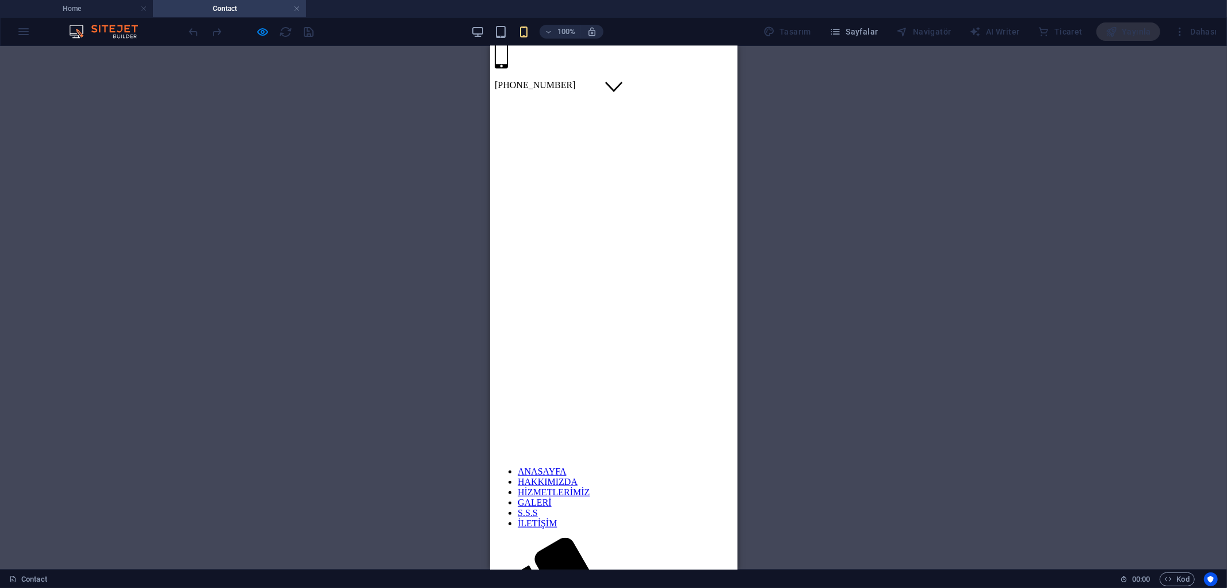
scroll to position [360, 0]
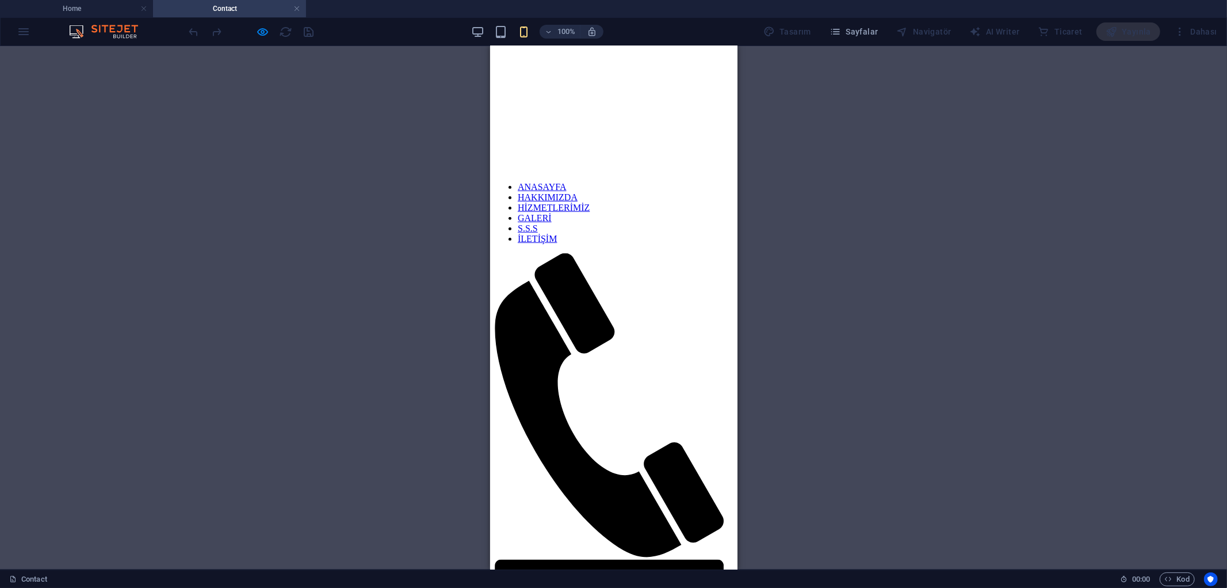
scroll to position [959, 0]
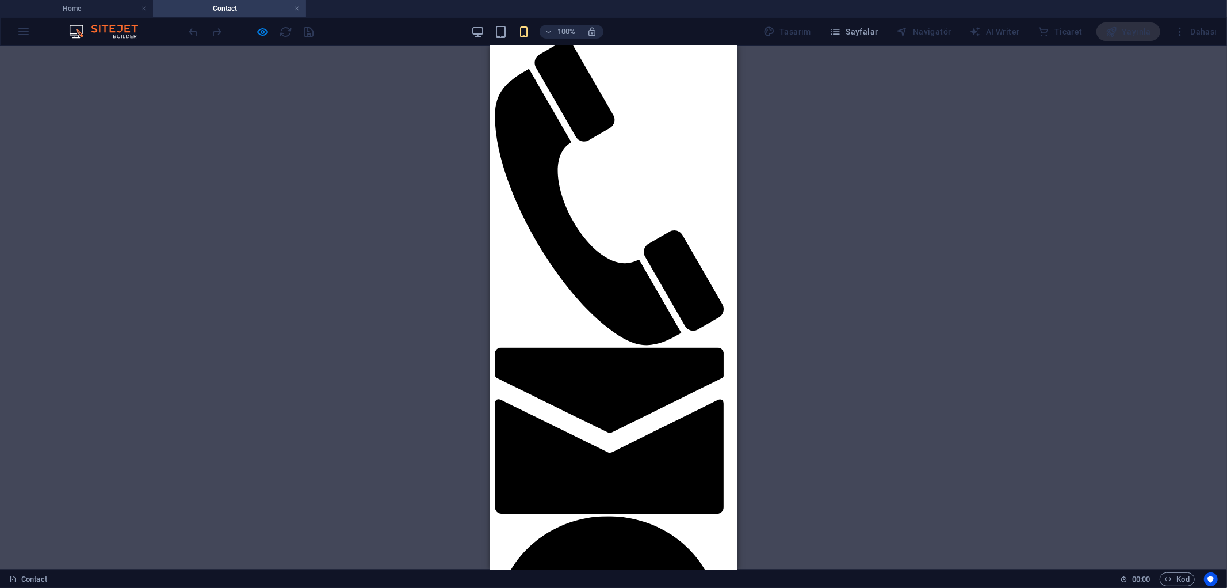
click at [1009, 298] on div "Mevcut içeriği değiştirmek için buraya sürükleyin. Yeni bir element oluşturmak …" at bounding box center [613, 307] width 1227 height 523
click at [167, 119] on div "Mevcut içeriği değiştirmek için buraya sürükleyin. Yeni bir element oluşturmak …" at bounding box center [613, 307] width 1227 height 523
click at [1078, 94] on div "Mevcut içeriği değiştirmek için buraya sürükleyin. Yeni bir element oluşturmak …" at bounding box center [613, 307] width 1227 height 523
click at [300, 10] on link at bounding box center [296, 8] width 7 height 11
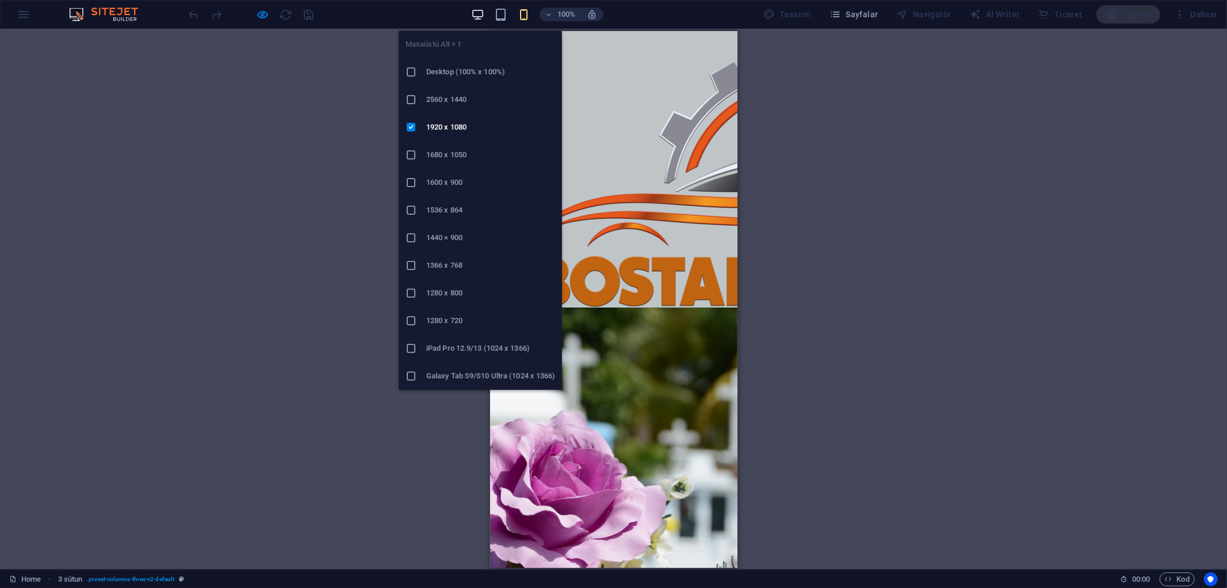
click at [483, 19] on icon "button" at bounding box center [477, 14] width 13 height 13
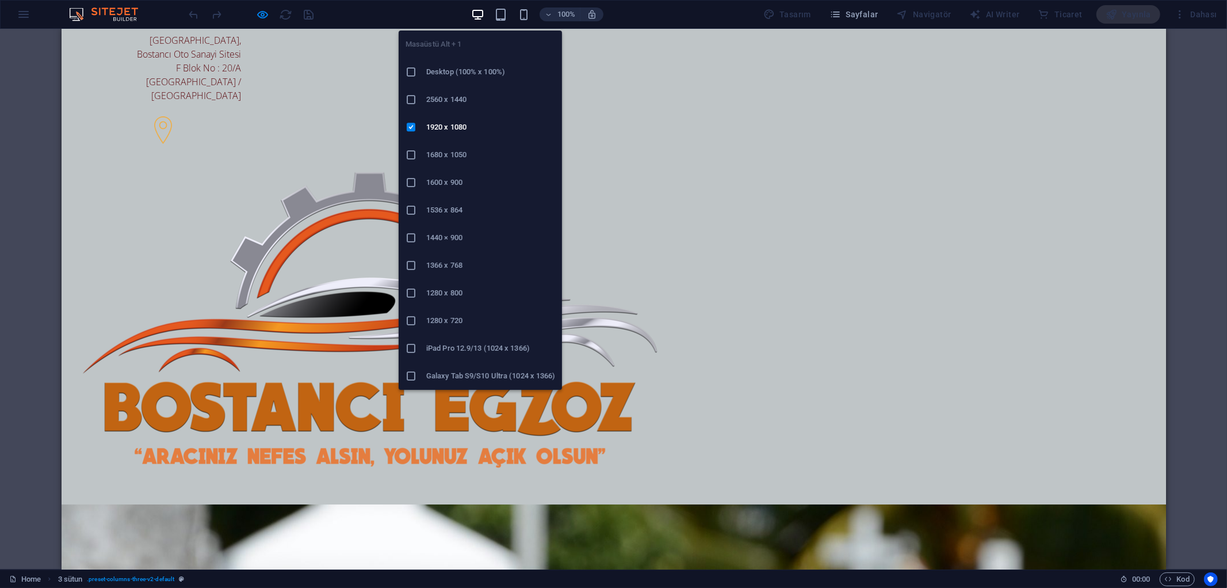
click at [490, 75] on h6 "Desktop (100% x 100%)" at bounding box center [490, 72] width 129 height 14
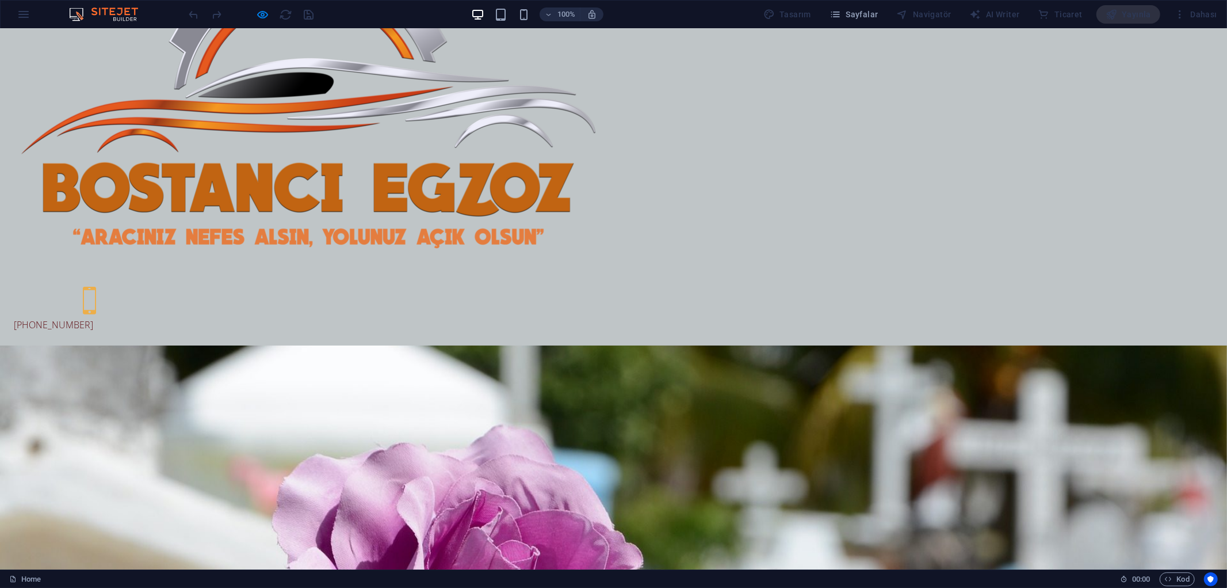
scroll to position [0, 0]
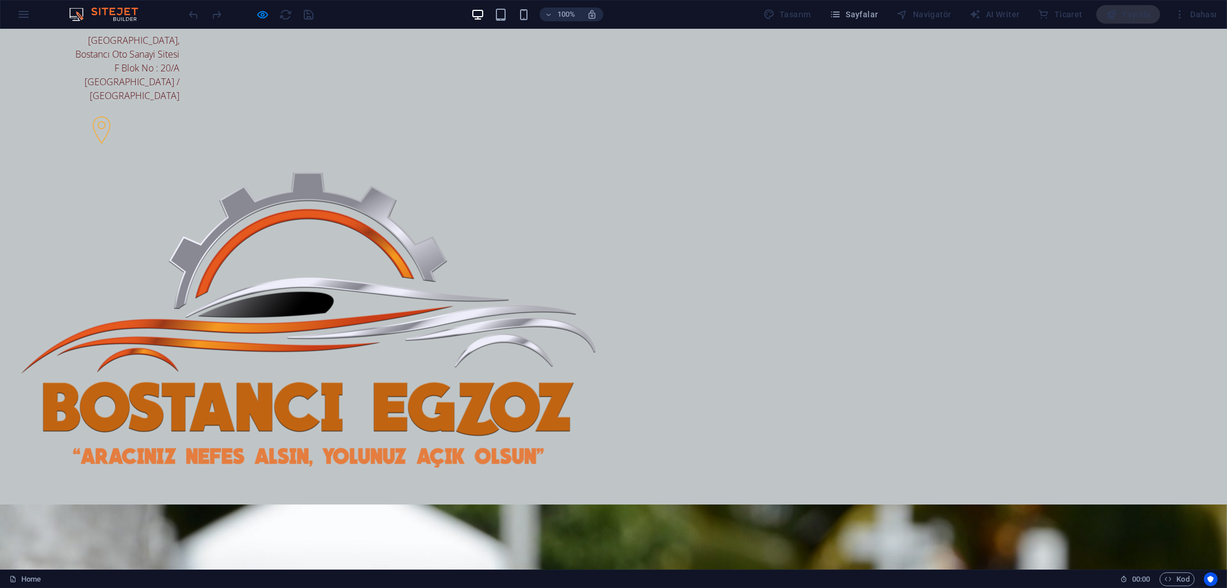
click at [585, 161] on img at bounding box center [308, 326] width 589 height 331
click at [964, 103] on div "[STREET_ADDRESS] [PHONE_NUMBER]" at bounding box center [613, 291] width 1227 height 527
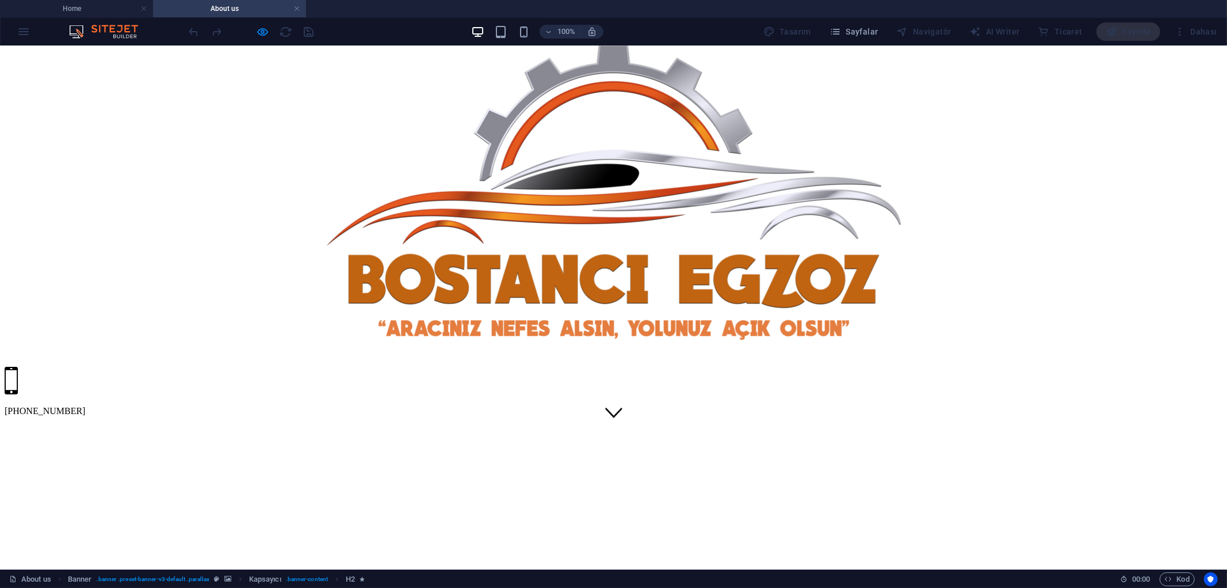
scroll to position [128, 0]
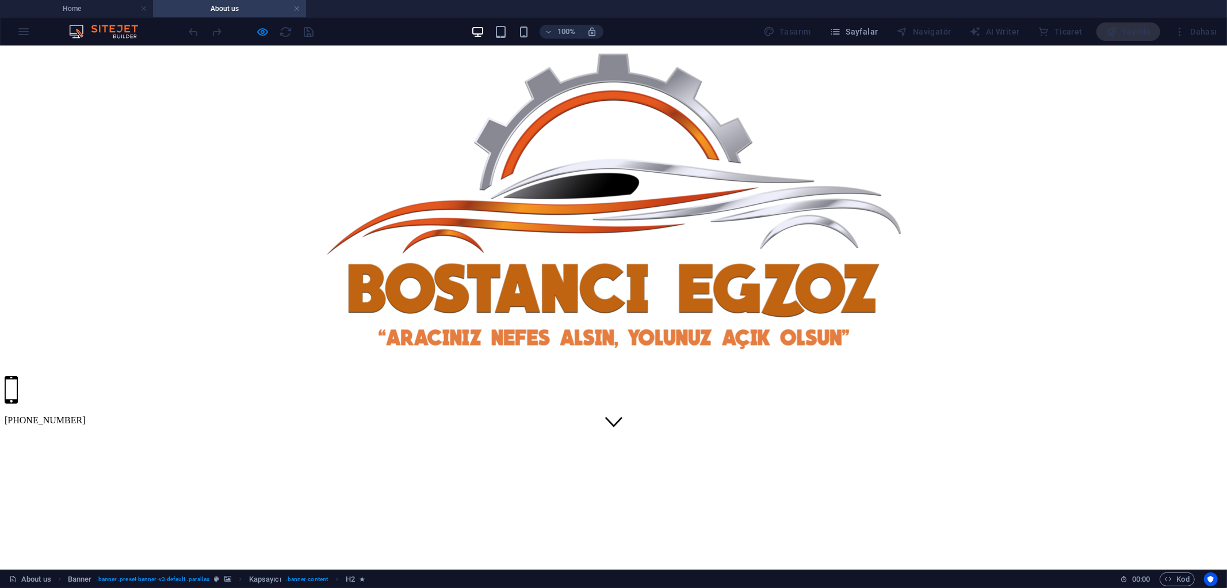
drag, startPoint x: 537, startPoint y: 273, endPoint x: 733, endPoint y: 288, distance: 196.8
drag, startPoint x: 647, startPoint y: 331, endPoint x: 695, endPoint y: 351, distance: 51.1
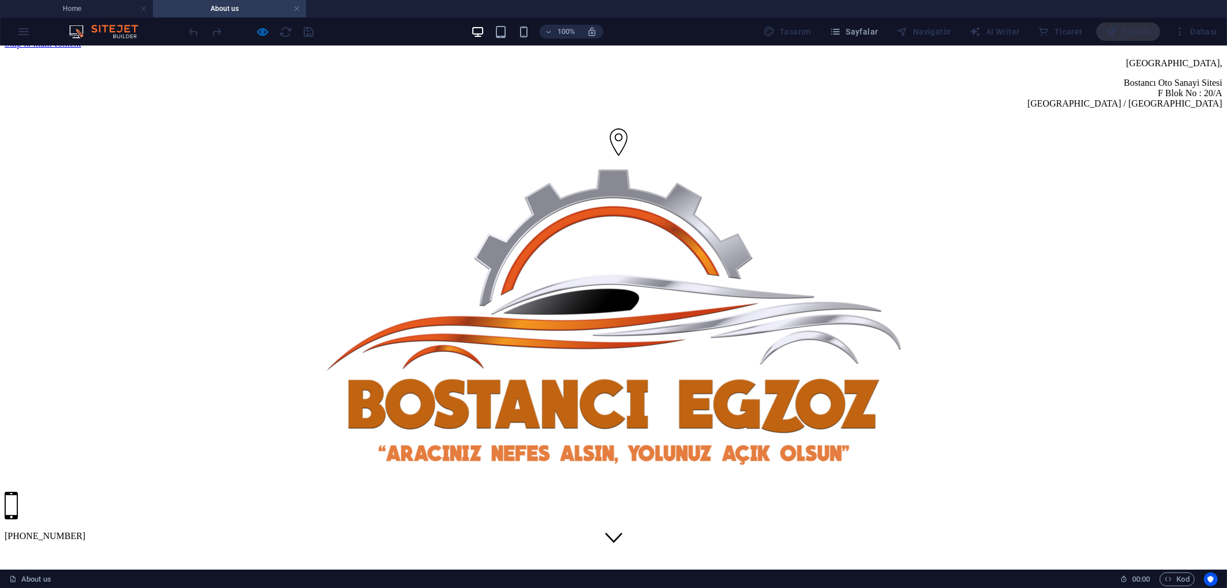
scroll to position [0, 0]
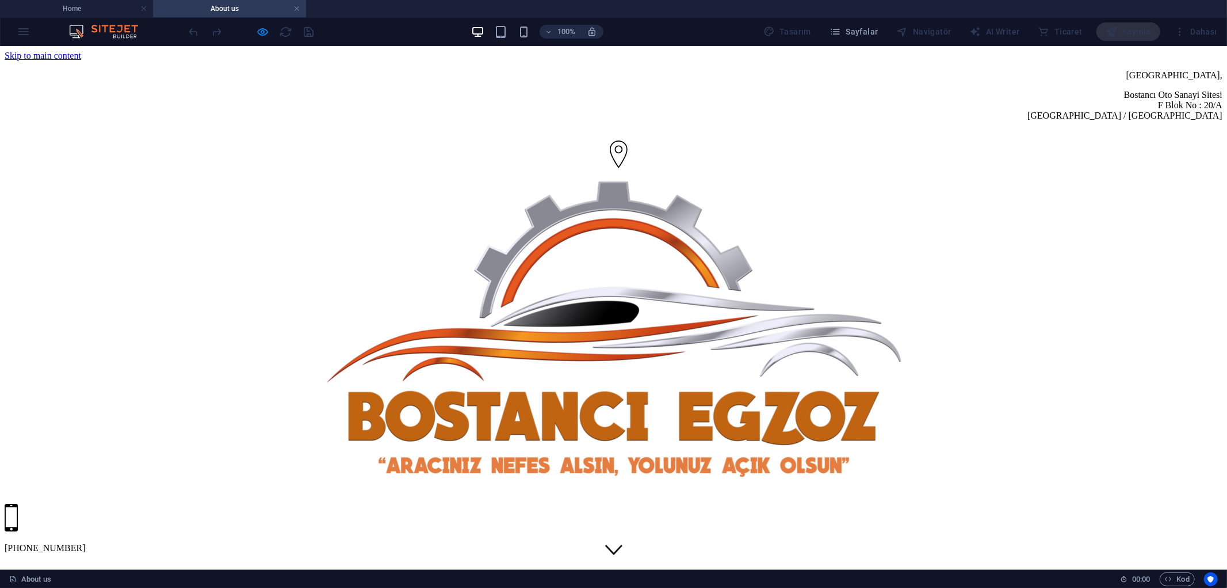
drag, startPoint x: 455, startPoint y: 254, endPoint x: 667, endPoint y: 251, distance: 212.4
drag, startPoint x: 689, startPoint y: 245, endPoint x: 700, endPoint y: 236, distance: 13.6
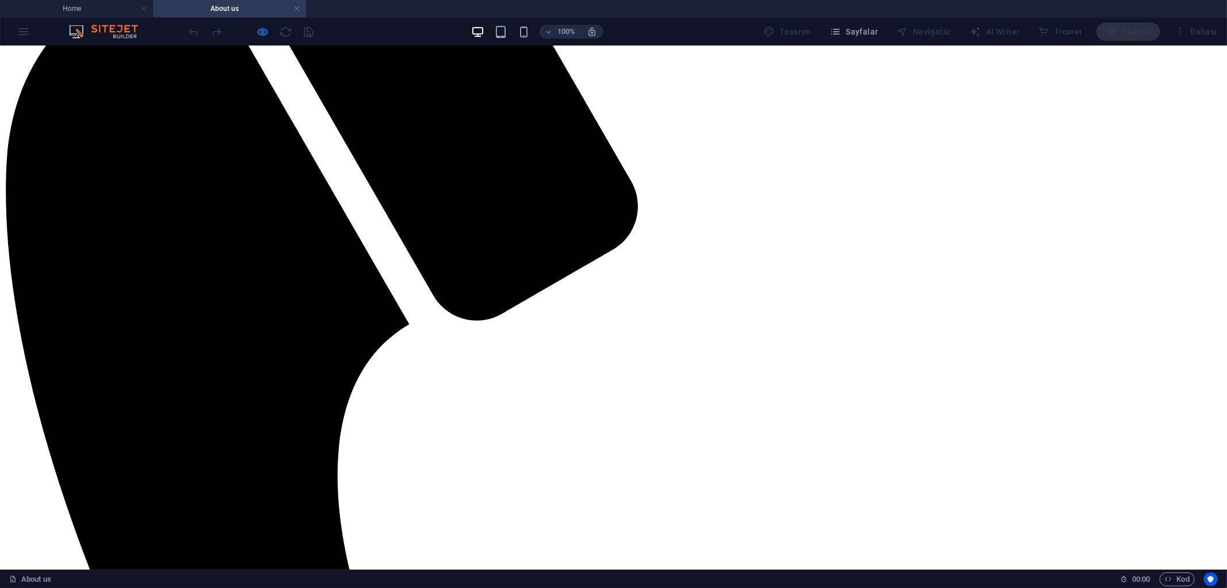
scroll to position [1215, 0]
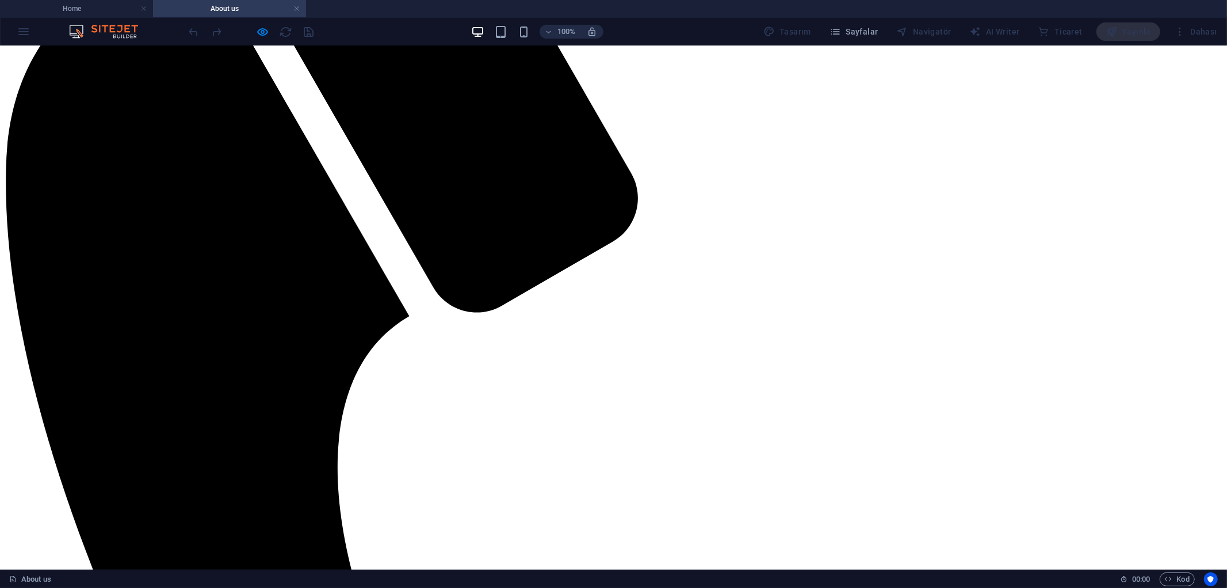
drag, startPoint x: 611, startPoint y: 191, endPoint x: 712, endPoint y: 190, distance: 101.9
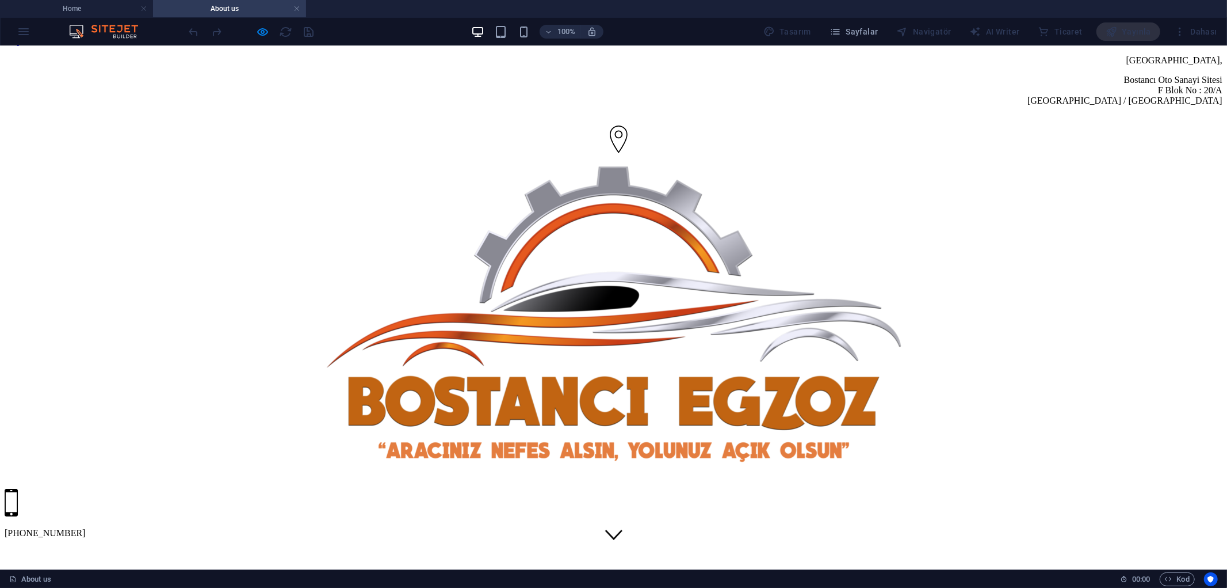
scroll to position [0, 0]
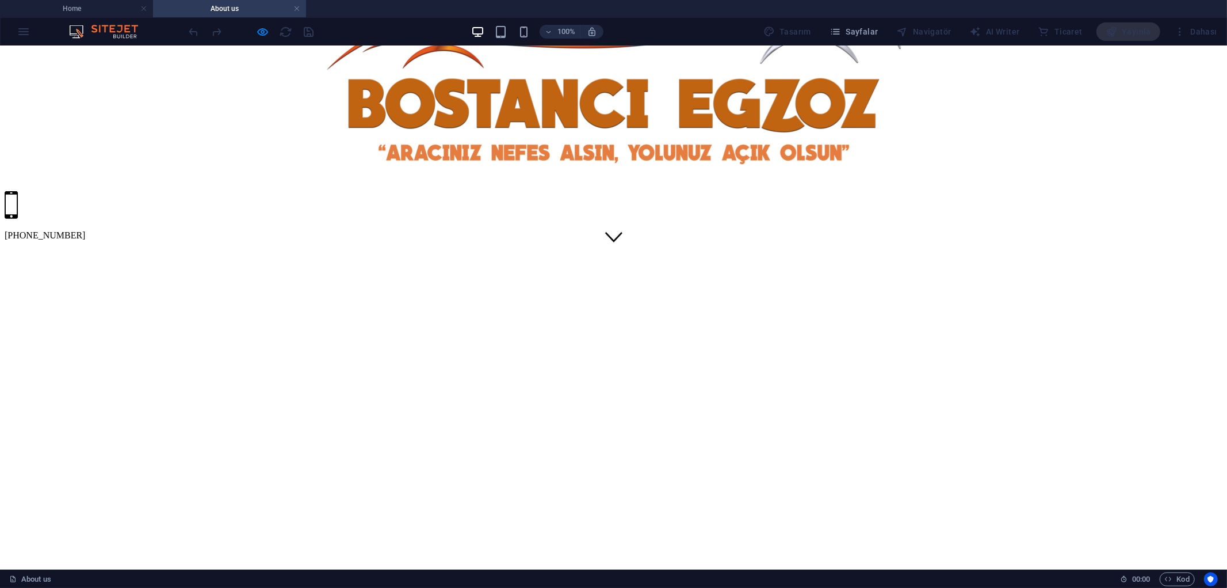
scroll to position [319, 0]
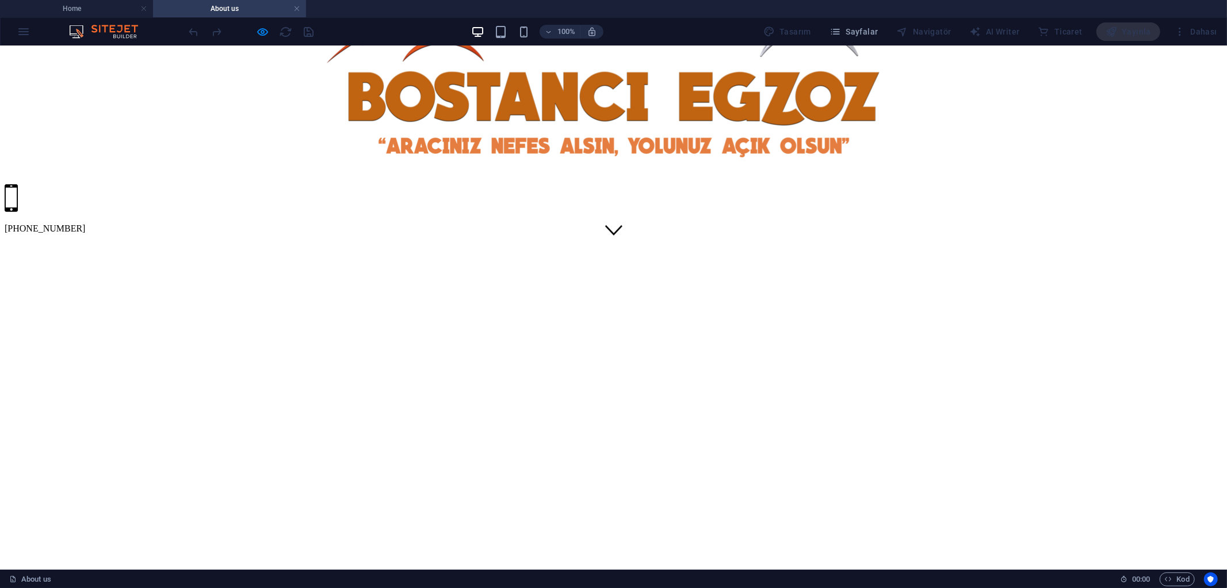
drag, startPoint x: 591, startPoint y: 223, endPoint x: 604, endPoint y: 104, distance: 119.3
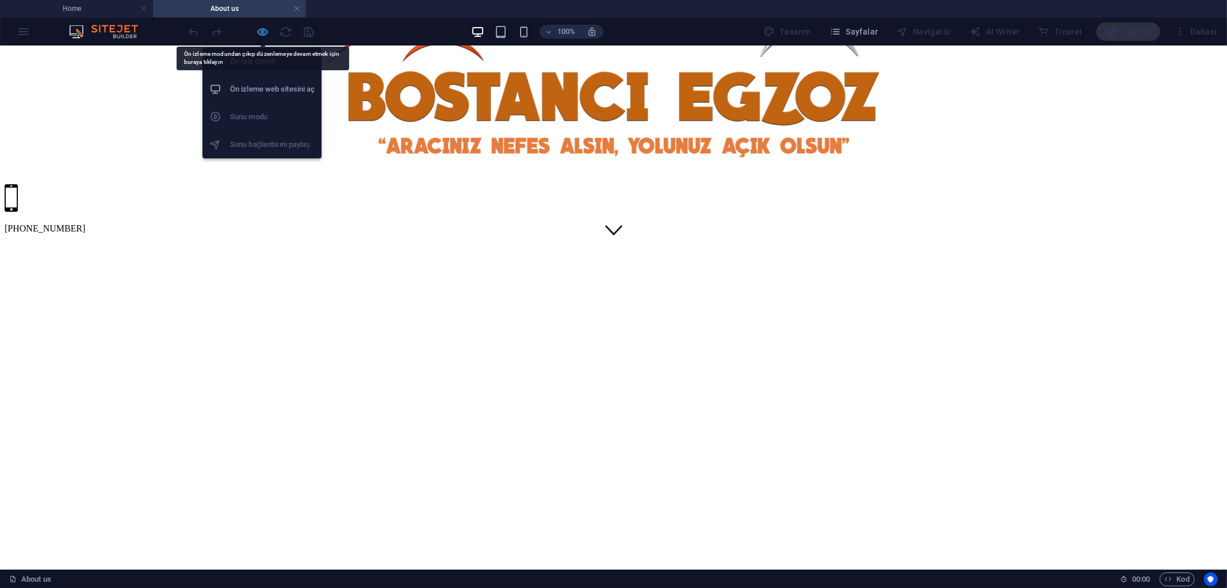
click at [257, 30] on icon "button" at bounding box center [263, 31] width 13 height 13
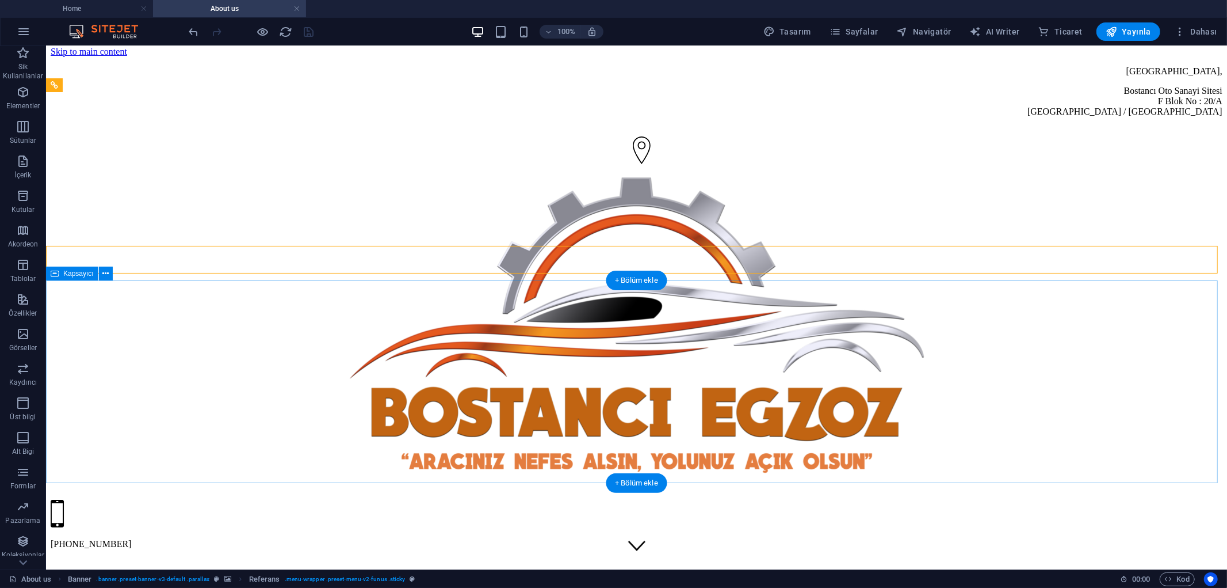
scroll to position [0, 0]
